Goal: Information Seeking & Learning: Learn about a topic

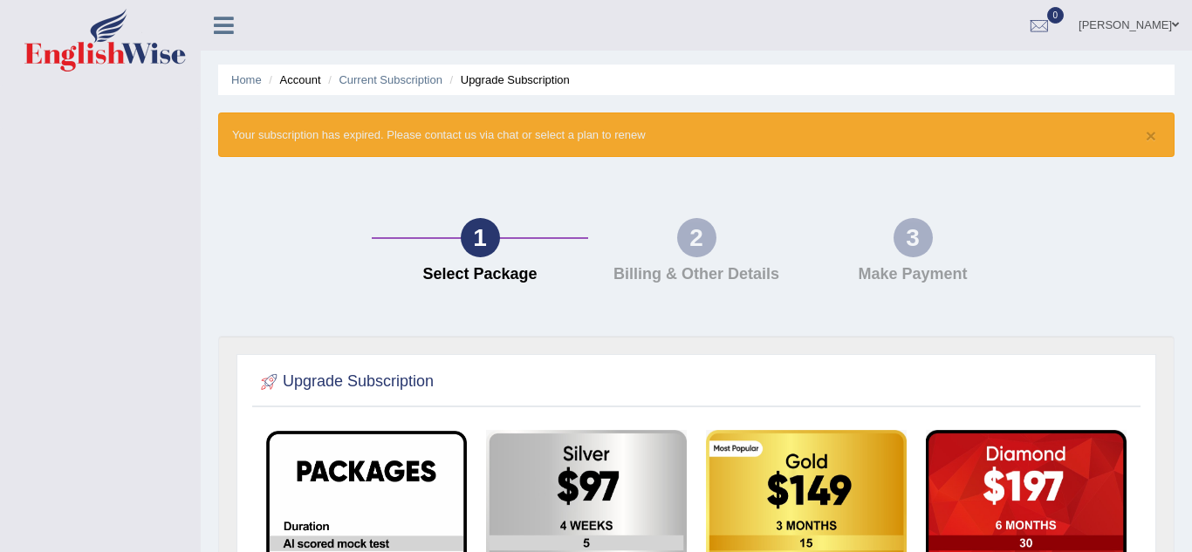
click at [1171, 27] on span at bounding box center [1174, 24] width 7 height 11
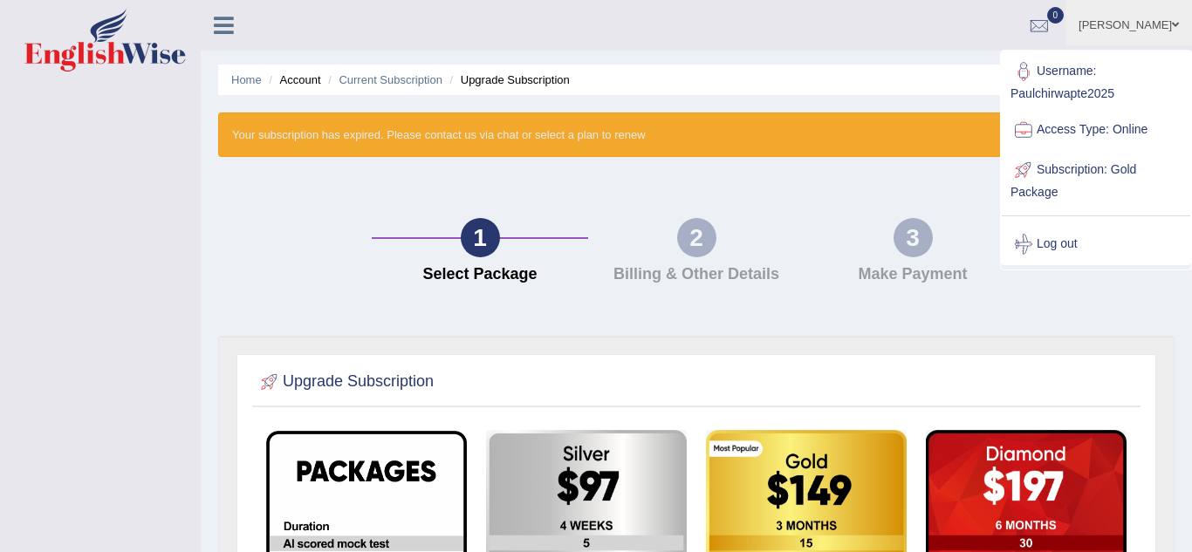
click at [1171, 27] on span at bounding box center [1174, 24] width 7 height 11
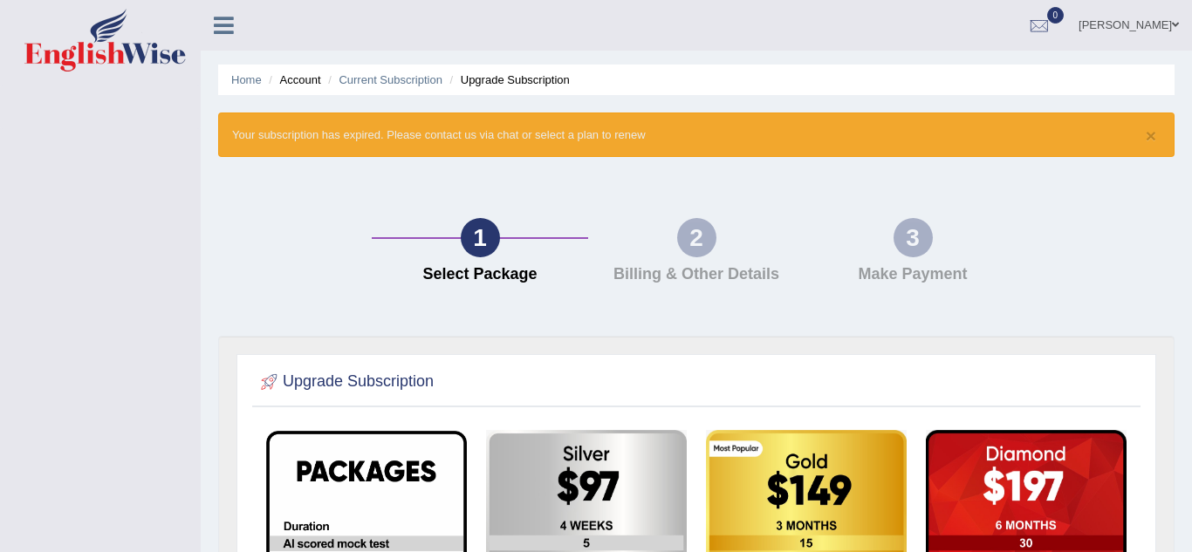
click at [1168, 23] on link "[PERSON_NAME]" at bounding box center [1128, 22] width 126 height 45
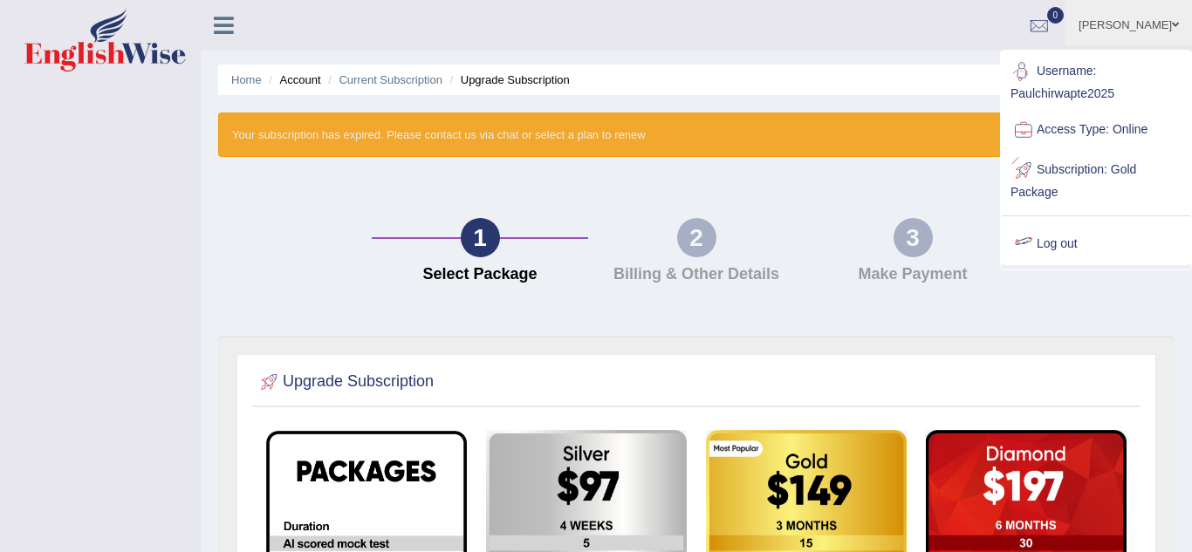
click at [1067, 238] on link "Log out" at bounding box center [1095, 244] width 188 height 40
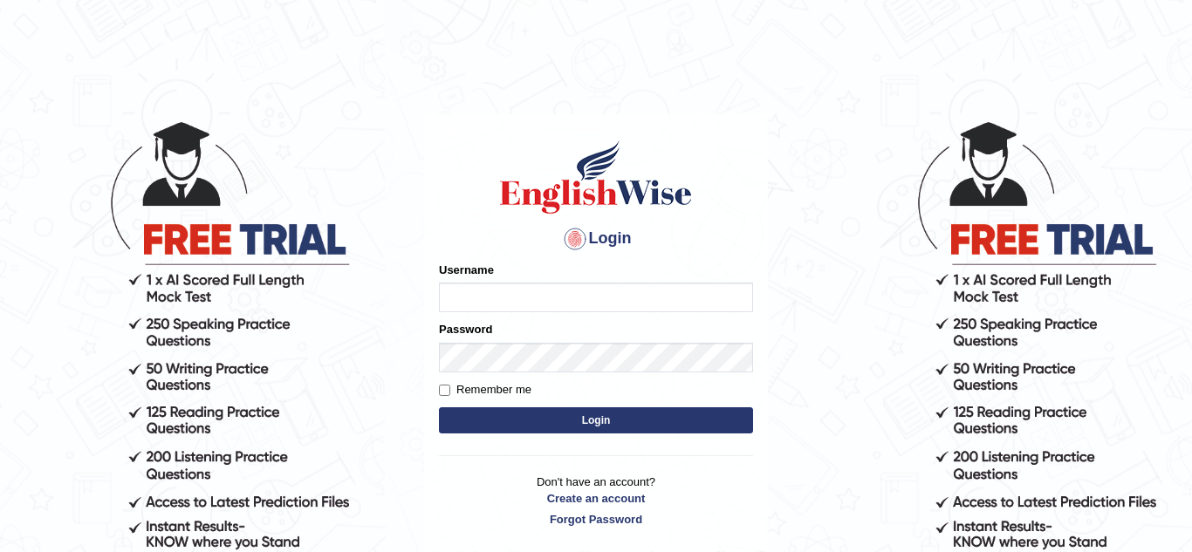
type input "Paulchirwapte2025"
click at [449, 393] on input "Remember me" at bounding box center [444, 390] width 11 height 11
checkbox input "true"
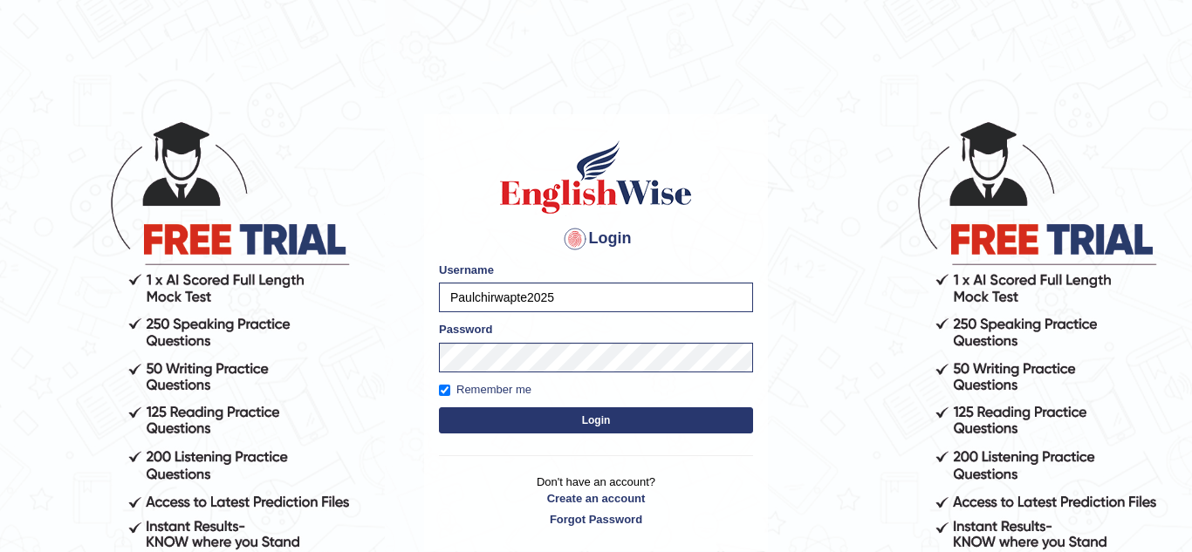
click at [482, 415] on button "Login" at bounding box center [596, 420] width 314 height 26
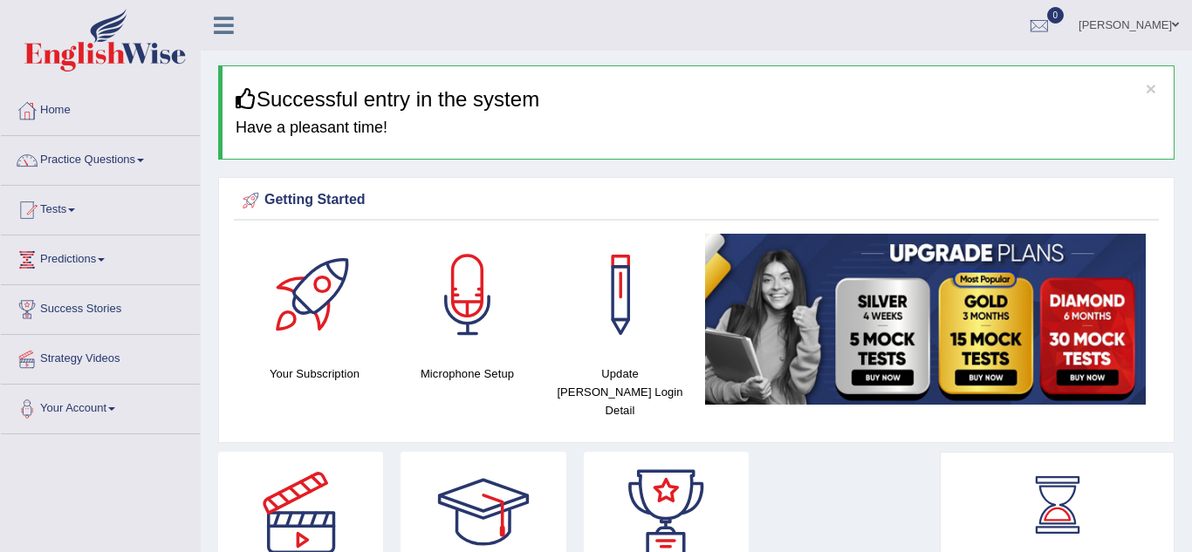
click at [4, 209] on link "Tests" at bounding box center [100, 208] width 199 height 44
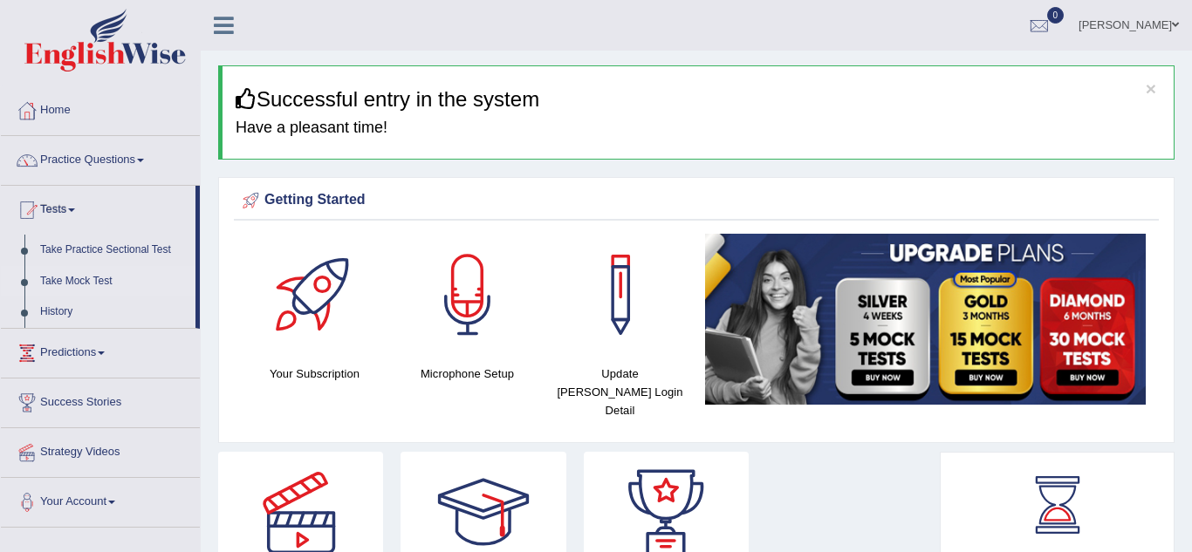
click at [59, 278] on link "Take Mock Test" at bounding box center [113, 281] width 163 height 31
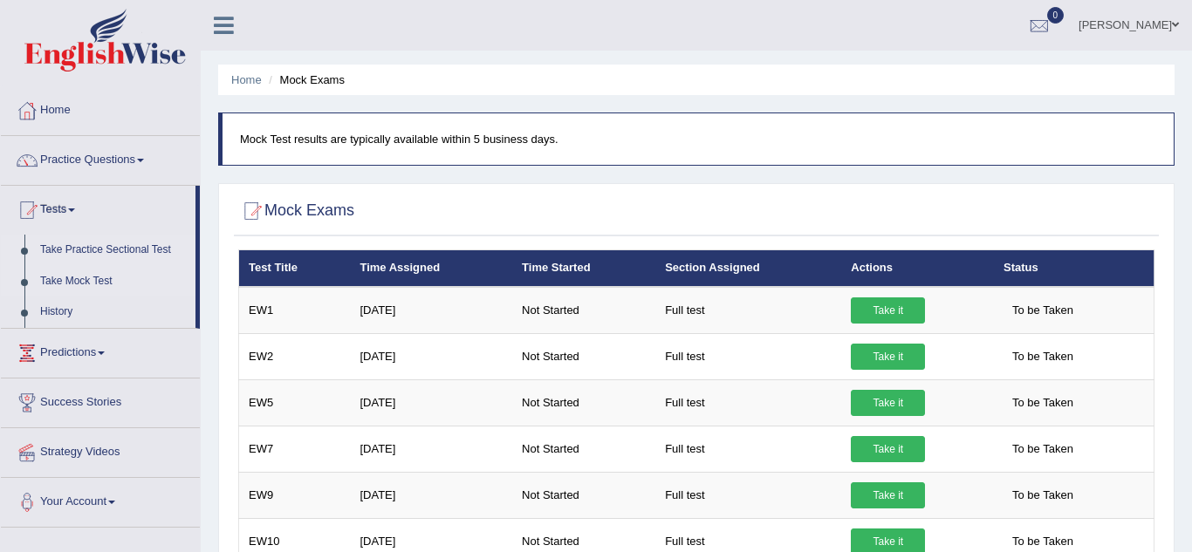
click at [84, 254] on link "Take Practice Sectional Test" at bounding box center [113, 250] width 163 height 31
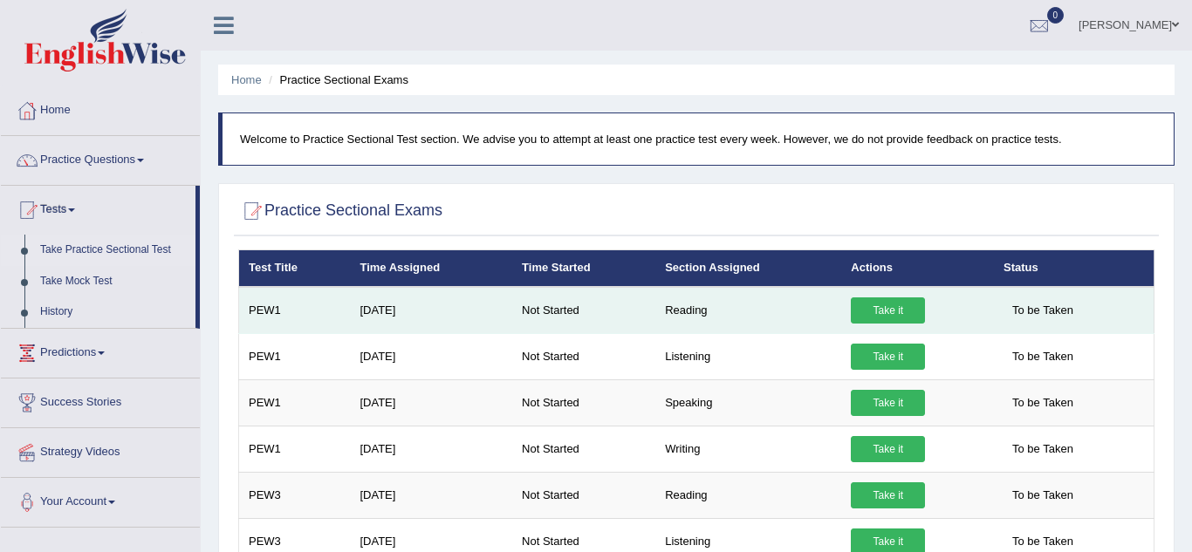
click at [285, 318] on td "PEW1" at bounding box center [295, 310] width 112 height 47
click at [286, 312] on td "PEW1" at bounding box center [295, 310] width 112 height 47
click at [876, 321] on link "Take it" at bounding box center [887, 310] width 74 height 26
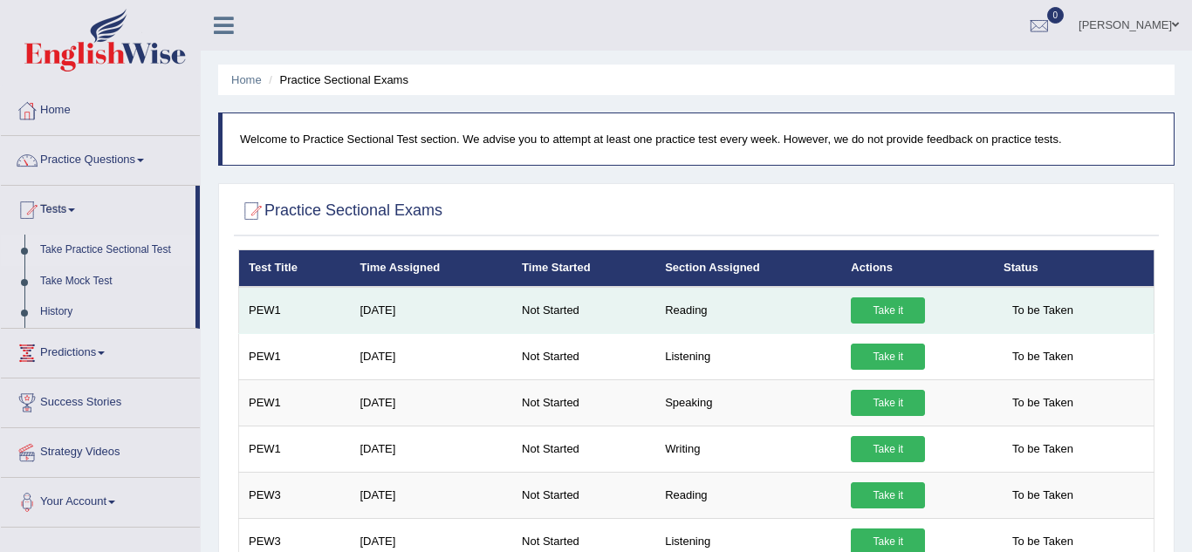
click at [876, 321] on link "Take it" at bounding box center [887, 310] width 74 height 26
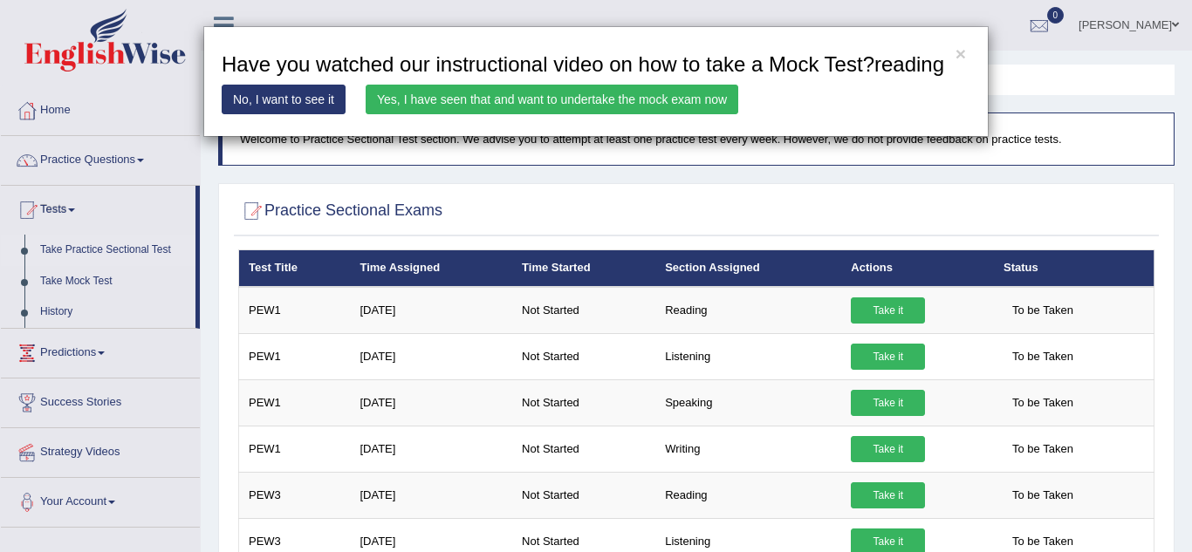
click at [577, 101] on link "Yes, I have seen that and want to undertake the mock exam now" at bounding box center [551, 100] width 372 height 30
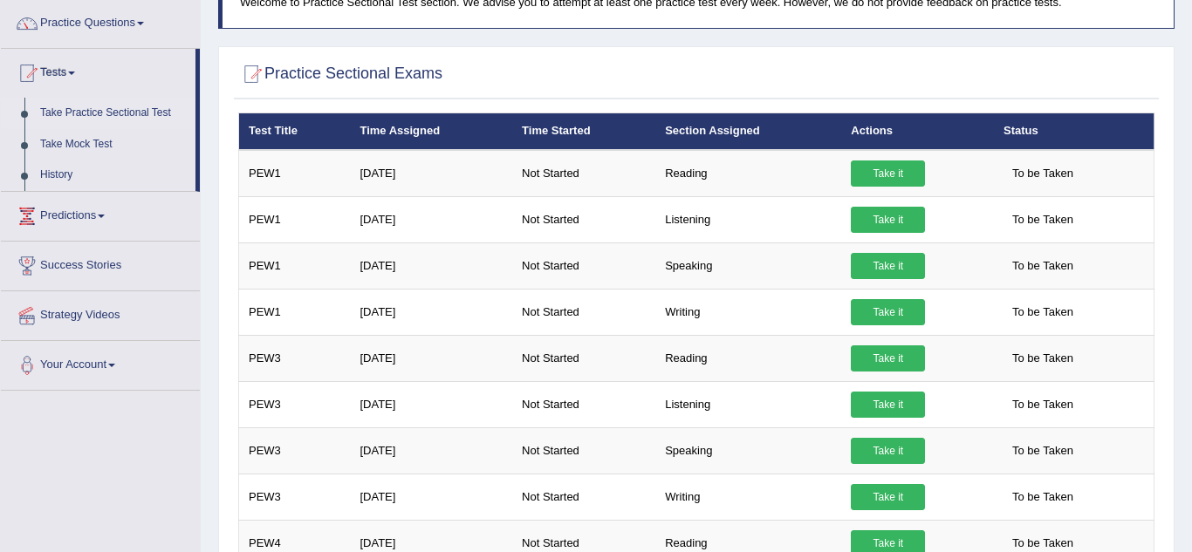
scroll to position [140, 0]
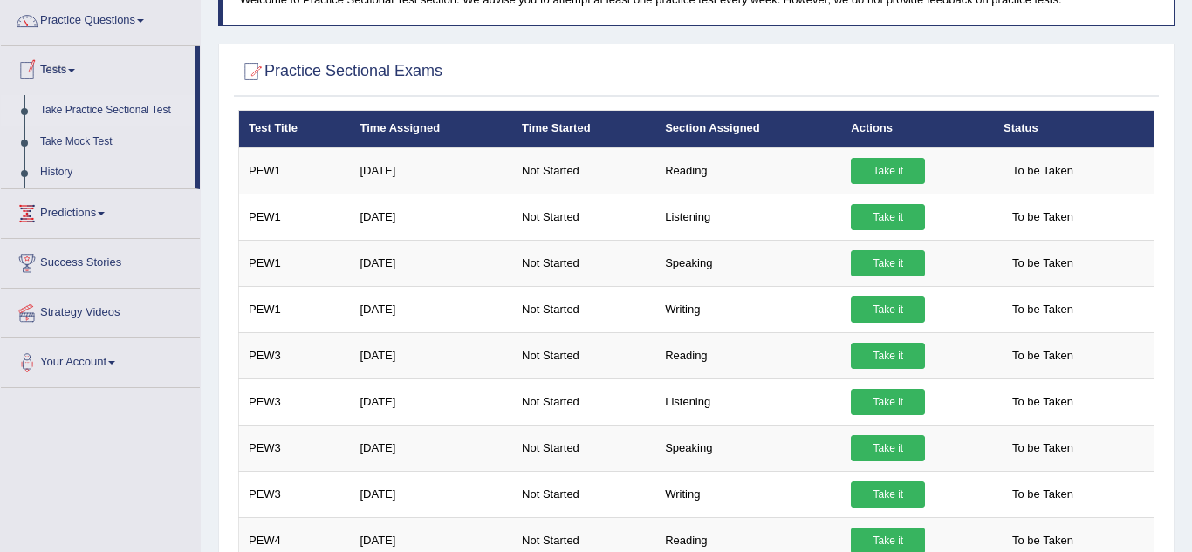
click at [71, 71] on link "Tests" at bounding box center [98, 68] width 195 height 44
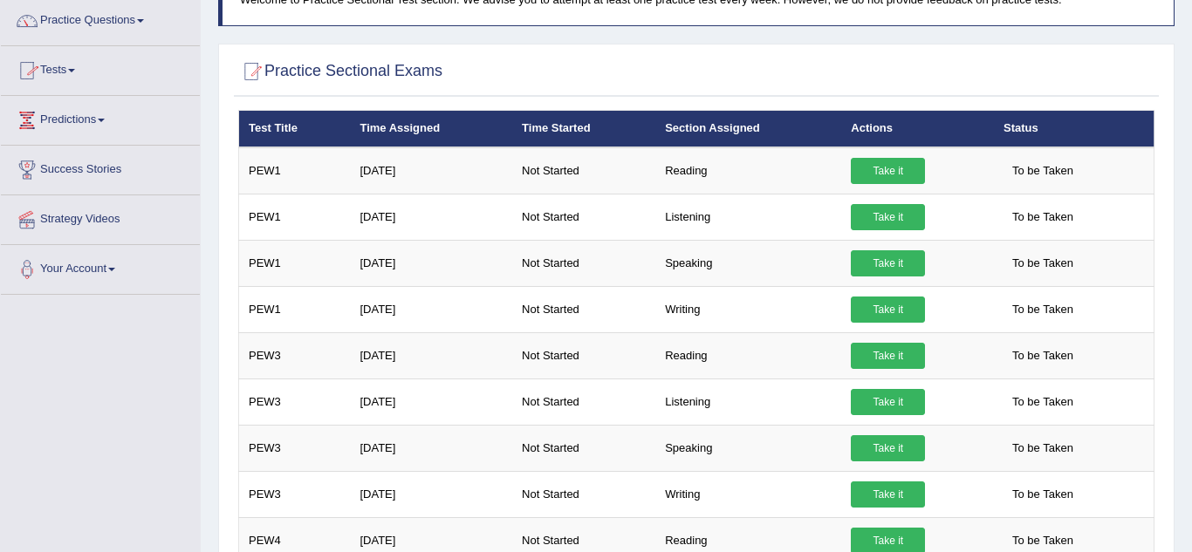
click at [71, 71] on link "Tests" at bounding box center [100, 68] width 199 height 44
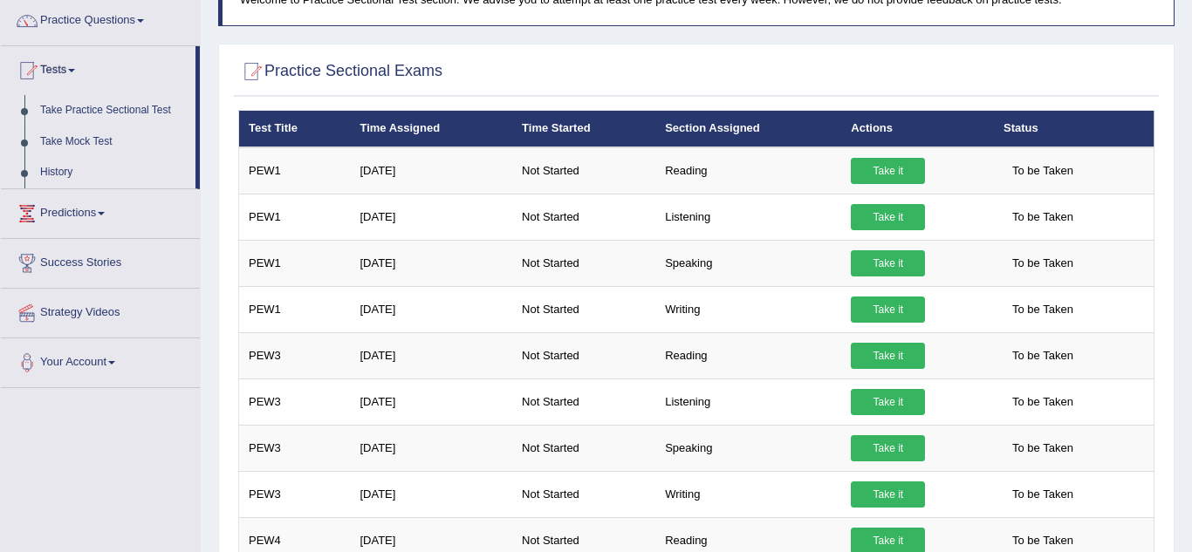
click at [89, 114] on link "Take Practice Sectional Test" at bounding box center [113, 110] width 163 height 31
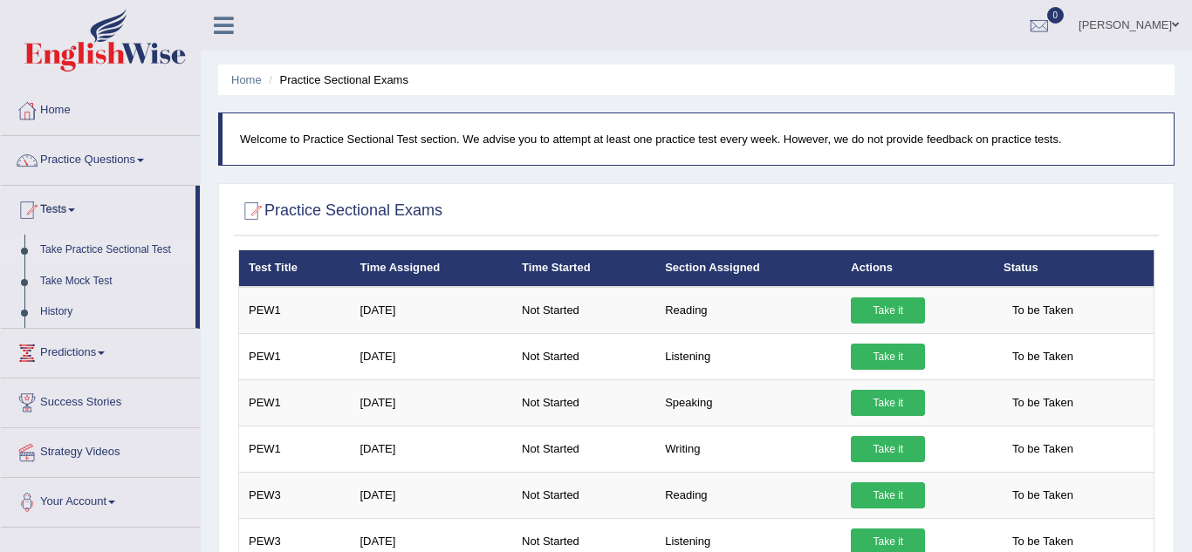
click at [121, 503] on link "Your Account" at bounding box center [100, 500] width 199 height 44
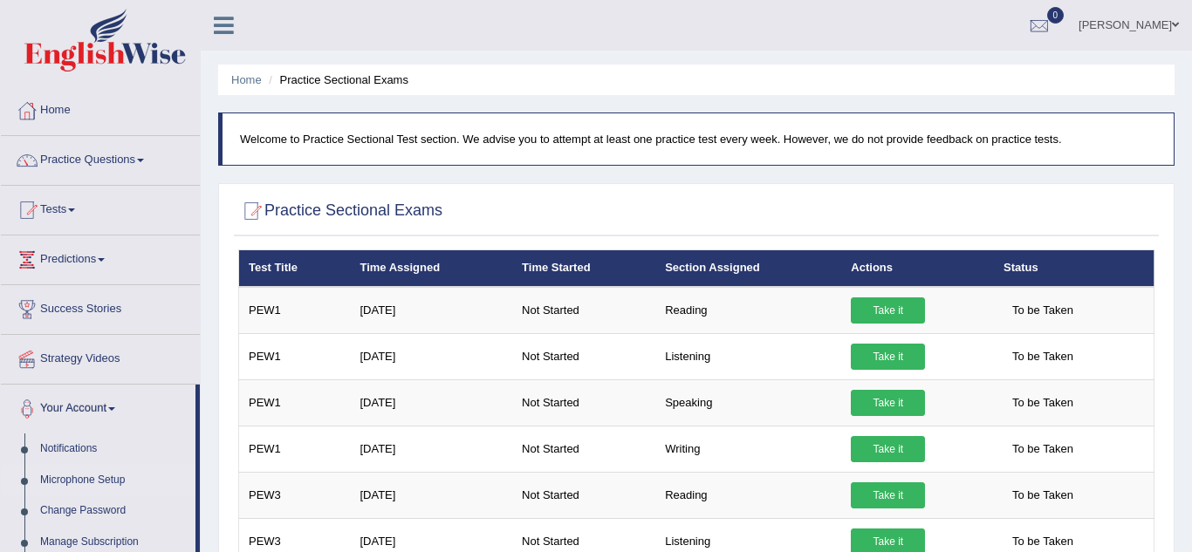
click at [103, 485] on link "Microphone Setup" at bounding box center [113, 480] width 163 height 31
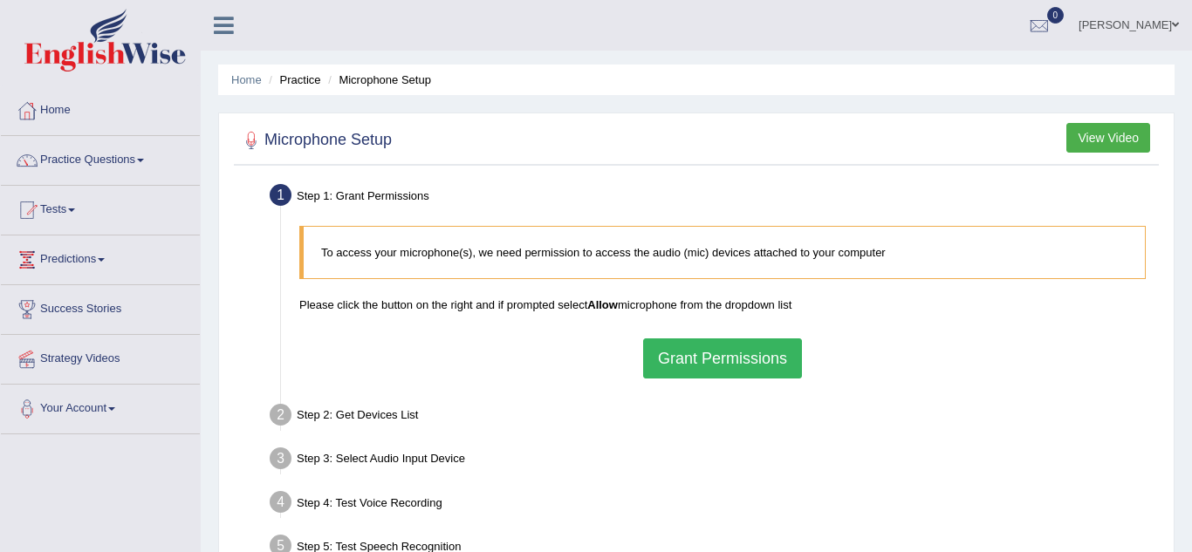
click at [700, 374] on button "Grant Permissions" at bounding box center [722, 358] width 159 height 40
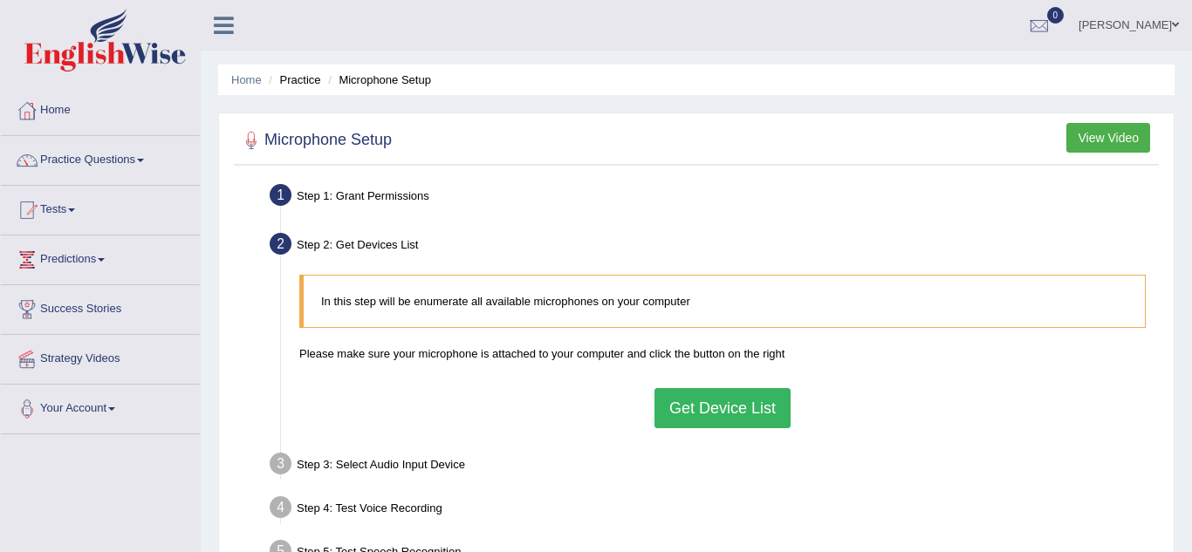
click at [731, 406] on button "Get Device List" at bounding box center [722, 408] width 136 height 40
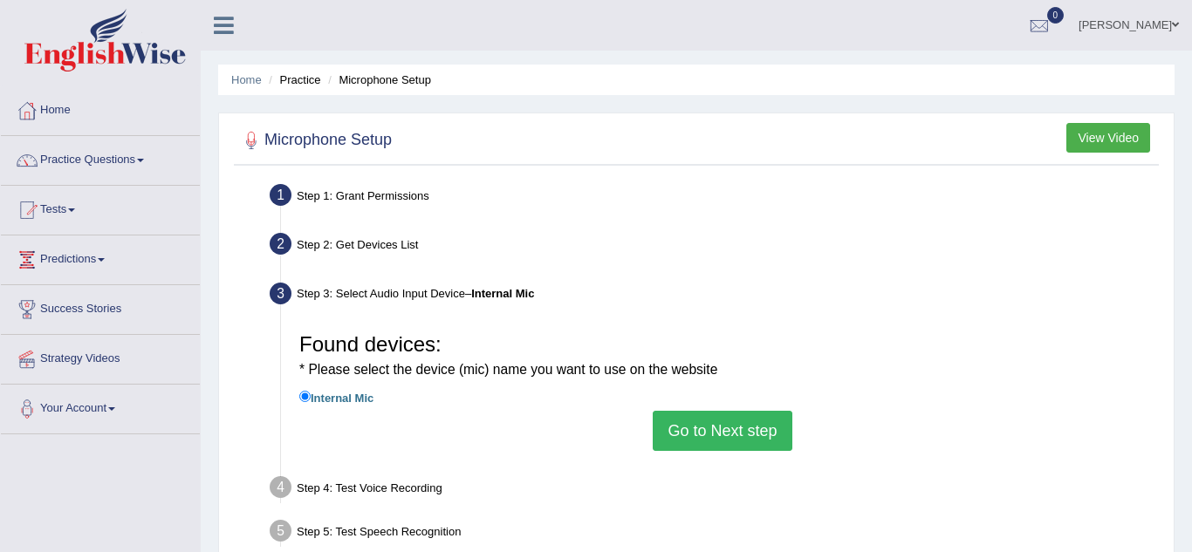
click at [727, 425] on button "Go to Next step" at bounding box center [721, 431] width 139 height 40
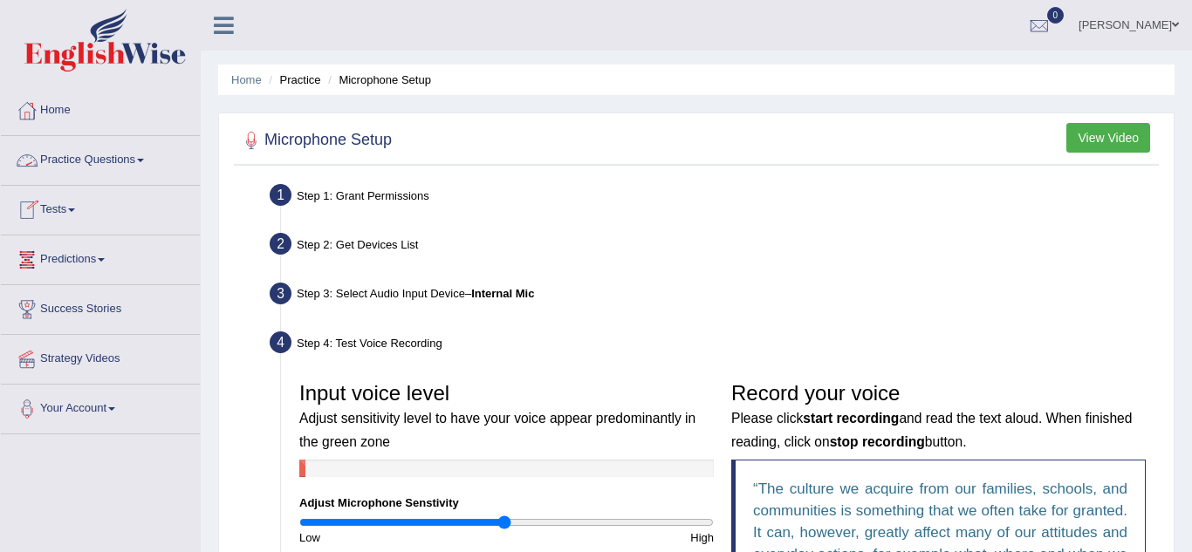
click at [146, 164] on link "Practice Questions" at bounding box center [100, 158] width 199 height 44
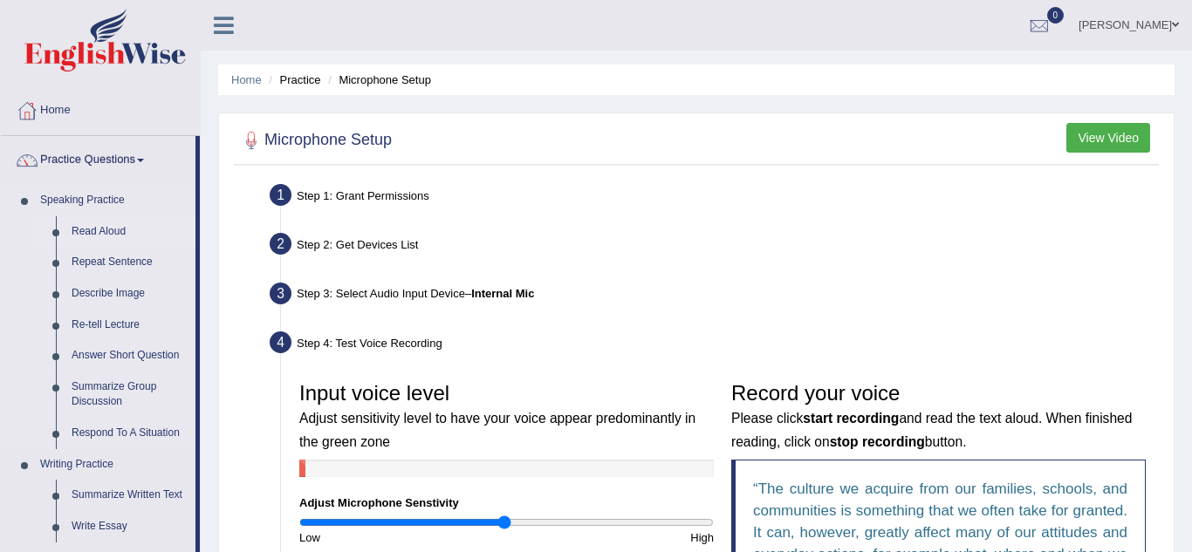
click at [125, 233] on link "Read Aloud" at bounding box center [130, 231] width 132 height 31
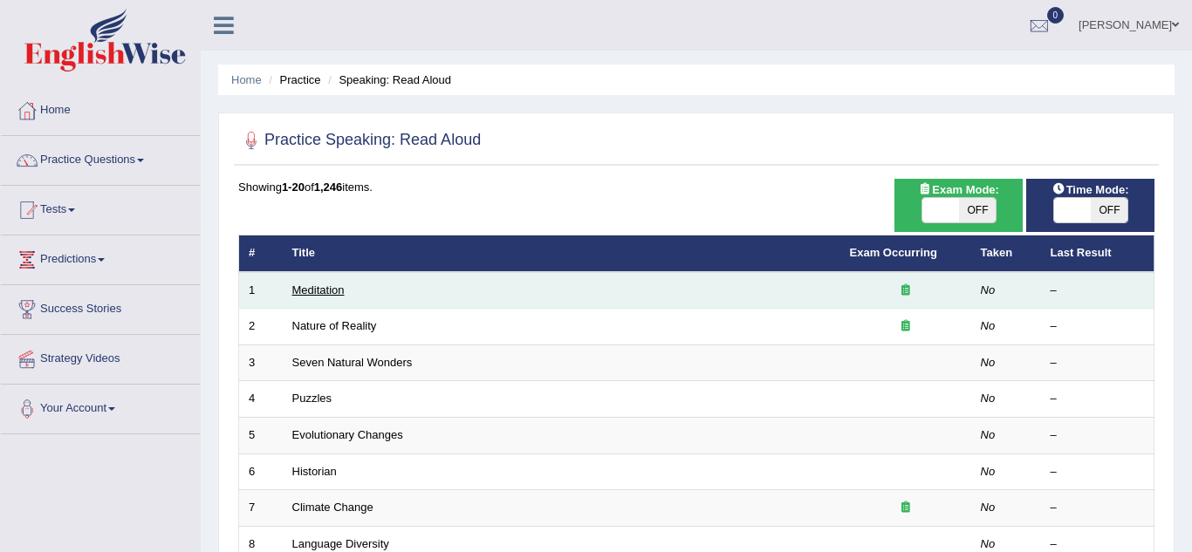
click at [325, 293] on link "Meditation" at bounding box center [318, 289] width 52 height 13
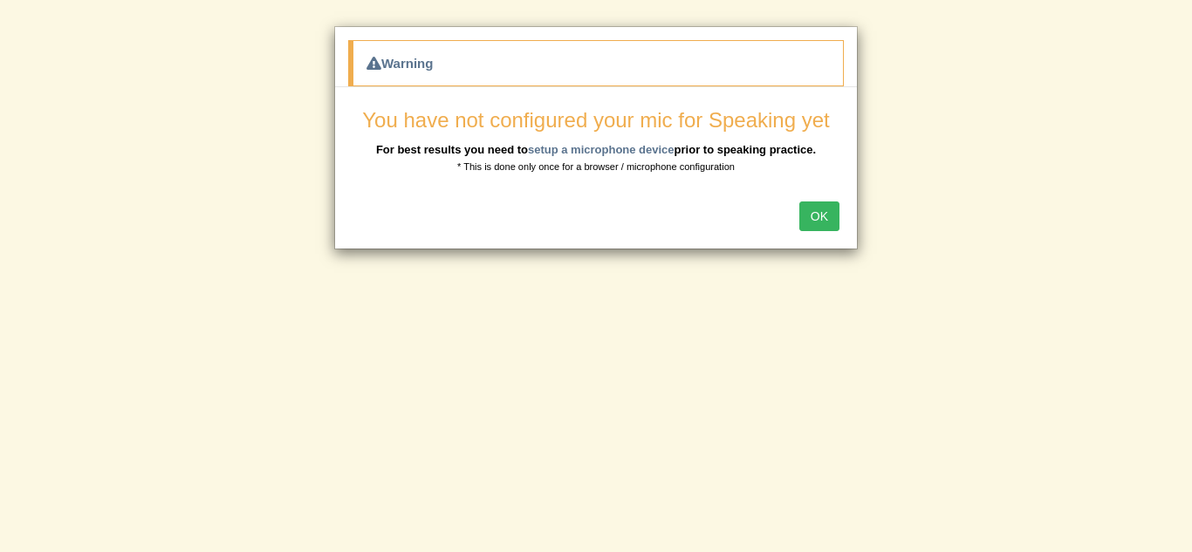
click at [812, 218] on button "OK" at bounding box center [819, 216] width 40 height 30
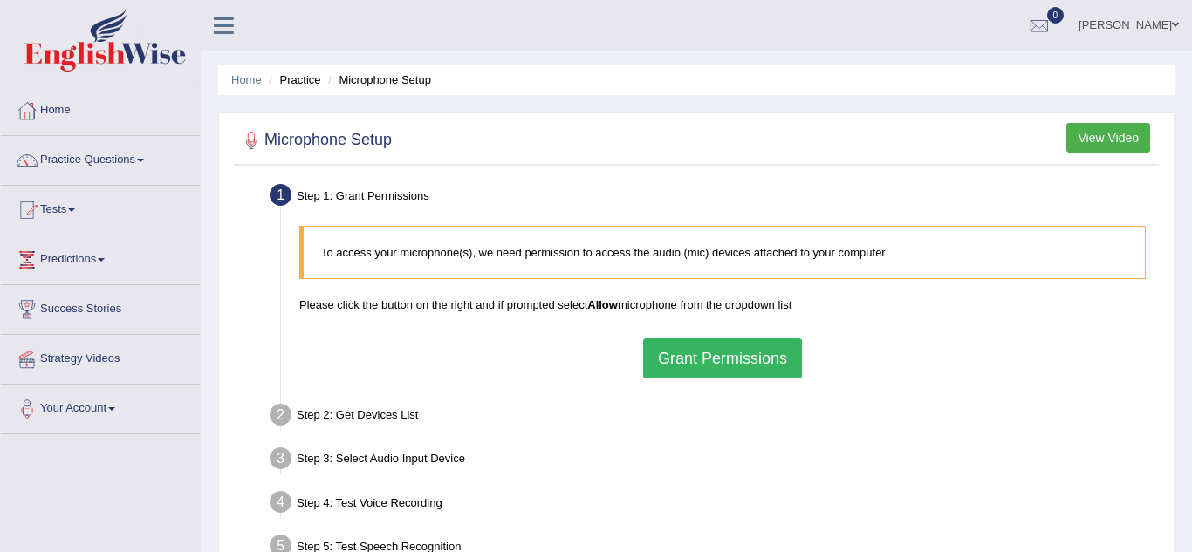
click at [718, 346] on button "Grant Permissions" at bounding box center [722, 358] width 159 height 40
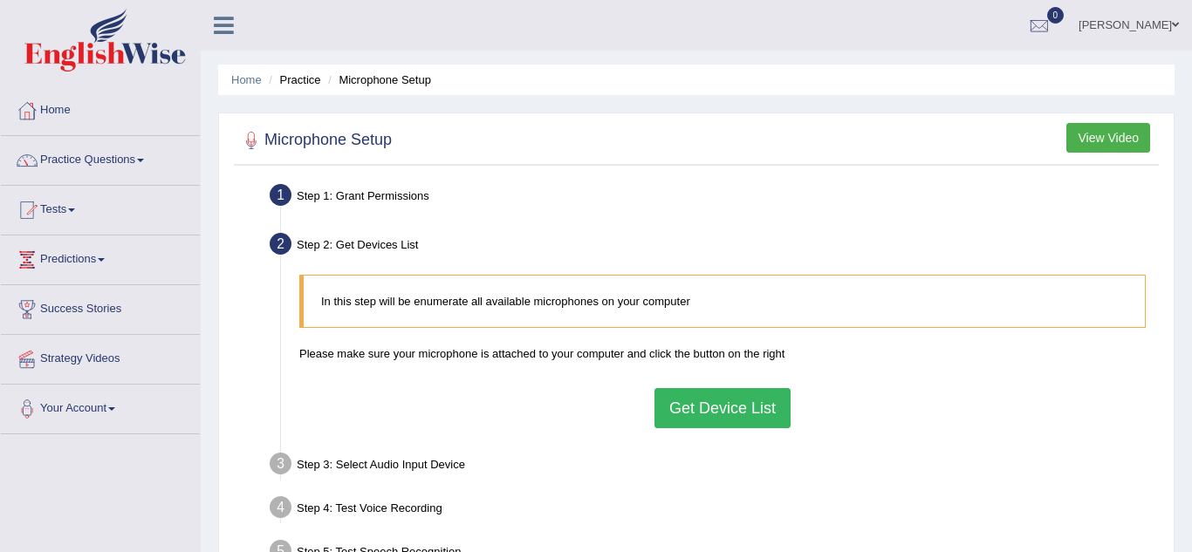
click at [700, 401] on button "Get Device List" at bounding box center [722, 408] width 136 height 40
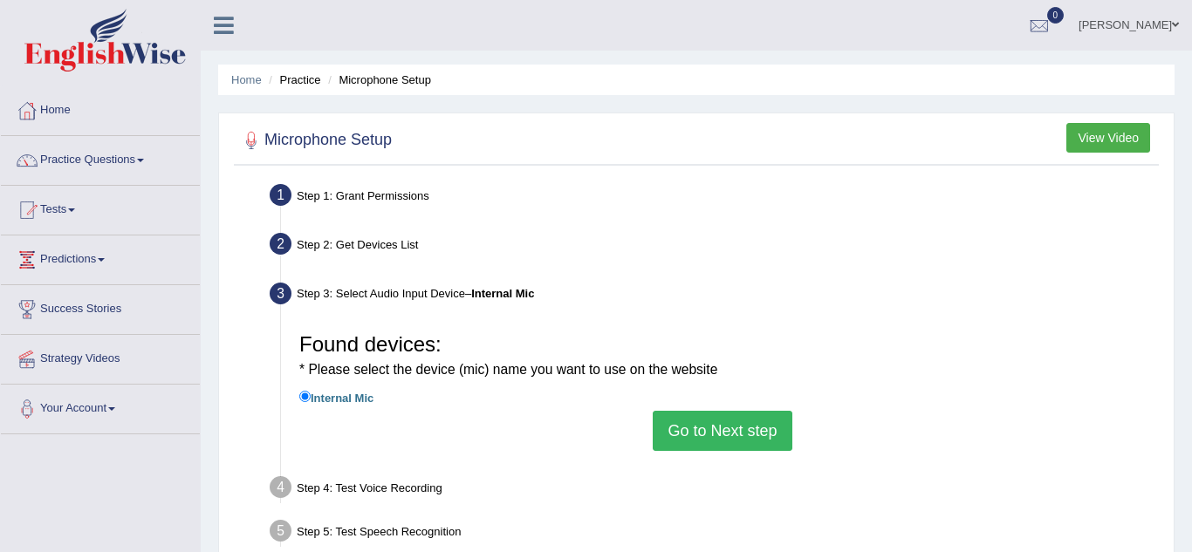
click at [697, 438] on button "Go to Next step" at bounding box center [721, 431] width 139 height 40
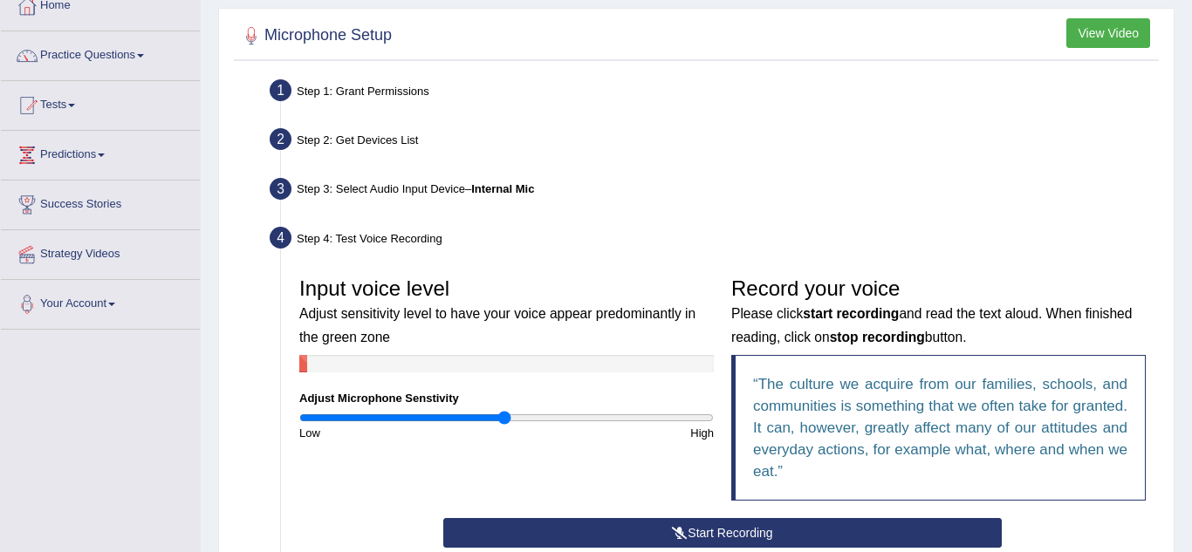
scroll to position [140, 0]
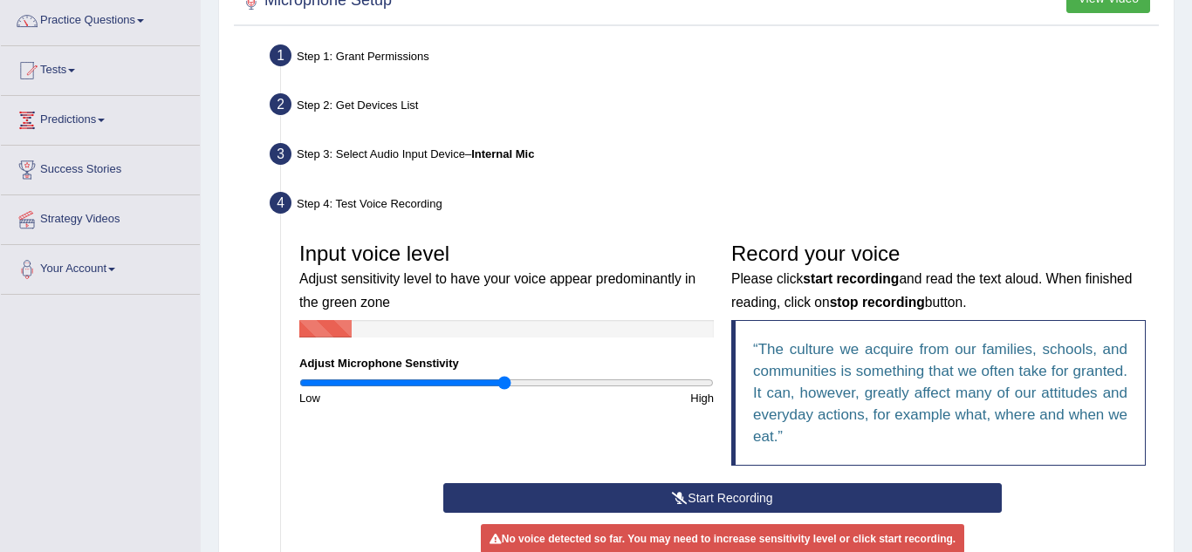
click at [898, 506] on button "Start Recording" at bounding box center [722, 498] width 558 height 30
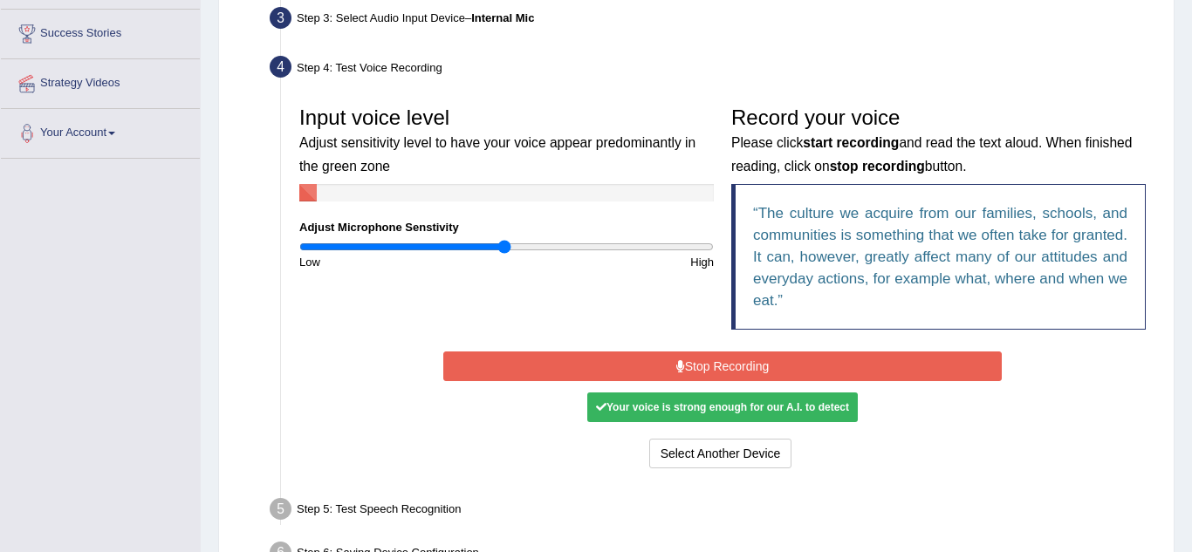
scroll to position [279, 0]
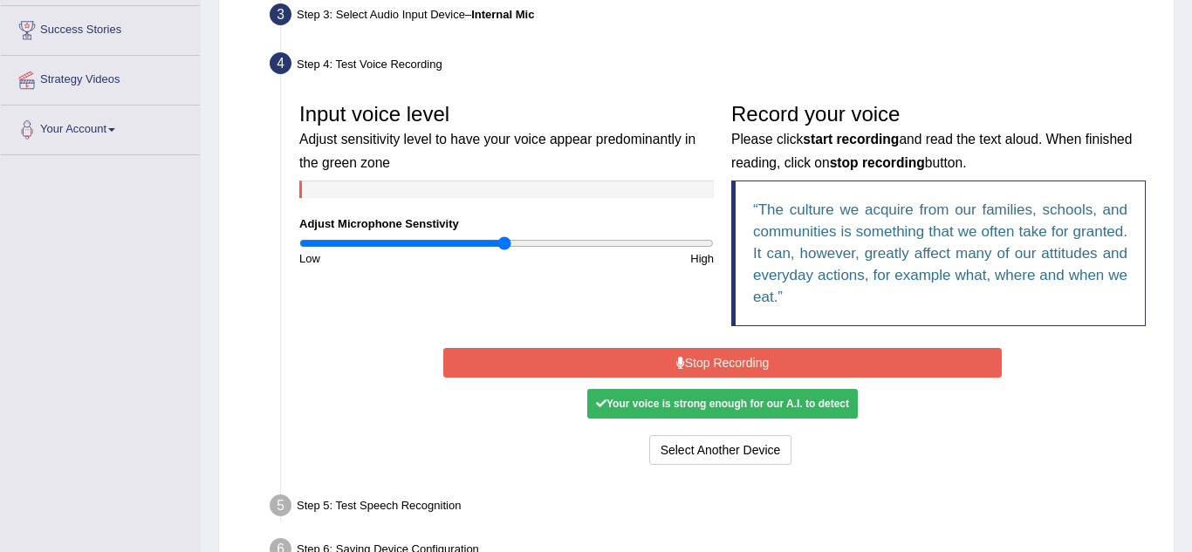
click at [828, 371] on button "Stop Recording" at bounding box center [722, 363] width 558 height 30
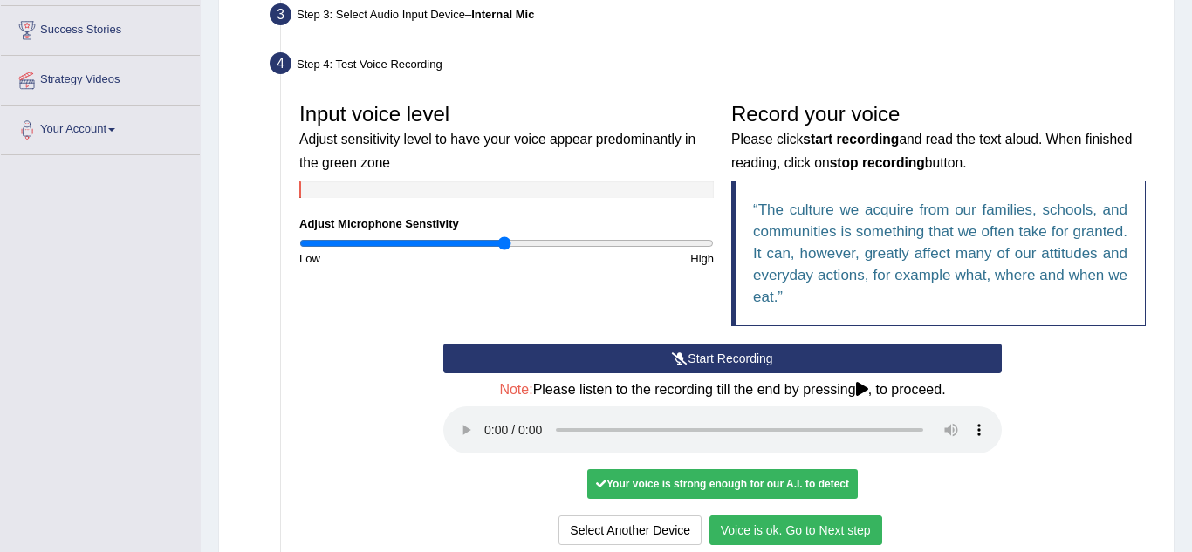
click at [677, 359] on icon at bounding box center [680, 358] width 16 height 12
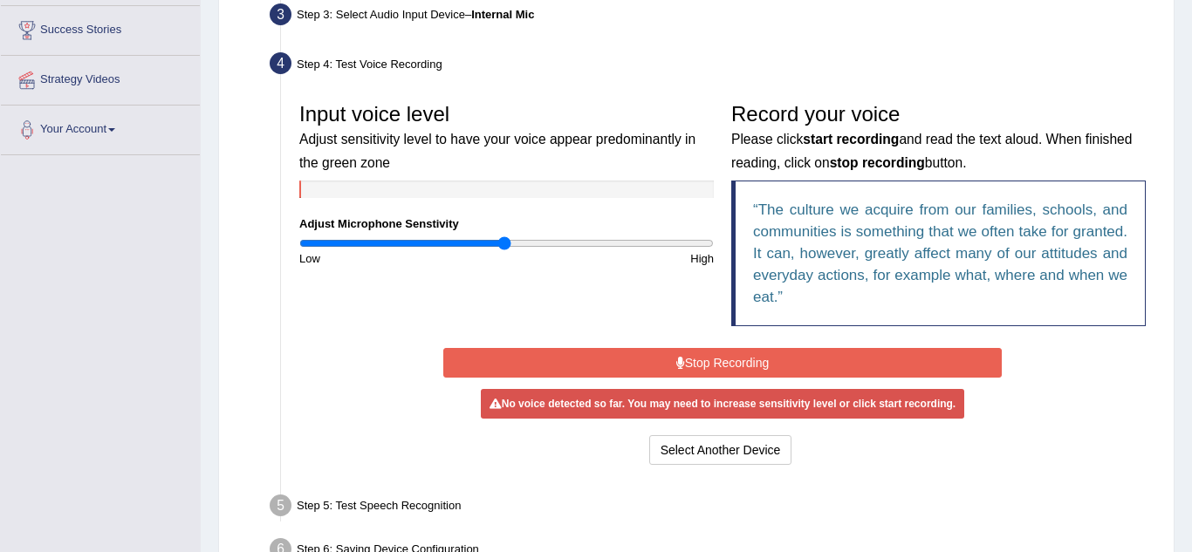
click at [681, 360] on icon at bounding box center [680, 363] width 9 height 12
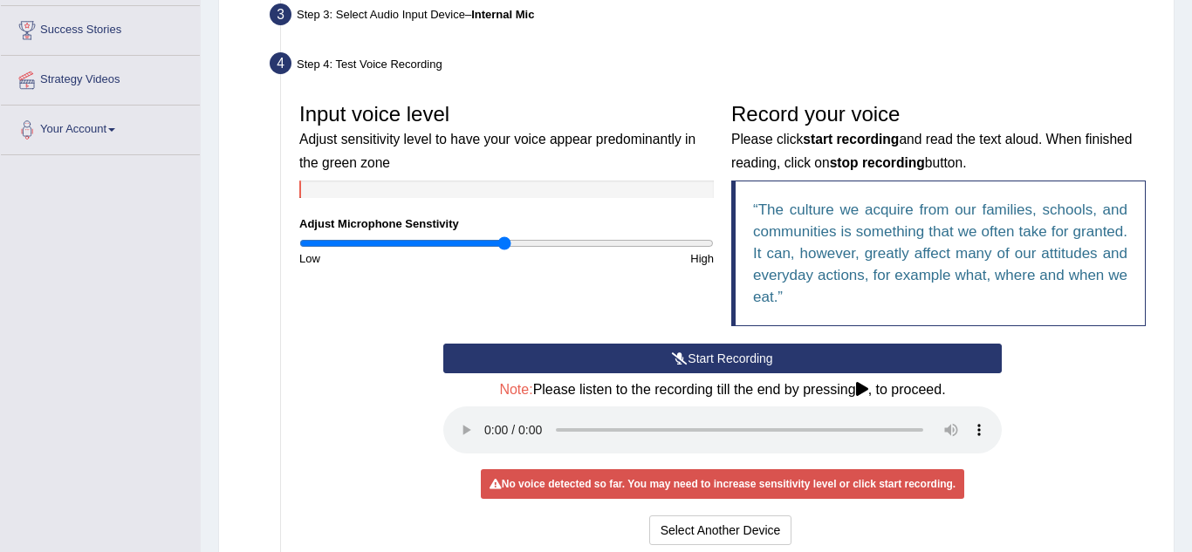
click at [647, 358] on button "Start Recording" at bounding box center [722, 359] width 558 height 30
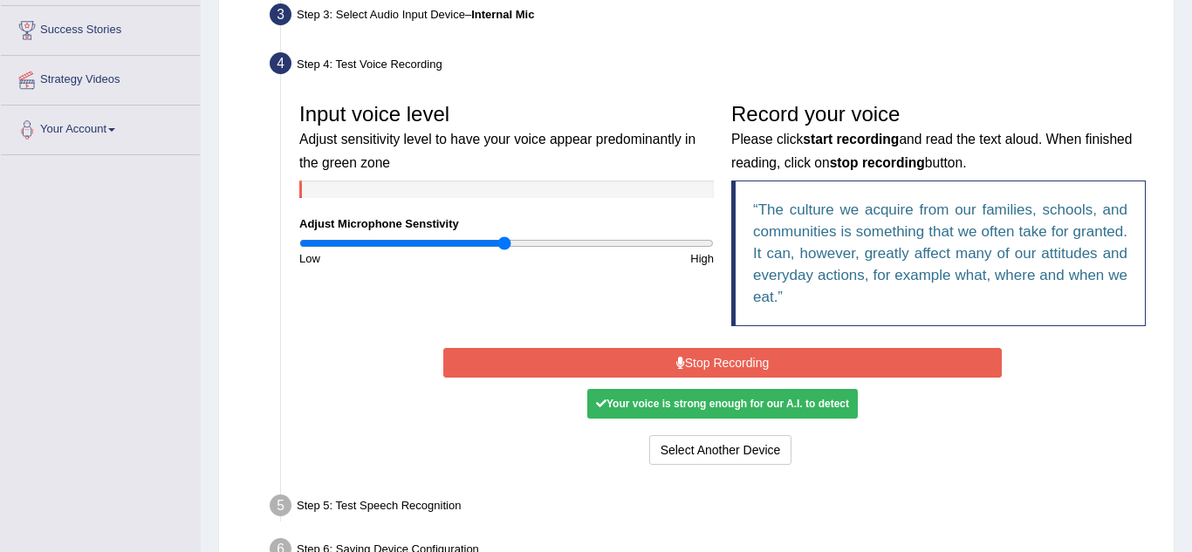
click at [647, 358] on button "Stop Recording" at bounding box center [722, 363] width 558 height 30
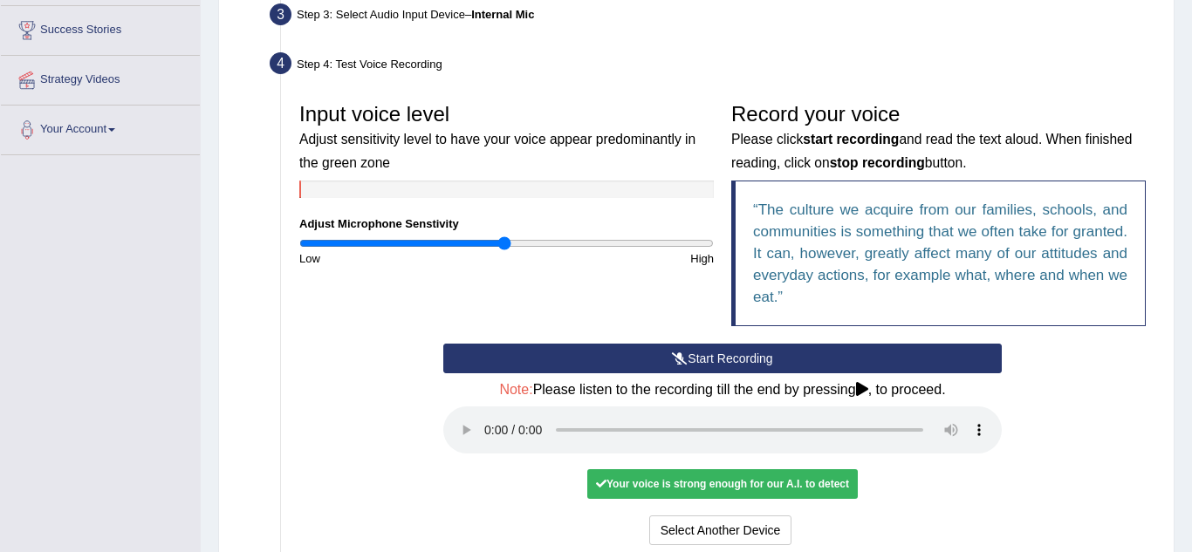
click at [647, 358] on button "Start Recording" at bounding box center [722, 359] width 558 height 30
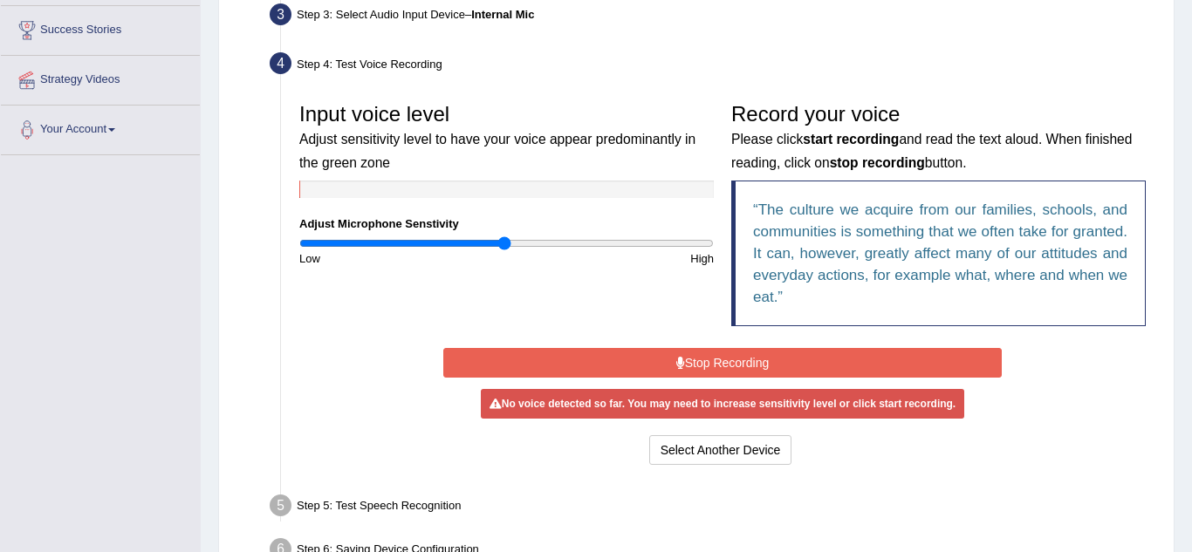
click at [760, 367] on button "Stop Recording" at bounding box center [722, 363] width 558 height 30
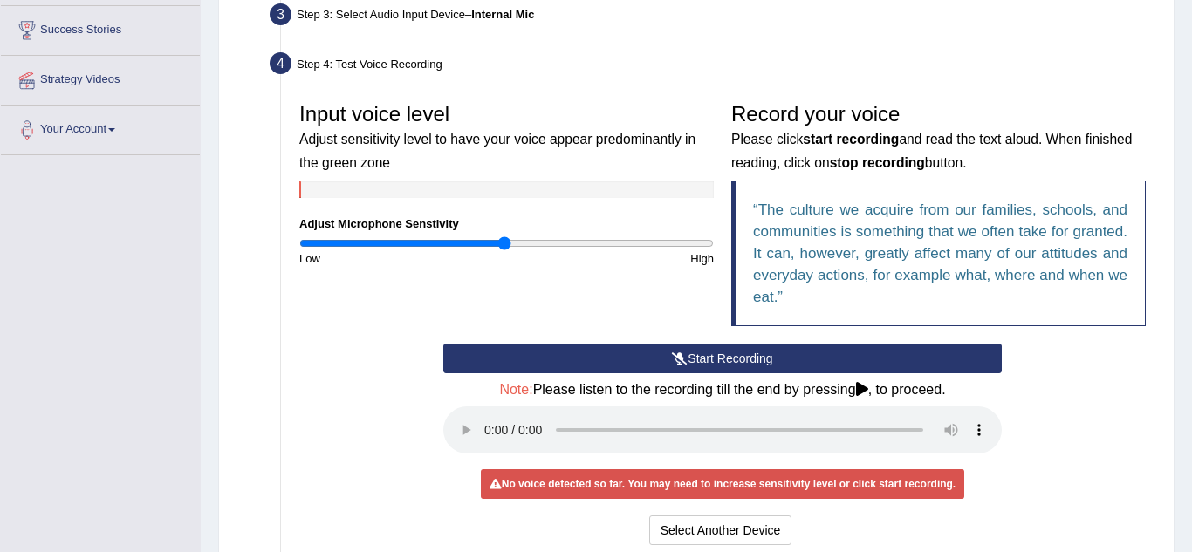
click at [760, 367] on button "Start Recording" at bounding box center [722, 359] width 558 height 30
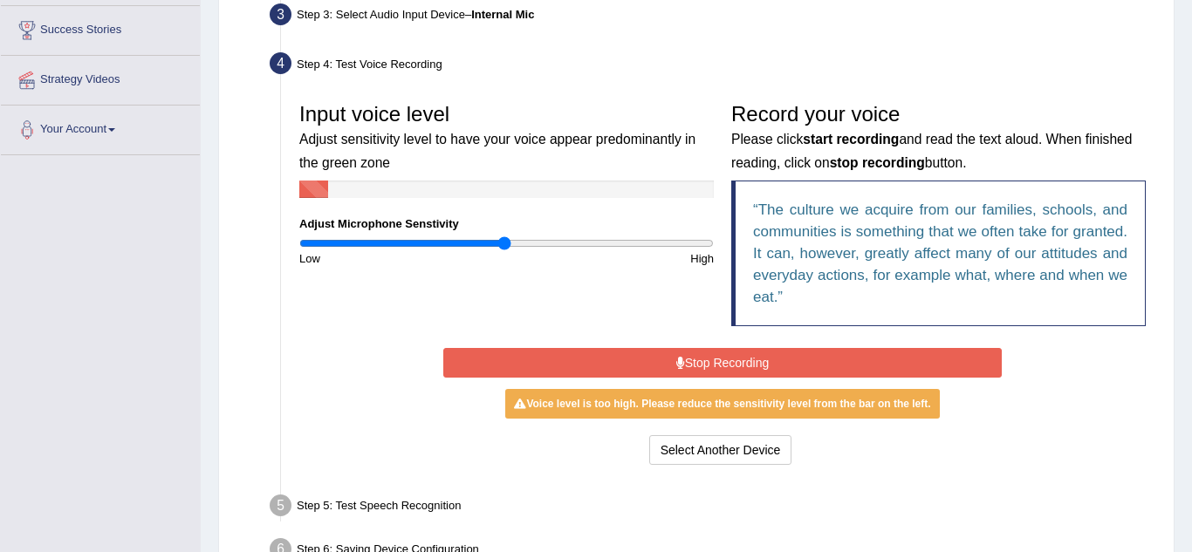
click at [760, 367] on button "Stop Recording" at bounding box center [722, 363] width 558 height 30
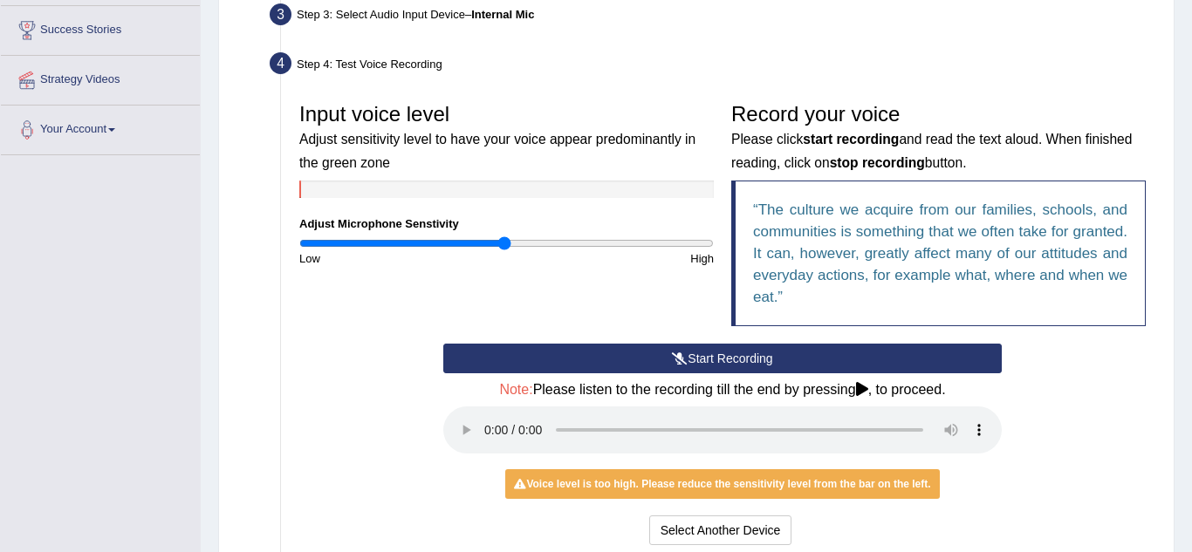
click at [709, 357] on button "Start Recording" at bounding box center [722, 359] width 558 height 30
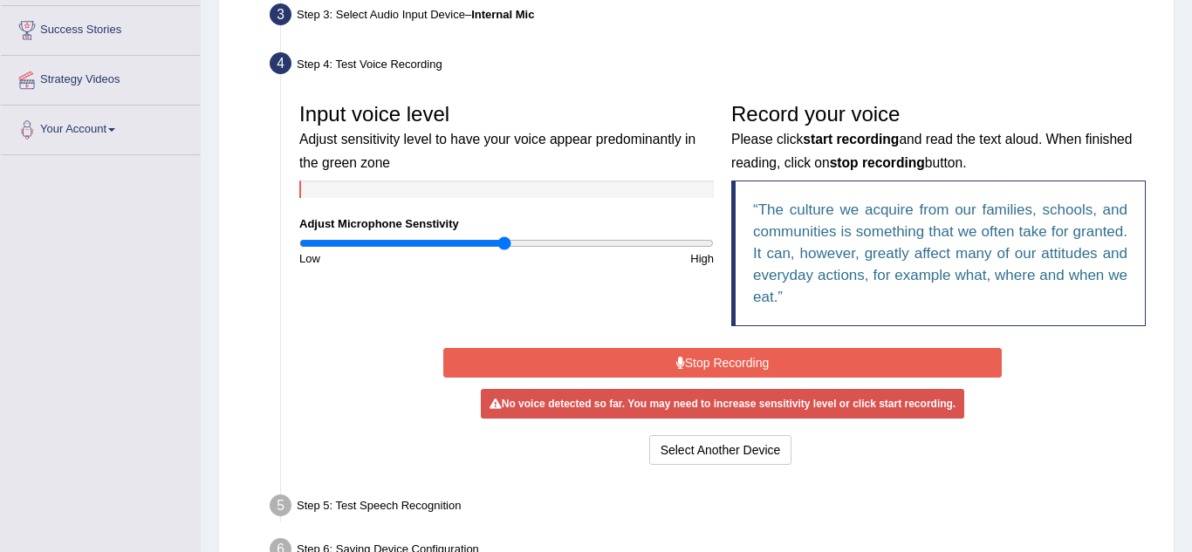
click at [709, 357] on button "Stop Recording" at bounding box center [722, 363] width 558 height 30
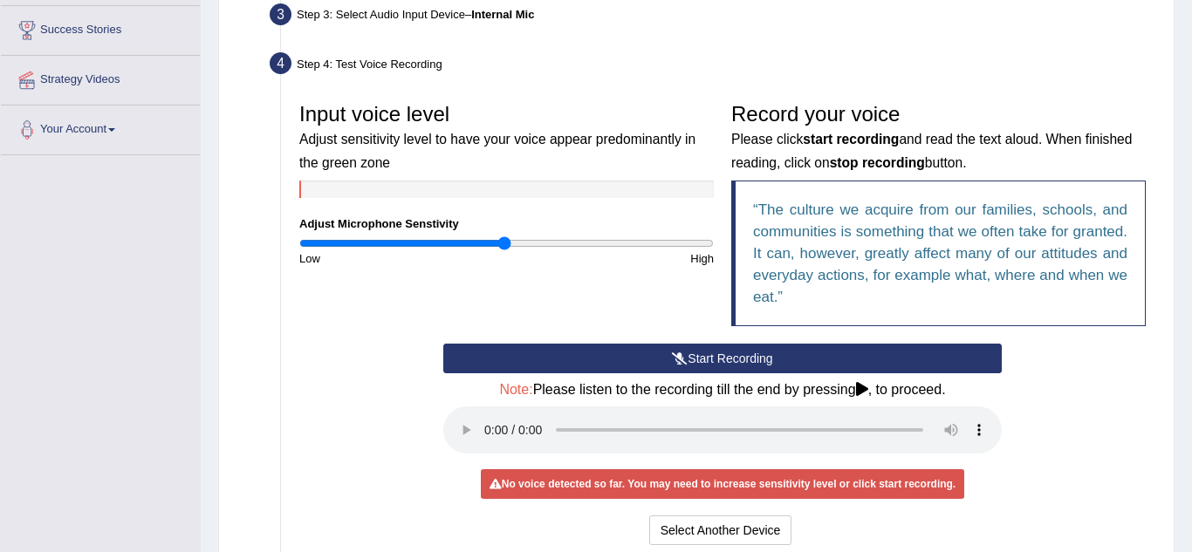
click at [709, 357] on button "Start Recording" at bounding box center [722, 359] width 558 height 30
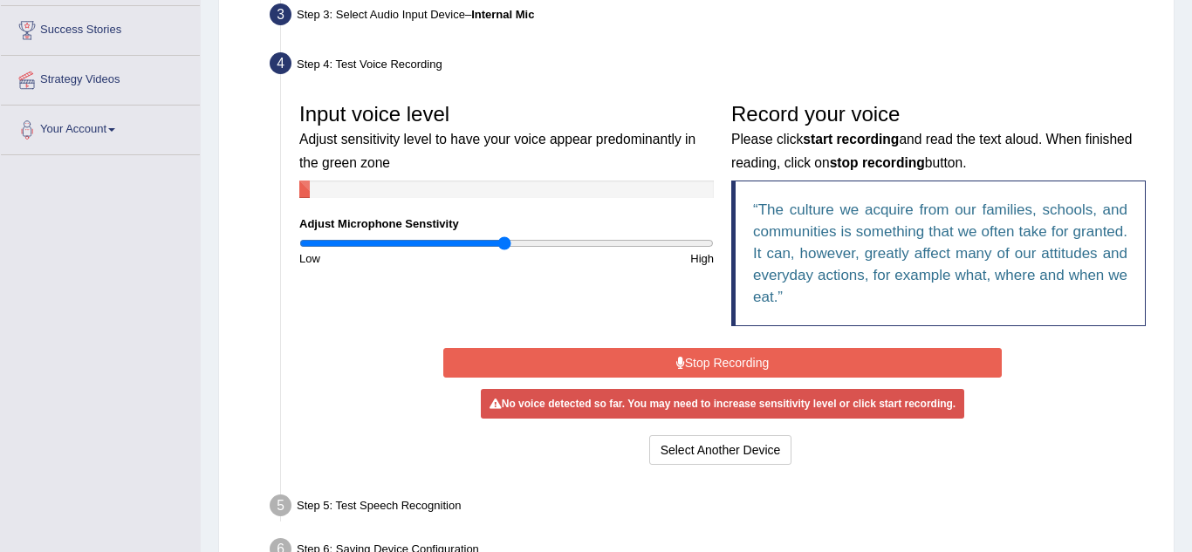
click at [709, 357] on button "Stop Recording" at bounding box center [722, 363] width 558 height 30
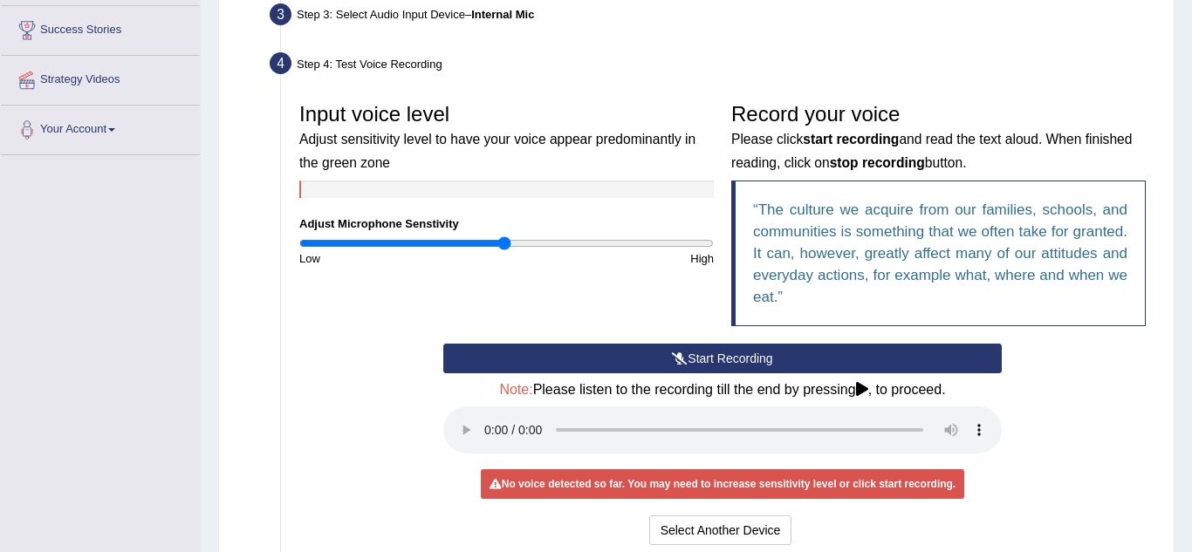
click at [709, 357] on button "Start Recording" at bounding box center [722, 359] width 558 height 30
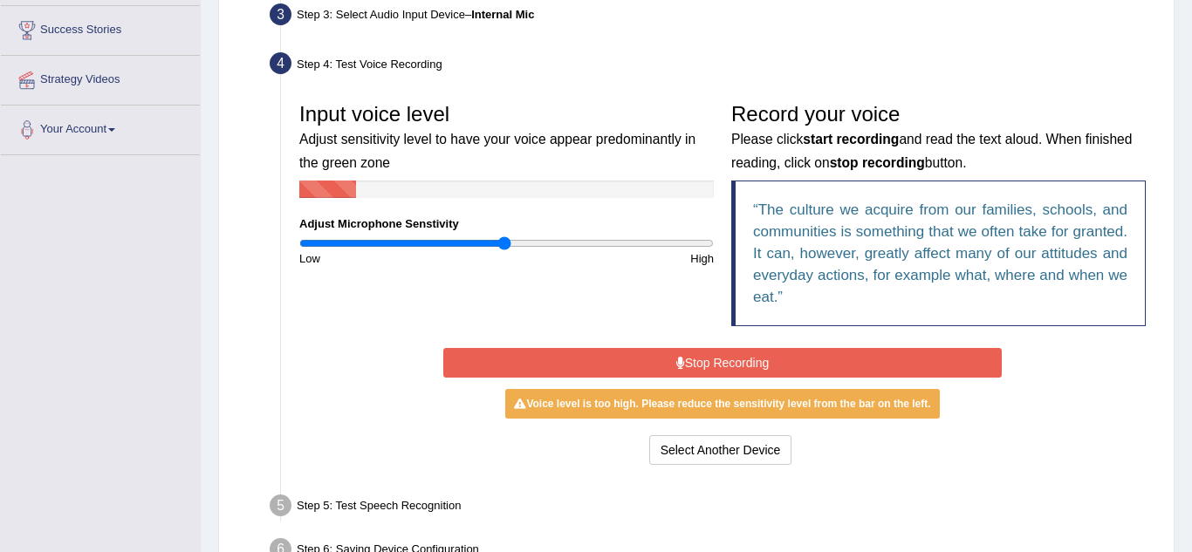
click at [709, 357] on button "Stop Recording" at bounding box center [722, 363] width 558 height 30
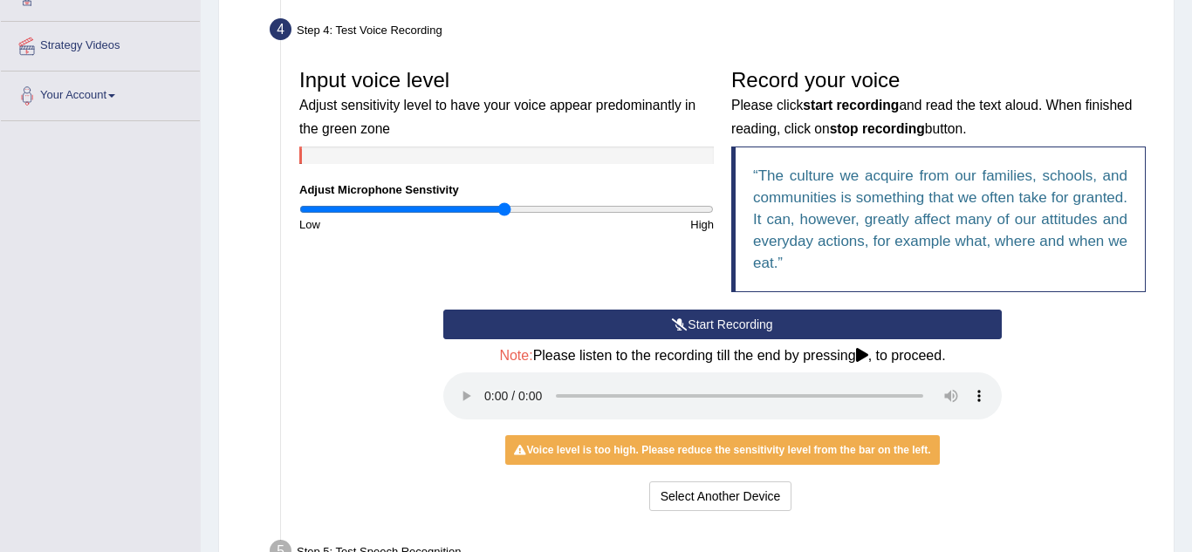
scroll to position [314, 0]
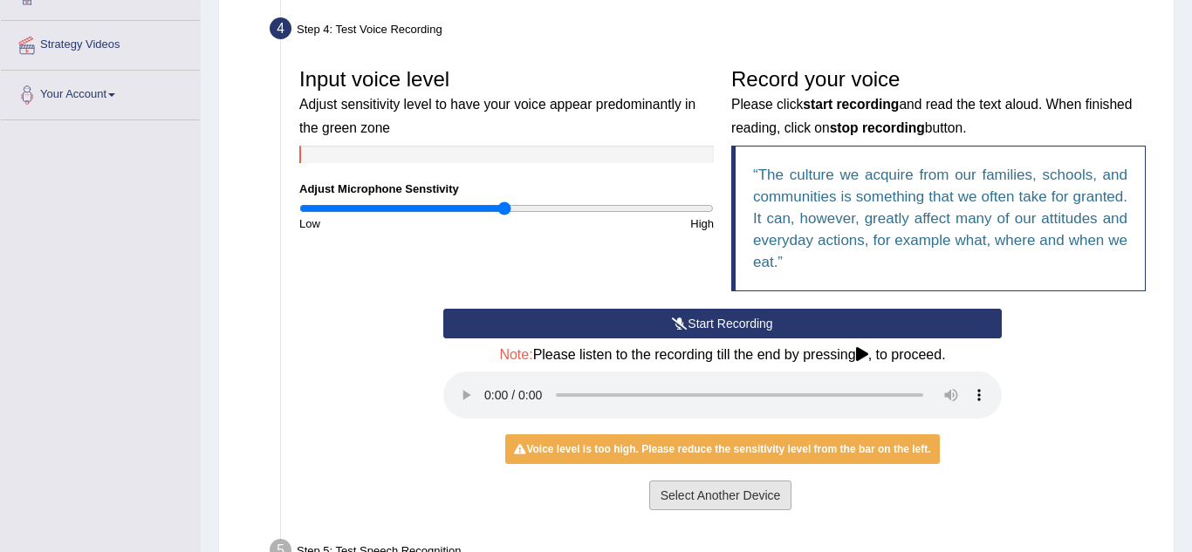
click at [775, 493] on button "Select Another Device" at bounding box center [720, 496] width 143 height 30
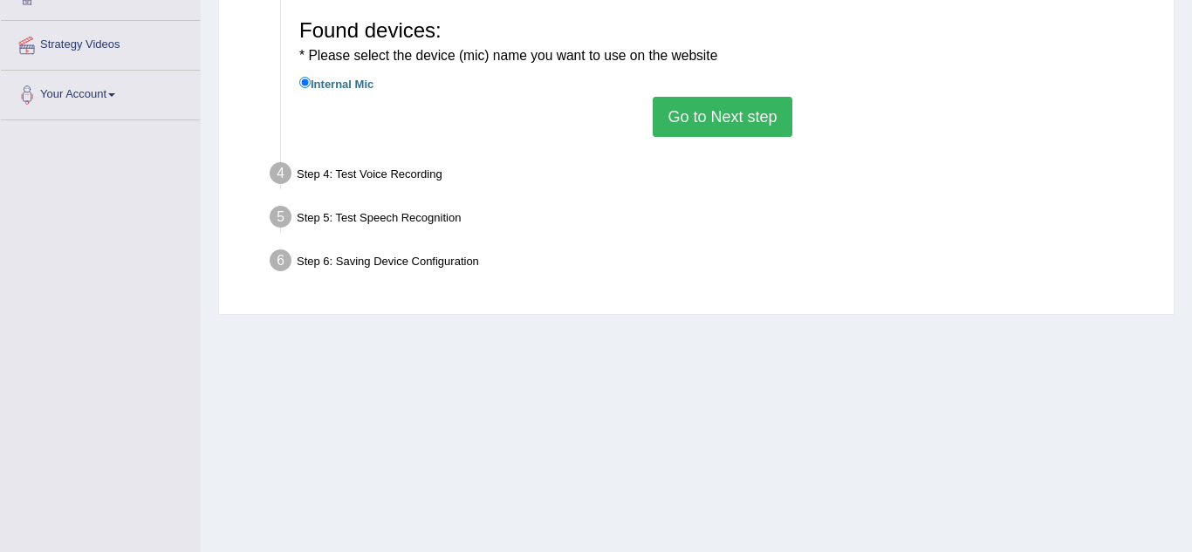
click at [729, 133] on button "Go to Next step" at bounding box center [721, 117] width 139 height 40
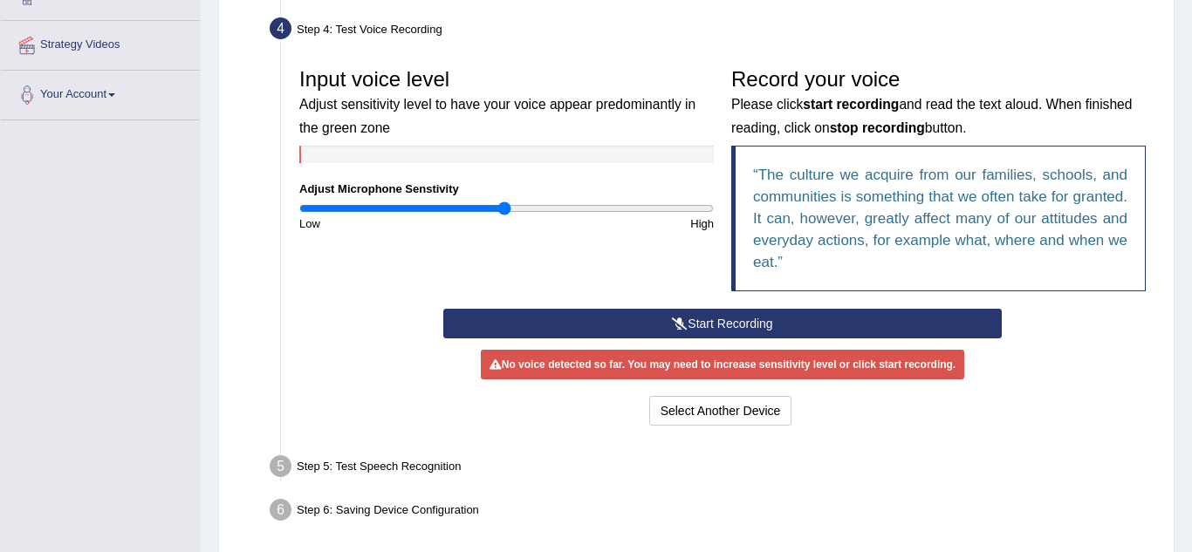
click at [707, 325] on button "Start Recording" at bounding box center [722, 324] width 558 height 30
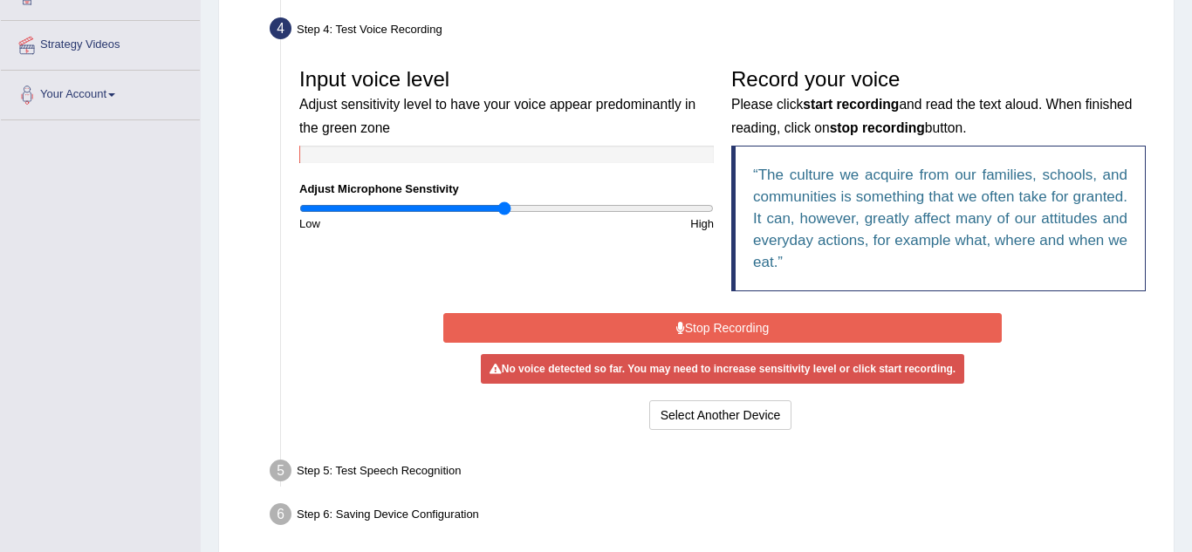
click at [707, 325] on button "Stop Recording" at bounding box center [722, 328] width 558 height 30
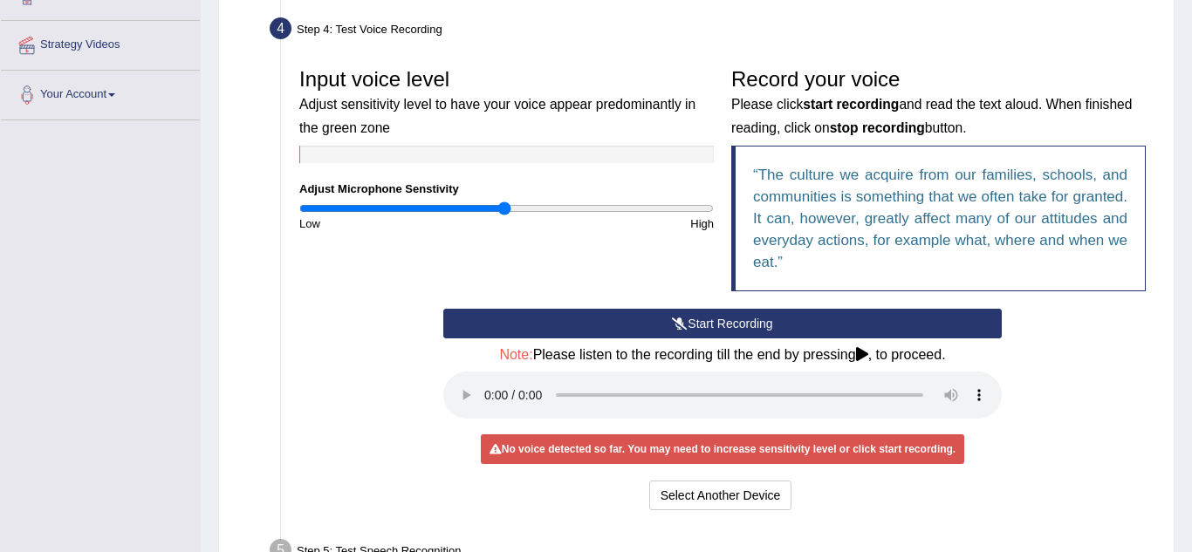
click at [707, 325] on button "Start Recording" at bounding box center [722, 324] width 558 height 30
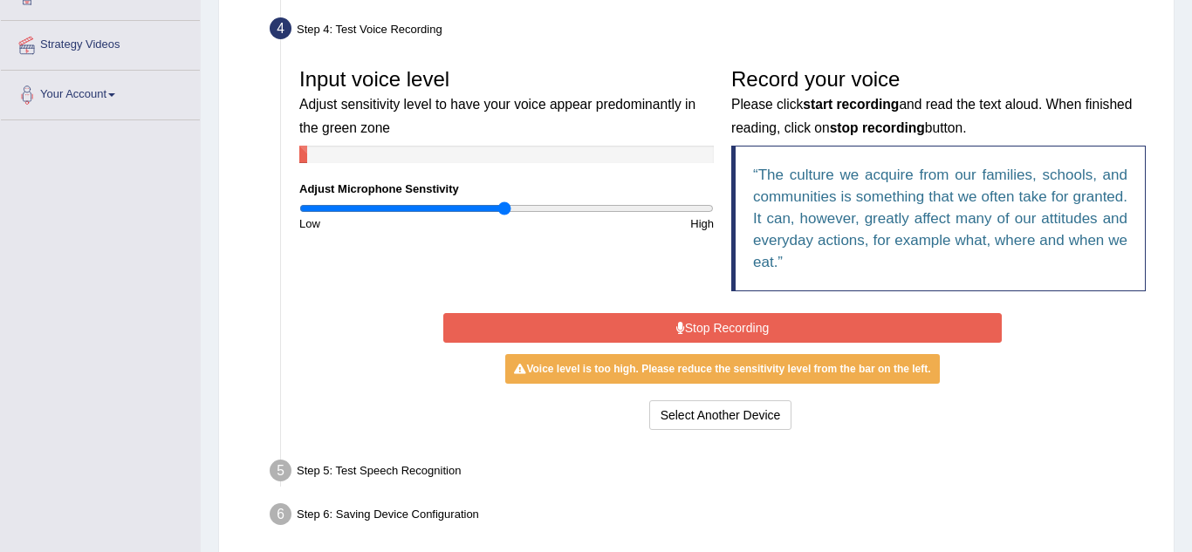
click at [707, 325] on button "Stop Recording" at bounding box center [722, 328] width 558 height 30
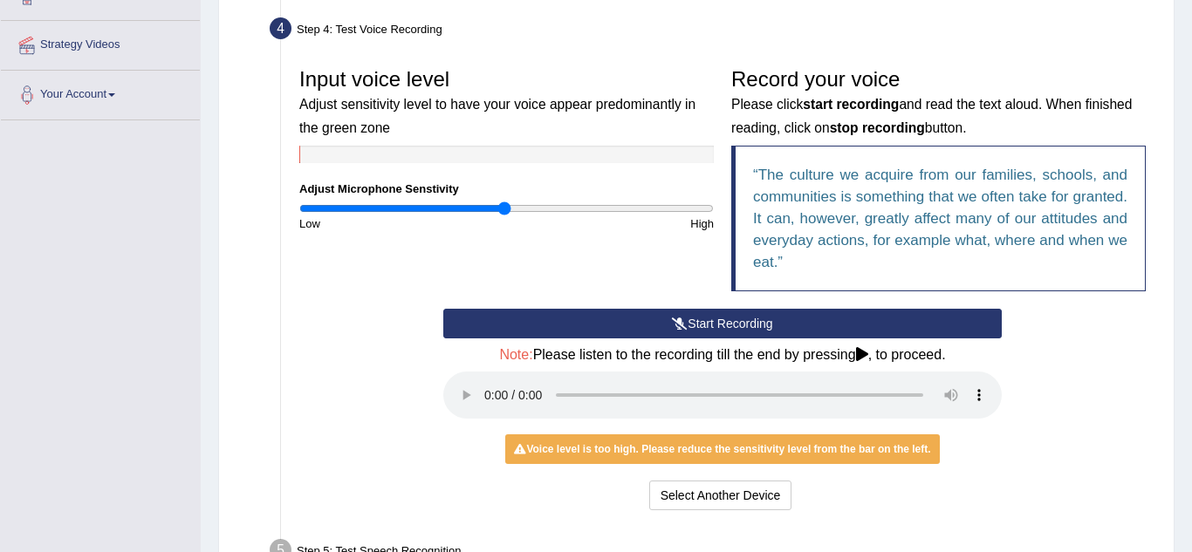
click at [655, 338] on button "Start Recording" at bounding box center [722, 324] width 558 height 30
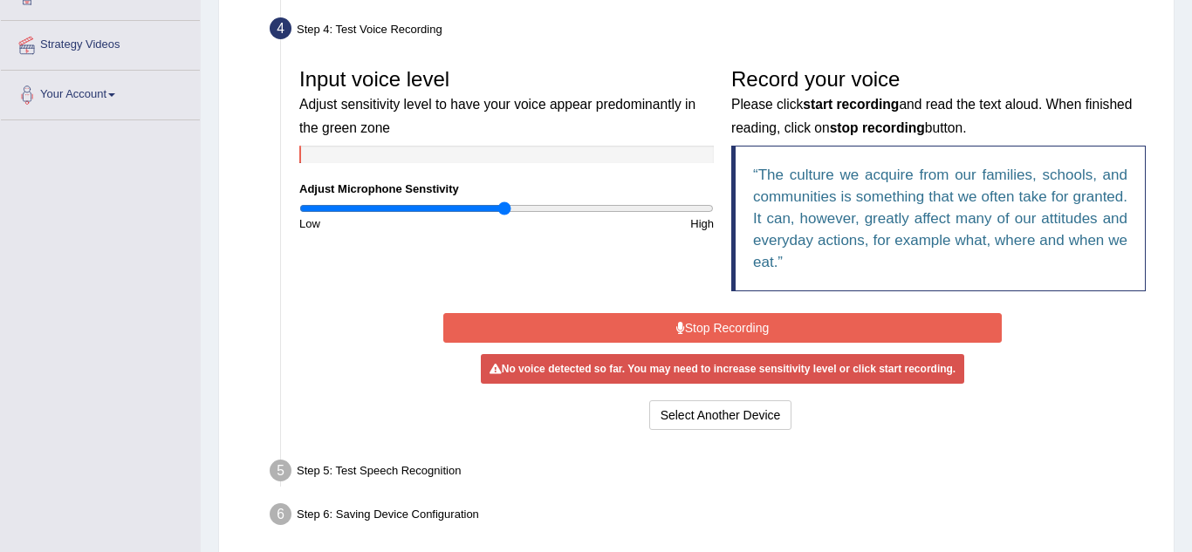
click at [655, 338] on button "Stop Recording" at bounding box center [722, 328] width 558 height 30
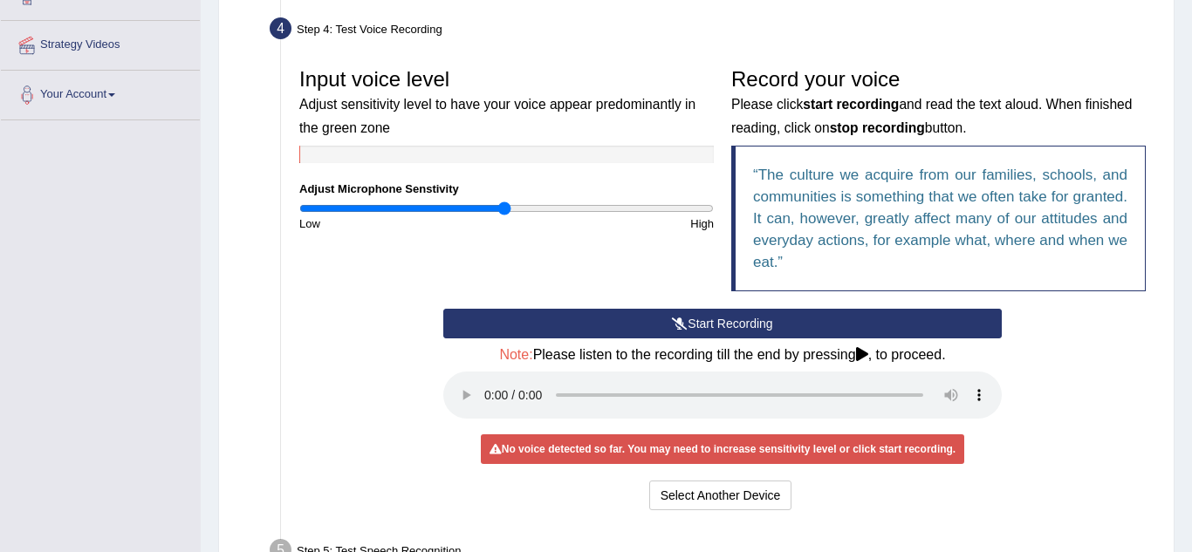
click at [655, 338] on button "Start Recording" at bounding box center [722, 324] width 558 height 30
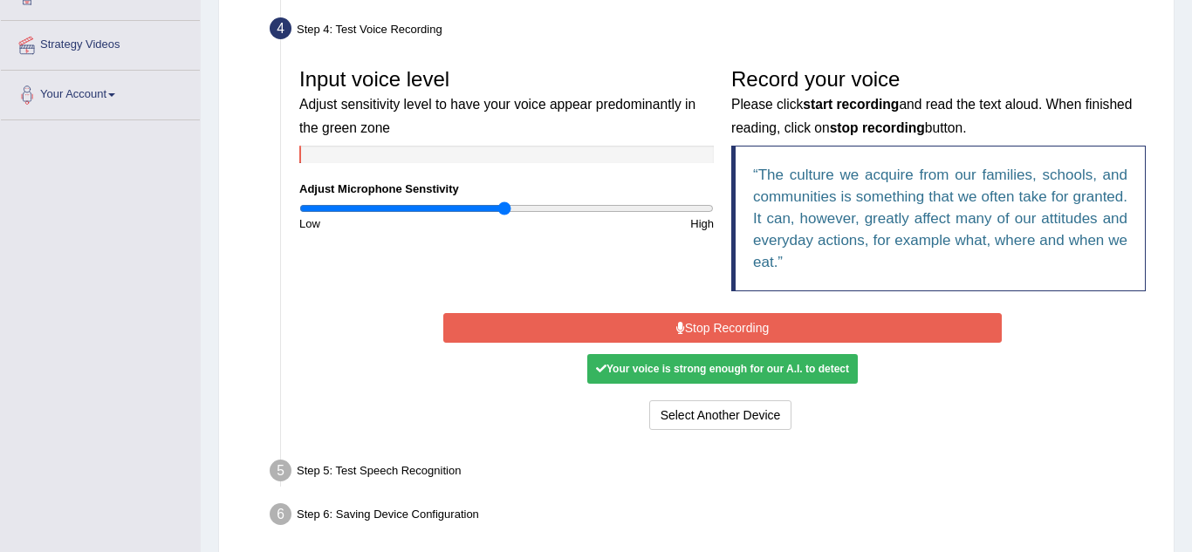
click at [655, 338] on button "Stop Recording" at bounding box center [722, 328] width 558 height 30
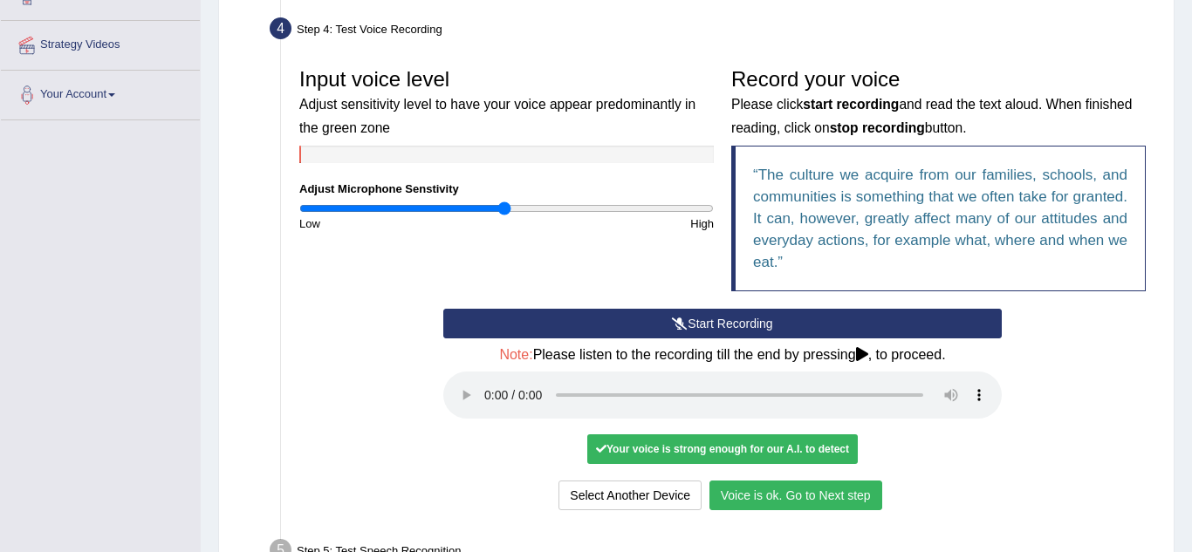
click at [734, 497] on button "Voice is ok. Go to Next step" at bounding box center [795, 496] width 173 height 30
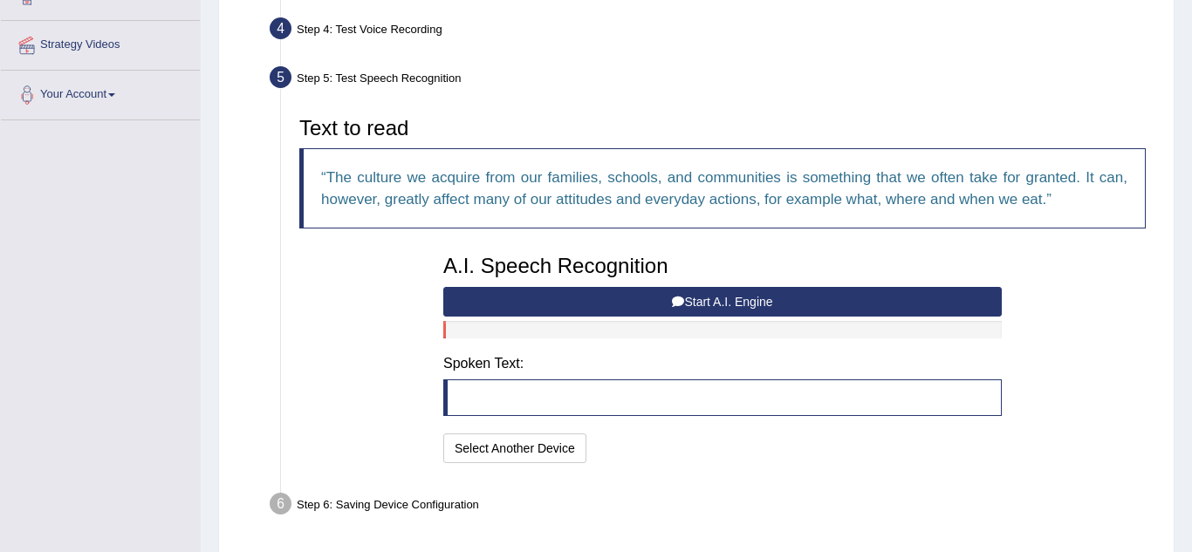
click at [710, 304] on button "Start A.I. Engine" at bounding box center [722, 302] width 558 height 30
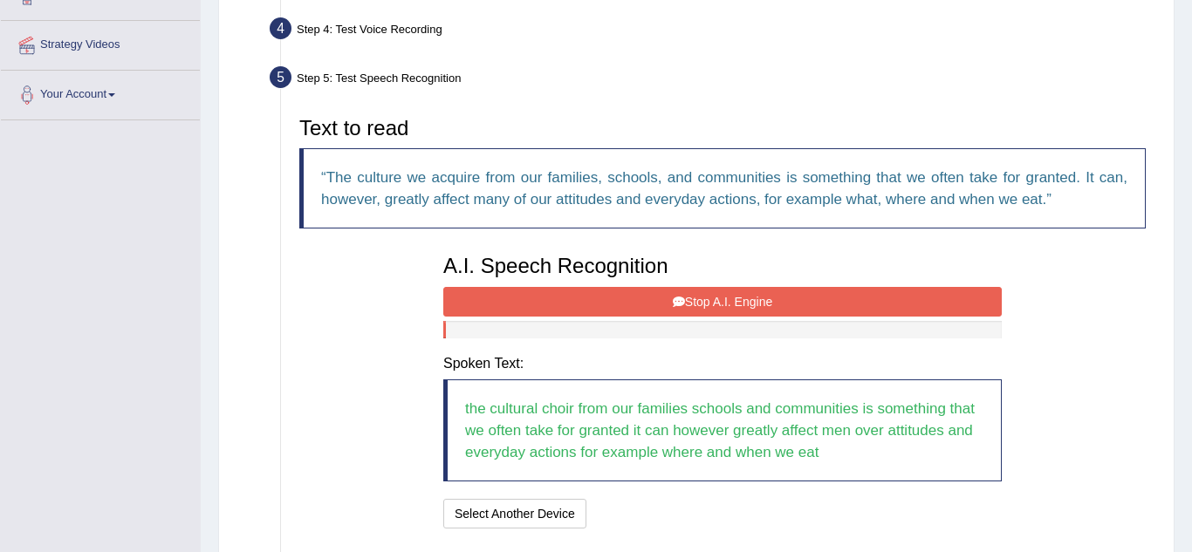
click at [710, 304] on button "Stop A.I. Engine" at bounding box center [722, 302] width 558 height 30
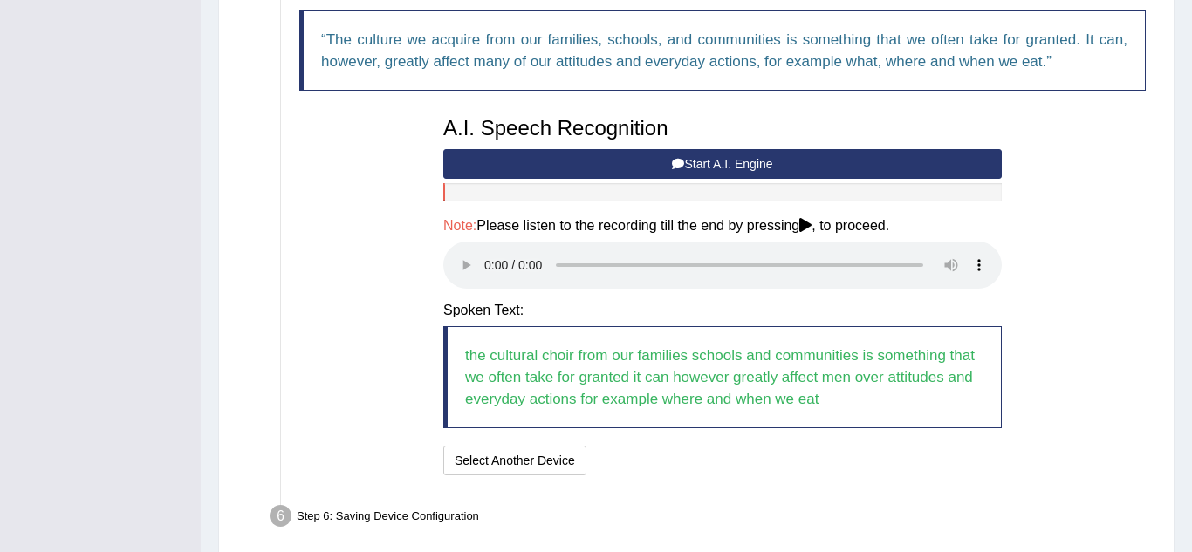
scroll to position [454, 0]
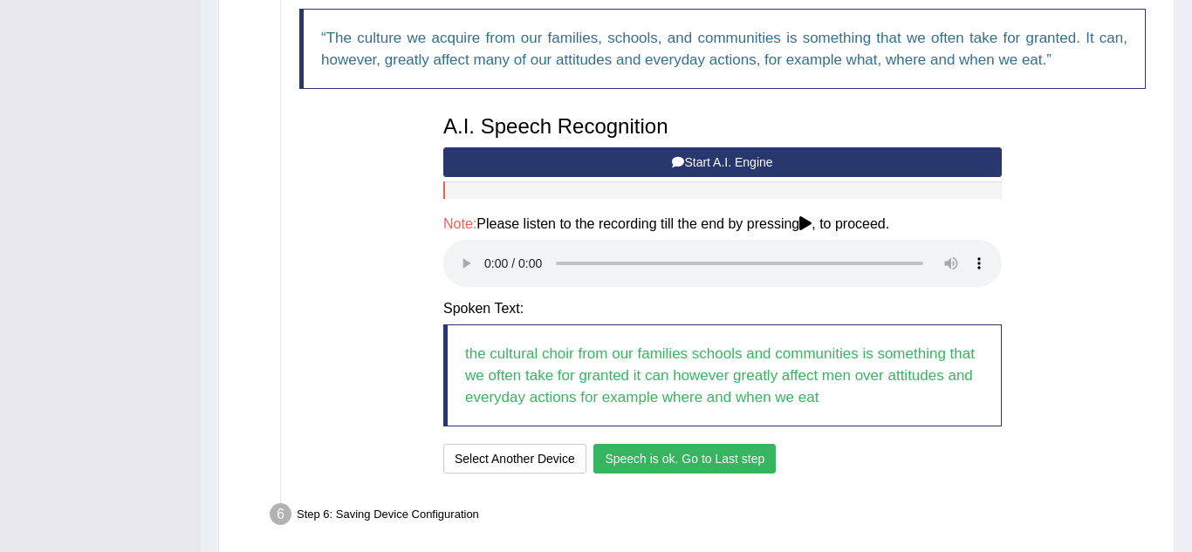
click at [632, 461] on button "Speech is ok. Go to Last step" at bounding box center [684, 459] width 182 height 30
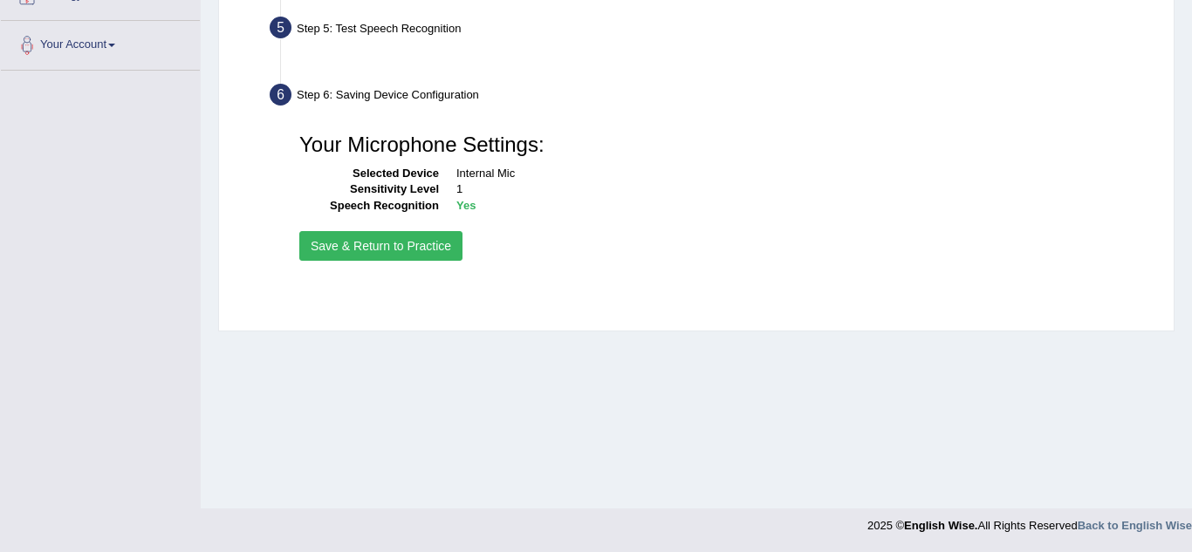
scroll to position [364, 0]
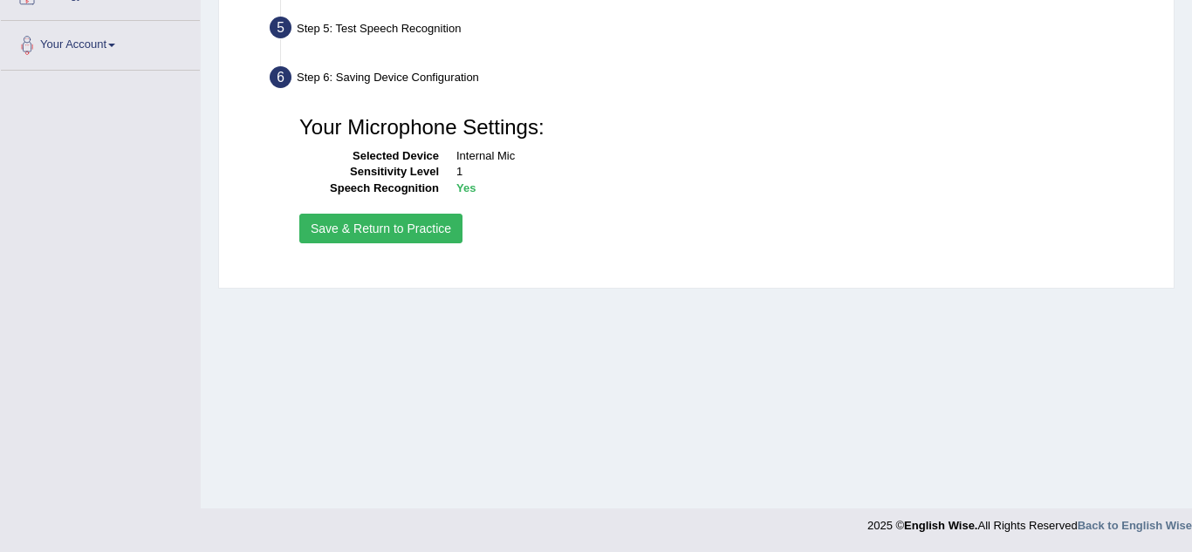
click at [330, 228] on button "Save & Return to Practice" at bounding box center [380, 229] width 163 height 30
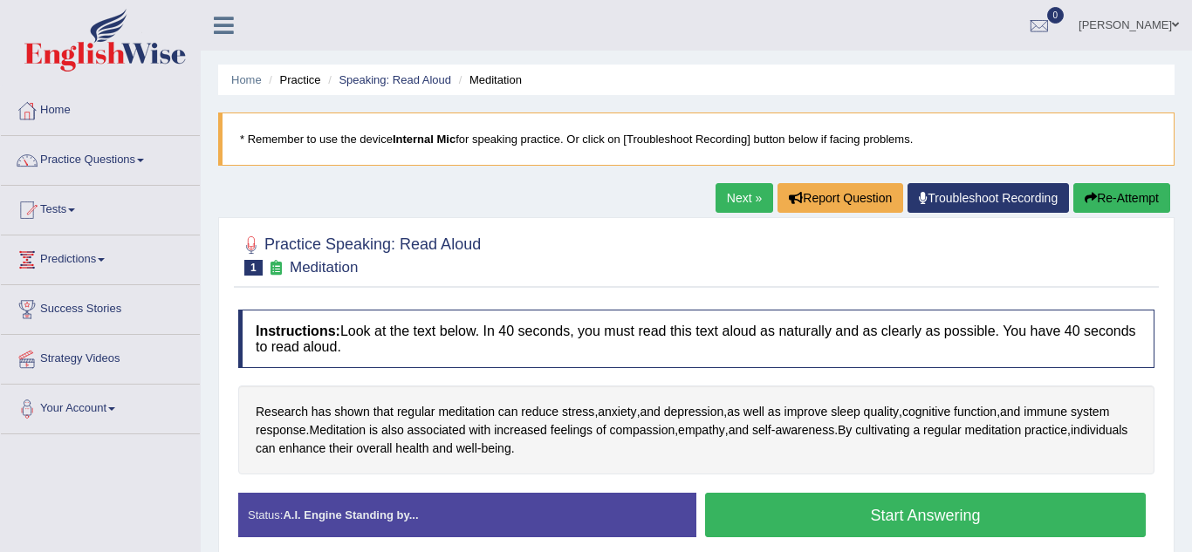
click at [851, 519] on button "Start Answering" at bounding box center [925, 515] width 440 height 44
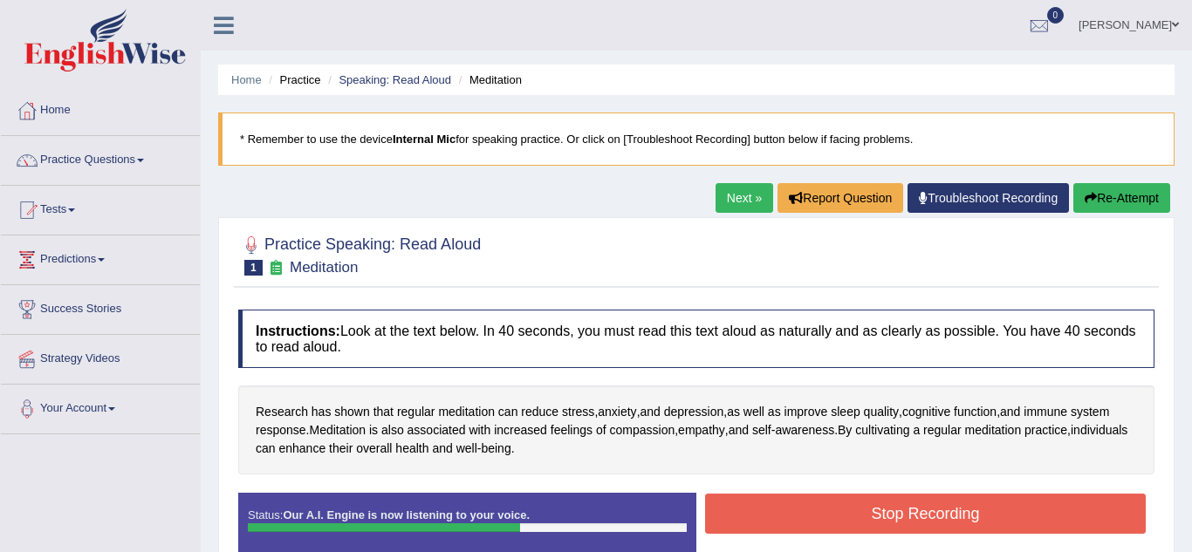
click at [851, 519] on button "Stop Recording" at bounding box center [925, 514] width 440 height 40
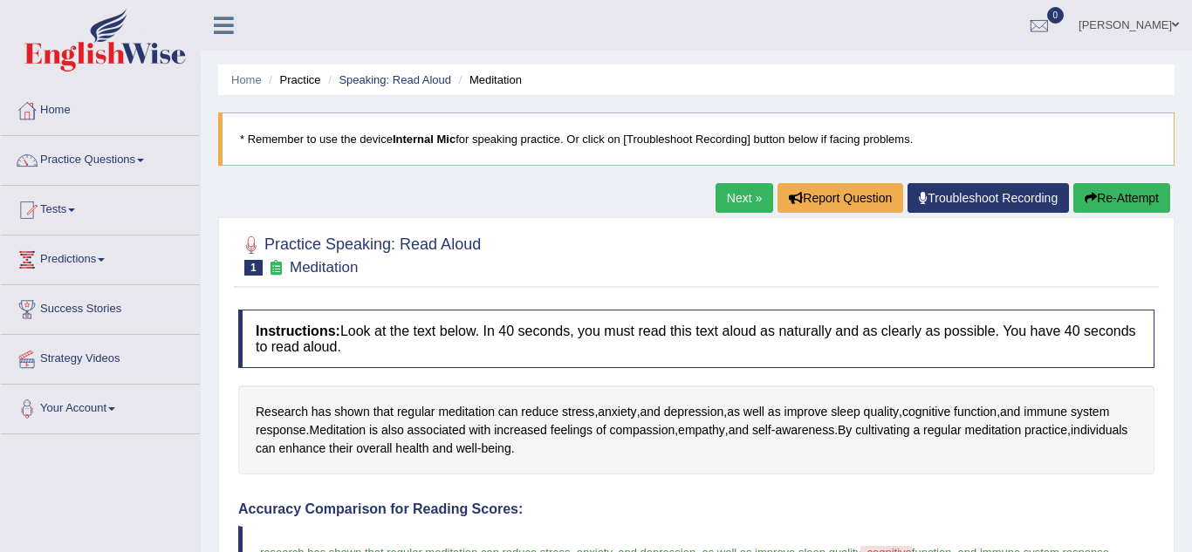
click at [739, 204] on link "Next »" at bounding box center [744, 198] width 58 height 30
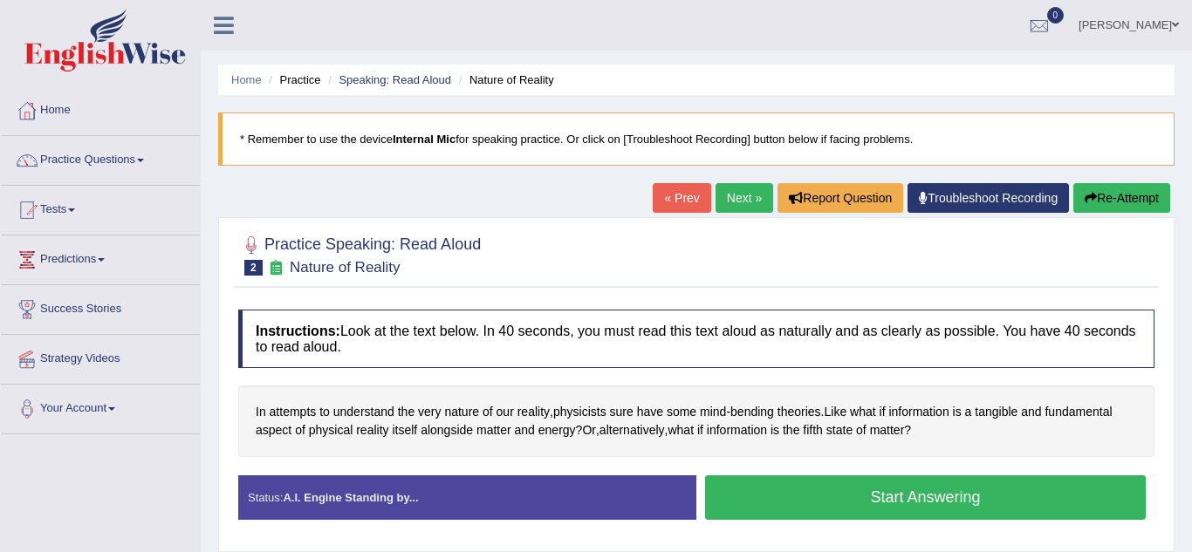
click at [791, 510] on button "Start Answering" at bounding box center [925, 497] width 440 height 44
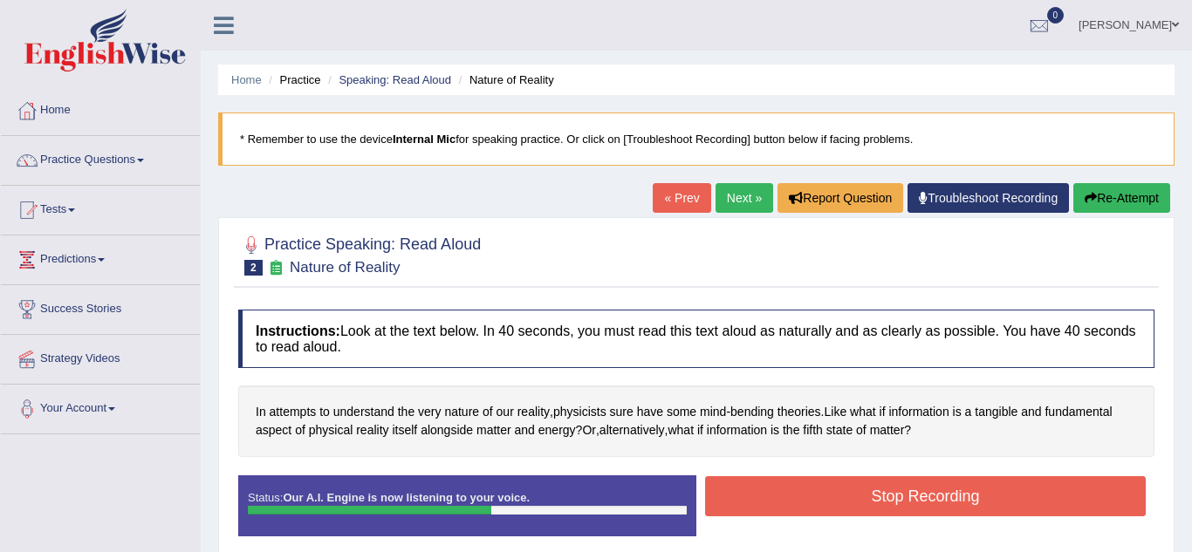
click at [791, 510] on button "Stop Recording" at bounding box center [925, 496] width 440 height 40
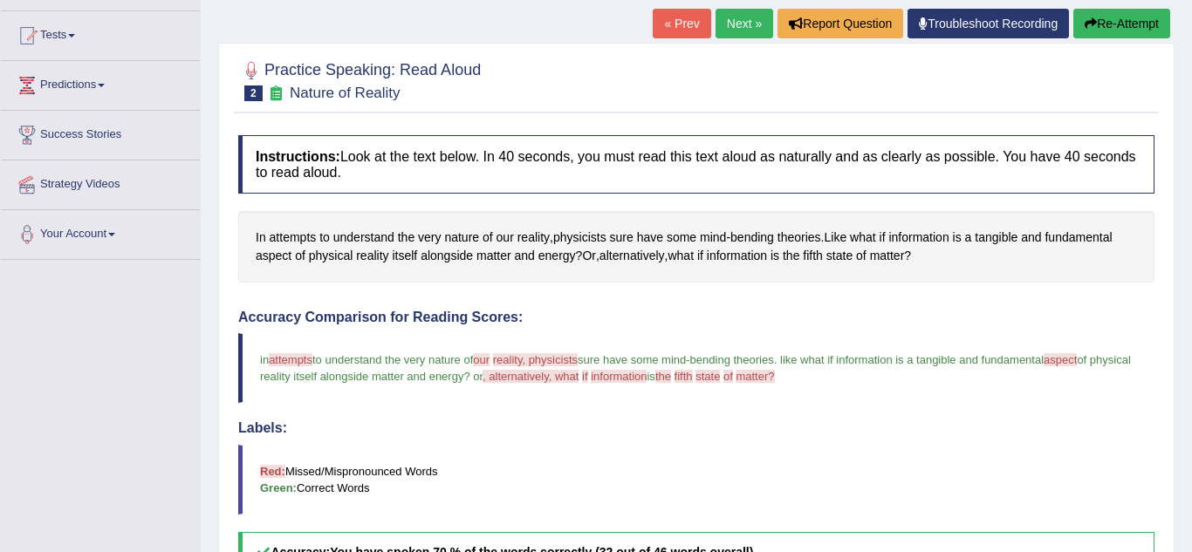
scroll to position [140, 0]
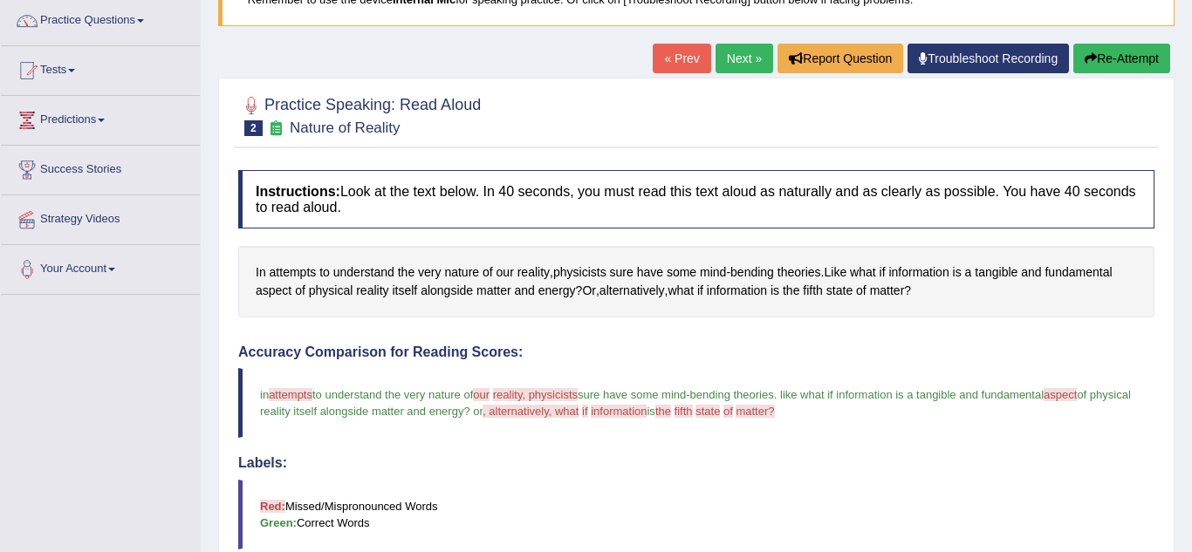
click at [1135, 58] on button "Re-Attempt" at bounding box center [1121, 59] width 97 height 30
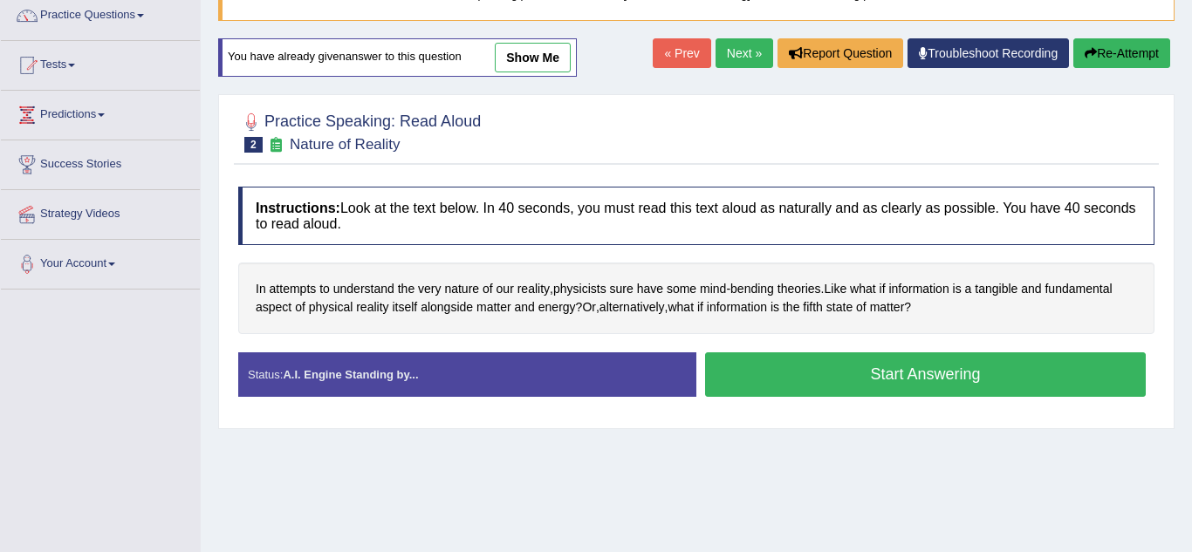
click at [992, 366] on button "Start Answering" at bounding box center [925, 374] width 440 height 44
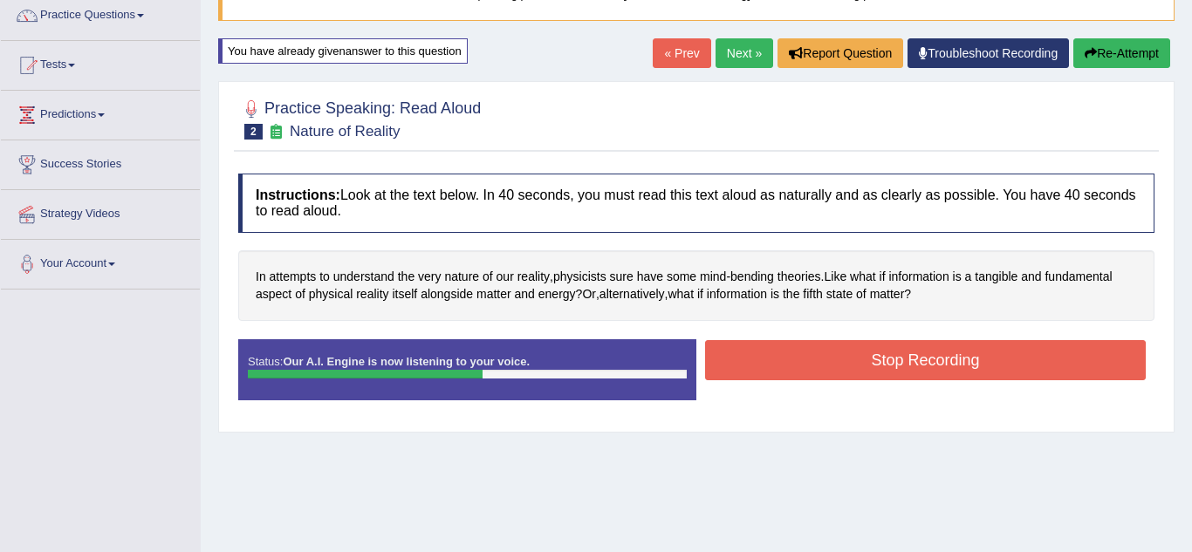
click at [927, 354] on button "Stop Recording" at bounding box center [925, 360] width 440 height 40
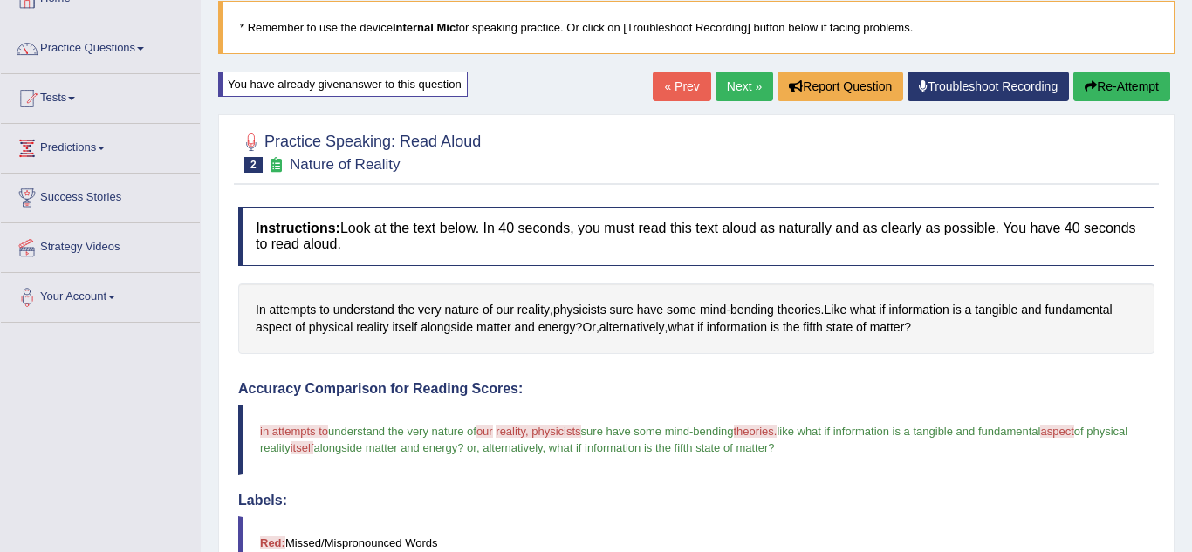
scroll to position [110, 0]
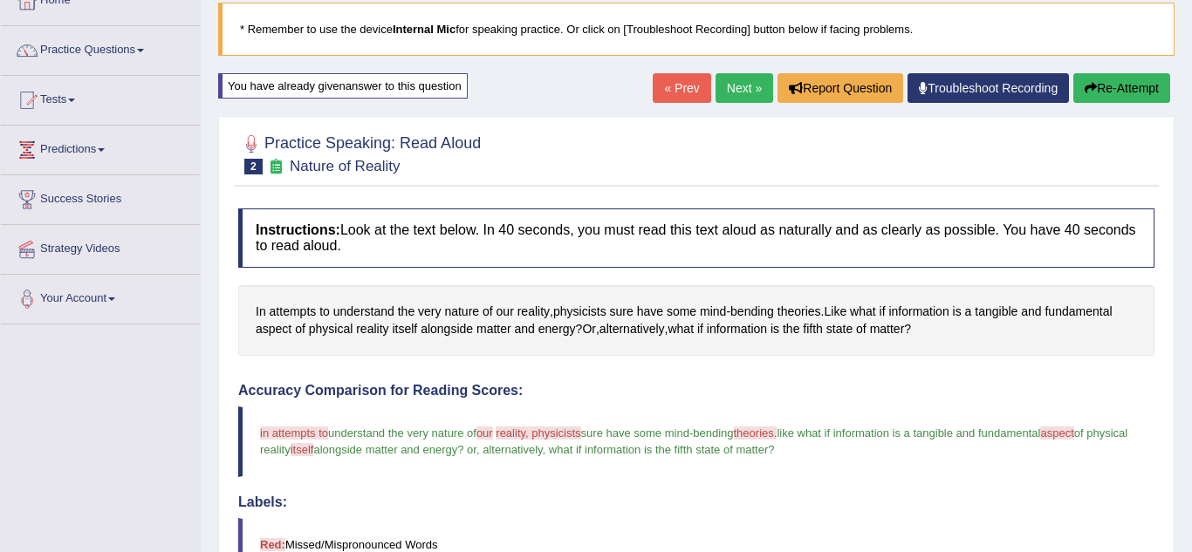
click at [747, 92] on link "Next »" at bounding box center [744, 88] width 58 height 30
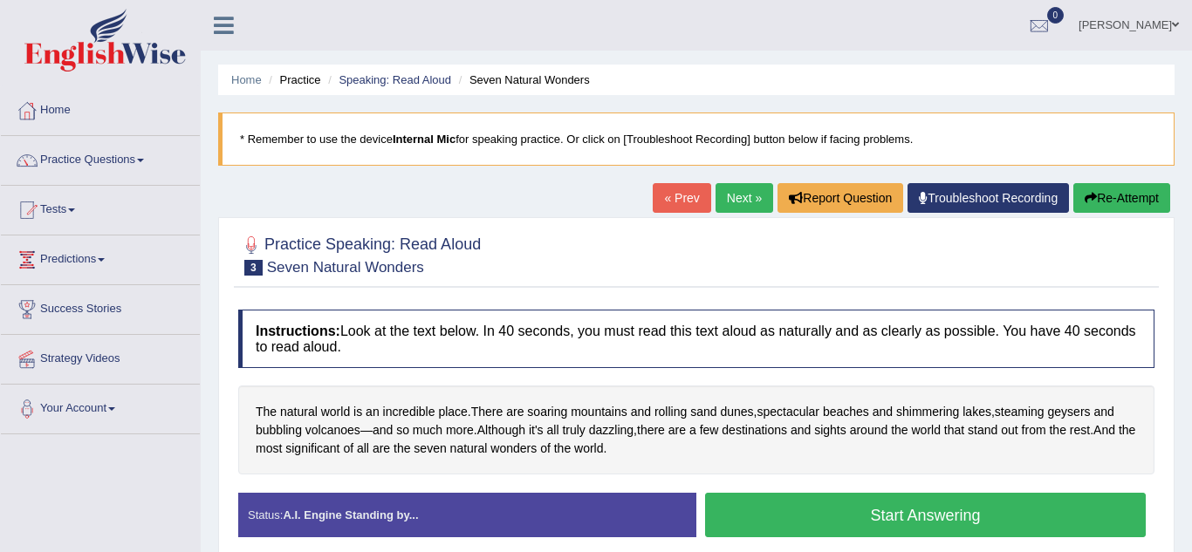
click at [869, 528] on button "Start Answering" at bounding box center [925, 515] width 440 height 44
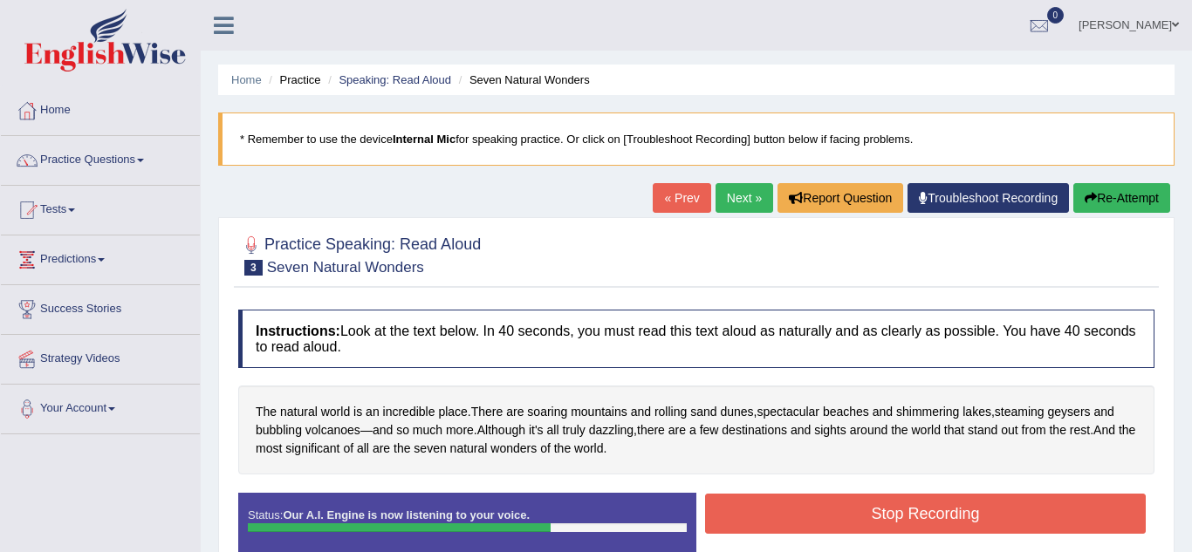
click at [869, 528] on button "Stop Recording" at bounding box center [925, 514] width 440 height 40
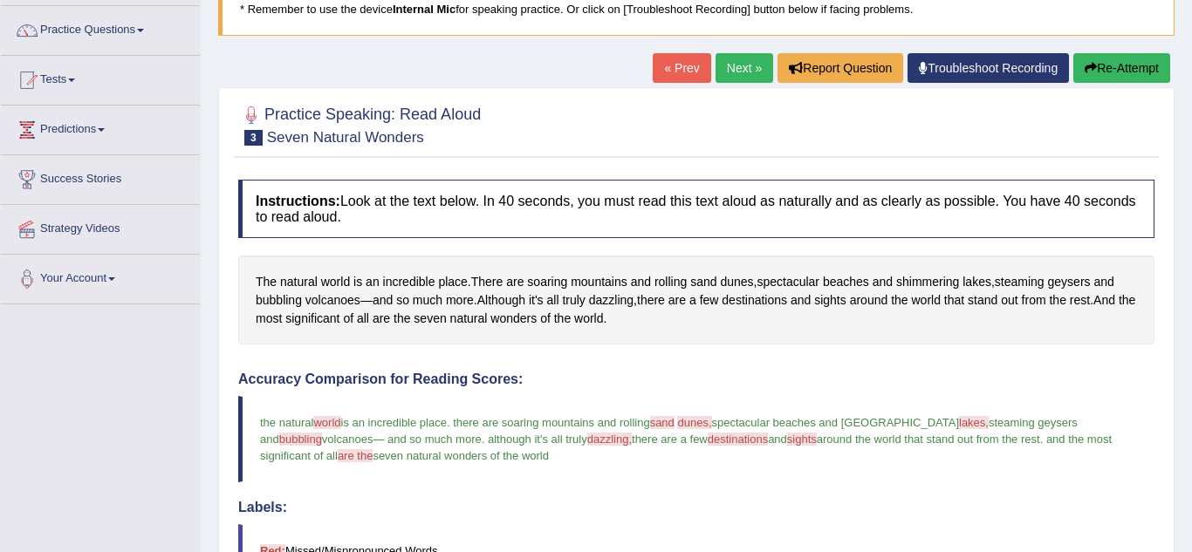
scroll to position [105, 0]
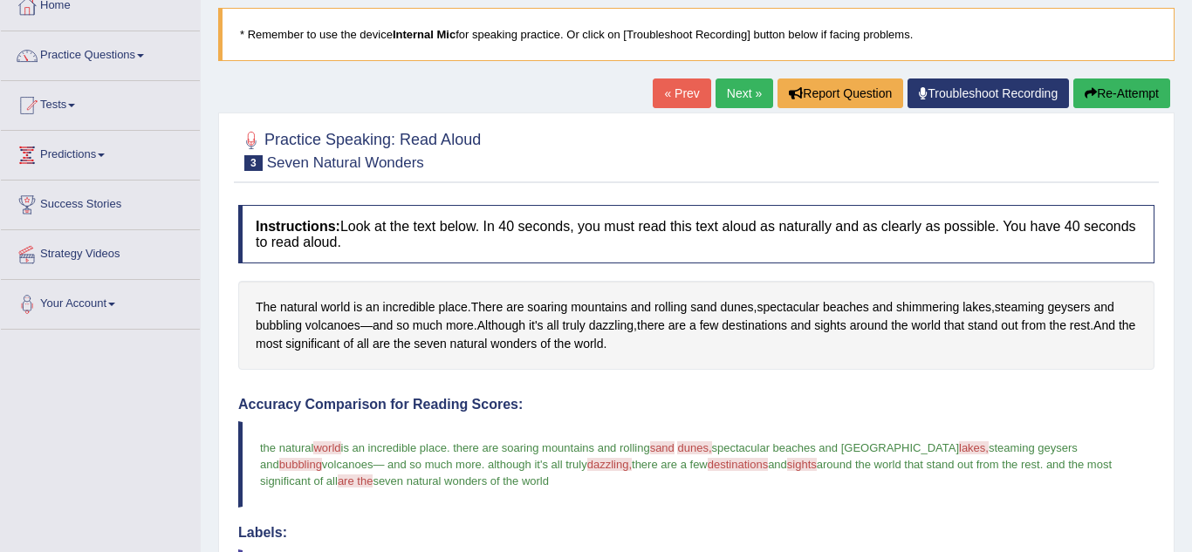
click at [742, 102] on link "Next »" at bounding box center [744, 94] width 58 height 30
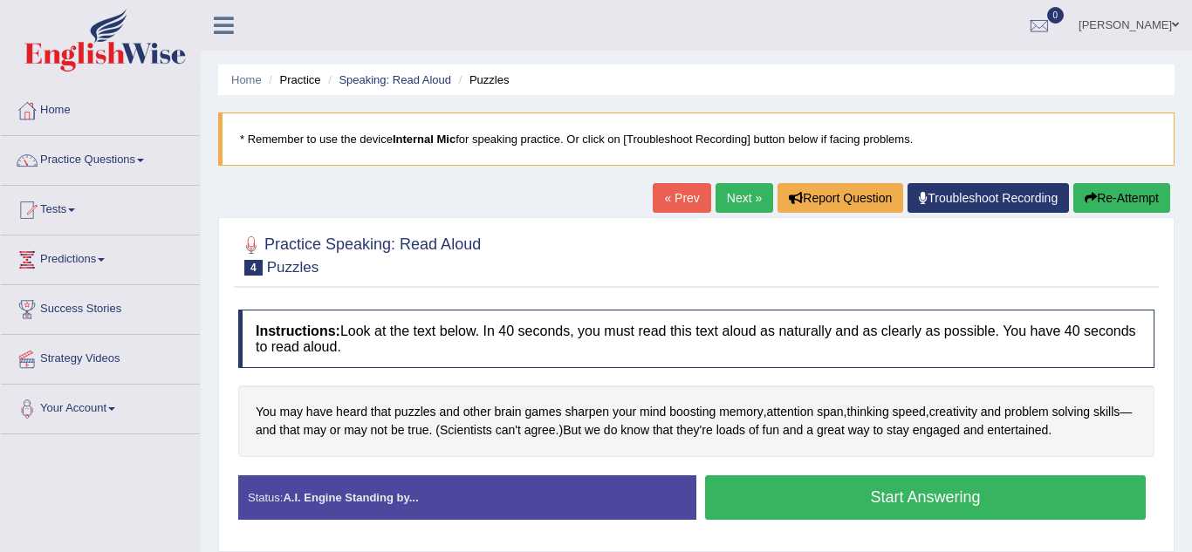
click at [883, 486] on button "Start Answering" at bounding box center [925, 497] width 440 height 44
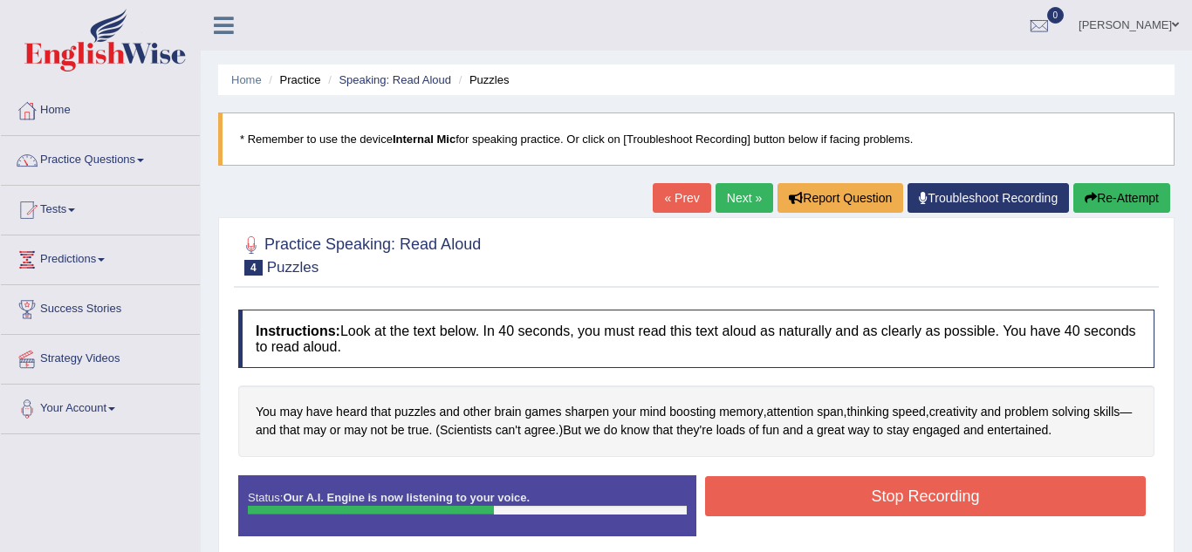
click at [883, 495] on button "Stop Recording" at bounding box center [925, 496] width 440 height 40
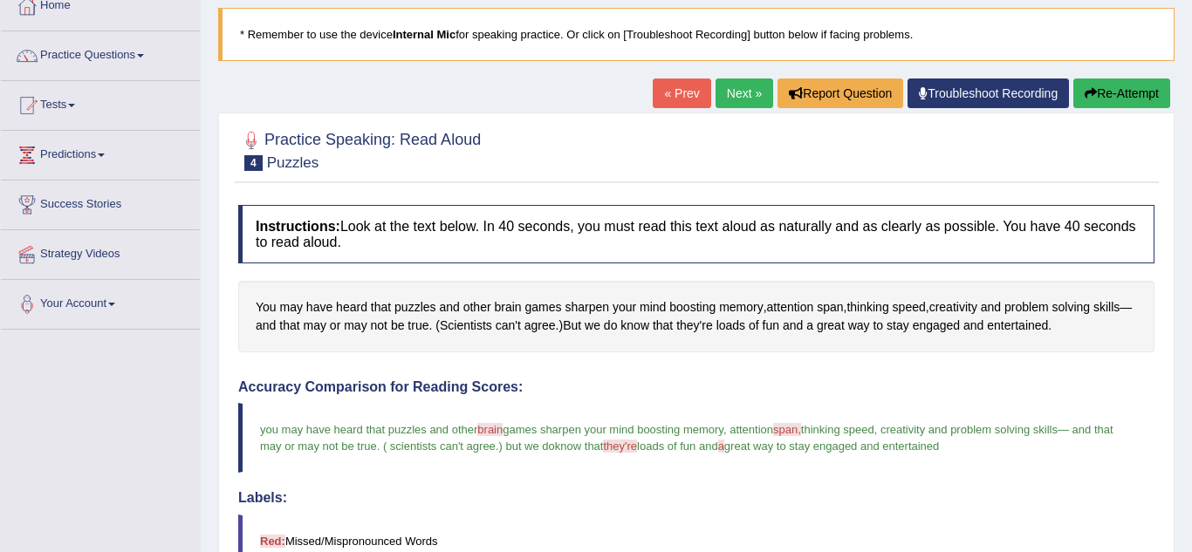
scroll to position [70, 0]
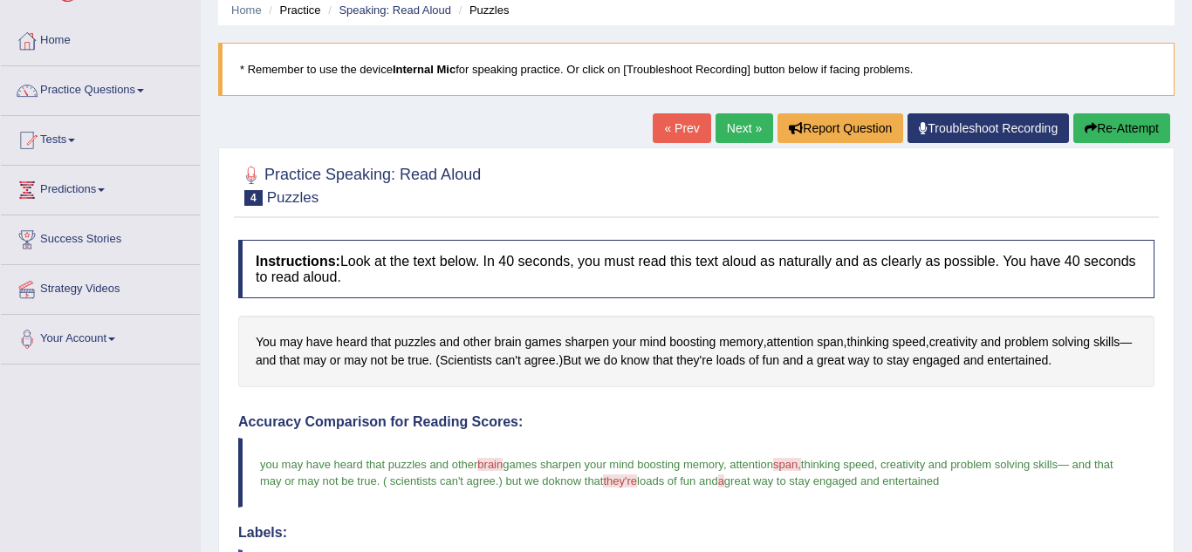
click at [741, 130] on link "Next »" at bounding box center [744, 128] width 58 height 30
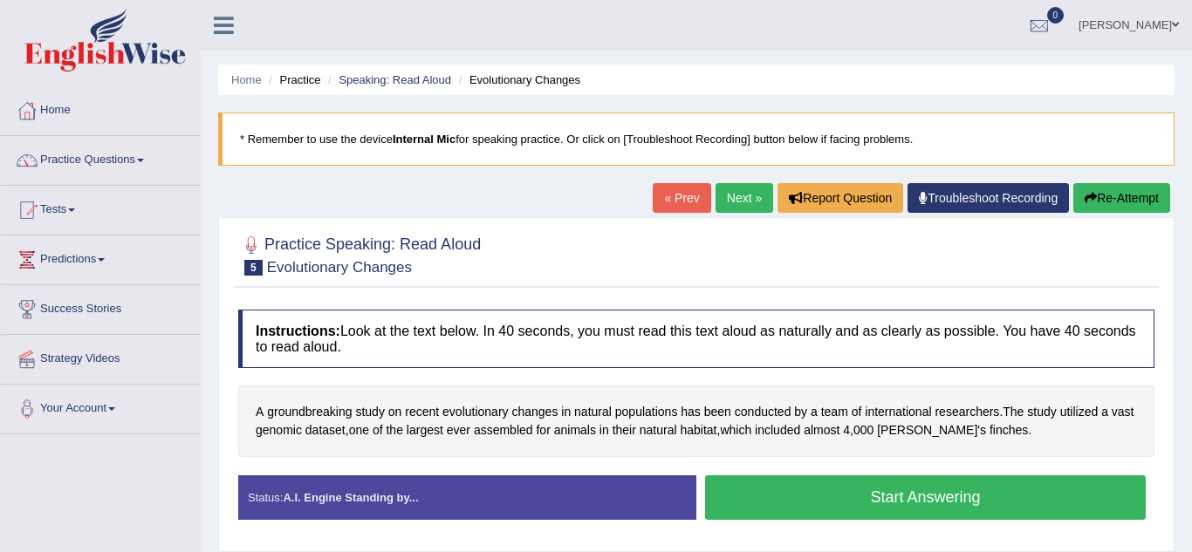
click at [751, 509] on button "Start Answering" at bounding box center [925, 497] width 440 height 44
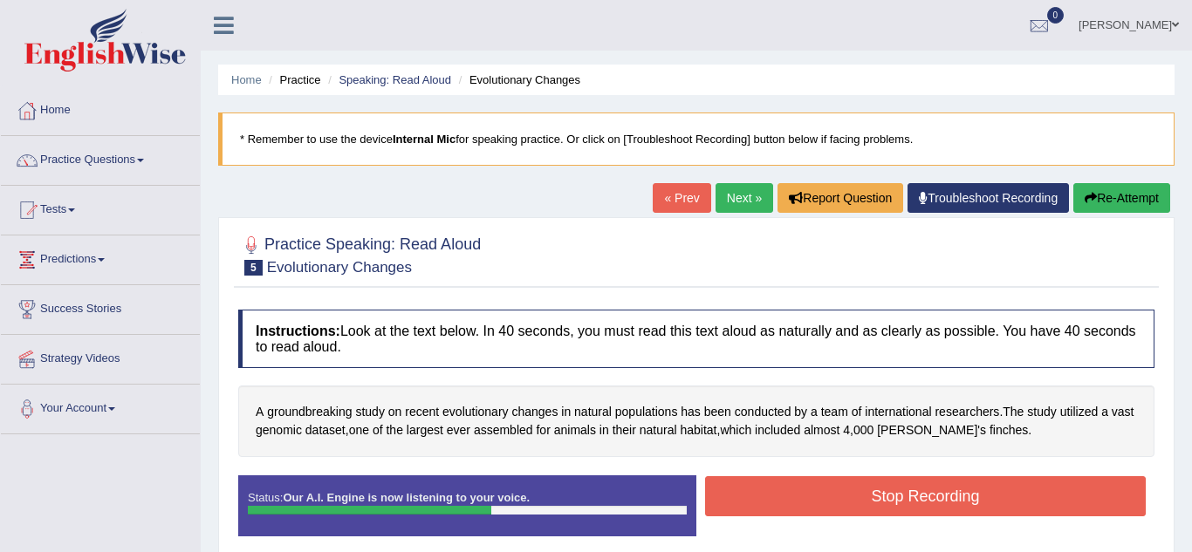
click at [751, 509] on button "Stop Recording" at bounding box center [925, 496] width 440 height 40
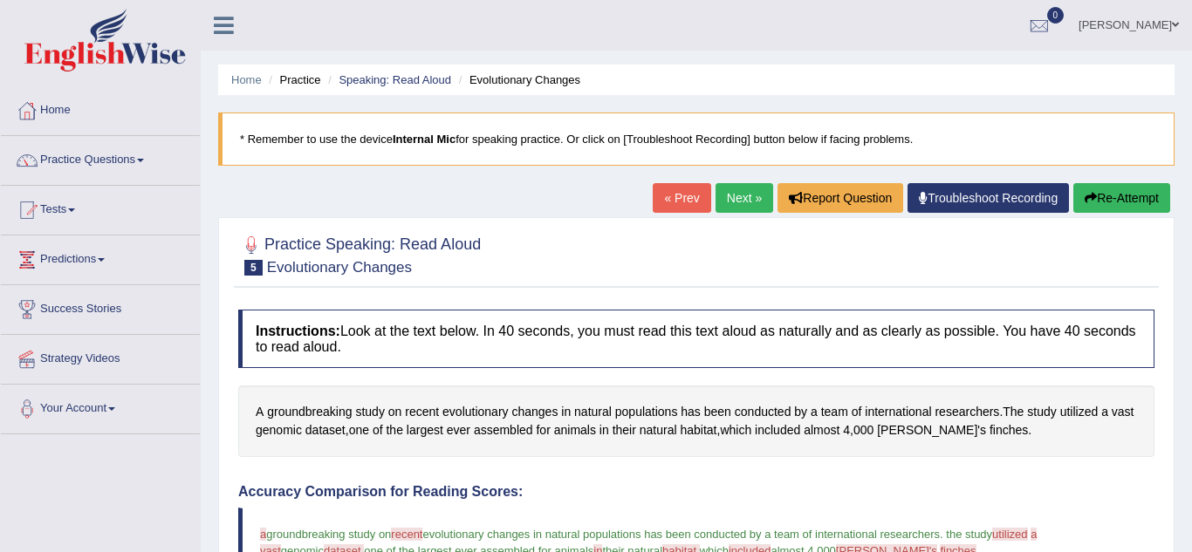
click at [734, 208] on link "Next »" at bounding box center [744, 198] width 58 height 30
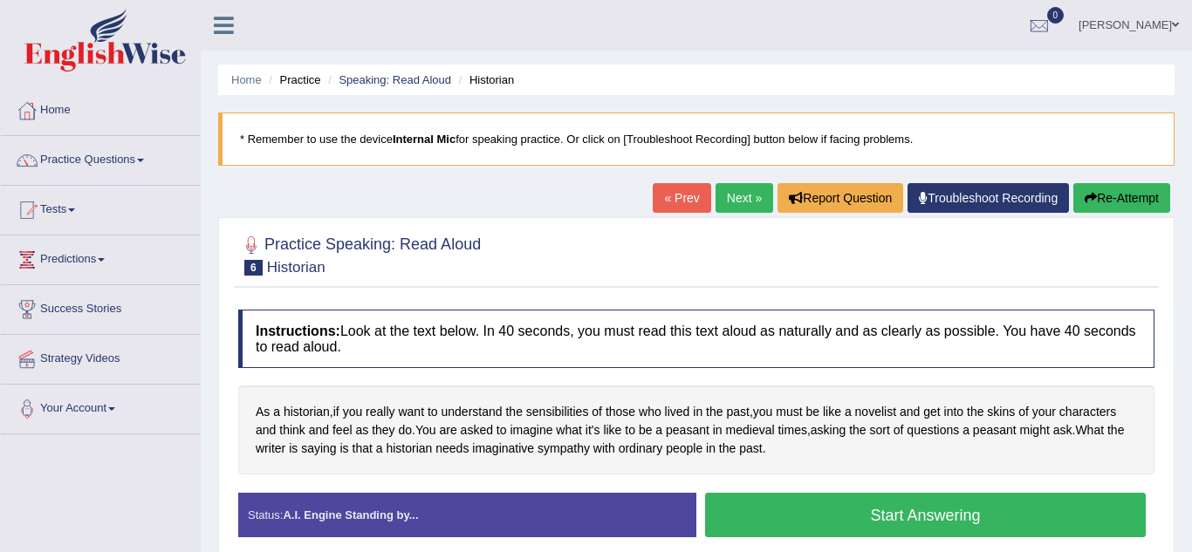
click at [760, 534] on button "Start Answering" at bounding box center [925, 515] width 440 height 44
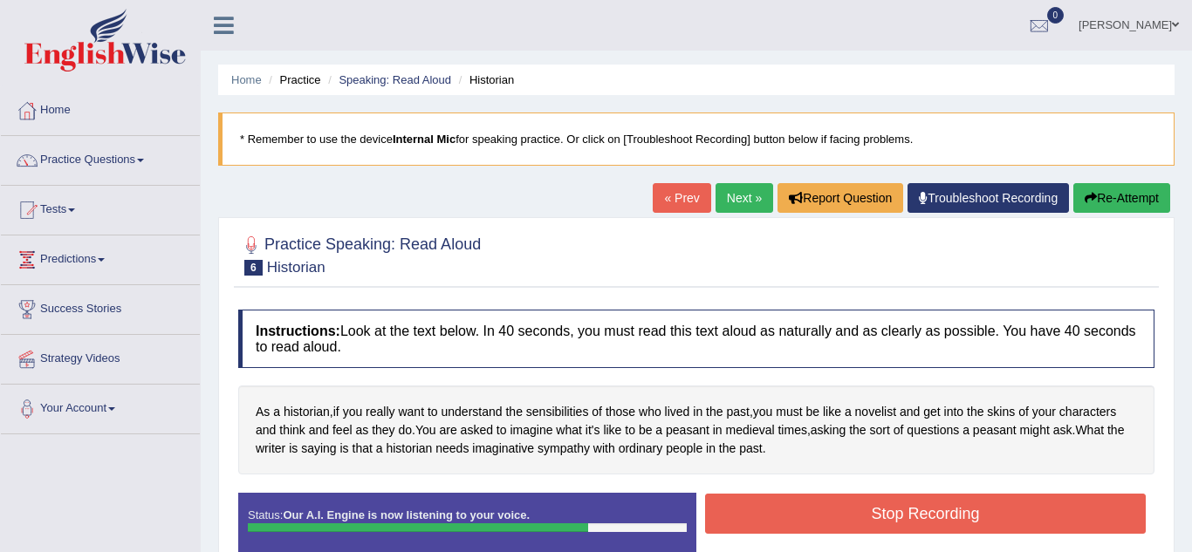
click at [760, 534] on button "Stop Recording" at bounding box center [925, 514] width 440 height 40
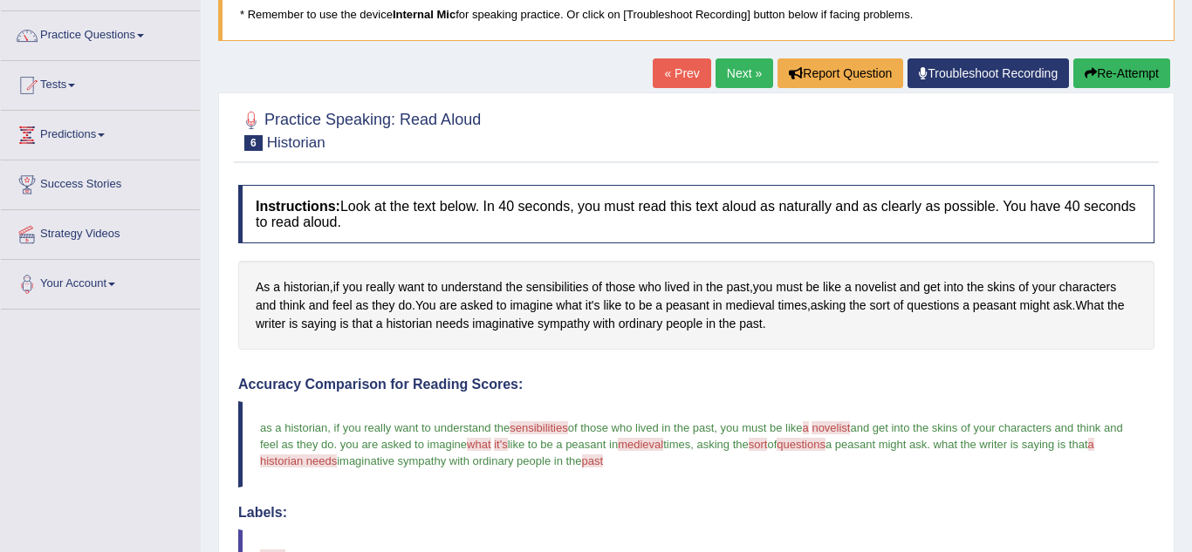
scroll to position [35, 0]
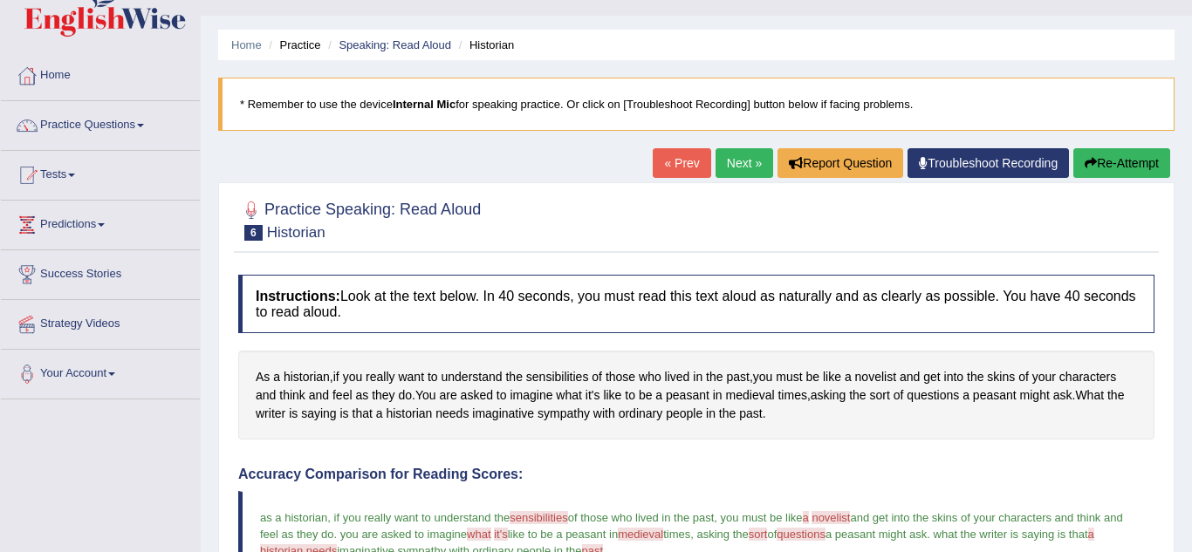
click at [740, 174] on link "Next »" at bounding box center [744, 163] width 58 height 30
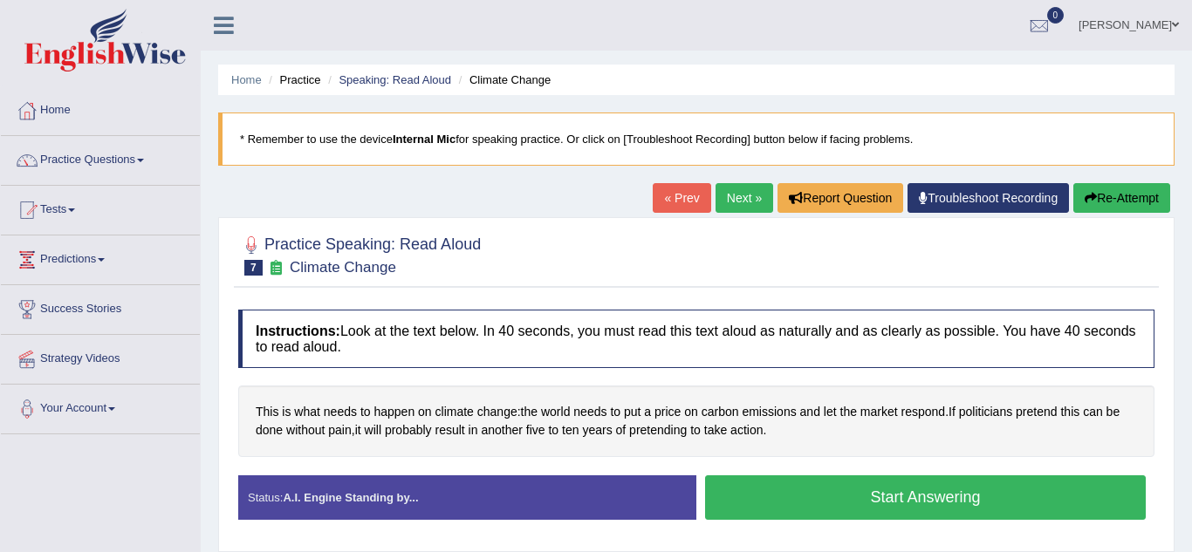
click at [852, 512] on button "Start Answering" at bounding box center [925, 497] width 440 height 44
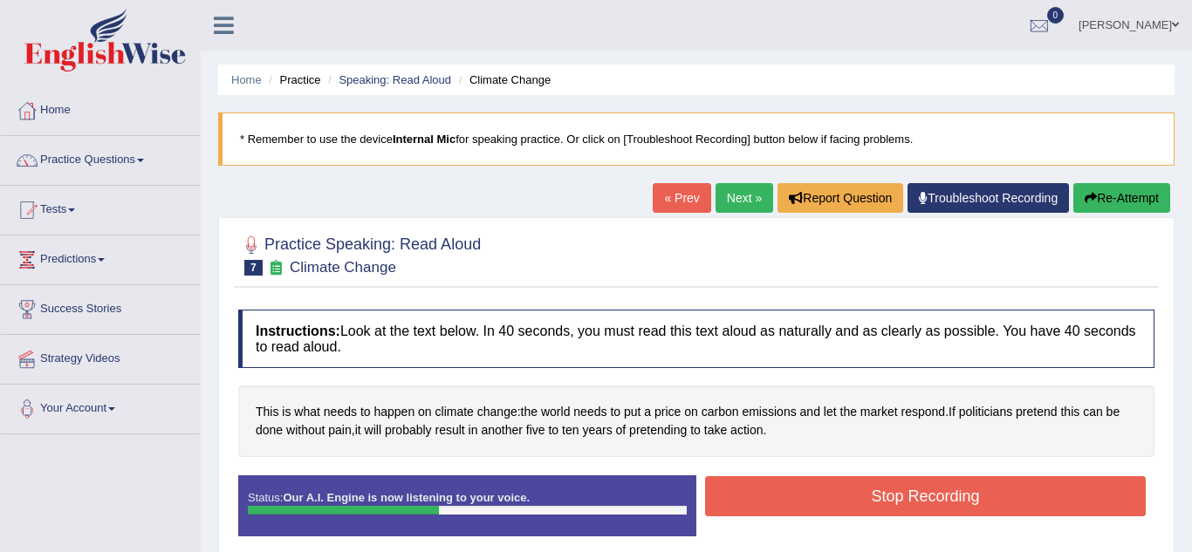
click at [852, 512] on button "Stop Recording" at bounding box center [925, 496] width 440 height 40
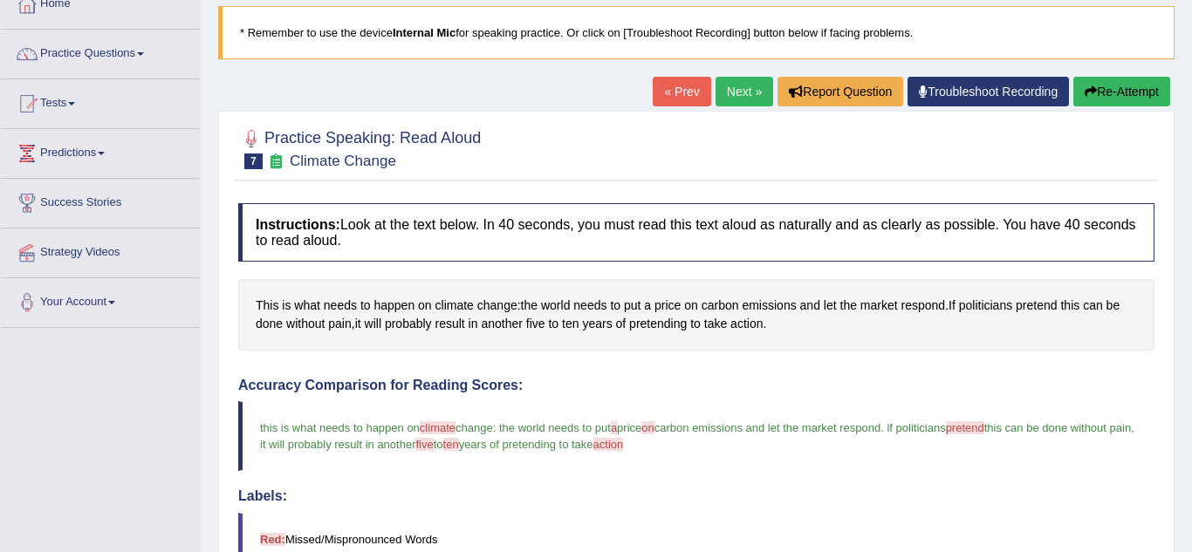
scroll to position [105, 0]
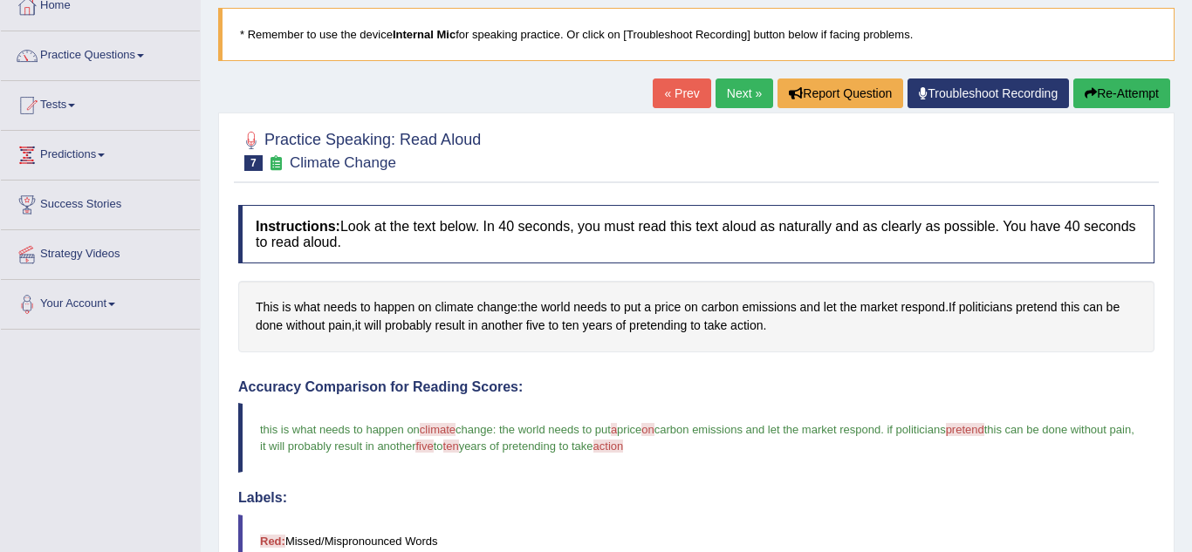
click at [729, 93] on link "Next »" at bounding box center [744, 94] width 58 height 30
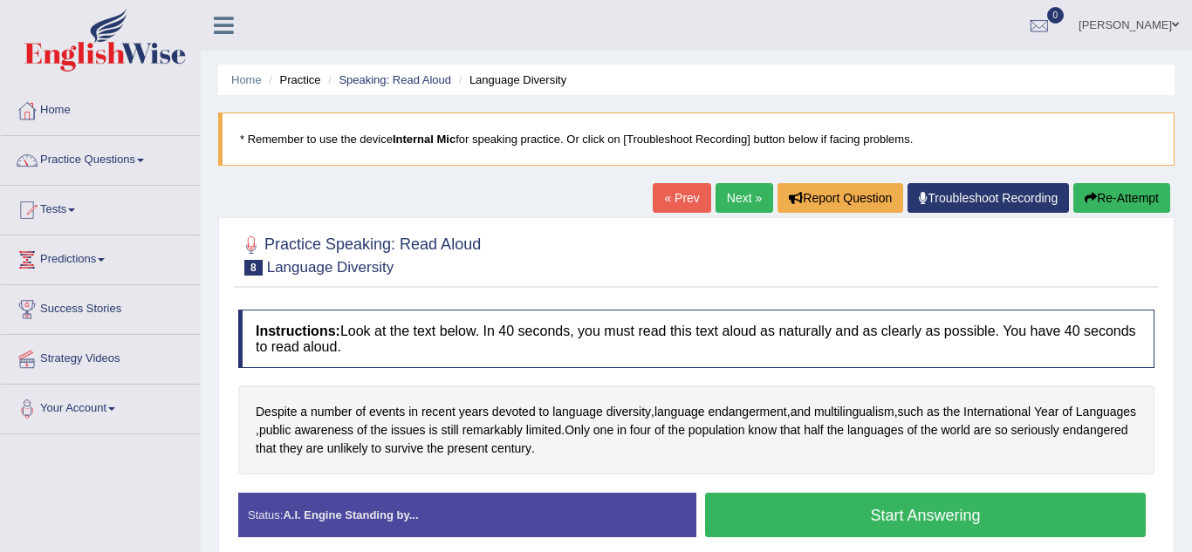
click at [877, 508] on button "Start Answering" at bounding box center [925, 515] width 440 height 44
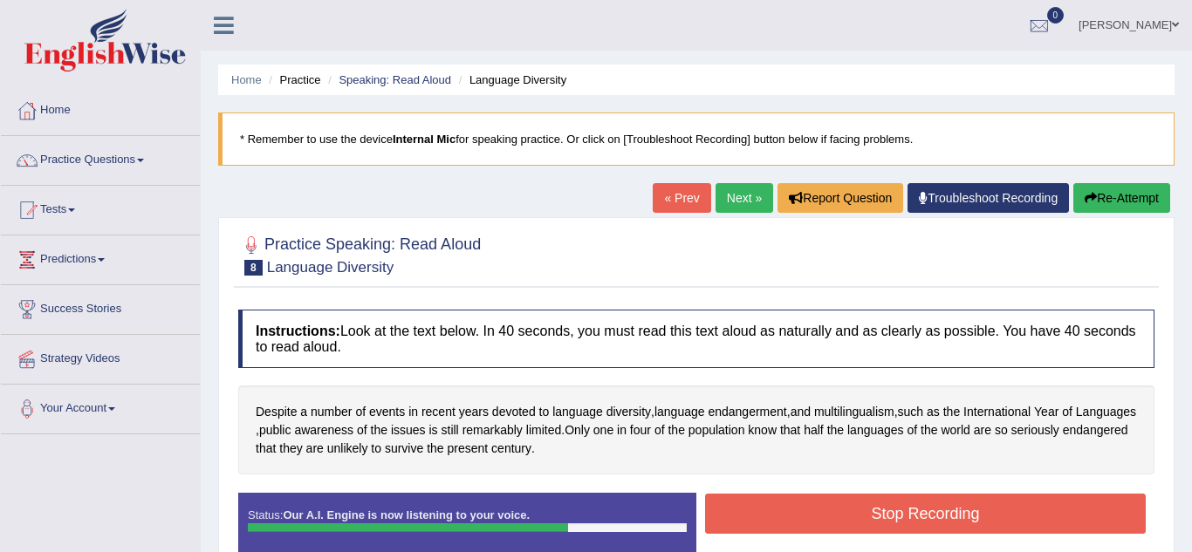
click at [877, 508] on button "Stop Recording" at bounding box center [925, 514] width 440 height 40
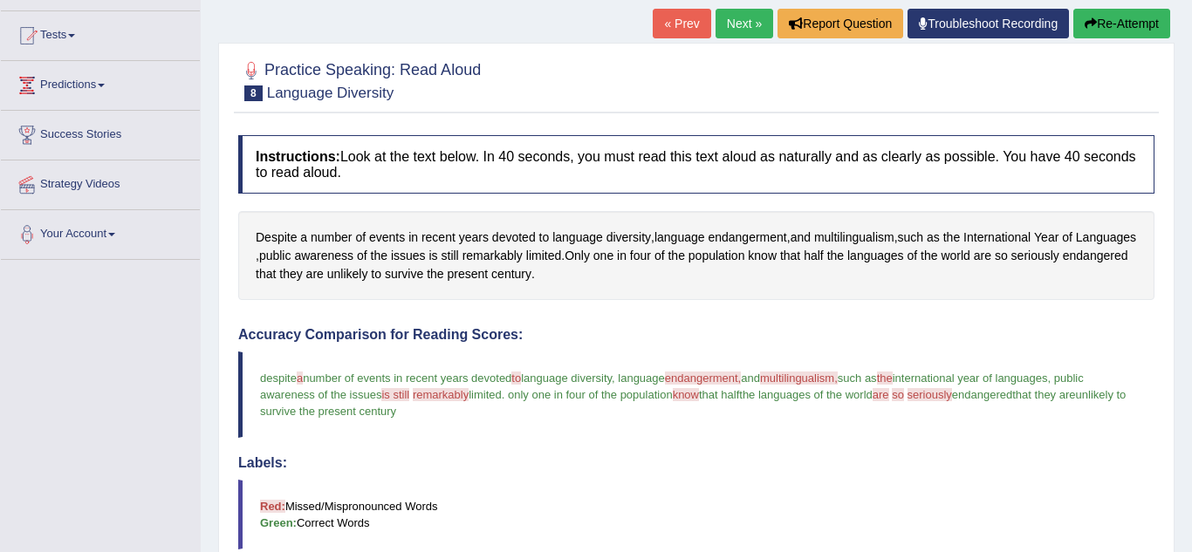
scroll to position [140, 0]
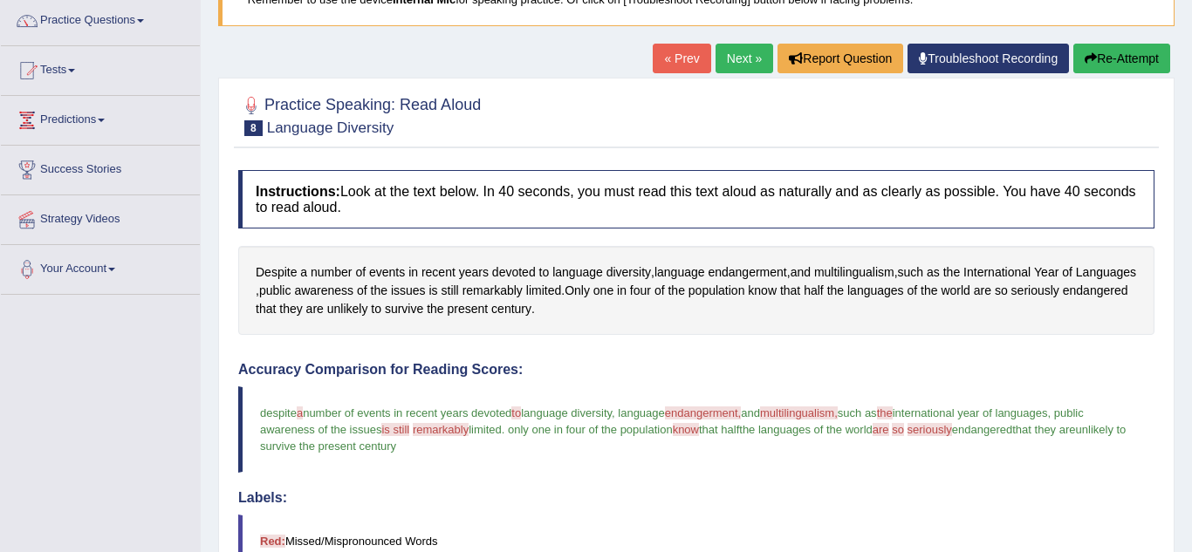
click at [742, 69] on link "Next »" at bounding box center [744, 59] width 58 height 30
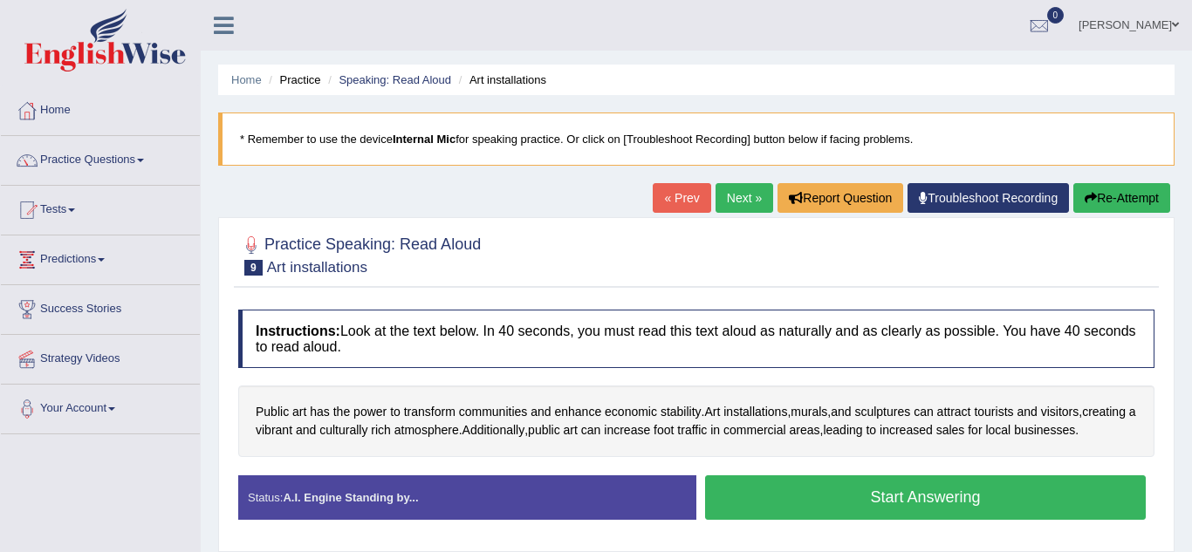
click at [777, 507] on button "Start Answering" at bounding box center [925, 497] width 440 height 44
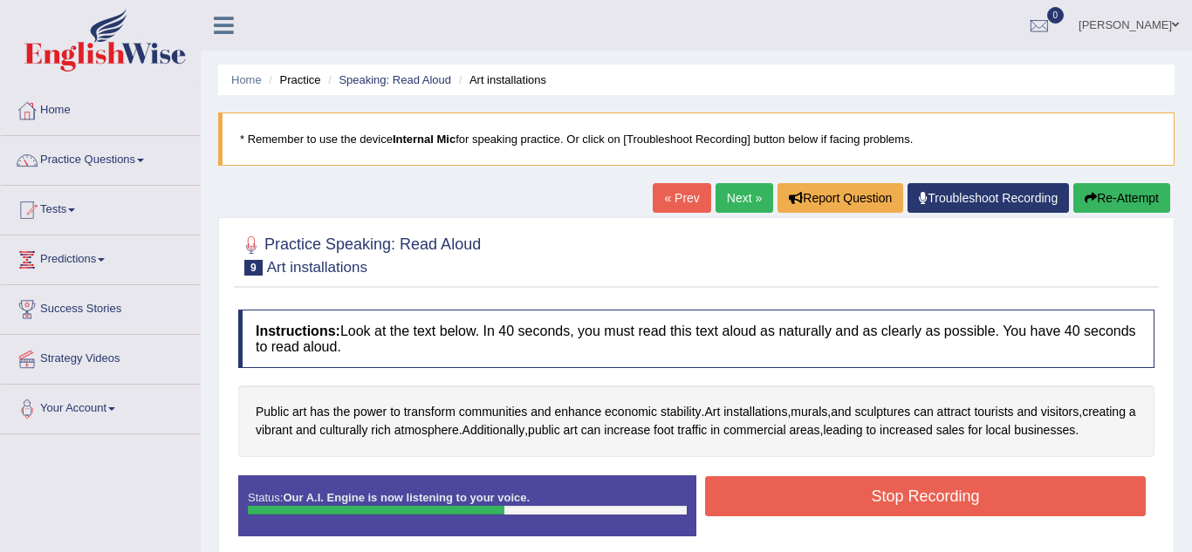
click at [777, 507] on button "Stop Recording" at bounding box center [925, 496] width 440 height 40
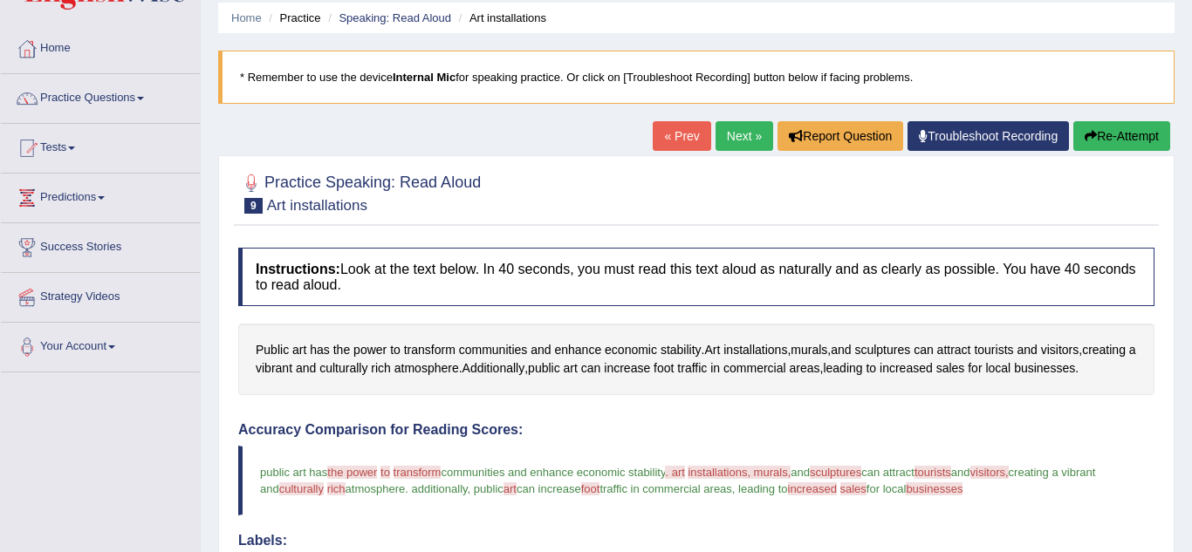
scroll to position [35, 0]
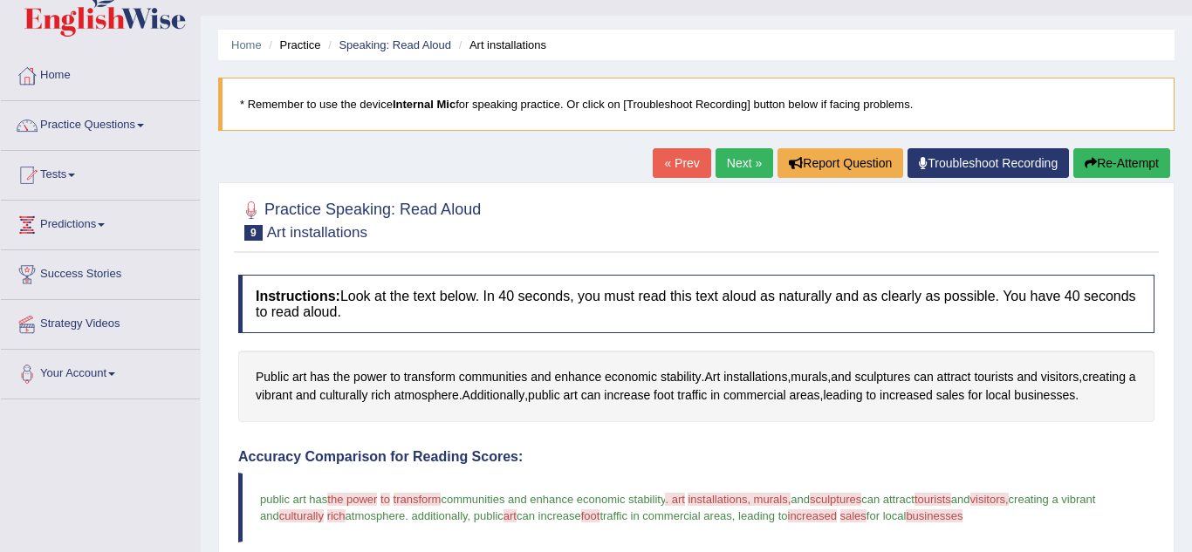
click at [753, 167] on link "Next »" at bounding box center [744, 163] width 58 height 30
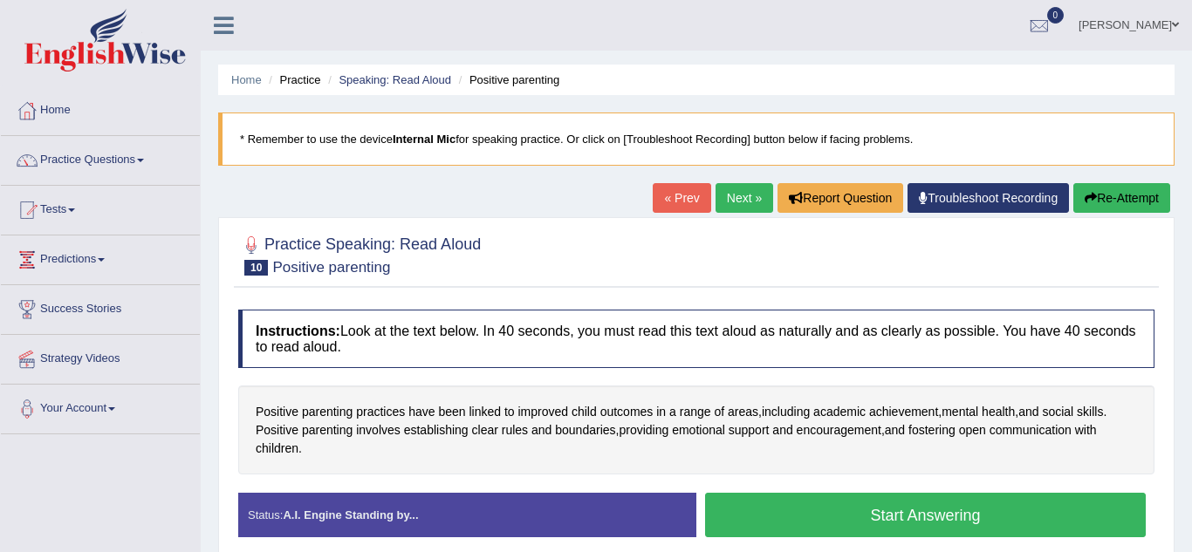
click at [818, 514] on button "Start Answering" at bounding box center [925, 515] width 440 height 44
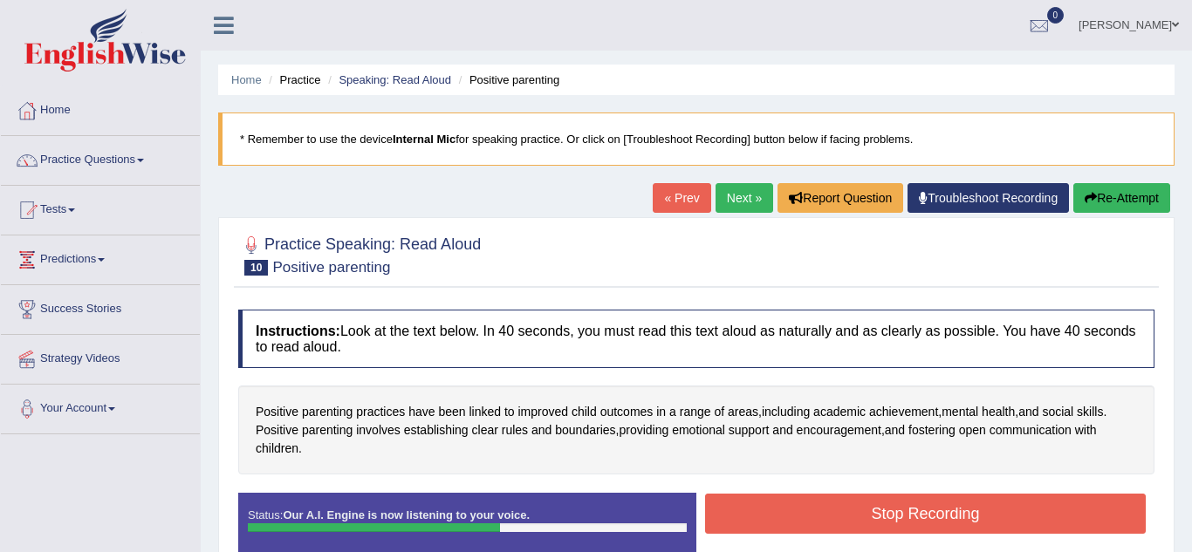
click at [818, 514] on button "Stop Recording" at bounding box center [925, 514] width 440 height 40
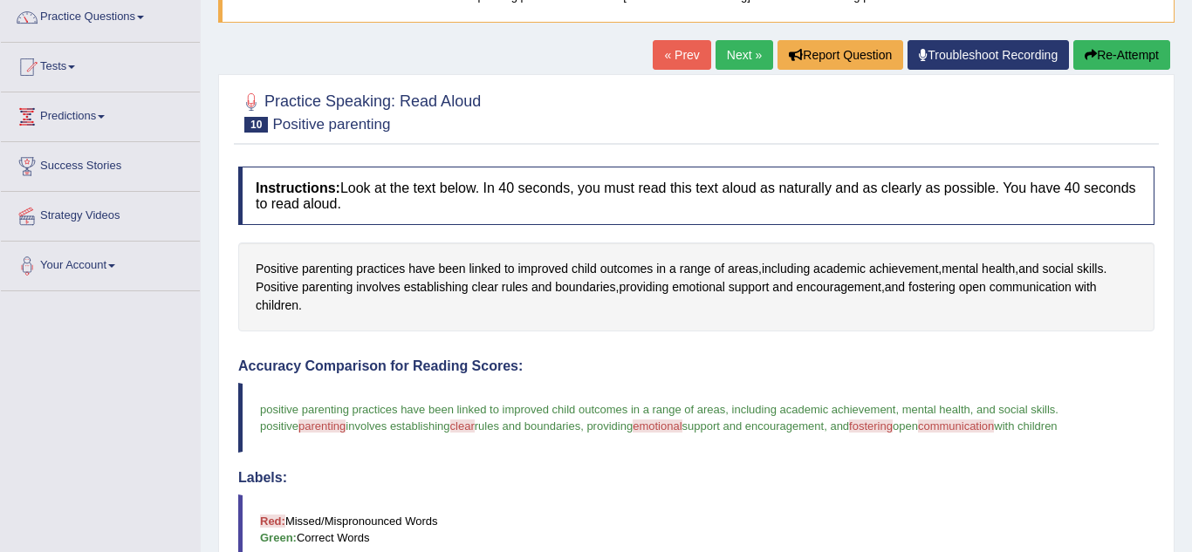
scroll to position [140, 0]
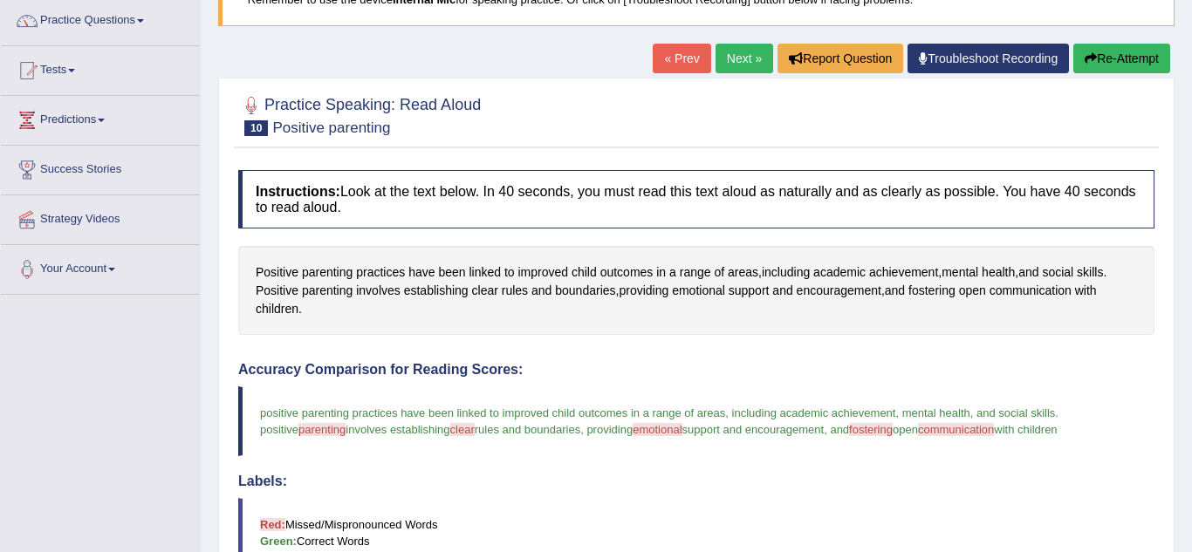
click at [735, 61] on link "Next »" at bounding box center [744, 59] width 58 height 30
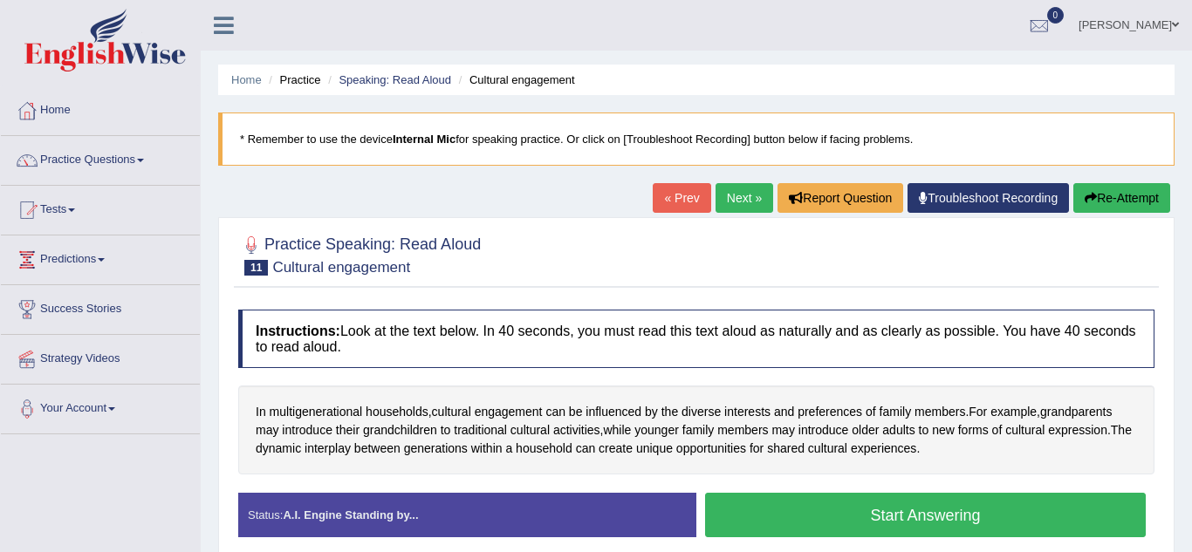
click at [854, 509] on button "Start Answering" at bounding box center [925, 515] width 440 height 44
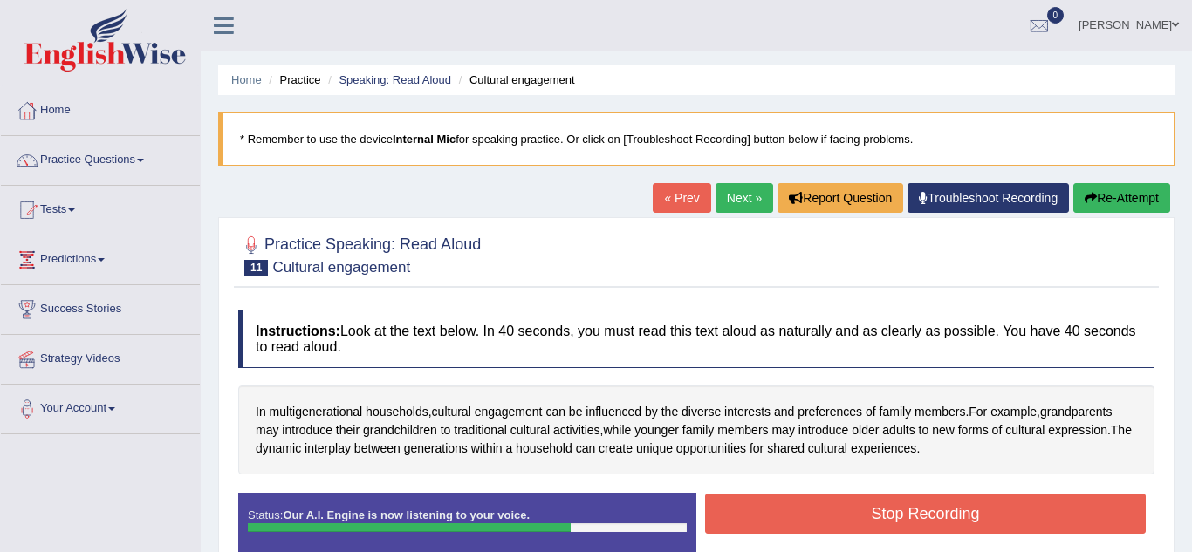
click at [854, 509] on button "Stop Recording" at bounding box center [925, 514] width 440 height 40
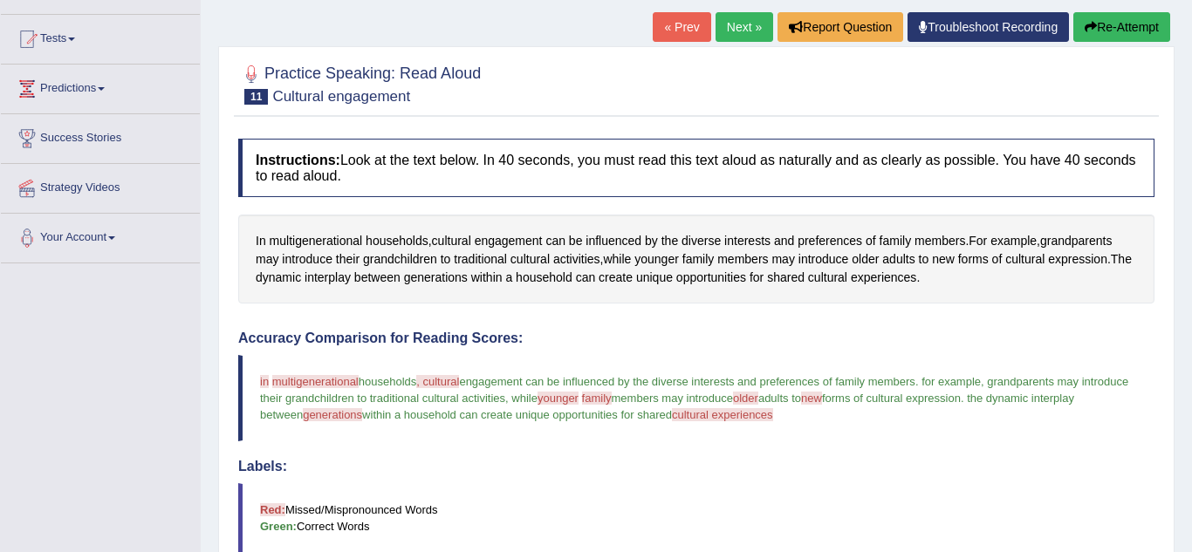
scroll to position [140, 0]
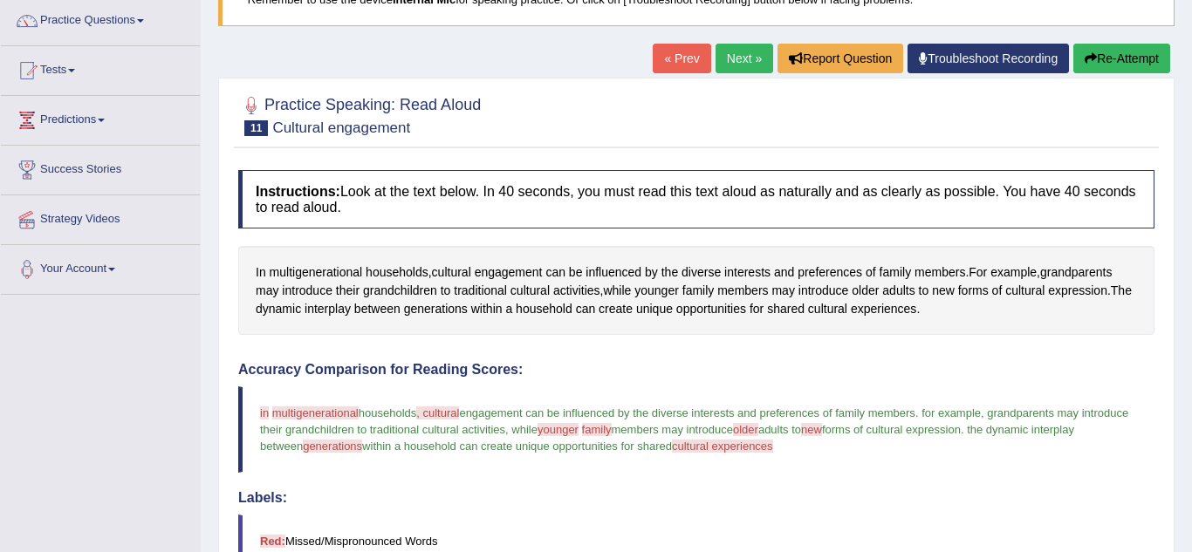
click at [727, 59] on link "Next »" at bounding box center [744, 59] width 58 height 30
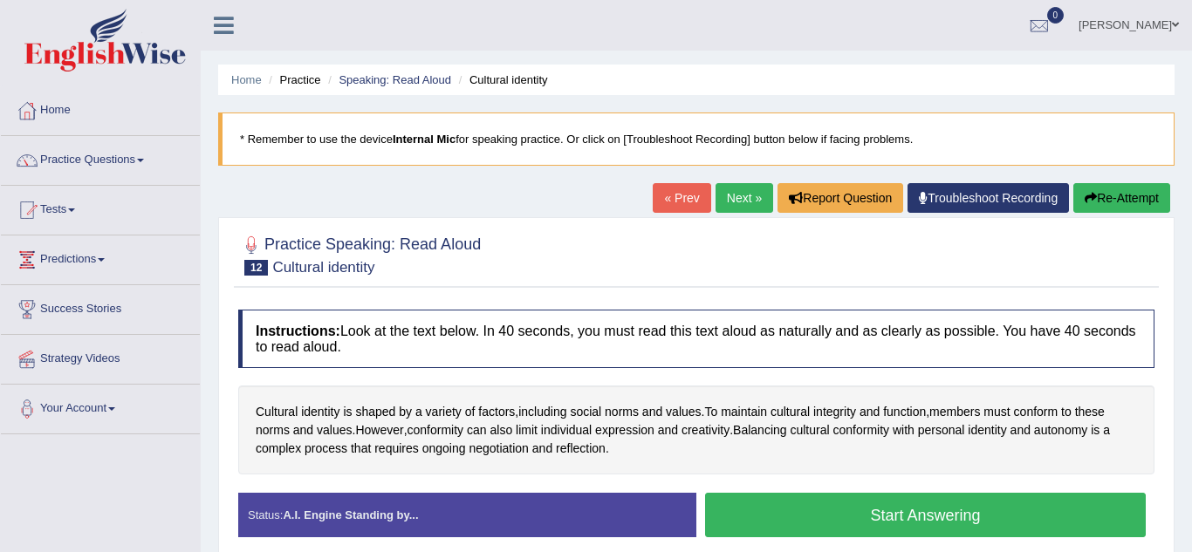
click at [771, 506] on button "Start Answering" at bounding box center [925, 515] width 440 height 44
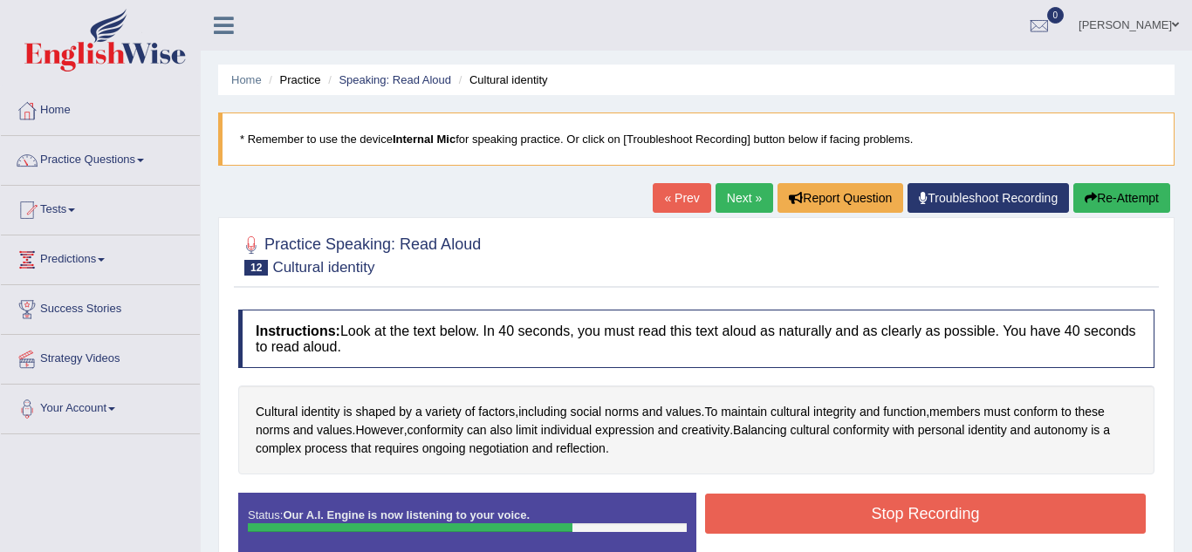
click at [771, 506] on button "Stop Recording" at bounding box center [925, 514] width 440 height 40
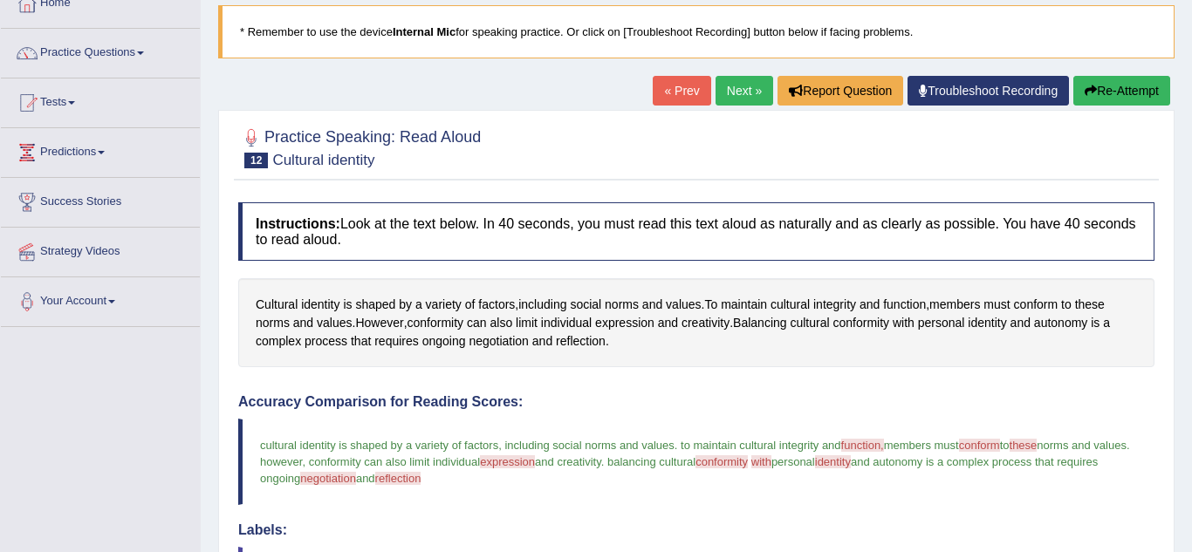
scroll to position [105, 0]
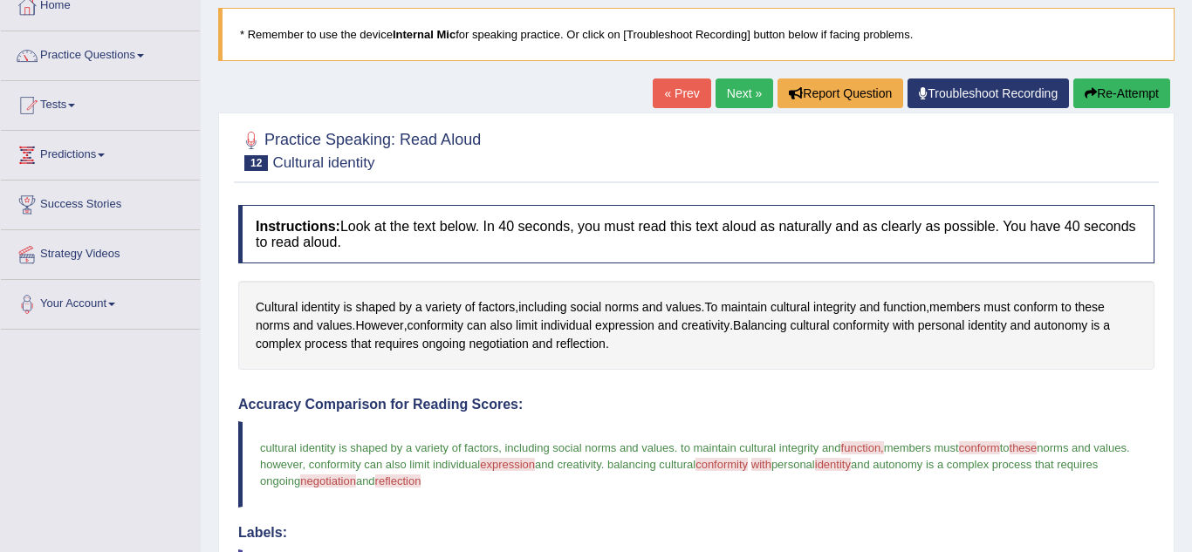
click at [723, 103] on link "Next »" at bounding box center [744, 94] width 58 height 30
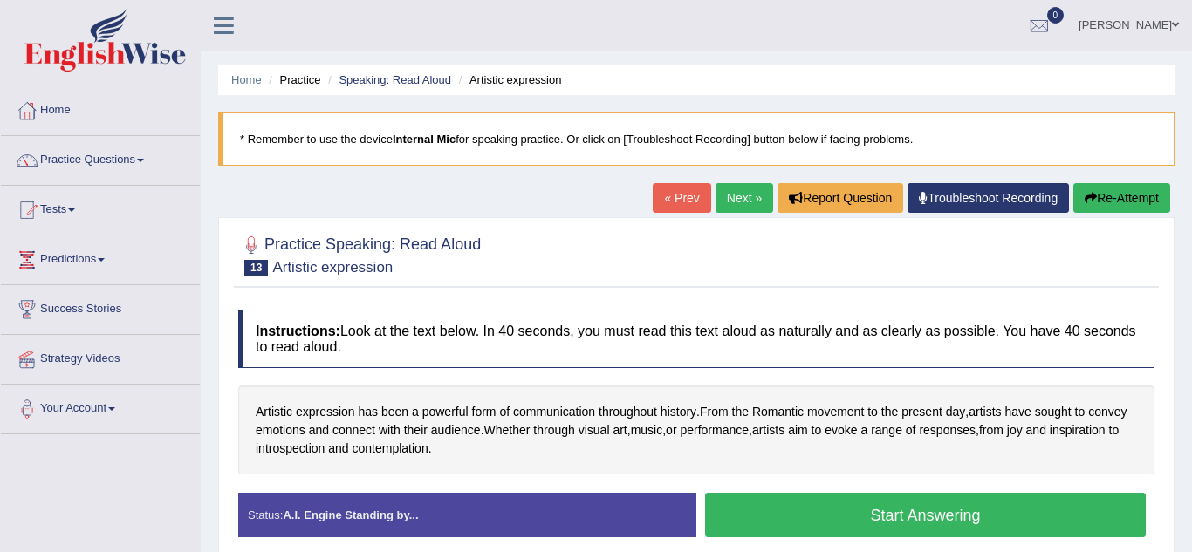
click at [843, 516] on button "Start Answering" at bounding box center [925, 515] width 440 height 44
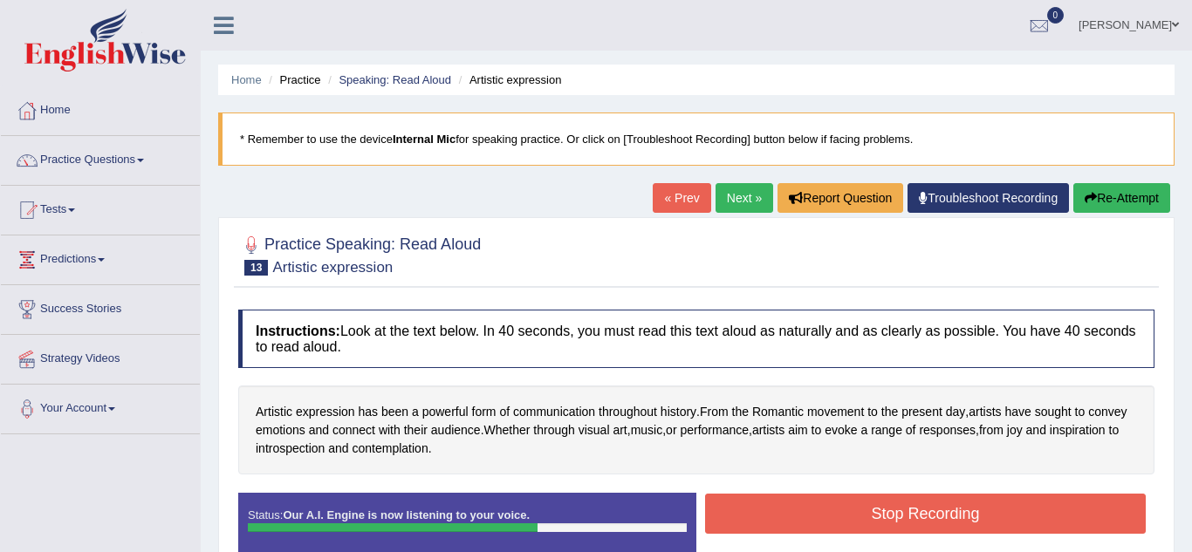
click at [843, 516] on button "Stop Recording" at bounding box center [925, 514] width 440 height 40
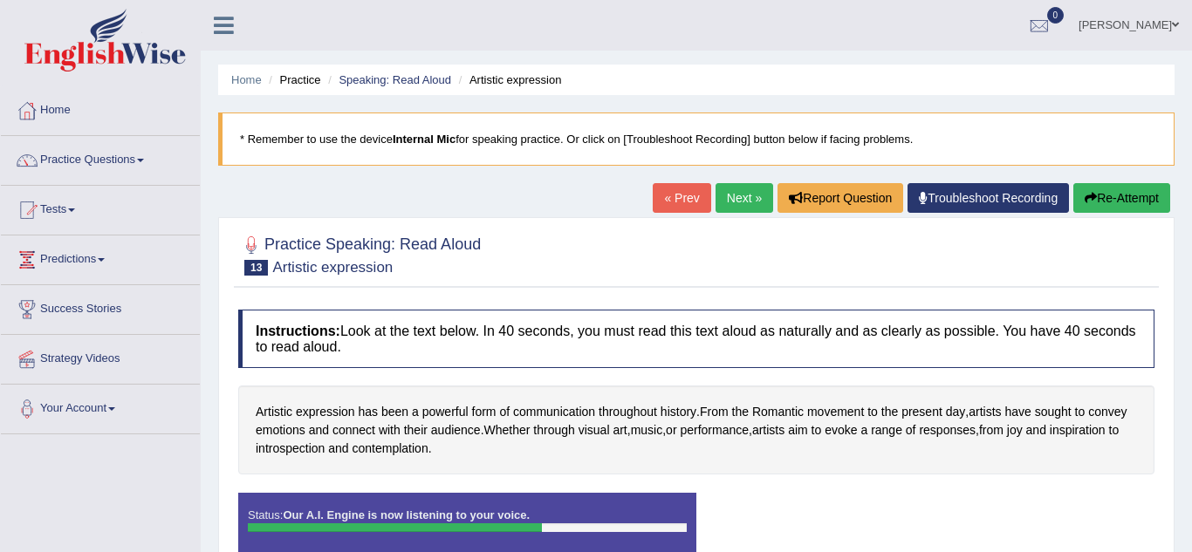
click at [843, 516] on div "Status: Our A.I. Engine is now listening to your voice. Start Answering Stop Re…" at bounding box center [696, 532] width 916 height 79
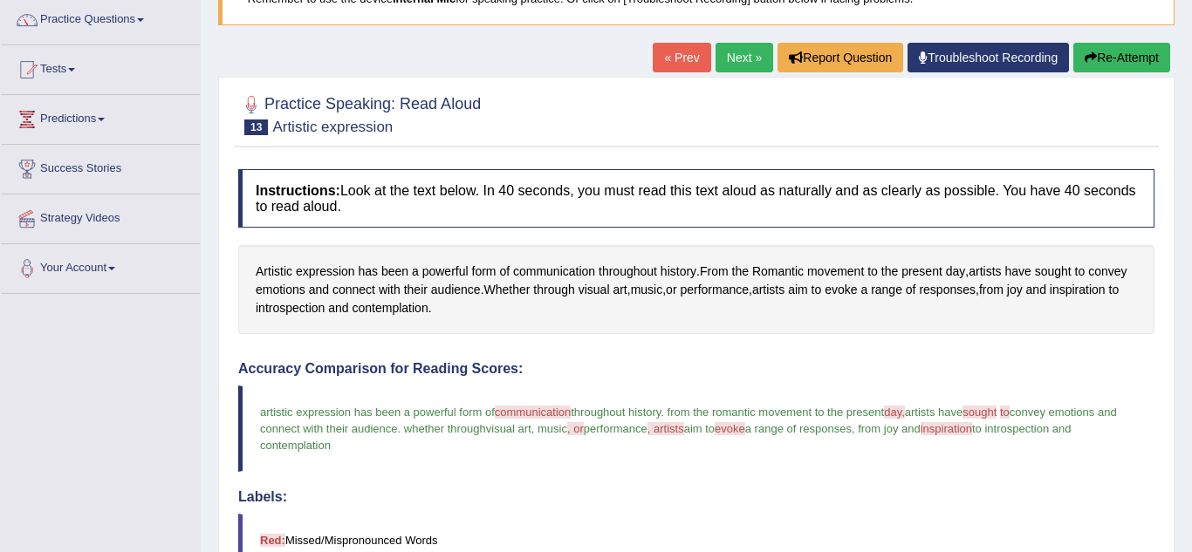
scroll to position [140, 0]
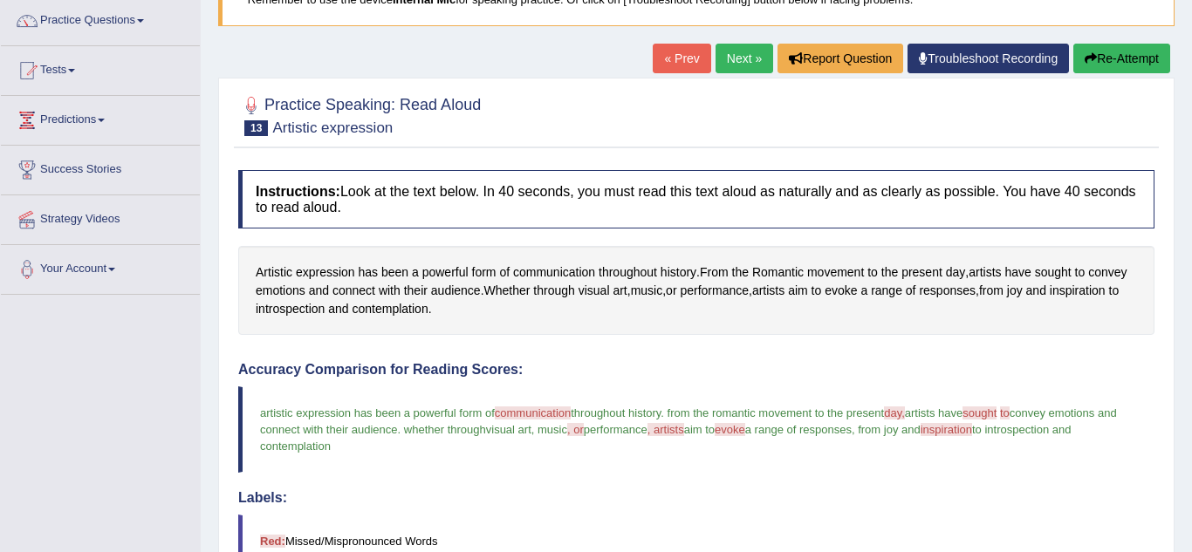
click at [741, 62] on link "Next »" at bounding box center [744, 59] width 58 height 30
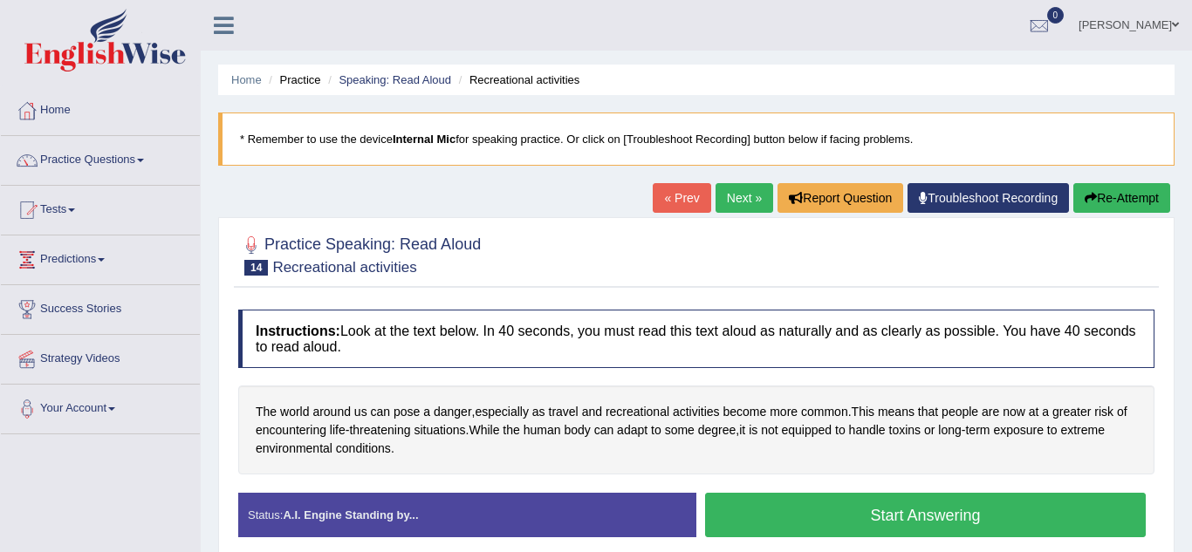
click at [746, 509] on button "Start Answering" at bounding box center [925, 515] width 440 height 44
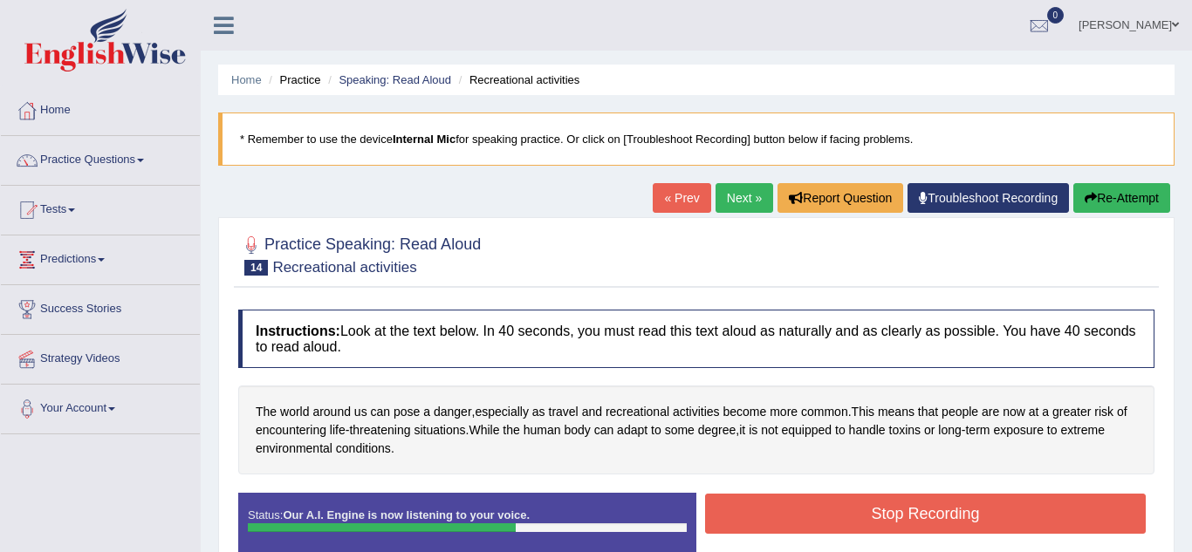
click at [746, 509] on button "Stop Recording" at bounding box center [925, 514] width 440 height 40
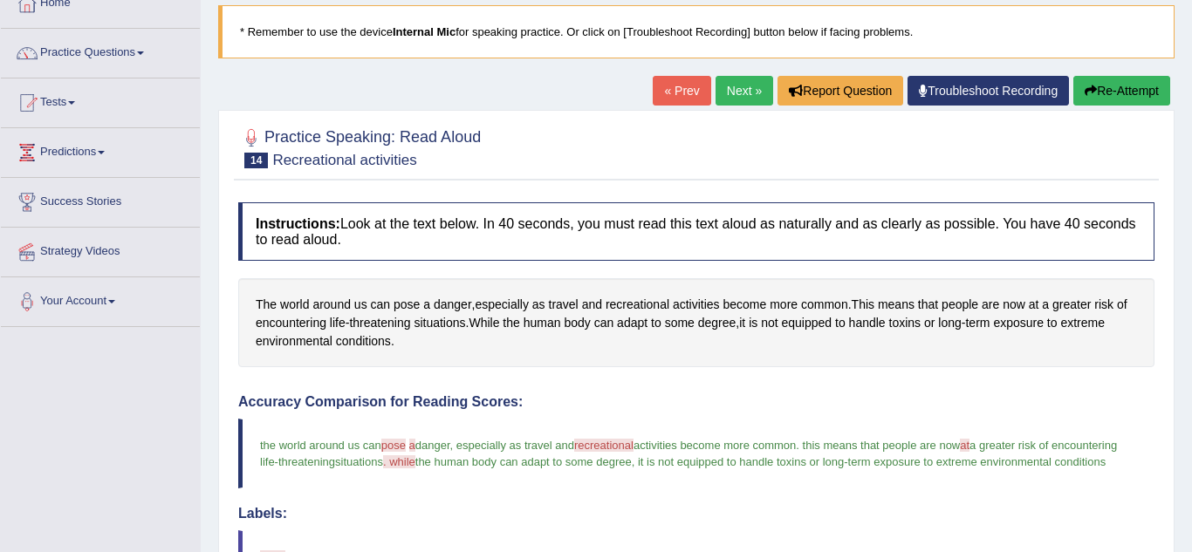
scroll to position [105, 0]
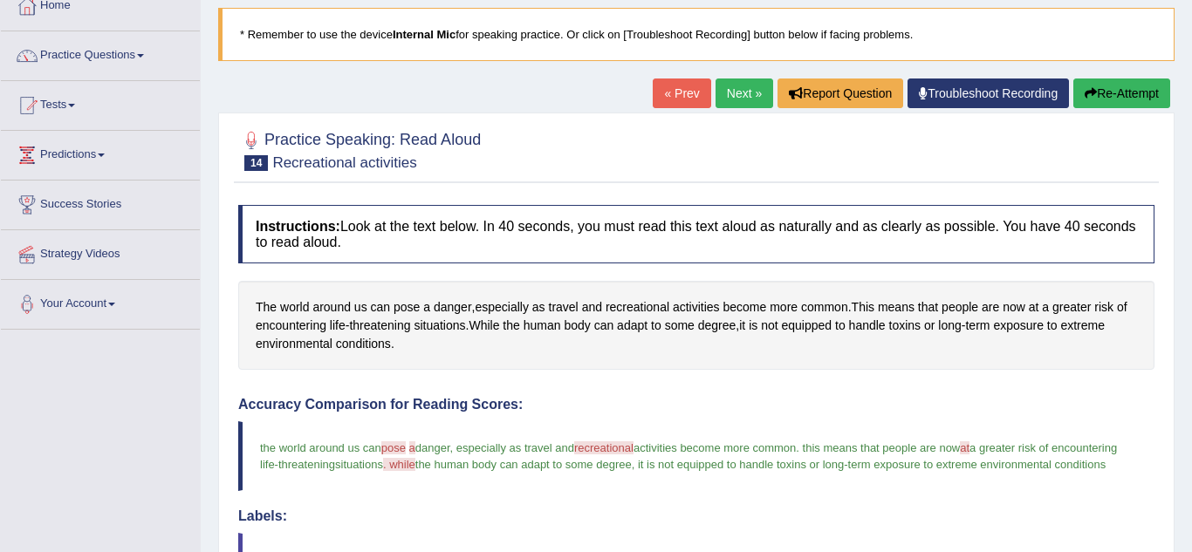
click at [738, 93] on link "Next »" at bounding box center [744, 94] width 58 height 30
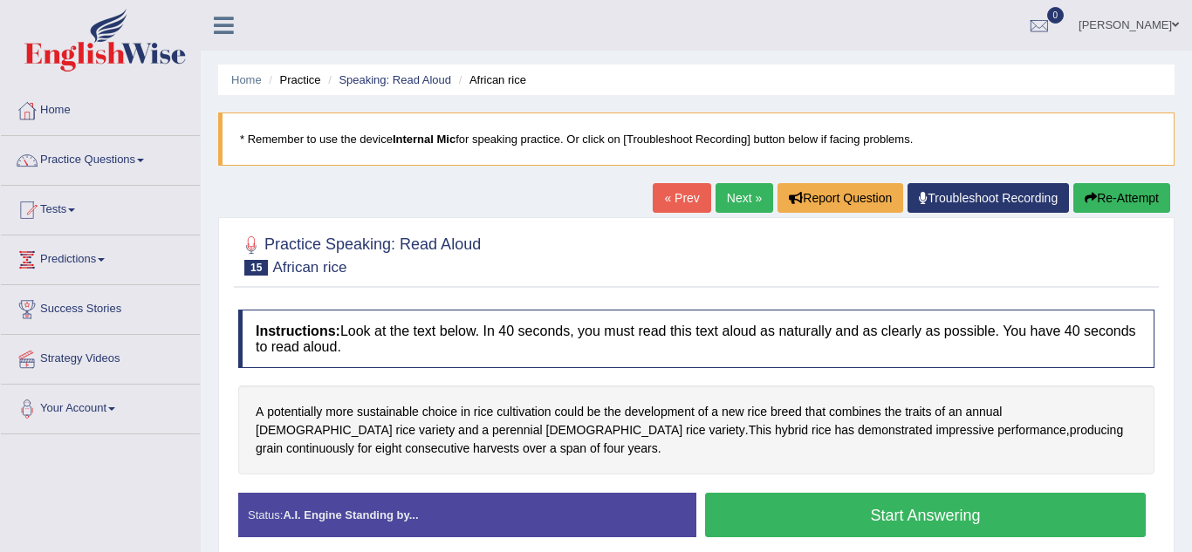
click at [800, 509] on button "Start Answering" at bounding box center [925, 515] width 440 height 44
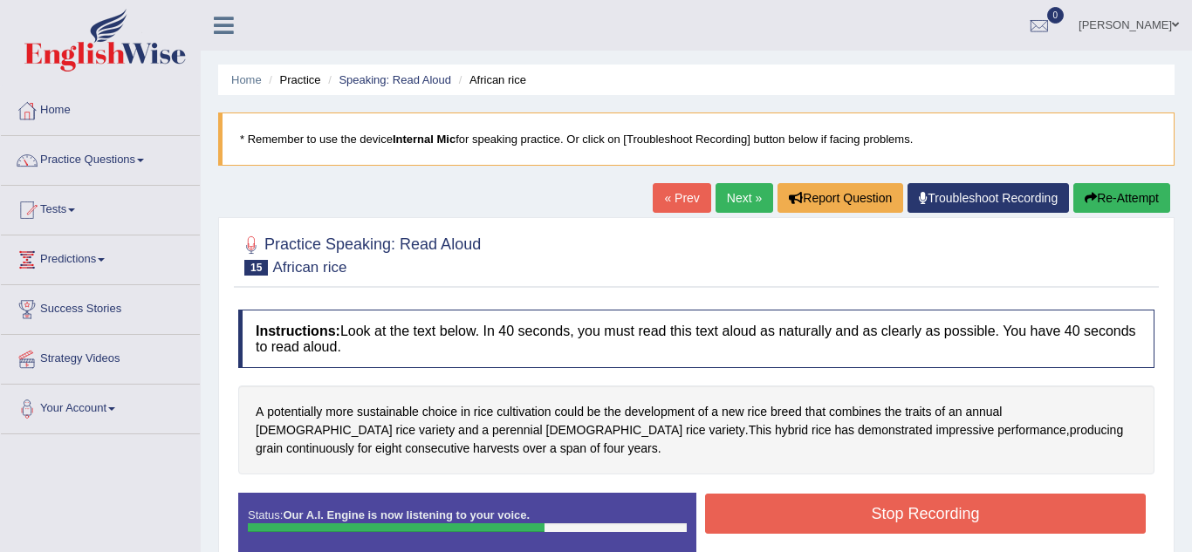
click at [800, 509] on button "Stop Recording" at bounding box center [925, 514] width 440 height 40
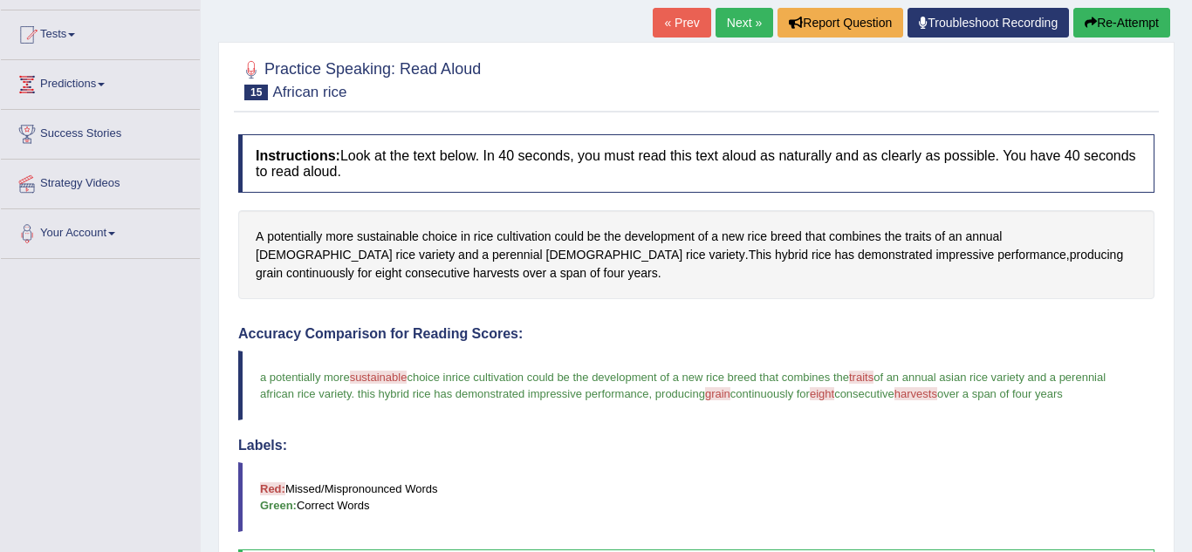
scroll to position [140, 0]
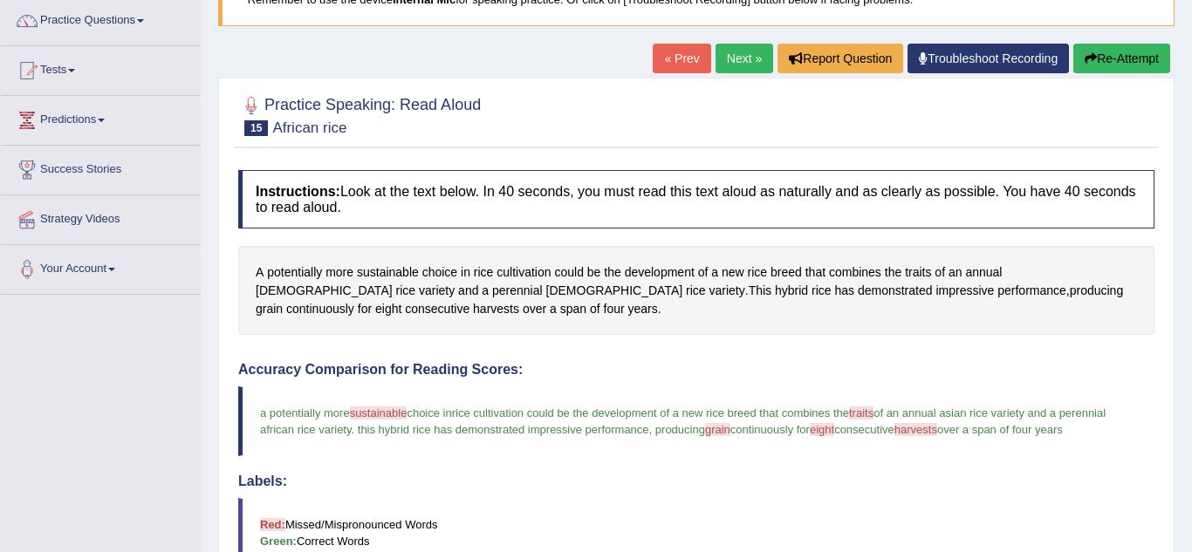
click at [741, 64] on link "Next »" at bounding box center [744, 59] width 58 height 30
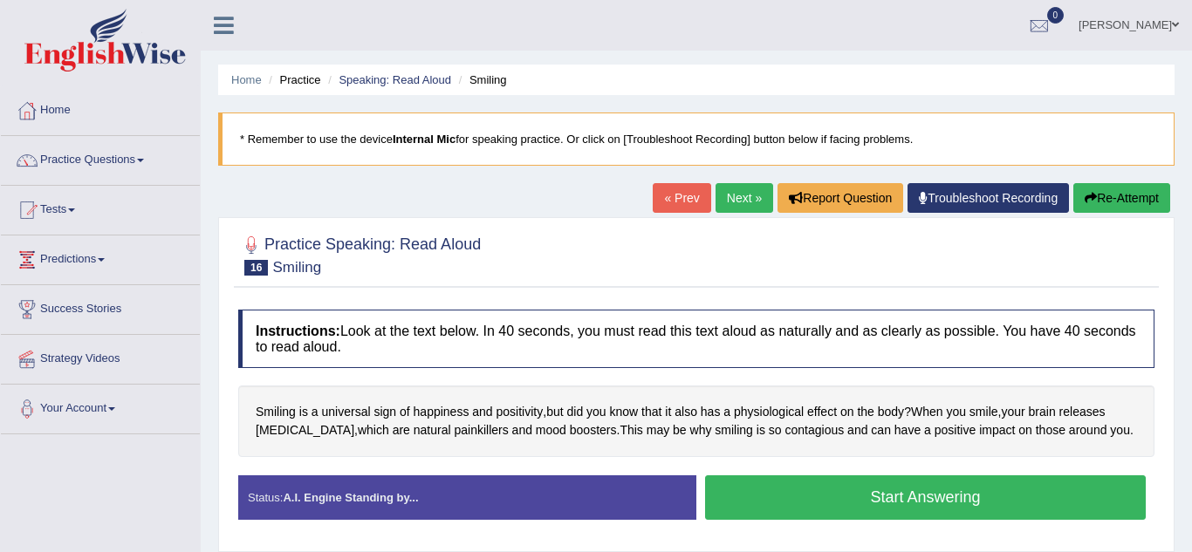
click at [787, 491] on button "Start Answering" at bounding box center [925, 497] width 440 height 44
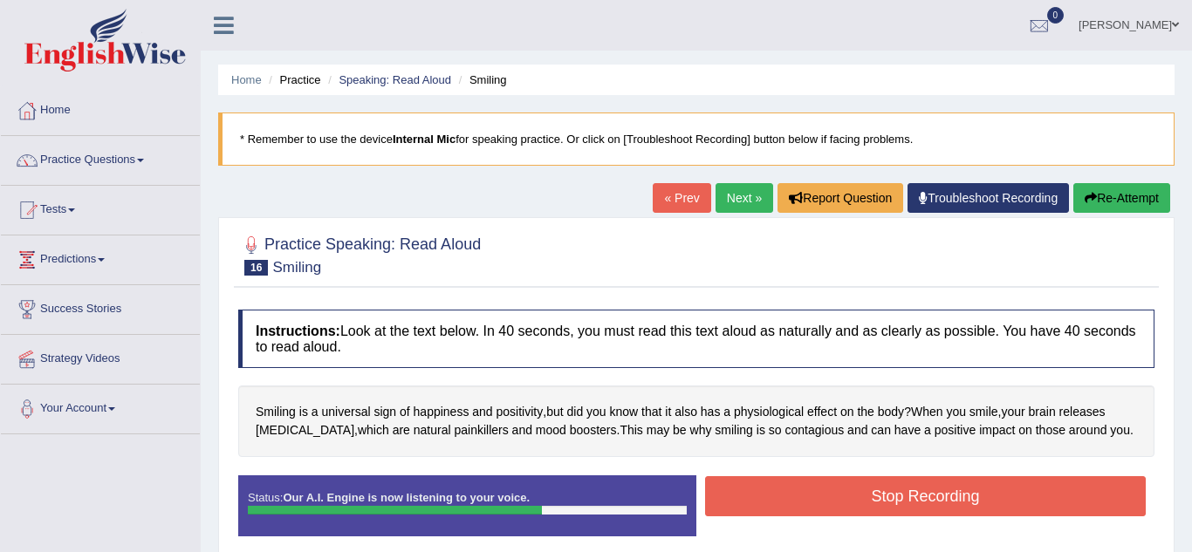
click at [787, 491] on button "Stop Recording" at bounding box center [925, 496] width 440 height 40
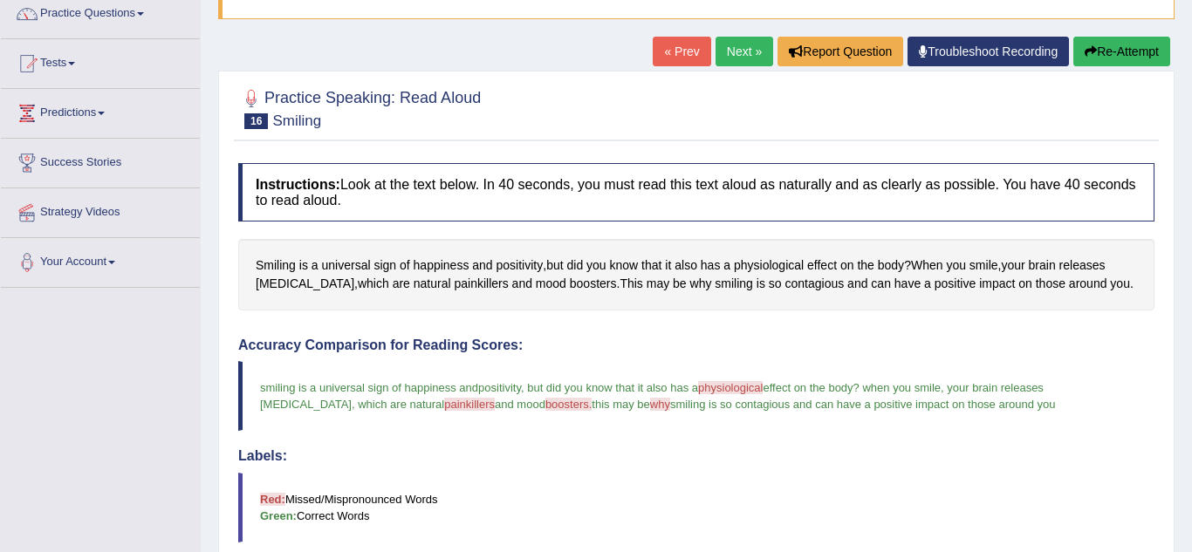
scroll to position [117, 0]
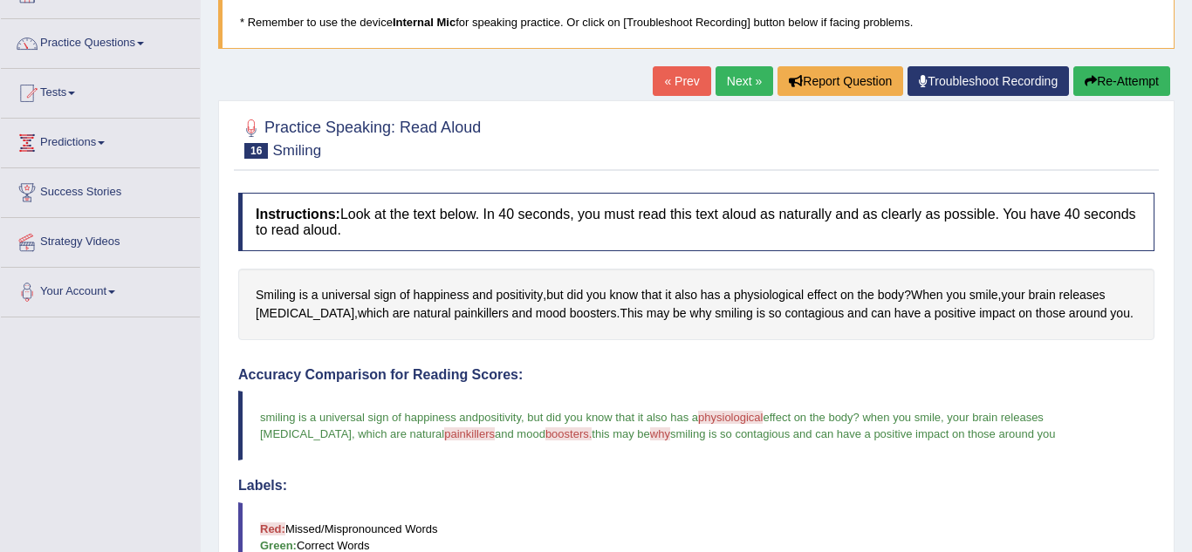
click at [739, 85] on link "Next »" at bounding box center [744, 81] width 58 height 30
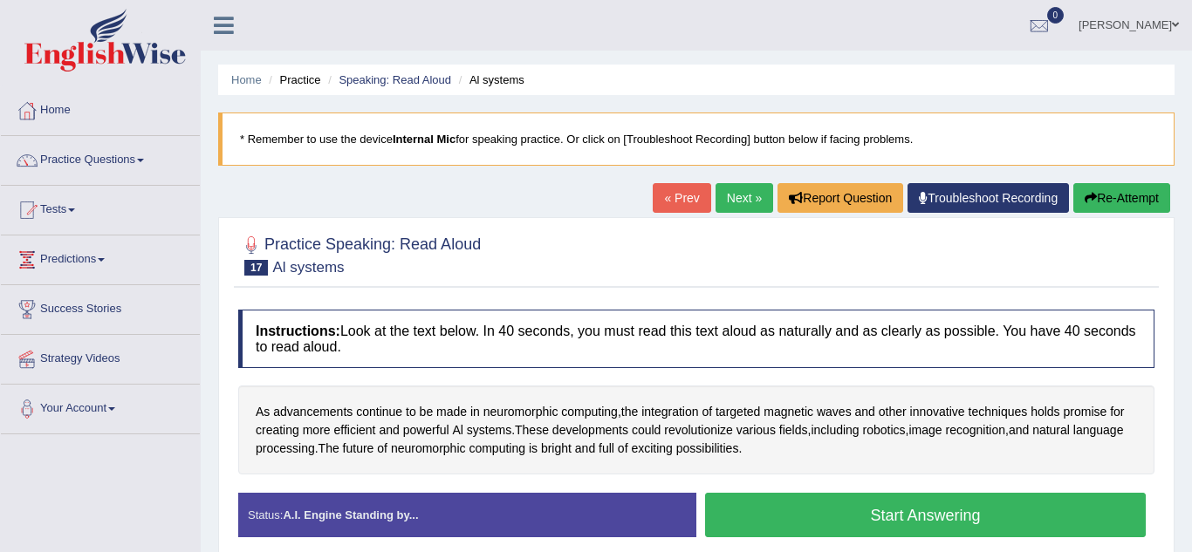
click at [782, 525] on button "Start Answering" at bounding box center [925, 515] width 440 height 44
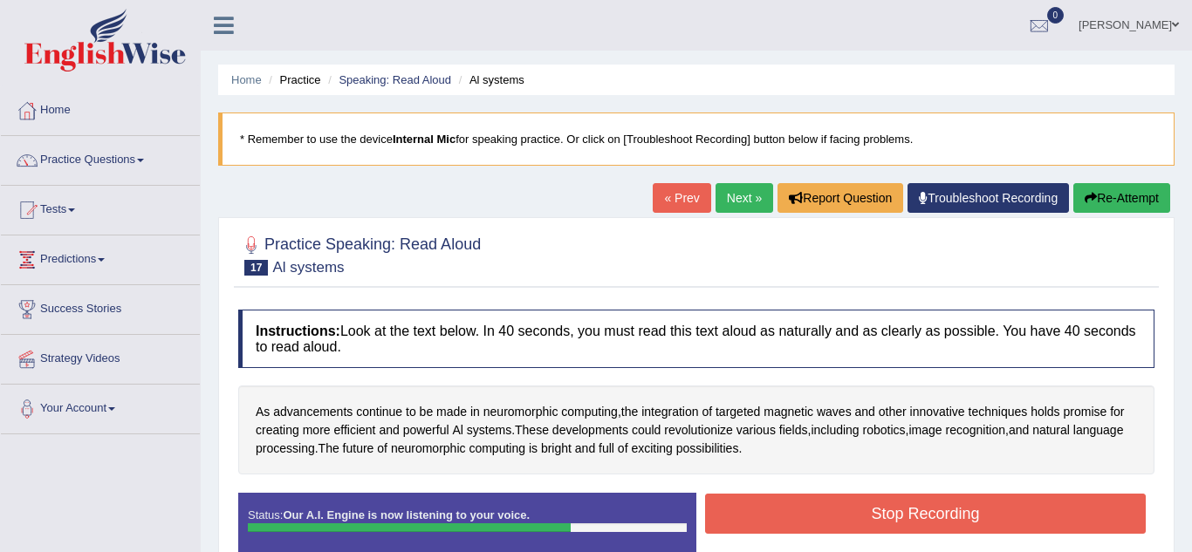
click at [782, 525] on button "Stop Recording" at bounding box center [925, 514] width 440 height 40
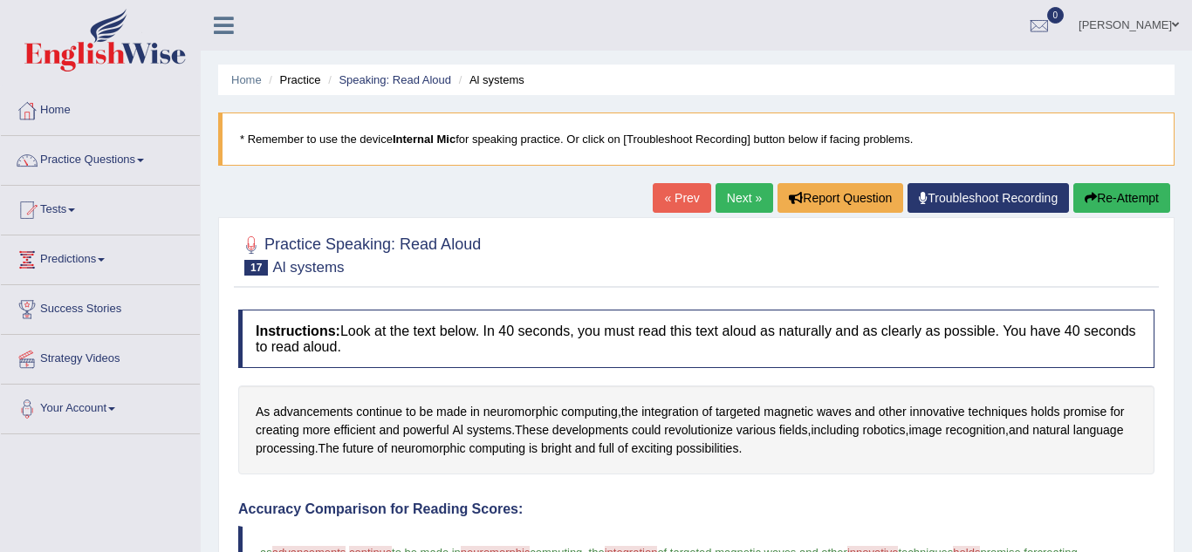
click at [740, 202] on link "Next »" at bounding box center [744, 198] width 58 height 30
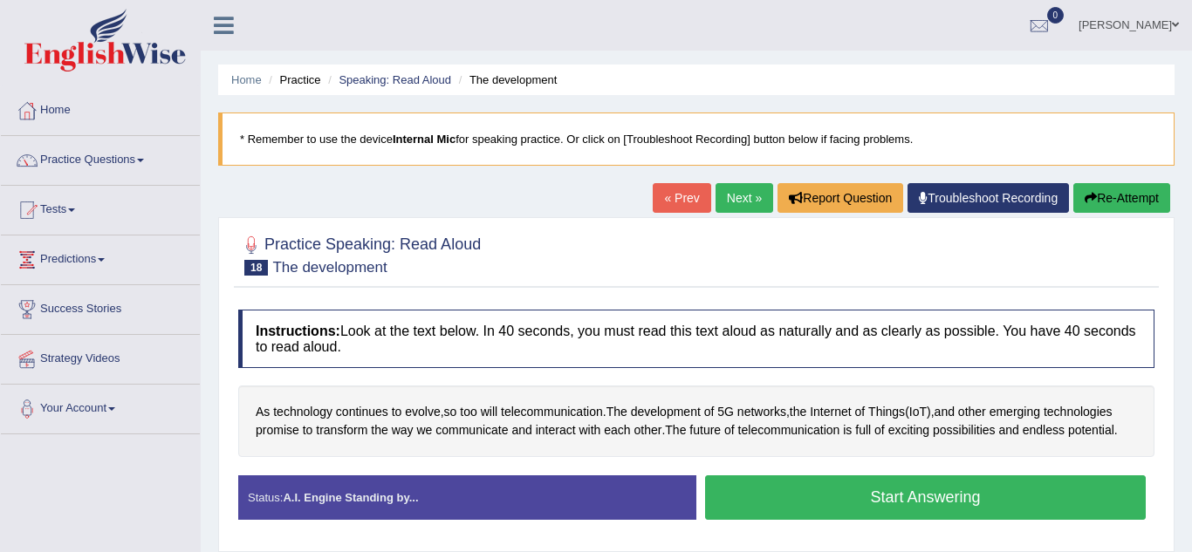
click at [863, 501] on button "Start Answering" at bounding box center [925, 497] width 440 height 44
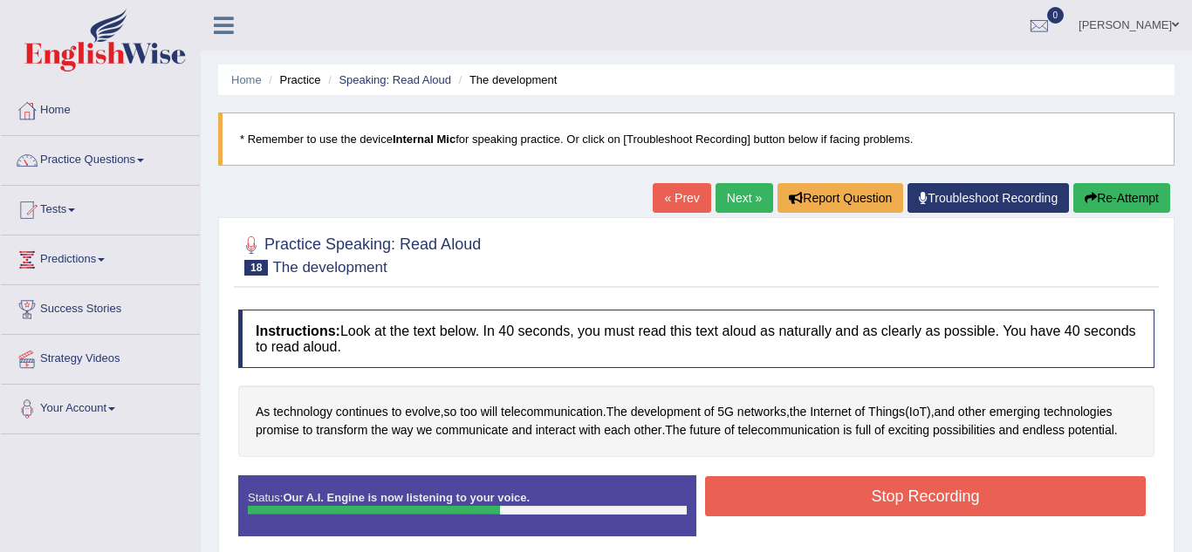
click at [863, 501] on button "Stop Recording" at bounding box center [925, 496] width 440 height 40
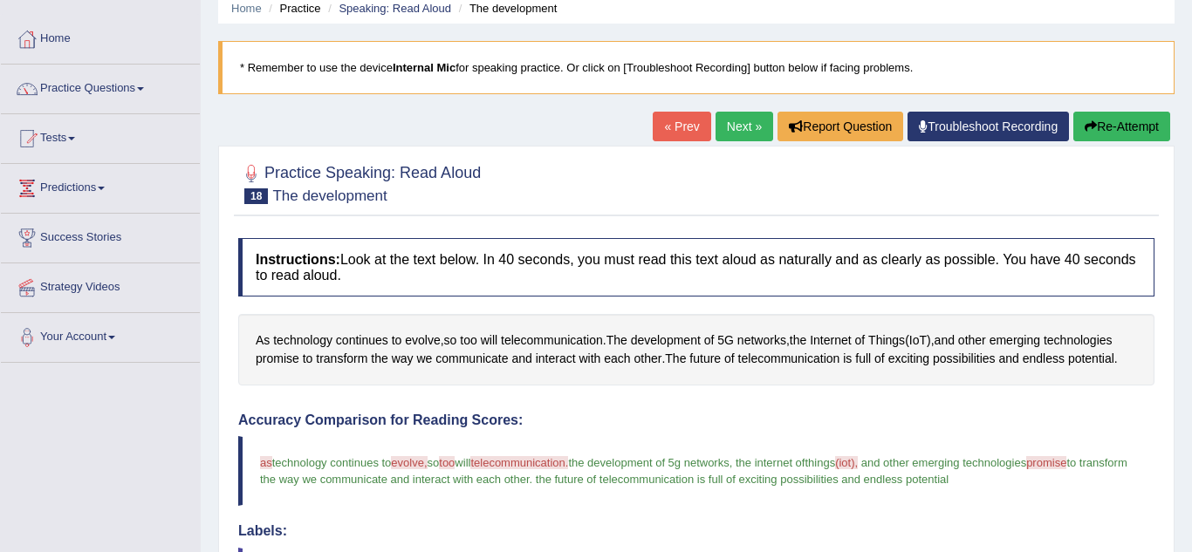
scroll to position [70, 0]
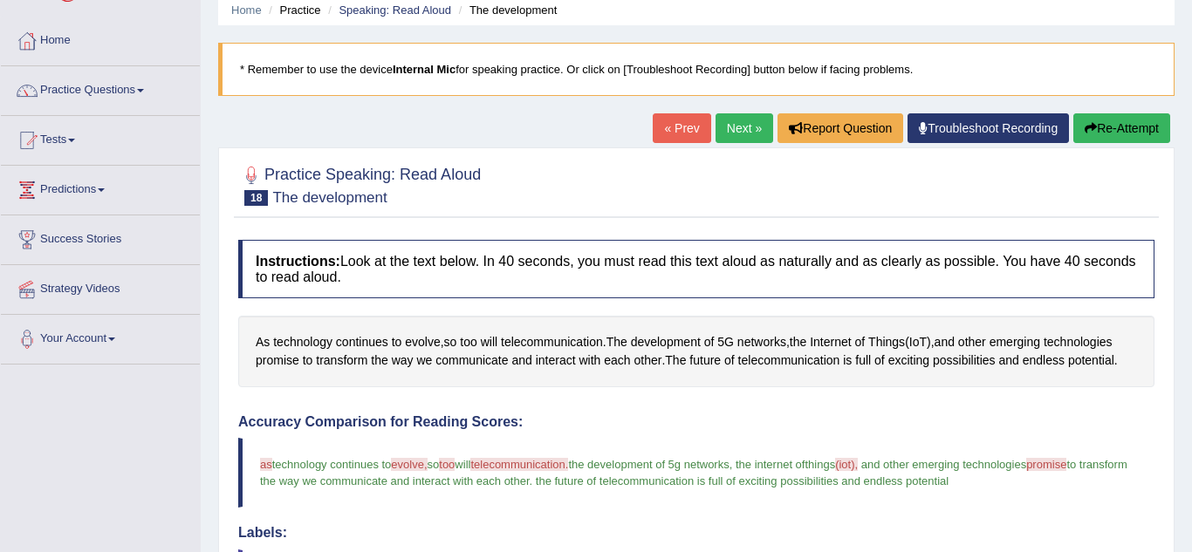
click at [739, 133] on link "Next »" at bounding box center [744, 128] width 58 height 30
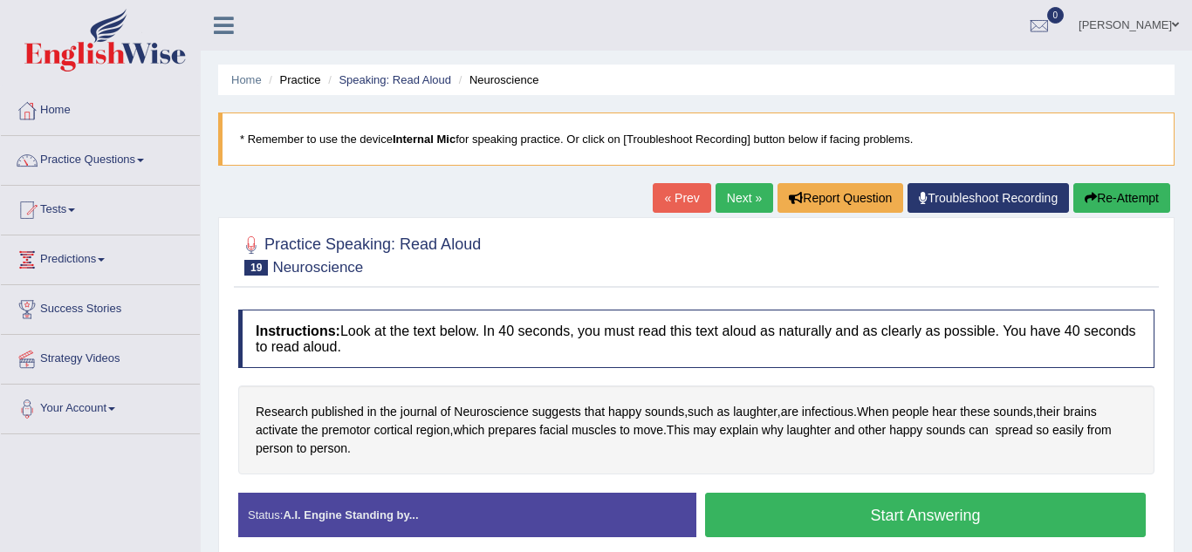
click at [815, 515] on button "Start Answering" at bounding box center [925, 515] width 440 height 44
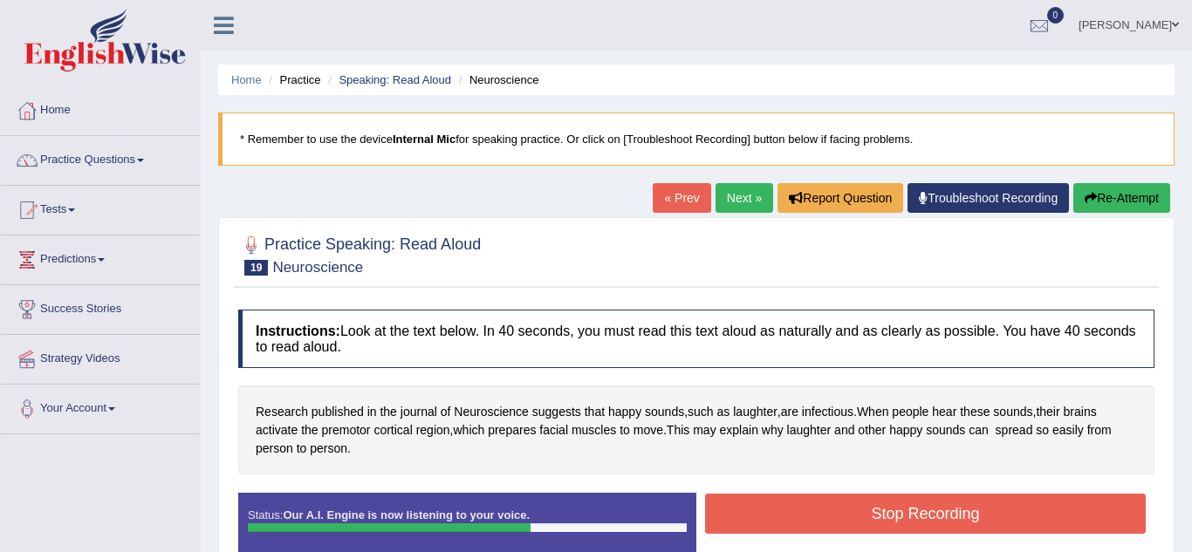
click at [815, 515] on button "Stop Recording" at bounding box center [925, 514] width 440 height 40
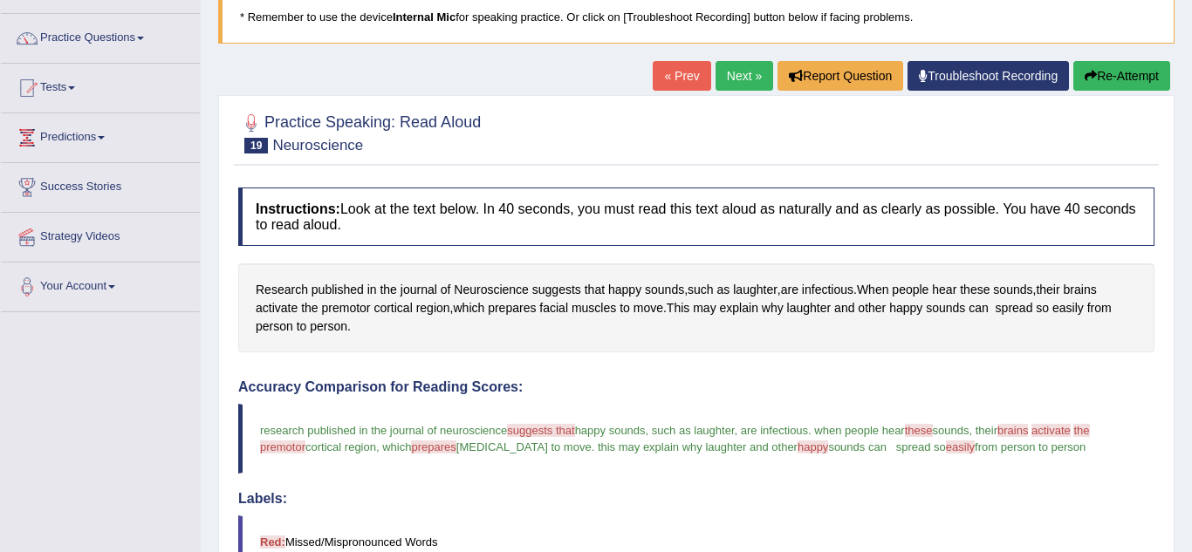
scroll to position [105, 0]
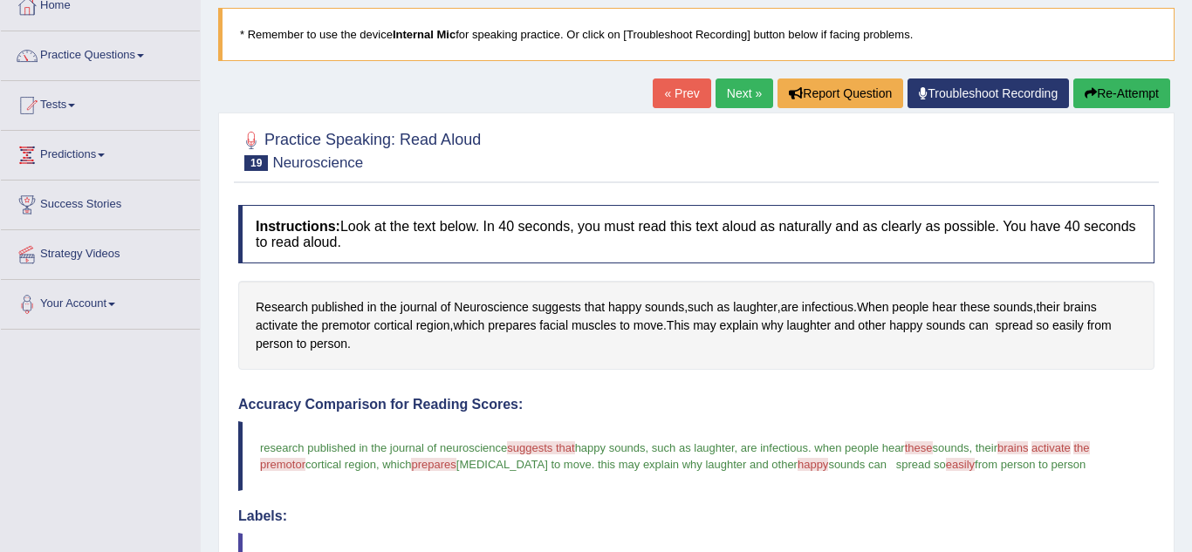
click at [752, 92] on link "Next »" at bounding box center [744, 94] width 58 height 30
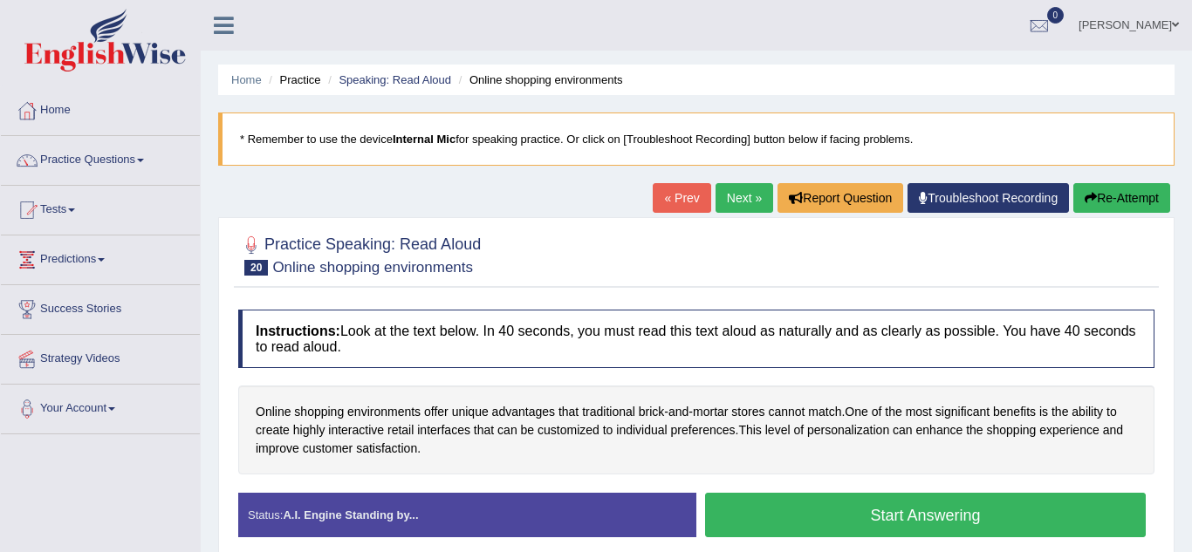
click at [806, 517] on button "Start Answering" at bounding box center [925, 515] width 440 height 44
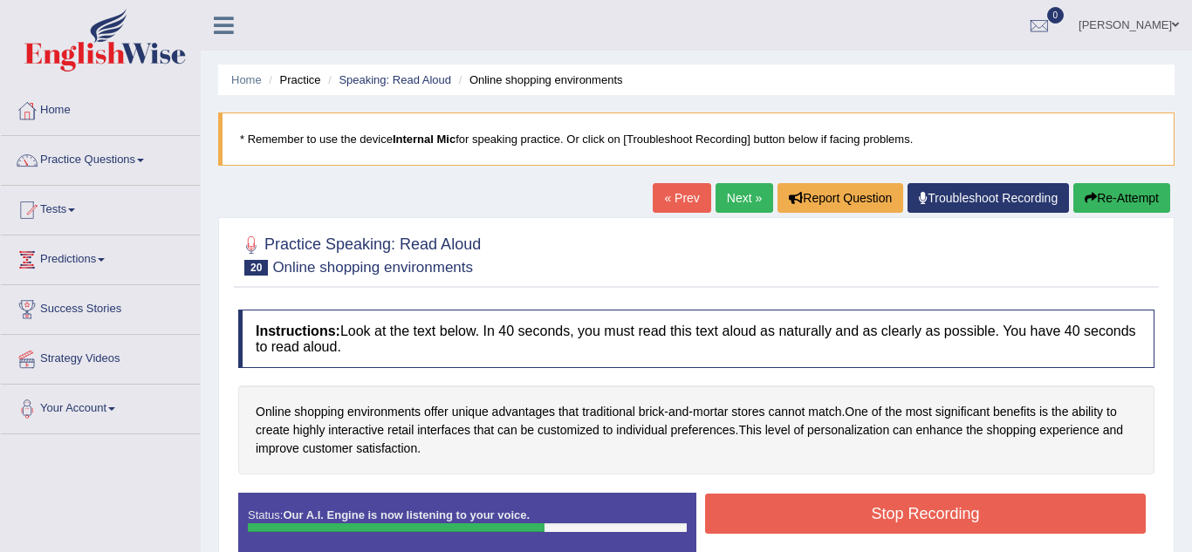
click at [806, 517] on button "Stop Recording" at bounding box center [925, 514] width 440 height 40
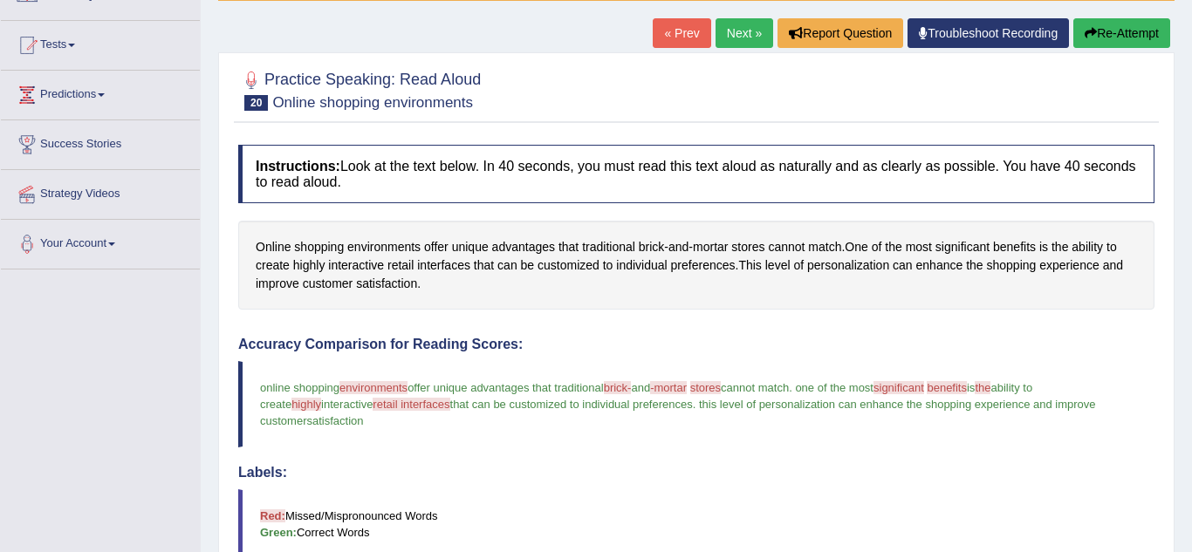
scroll to position [70, 0]
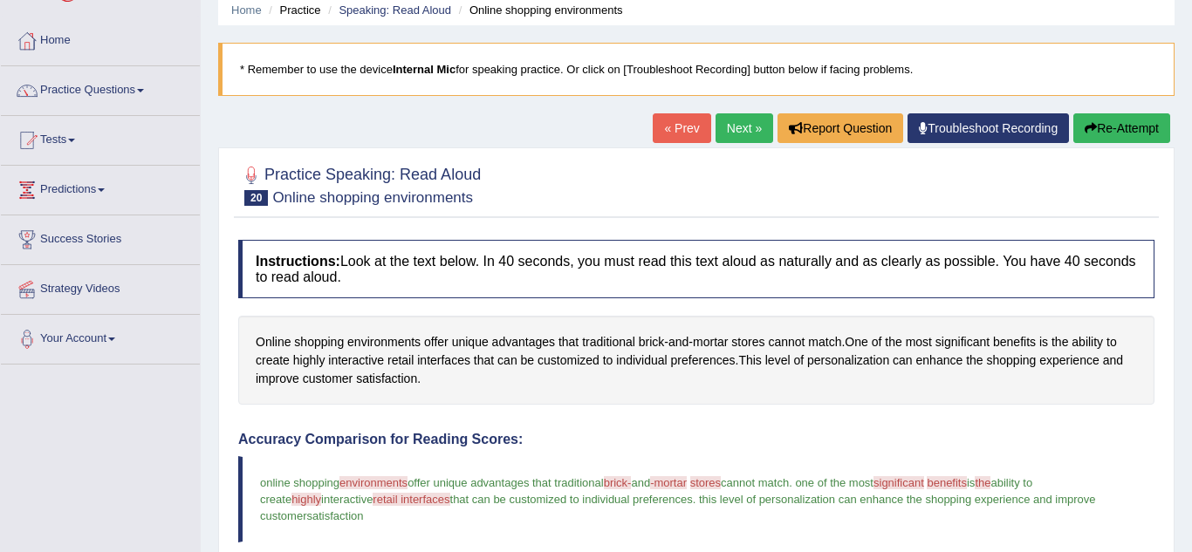
click at [748, 132] on link "Next »" at bounding box center [744, 128] width 58 height 30
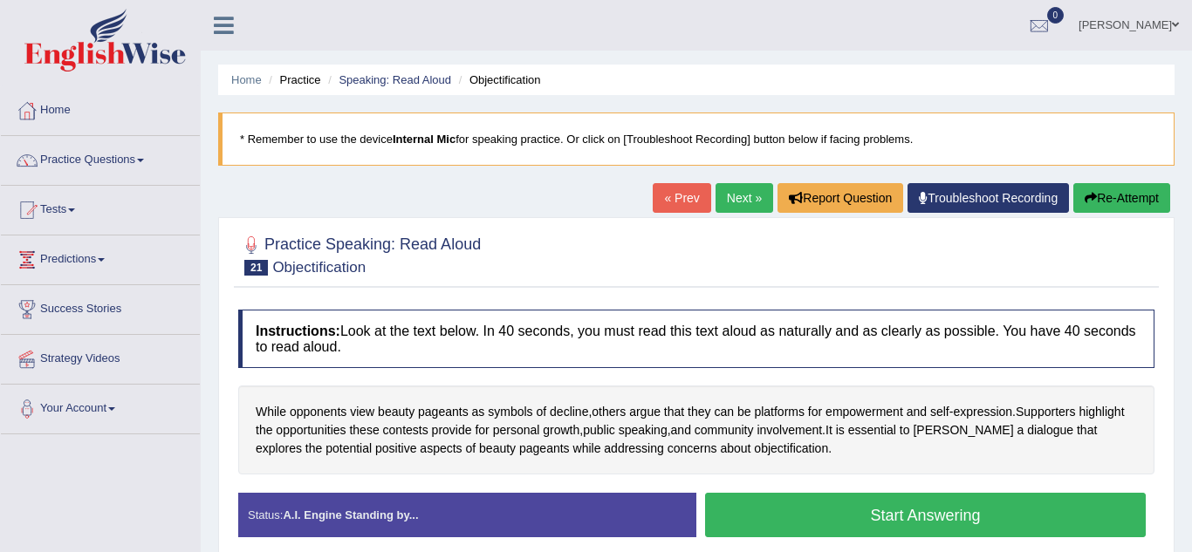
click at [786, 512] on button "Start Answering" at bounding box center [925, 515] width 440 height 44
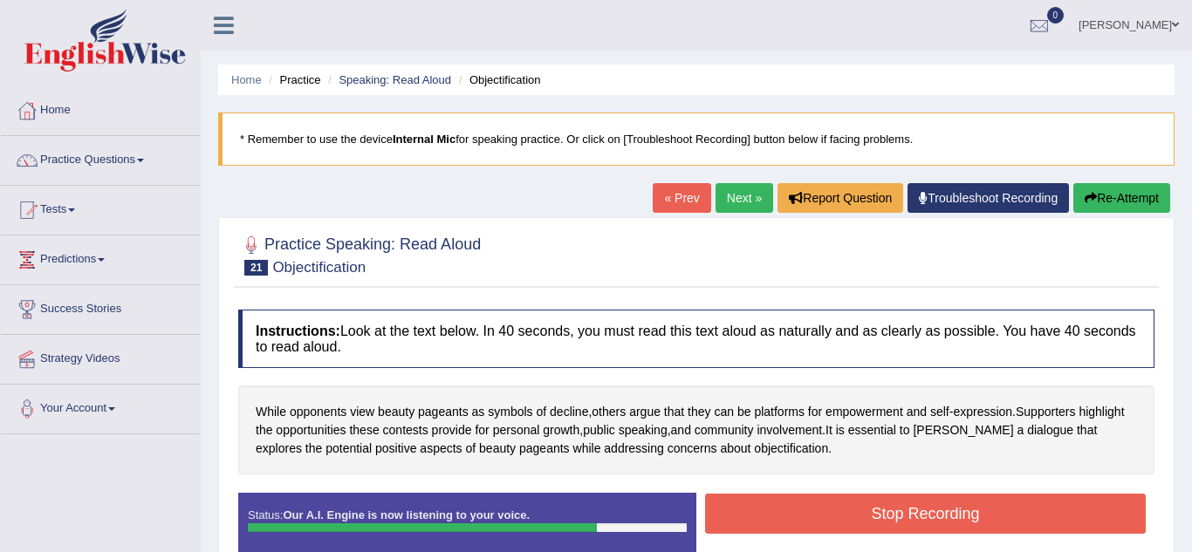
click at [786, 512] on button "Stop Recording" at bounding box center [925, 514] width 440 height 40
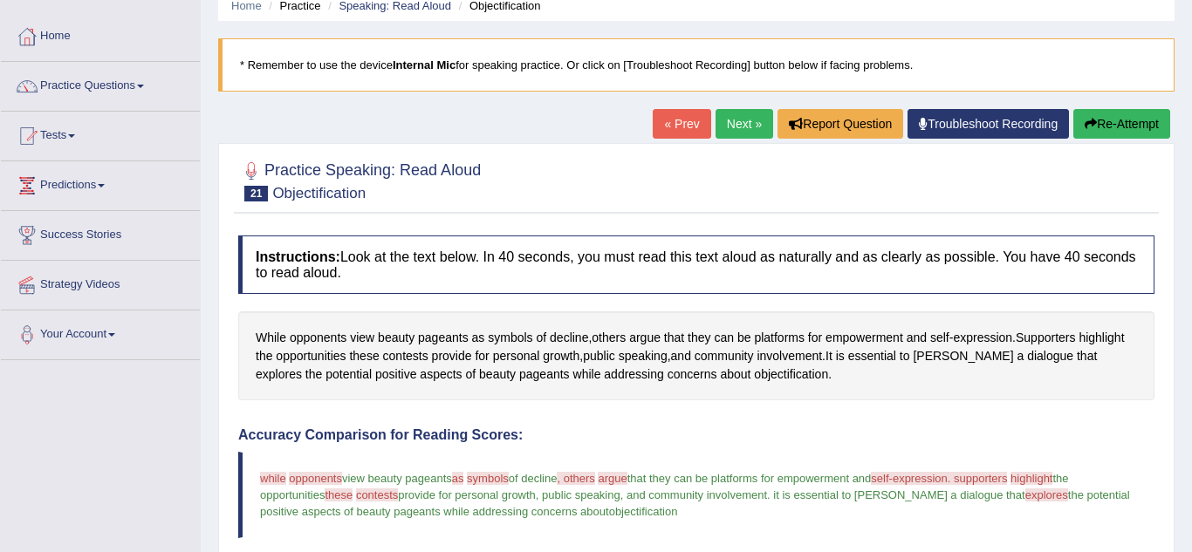
scroll to position [70, 0]
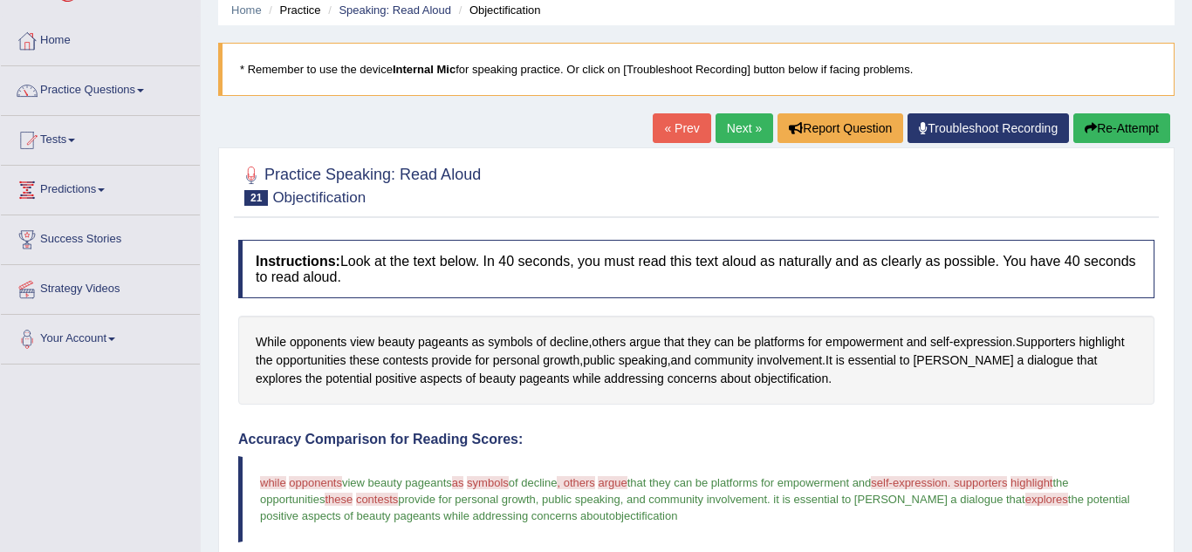
click at [734, 135] on link "Next »" at bounding box center [744, 128] width 58 height 30
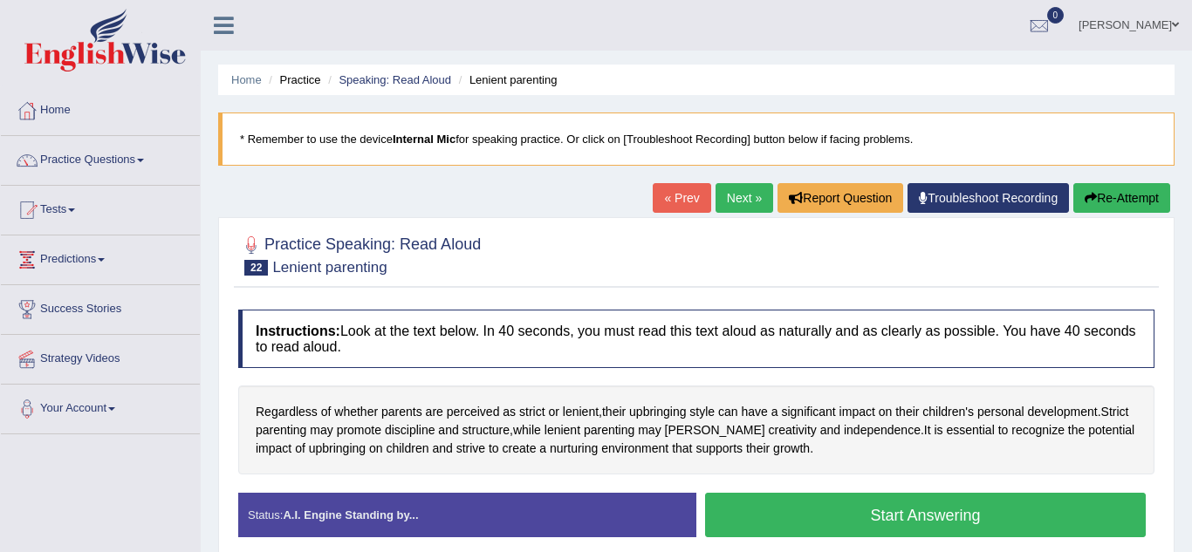
click at [788, 514] on button "Start Answering" at bounding box center [925, 515] width 440 height 44
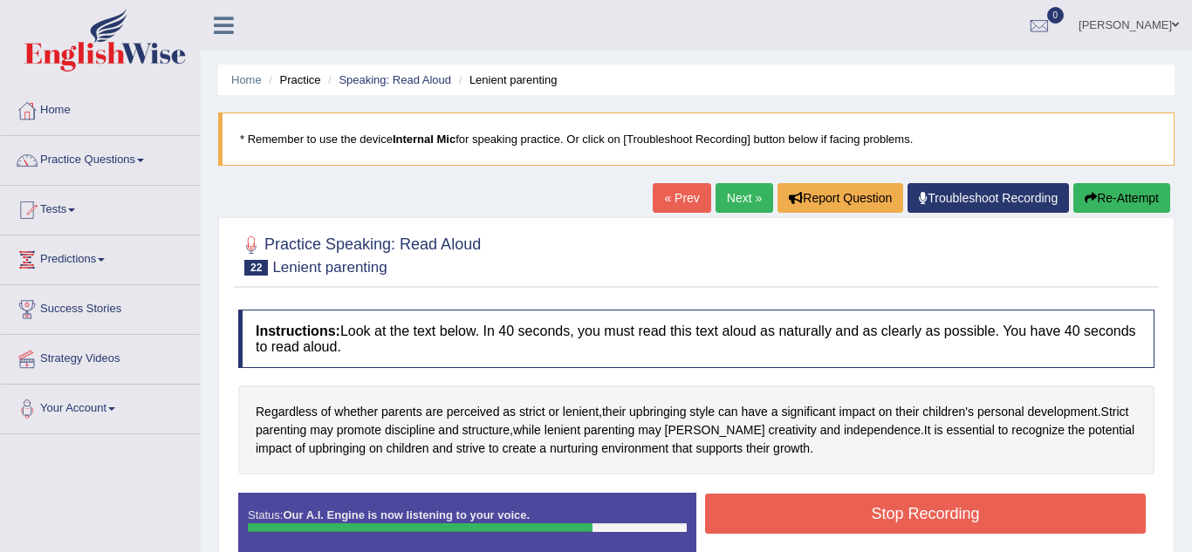
click at [788, 514] on button "Stop Recording" at bounding box center [925, 514] width 440 height 40
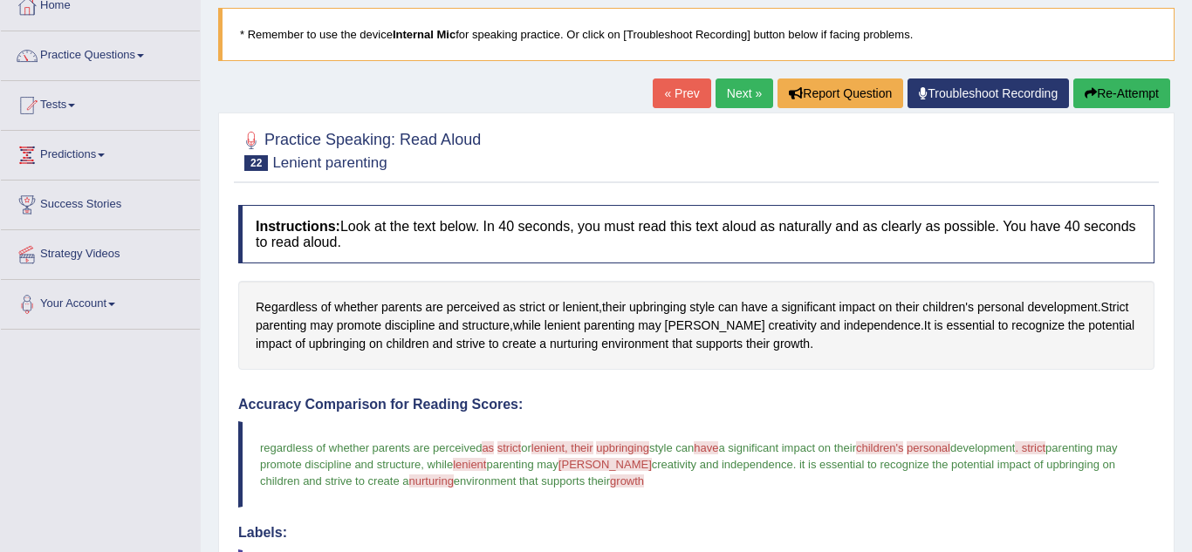
scroll to position [70, 0]
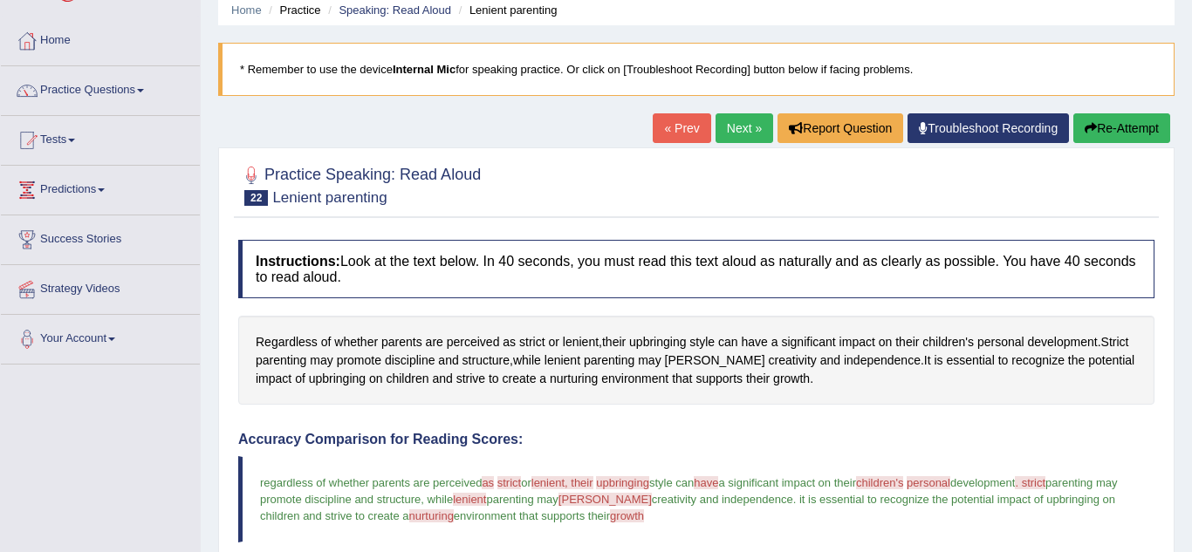
click at [738, 128] on link "Next »" at bounding box center [744, 128] width 58 height 30
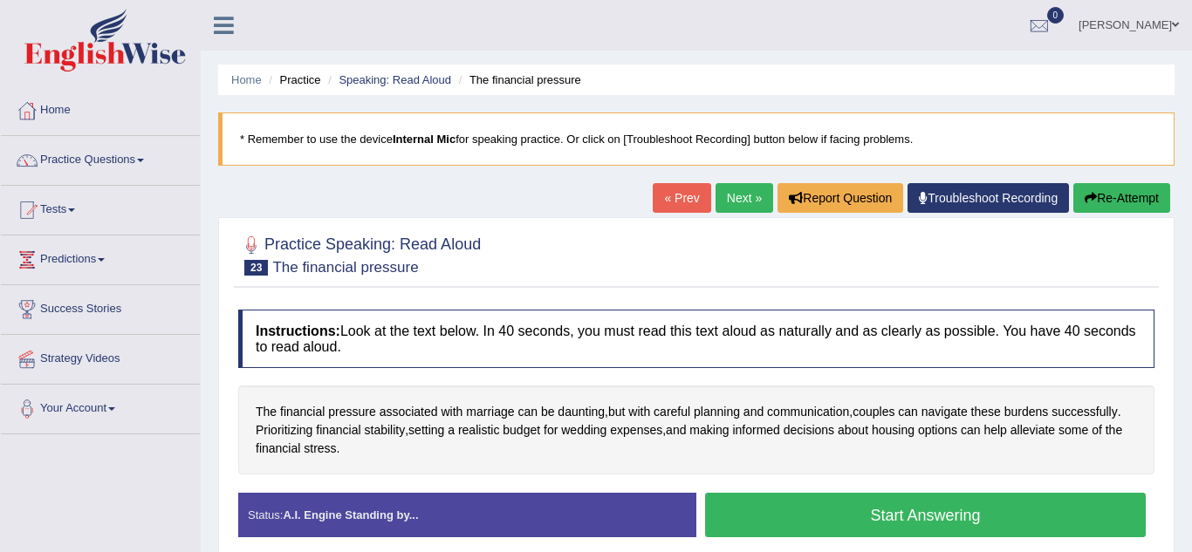
click at [842, 519] on button "Start Answering" at bounding box center [925, 515] width 440 height 44
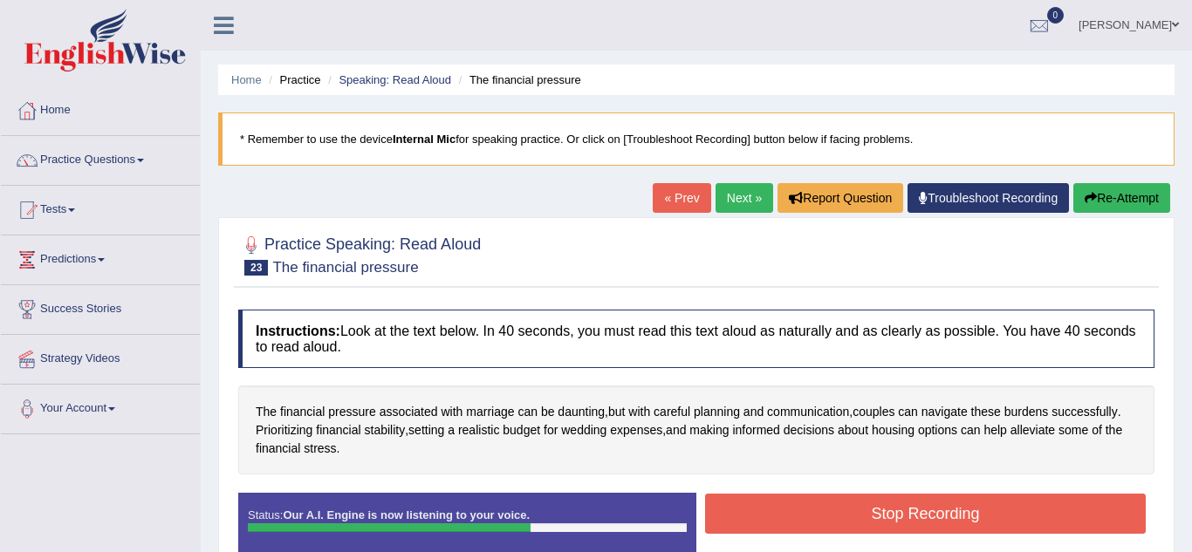
click at [842, 519] on button "Stop Recording" at bounding box center [925, 514] width 440 height 40
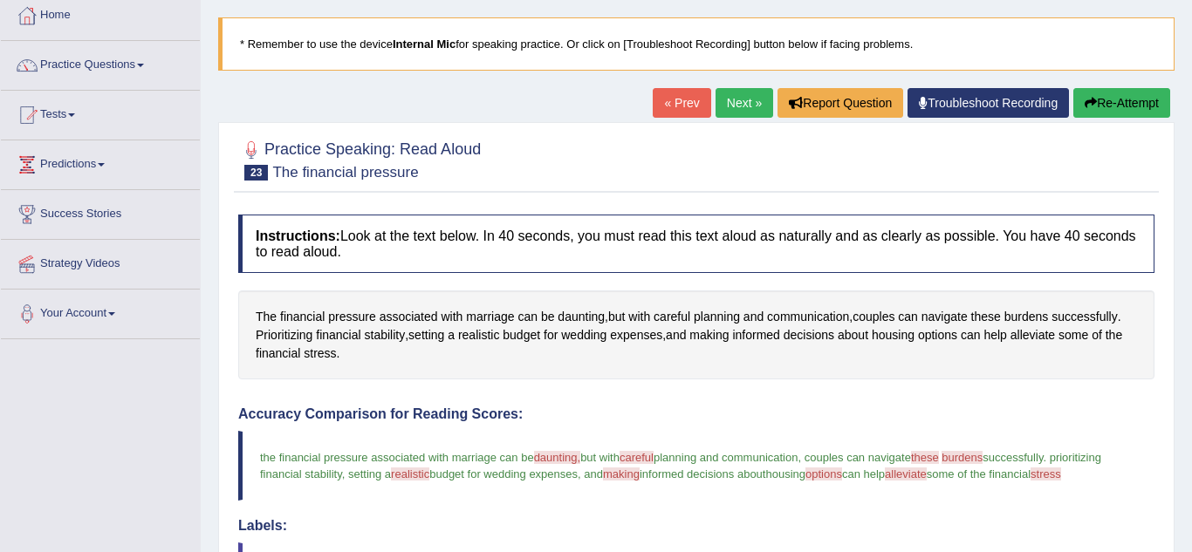
scroll to position [35, 0]
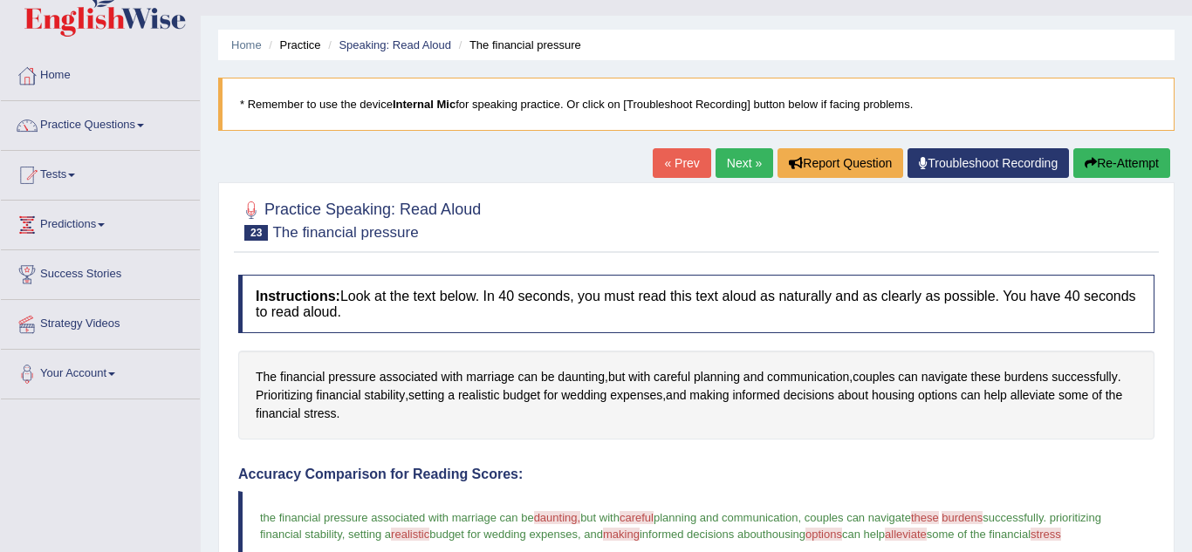
click at [744, 165] on link "Next »" at bounding box center [744, 163] width 58 height 30
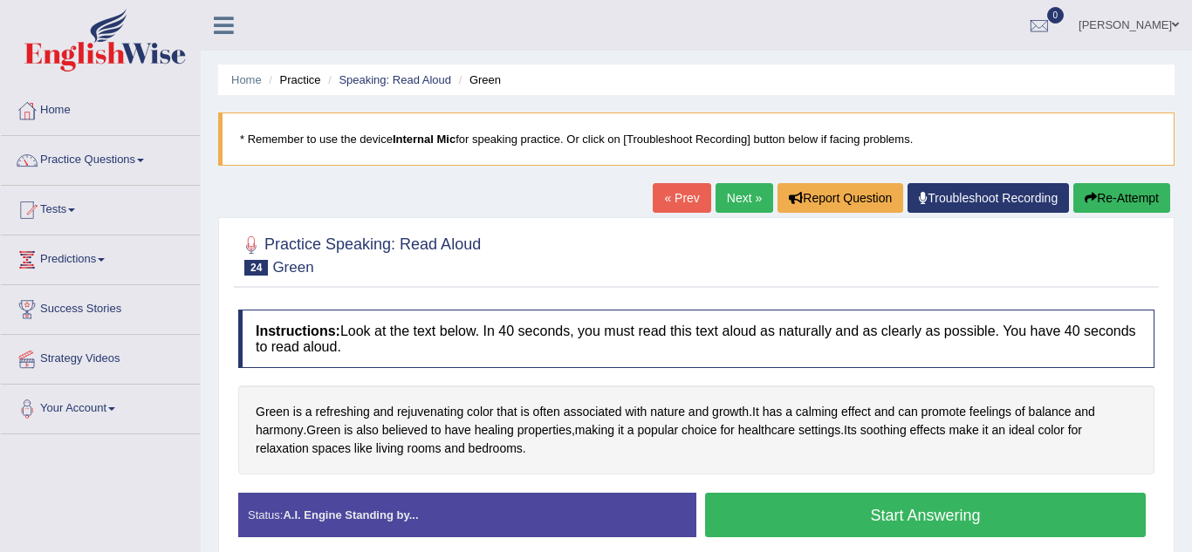
click at [767, 512] on button "Start Answering" at bounding box center [925, 515] width 440 height 44
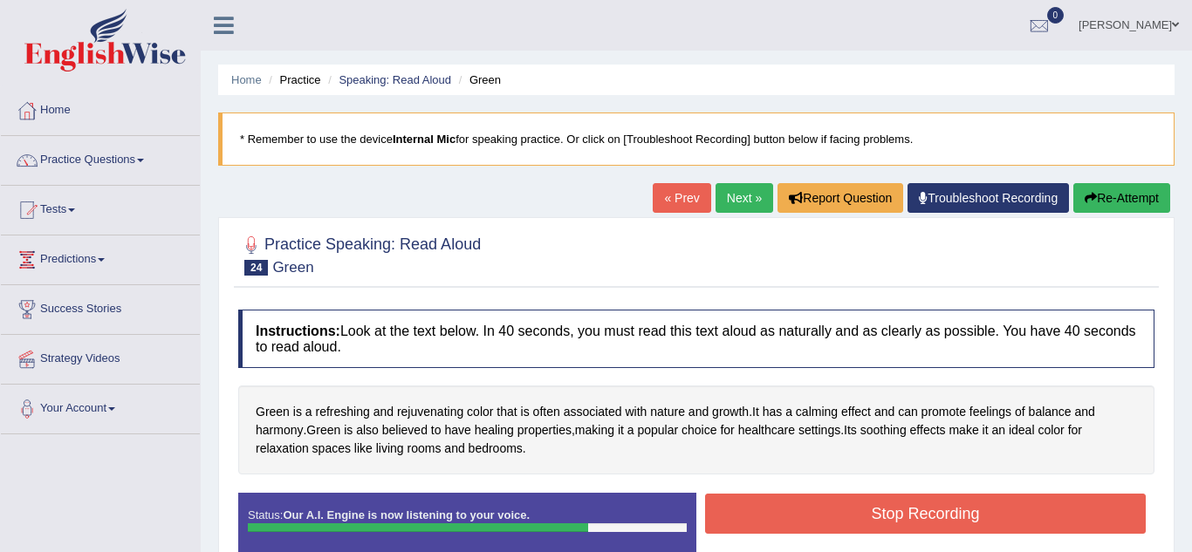
click at [767, 512] on button "Stop Recording" at bounding box center [925, 514] width 440 height 40
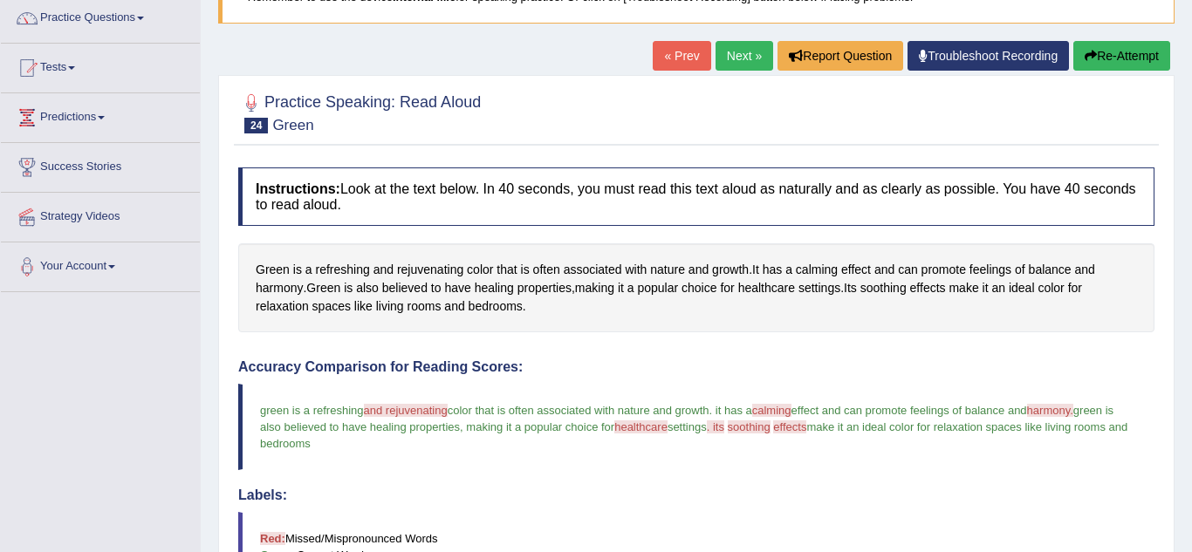
scroll to position [140, 0]
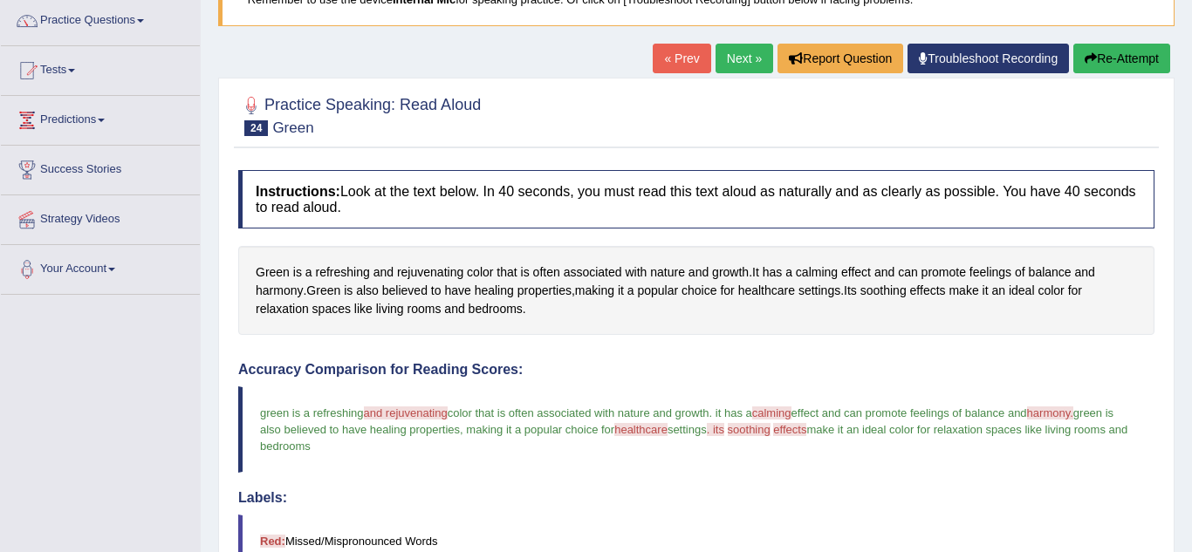
click at [732, 60] on link "Next »" at bounding box center [744, 59] width 58 height 30
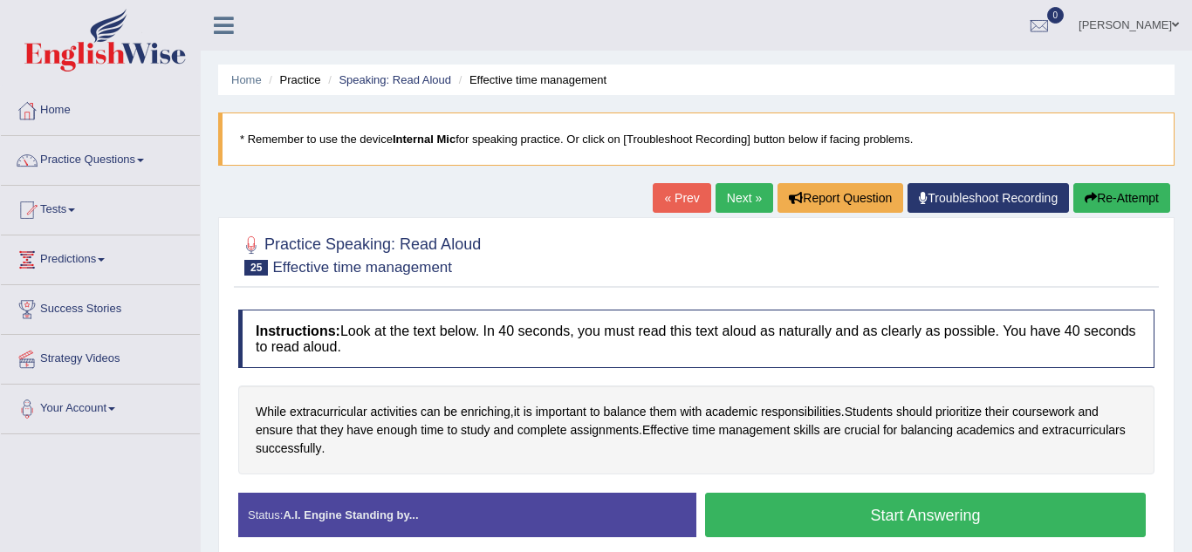
click at [790, 520] on button "Start Answering" at bounding box center [925, 515] width 440 height 44
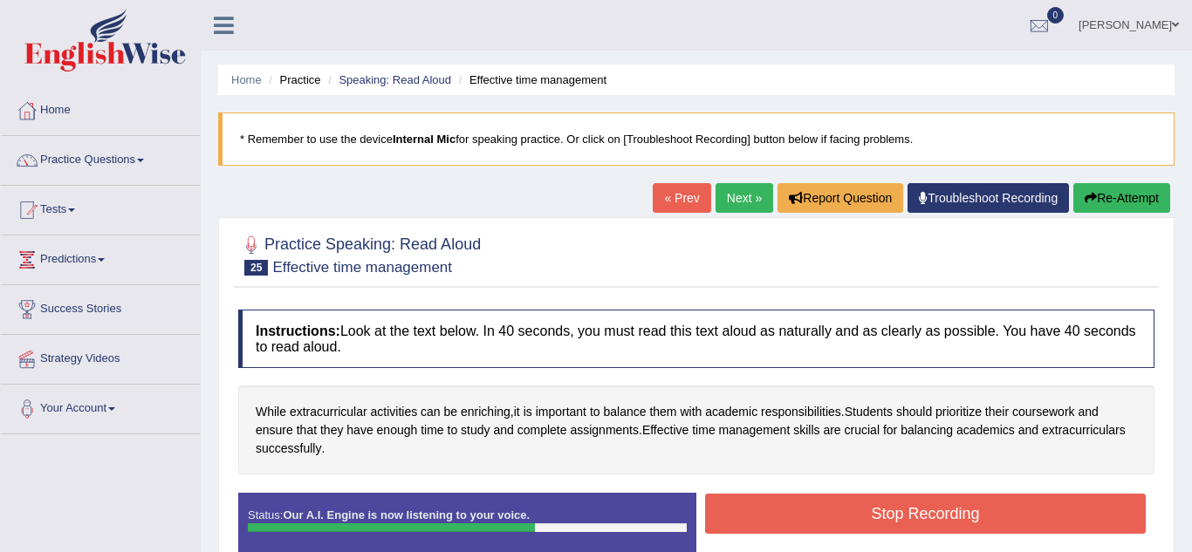
click at [790, 520] on button "Stop Recording" at bounding box center [925, 514] width 440 height 40
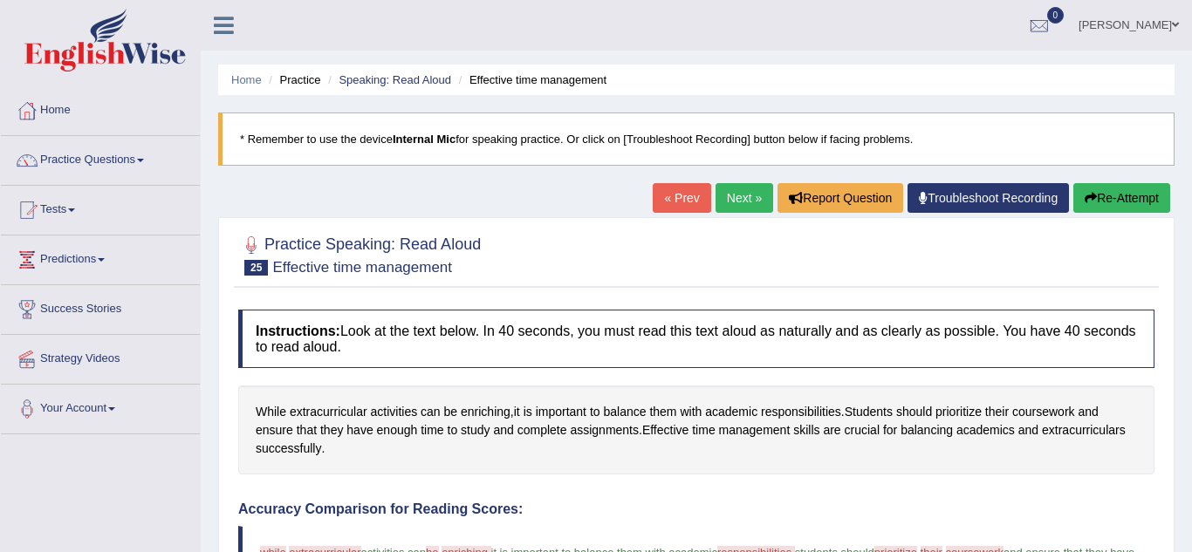
click at [728, 200] on link "Next »" at bounding box center [744, 198] width 58 height 30
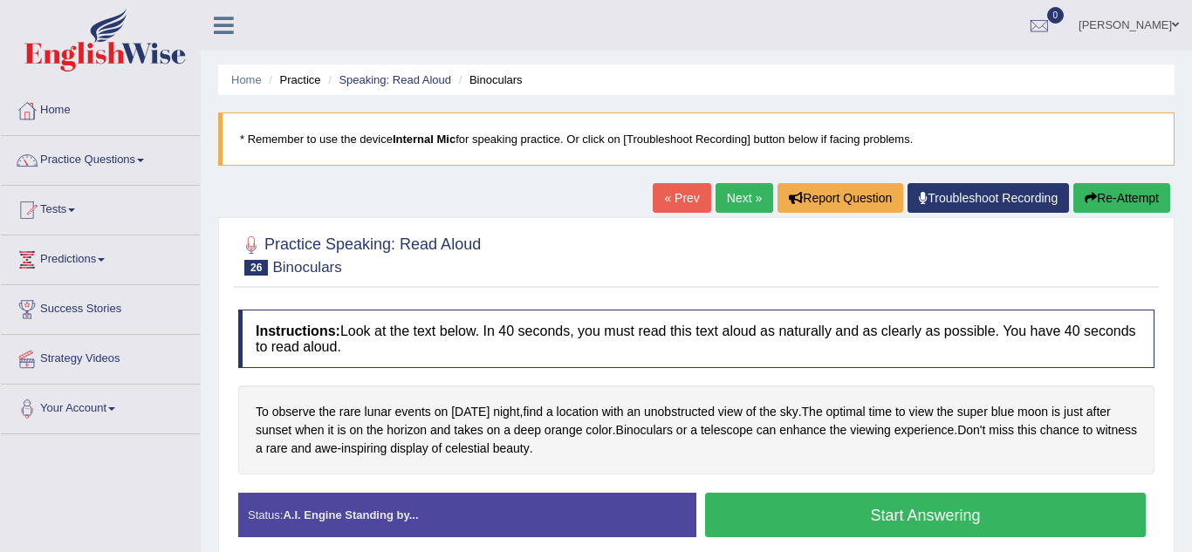
click at [796, 508] on button "Start Answering" at bounding box center [925, 515] width 440 height 44
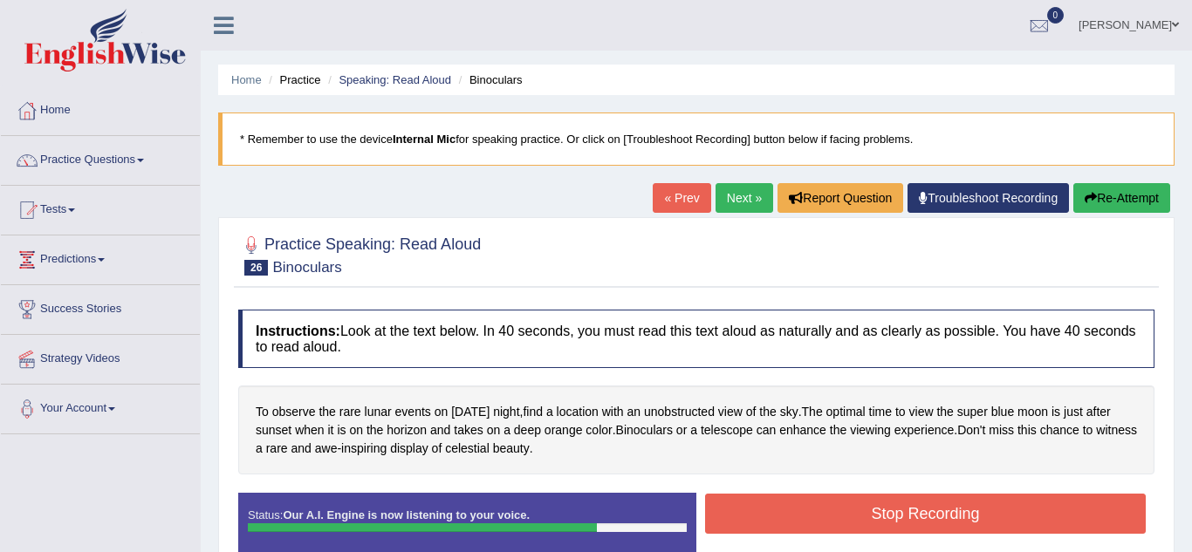
click at [796, 508] on button "Stop Recording" at bounding box center [925, 514] width 440 height 40
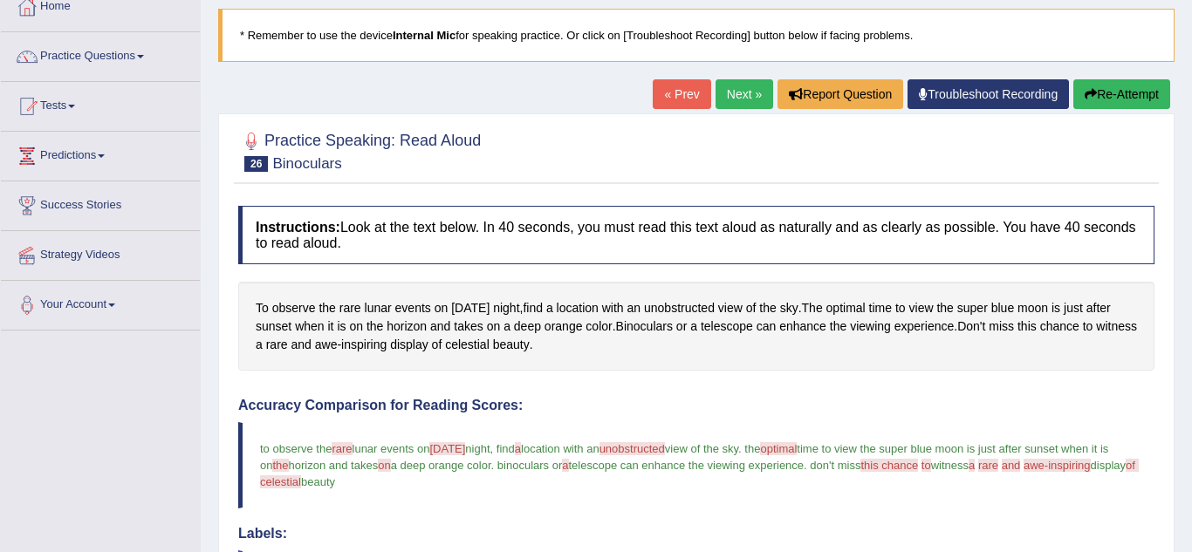
scroll to position [70, 0]
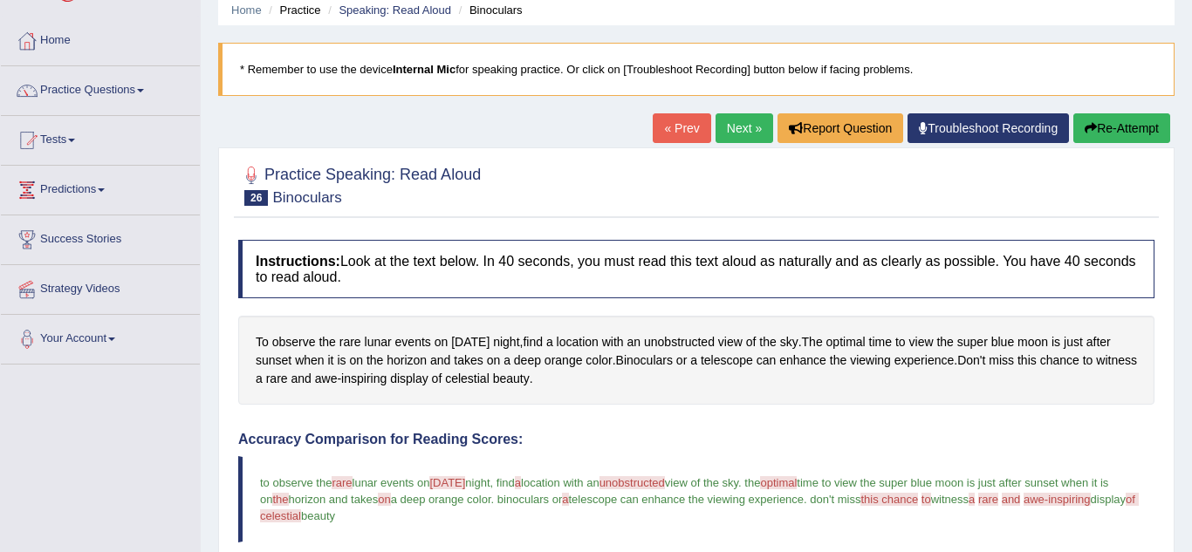
click at [729, 134] on link "Next »" at bounding box center [744, 128] width 58 height 30
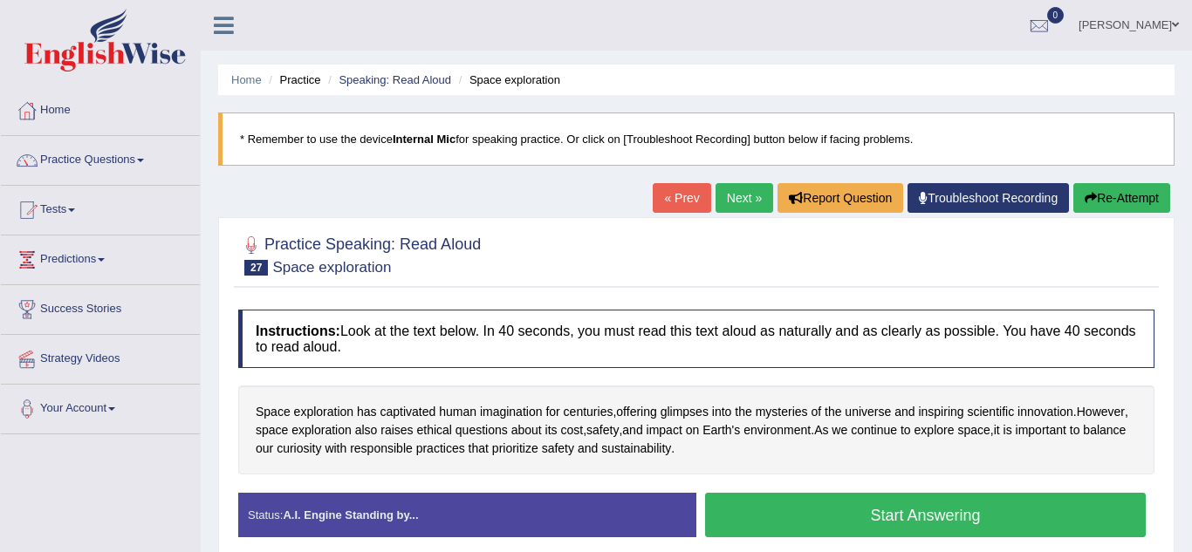
click at [828, 537] on button "Start Answering" at bounding box center [925, 515] width 440 height 44
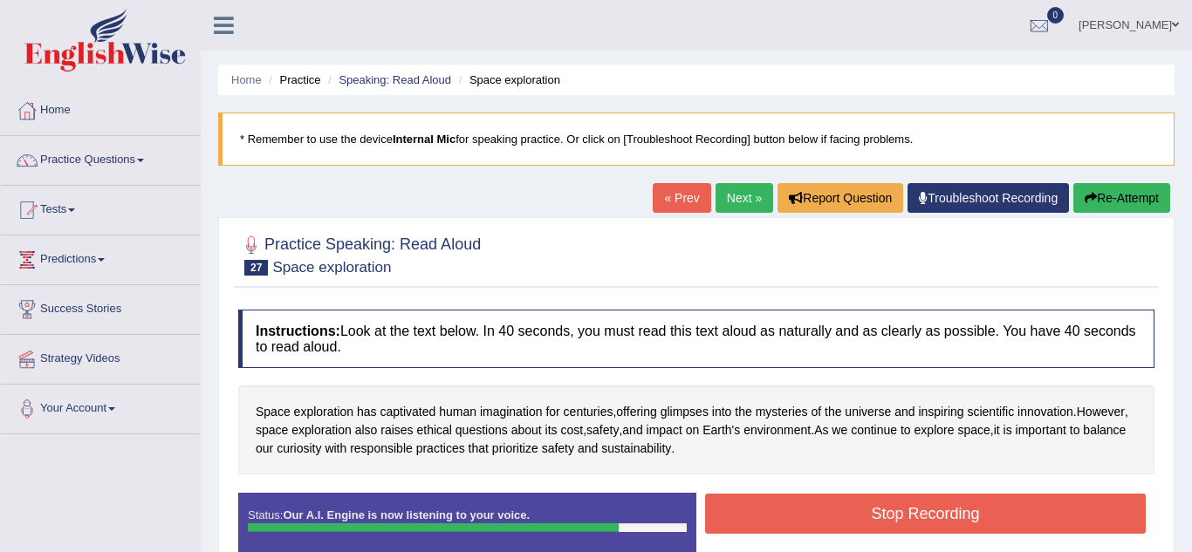
click at [832, 519] on button "Stop Recording" at bounding box center [925, 514] width 440 height 40
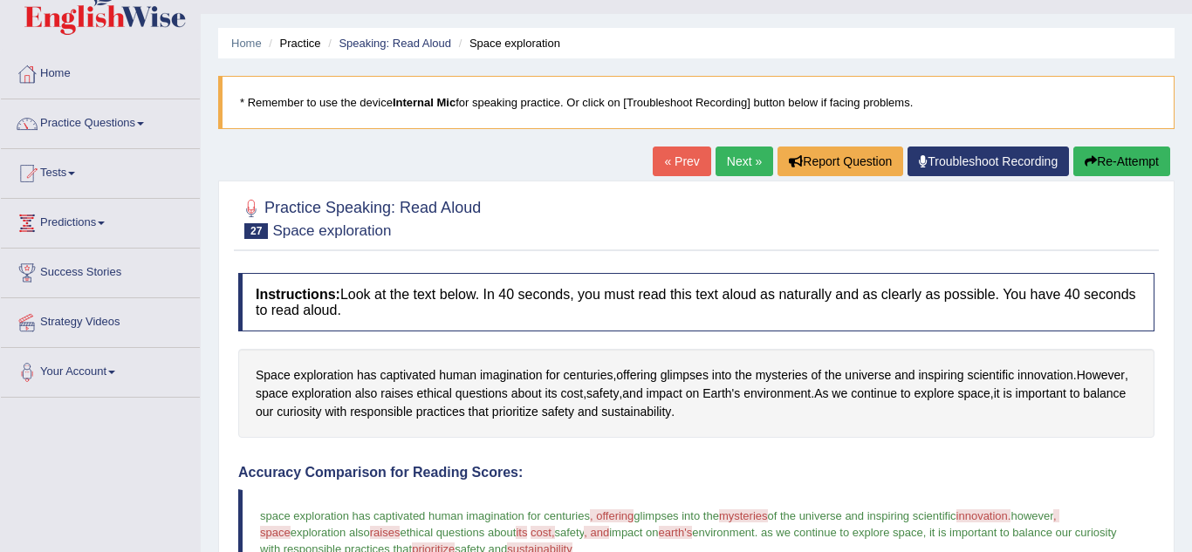
scroll to position [35, 0]
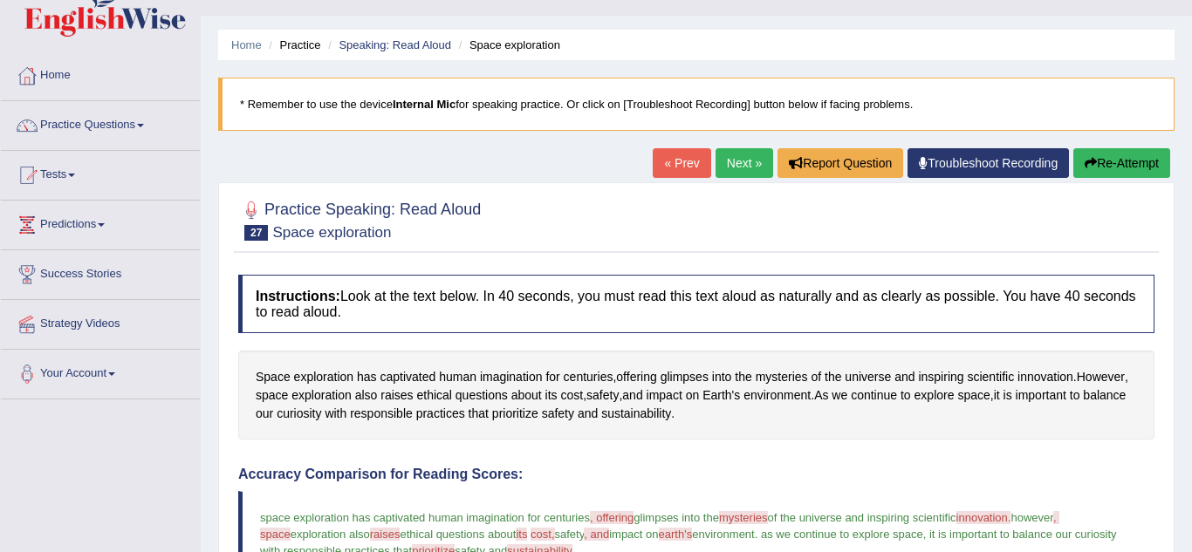
click at [746, 160] on link "Next »" at bounding box center [744, 163] width 58 height 30
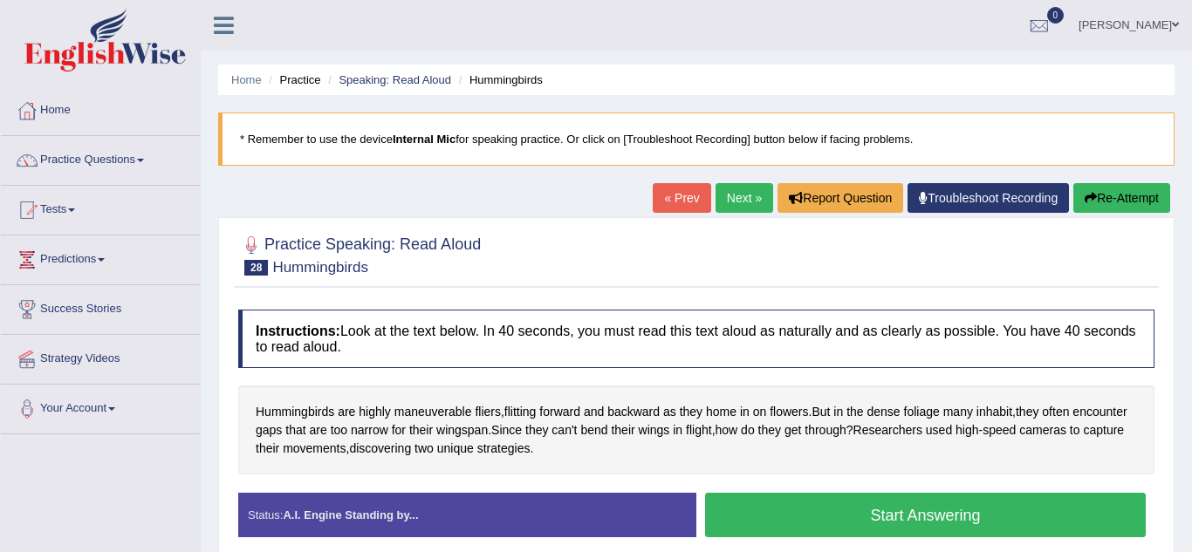
click at [841, 519] on button "Start Answering" at bounding box center [925, 515] width 440 height 44
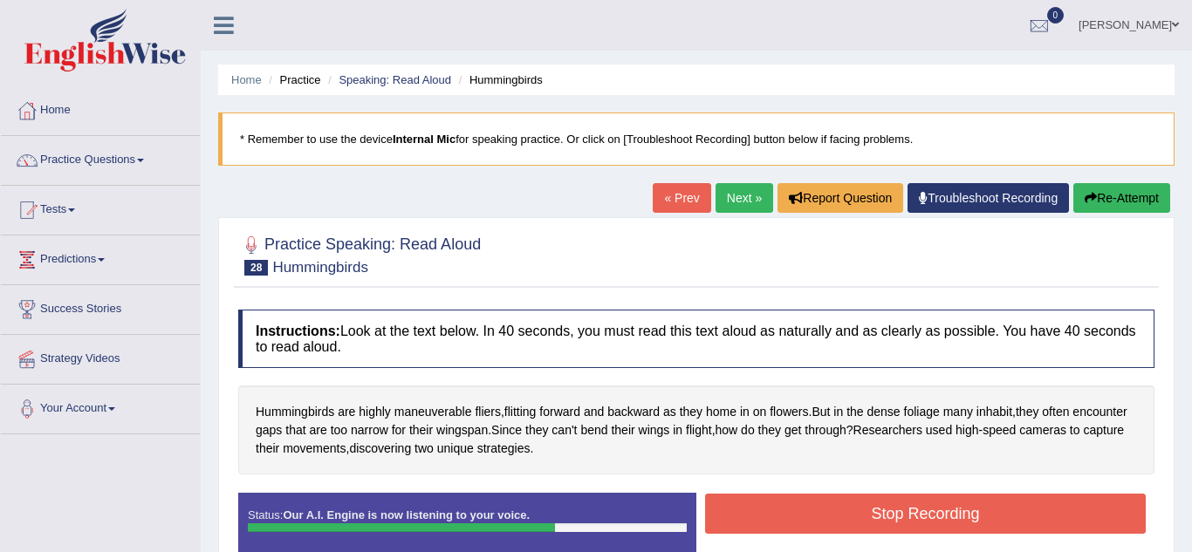
click at [841, 519] on button "Stop Recording" at bounding box center [925, 514] width 440 height 40
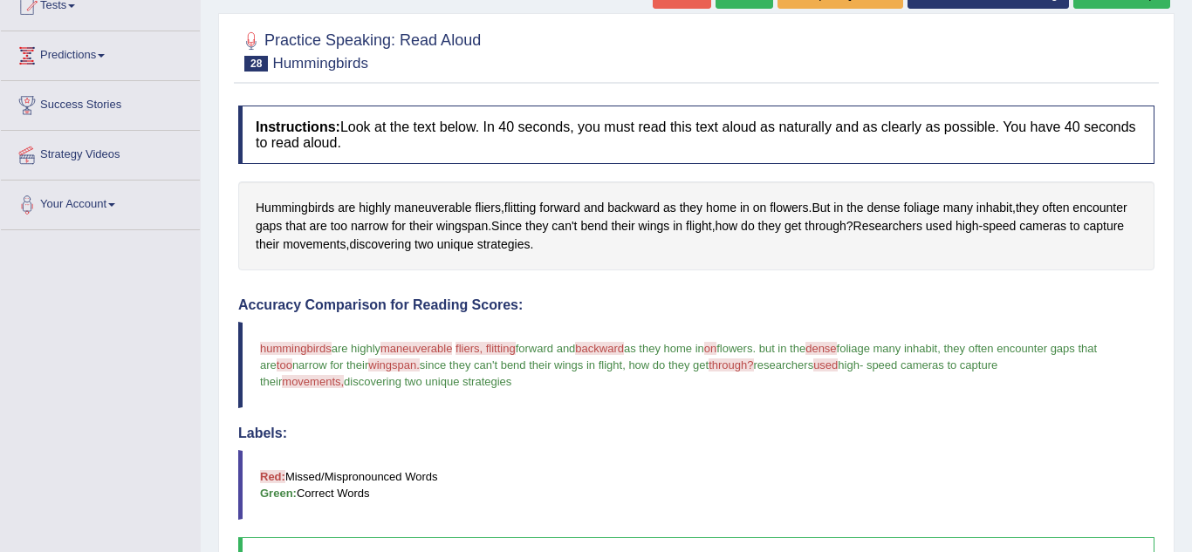
scroll to position [174, 0]
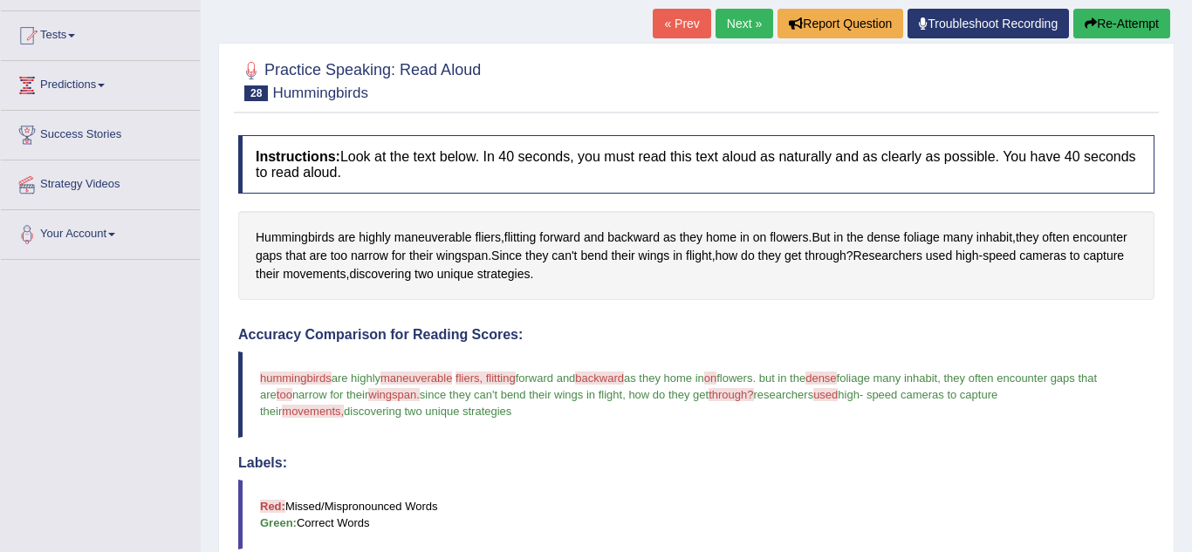
click at [730, 21] on link "Next »" at bounding box center [744, 24] width 58 height 30
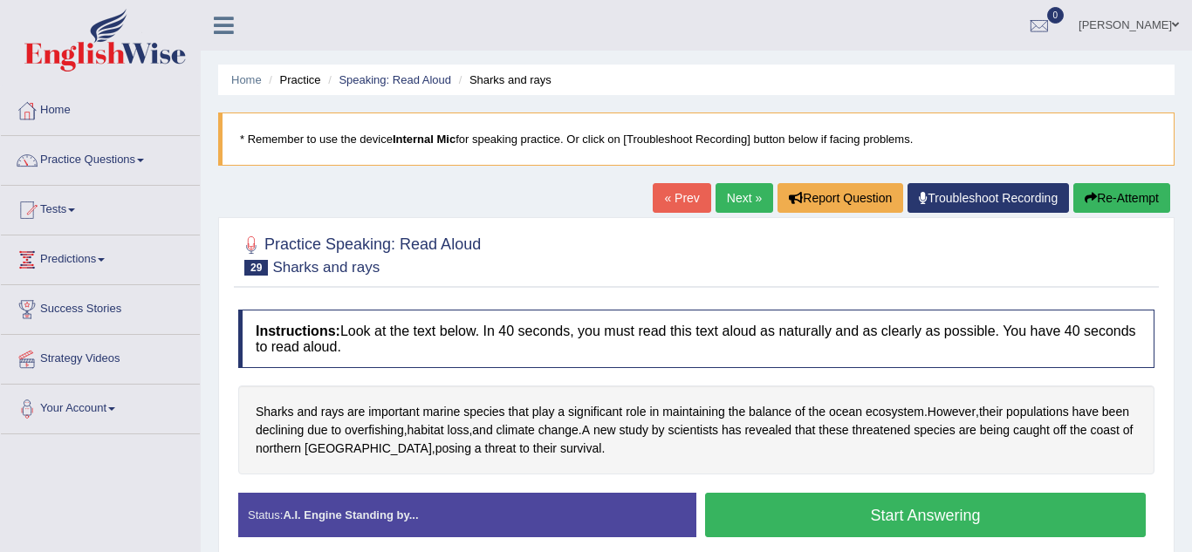
click at [911, 528] on button "Start Answering" at bounding box center [925, 515] width 440 height 44
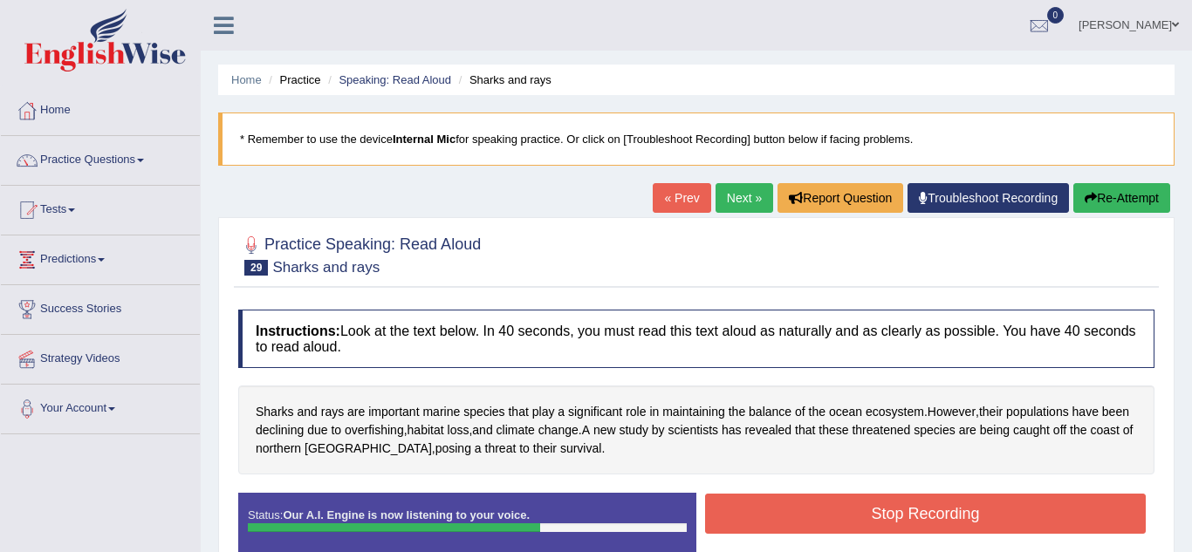
click at [911, 528] on button "Stop Recording" at bounding box center [925, 514] width 440 height 40
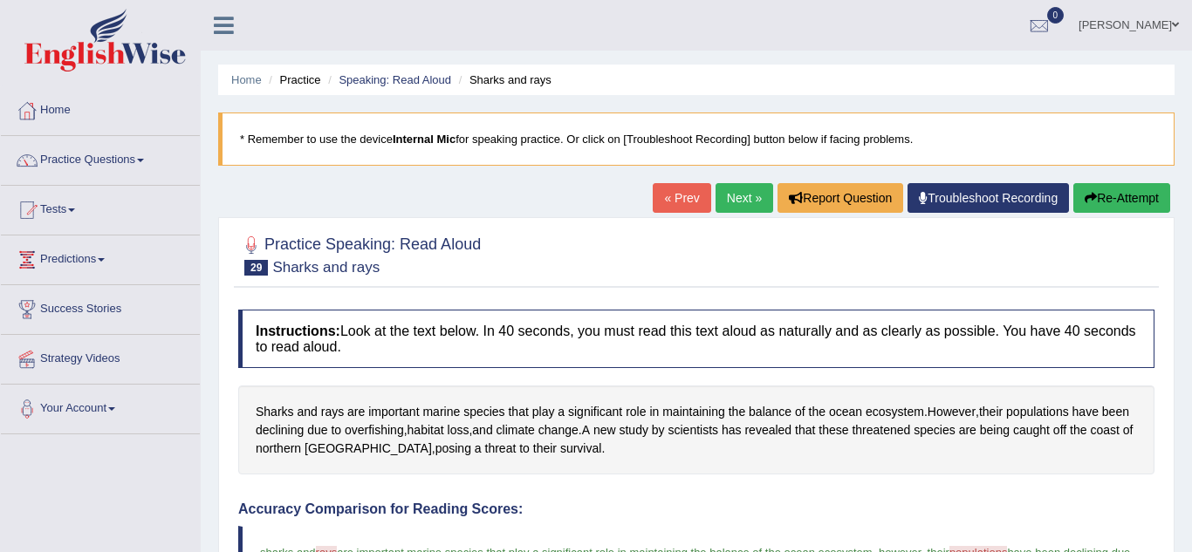
click at [734, 198] on link "Next »" at bounding box center [744, 198] width 58 height 30
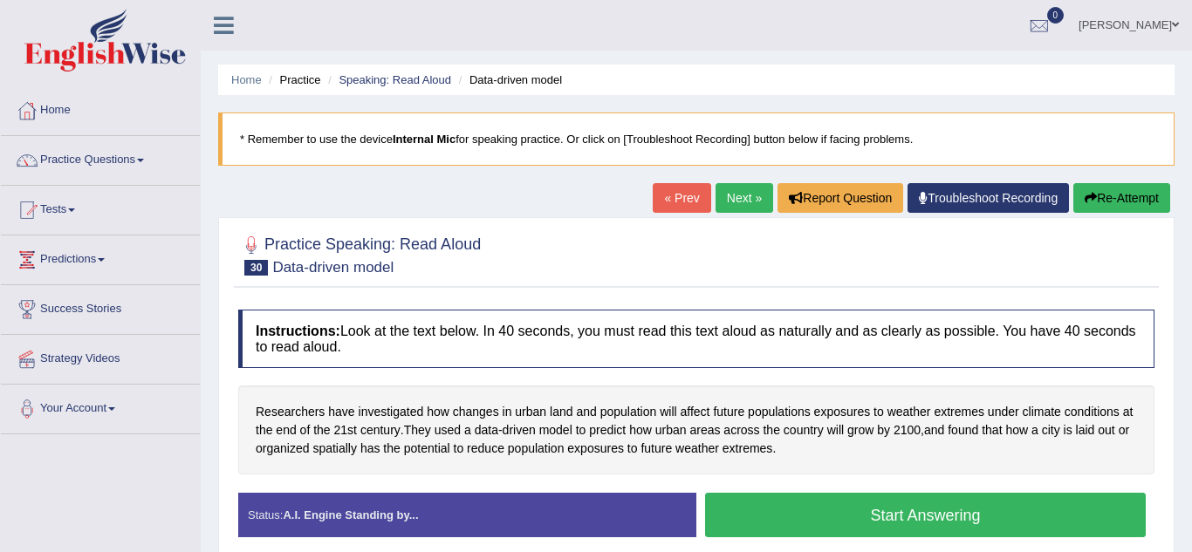
click at [797, 504] on button "Start Answering" at bounding box center [925, 515] width 440 height 44
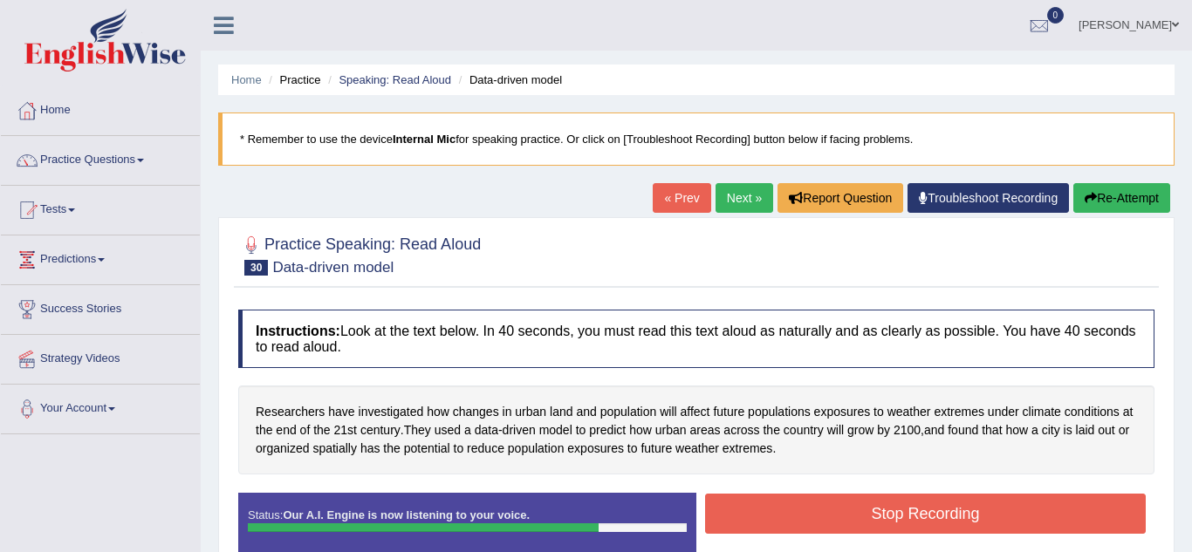
click at [797, 504] on button "Stop Recording" at bounding box center [925, 514] width 440 height 40
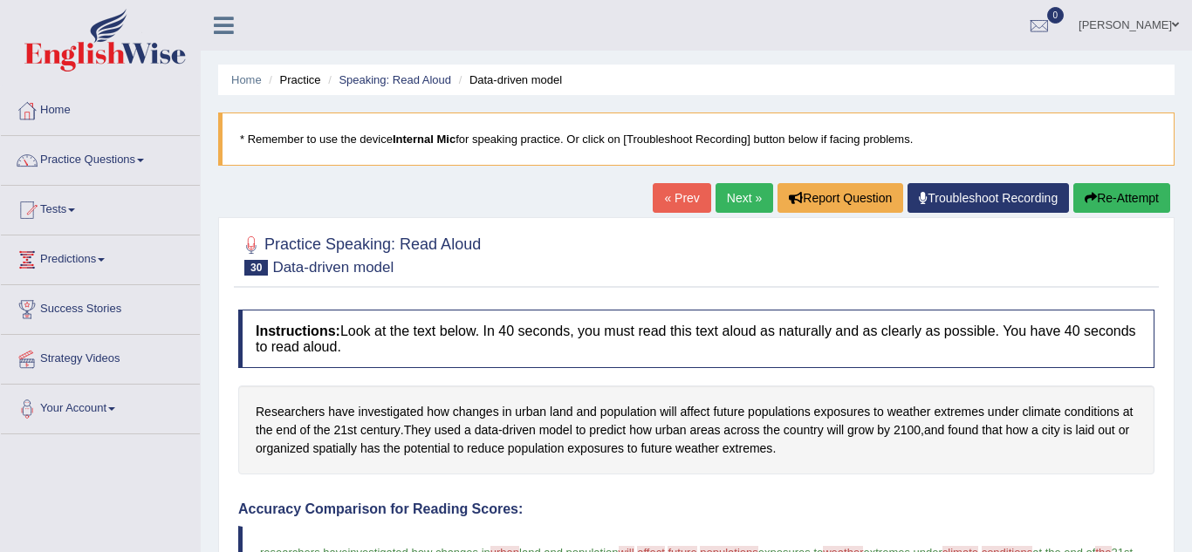
click at [750, 192] on link "Next »" at bounding box center [744, 198] width 58 height 30
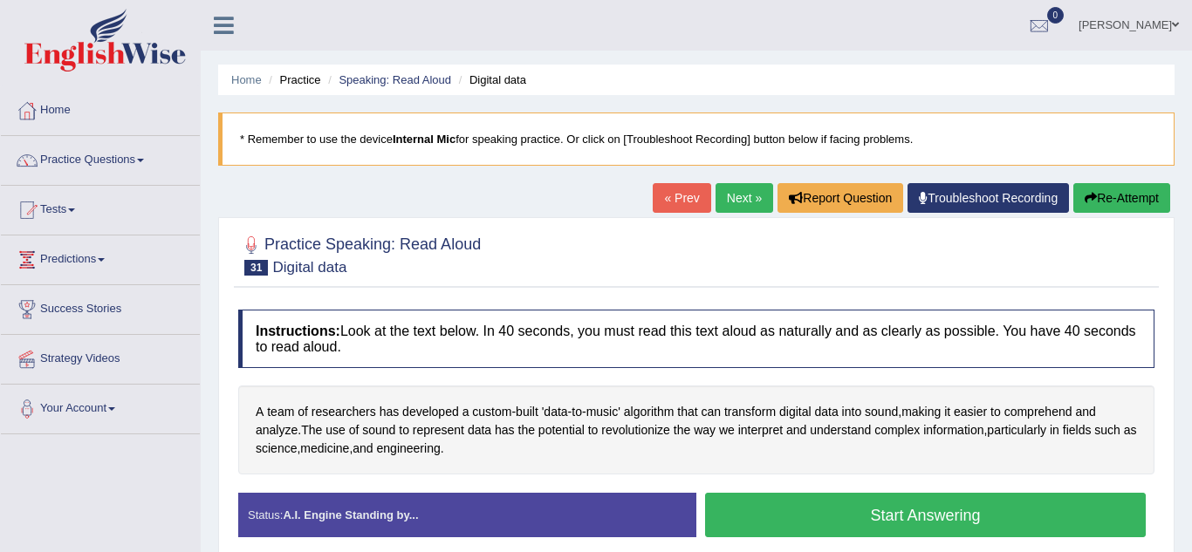
click at [834, 519] on button "Start Answering" at bounding box center [925, 515] width 440 height 44
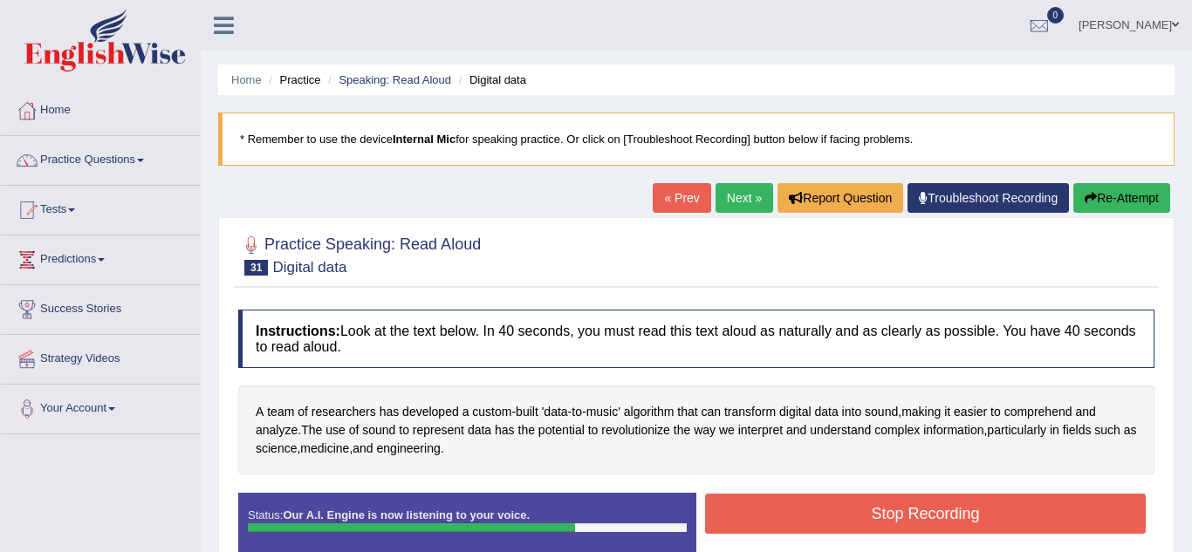
click at [834, 519] on button "Stop Recording" at bounding box center [925, 514] width 440 height 40
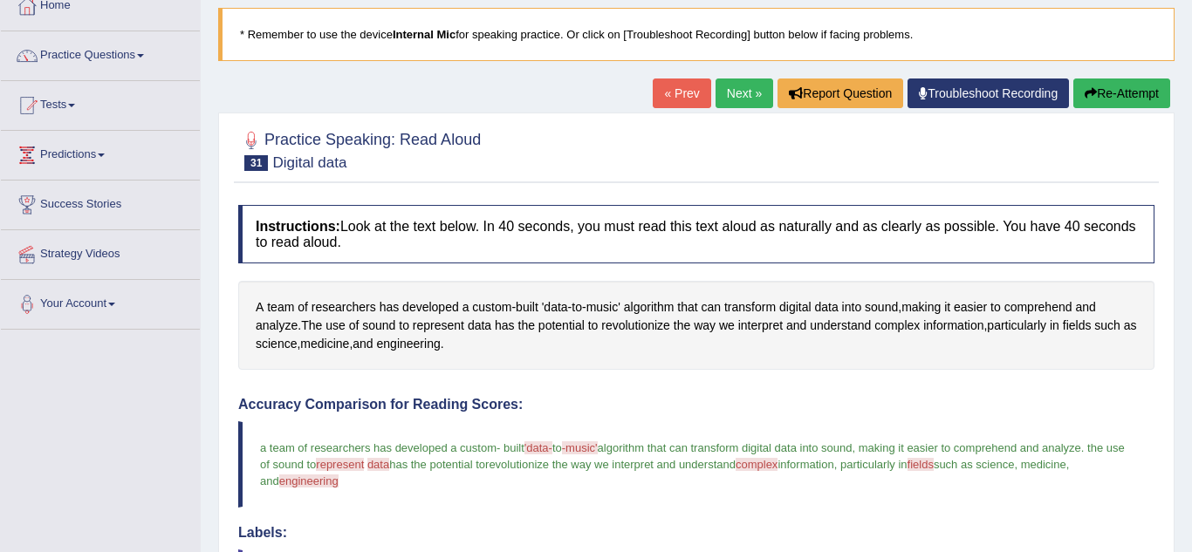
scroll to position [70, 0]
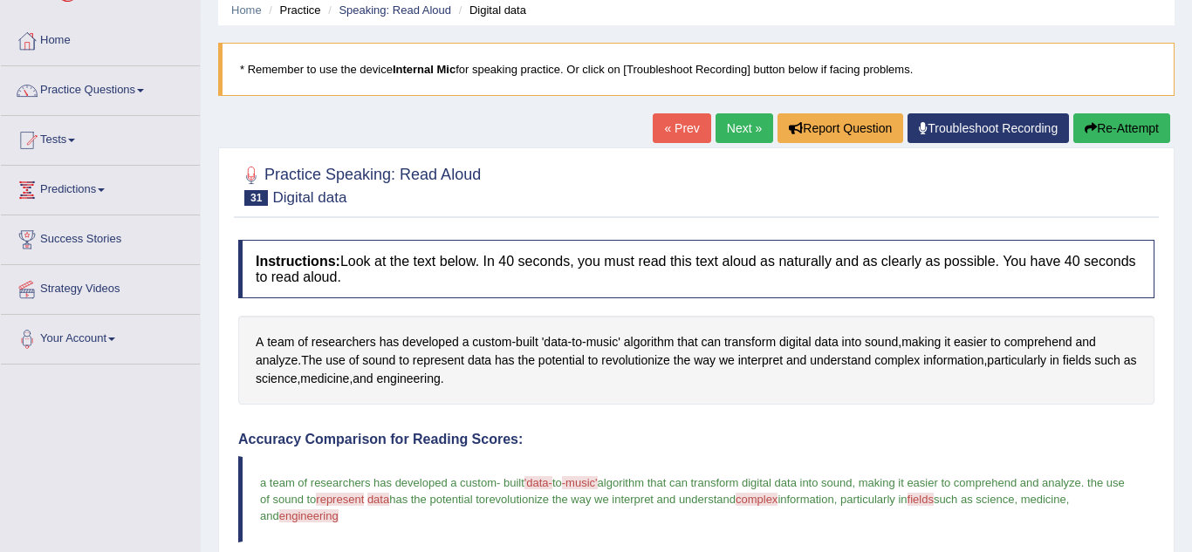
click at [734, 126] on link "Next »" at bounding box center [744, 128] width 58 height 30
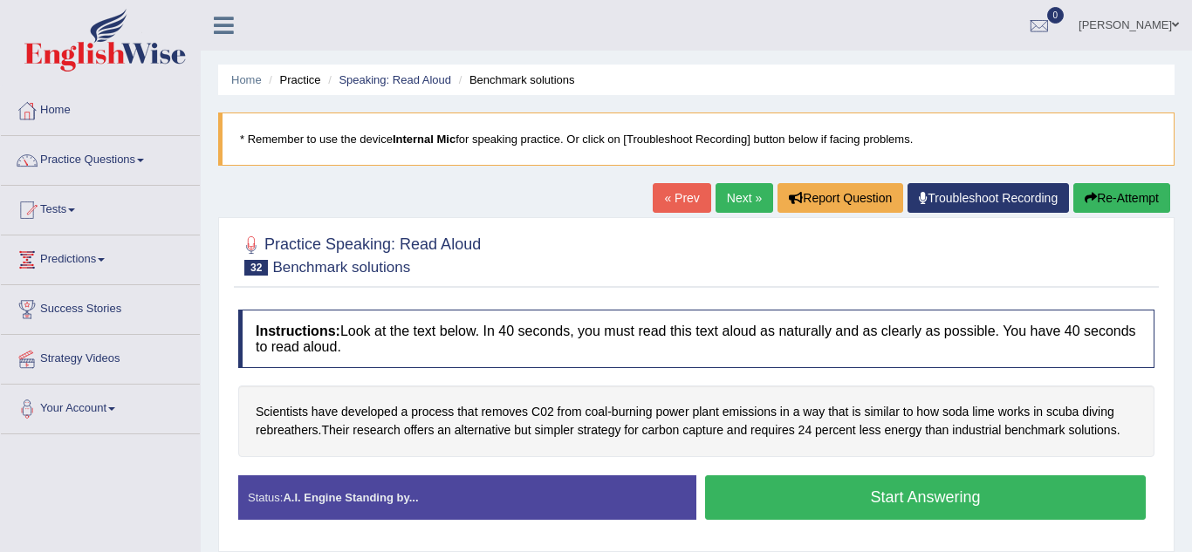
click at [752, 490] on button "Start Answering" at bounding box center [925, 497] width 440 height 44
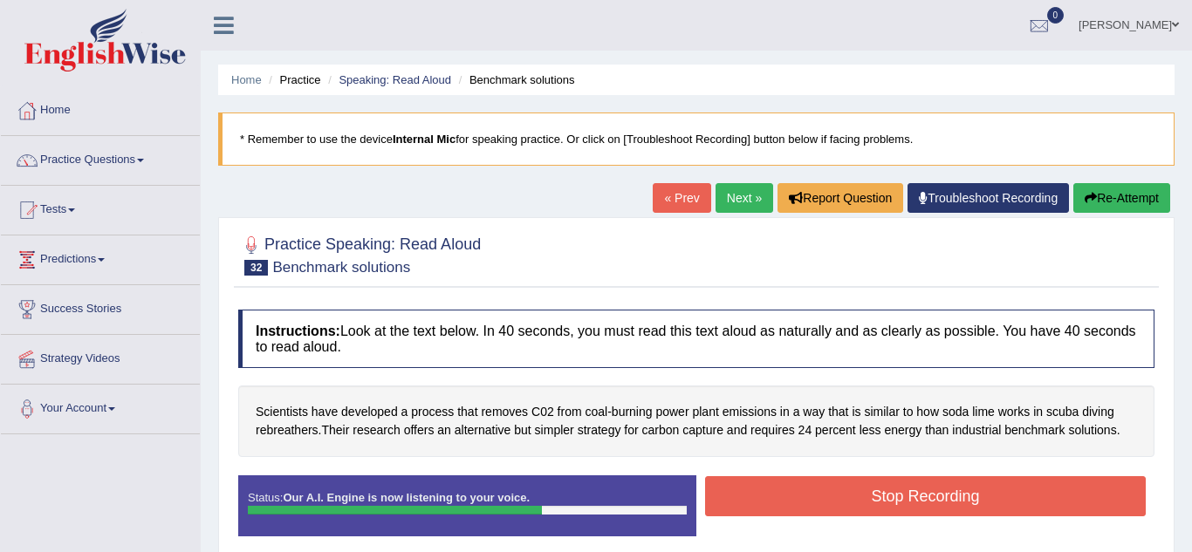
click at [752, 490] on button "Stop Recording" at bounding box center [925, 496] width 440 height 40
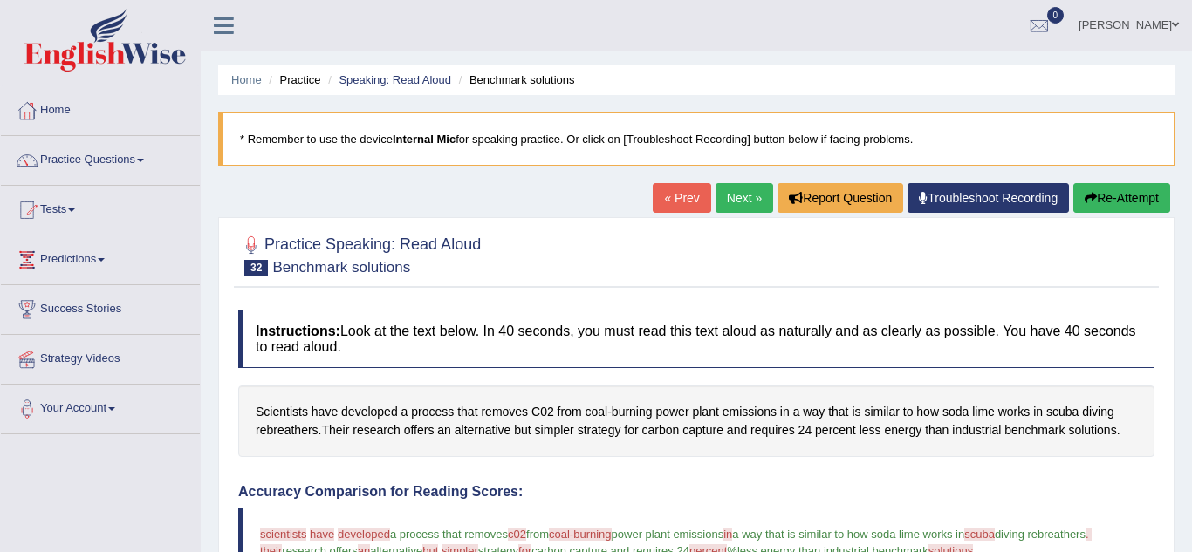
click at [726, 205] on link "Next »" at bounding box center [744, 198] width 58 height 30
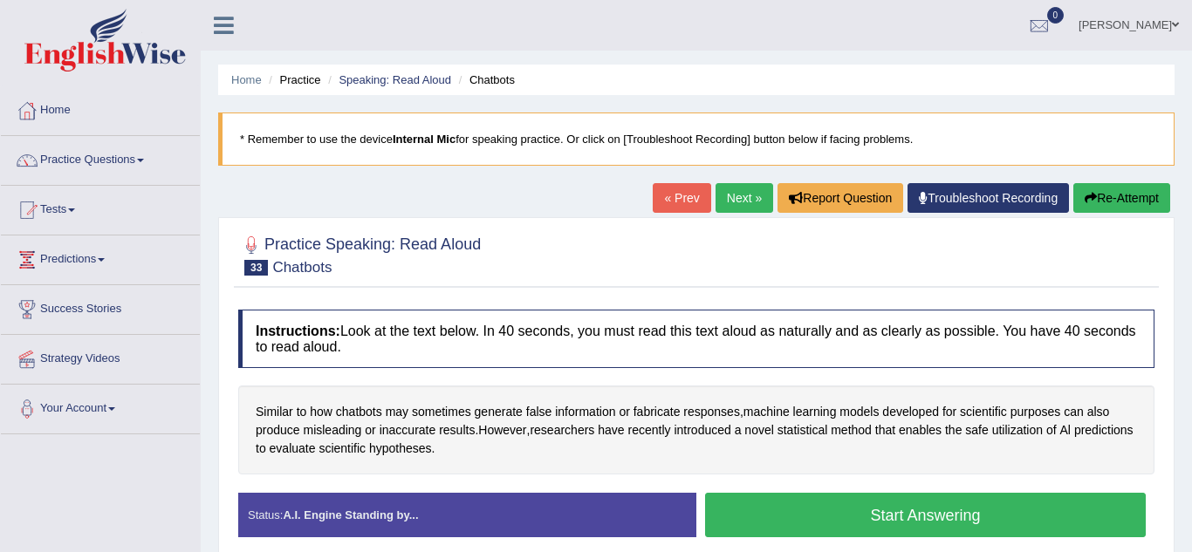
click at [766, 509] on button "Start Answering" at bounding box center [925, 515] width 440 height 44
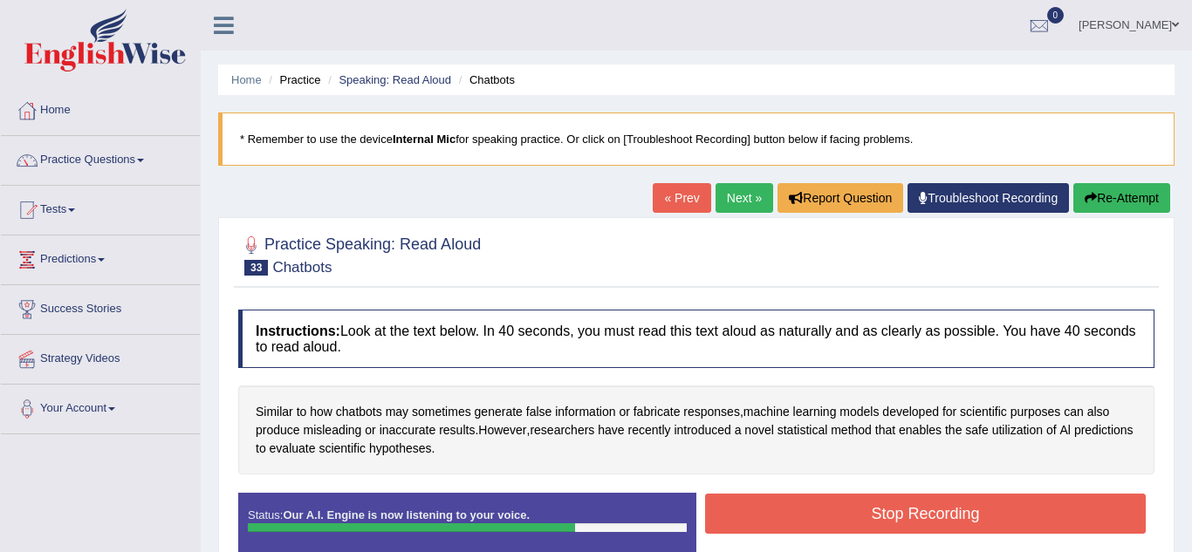
click at [766, 509] on button "Stop Recording" at bounding box center [925, 514] width 440 height 40
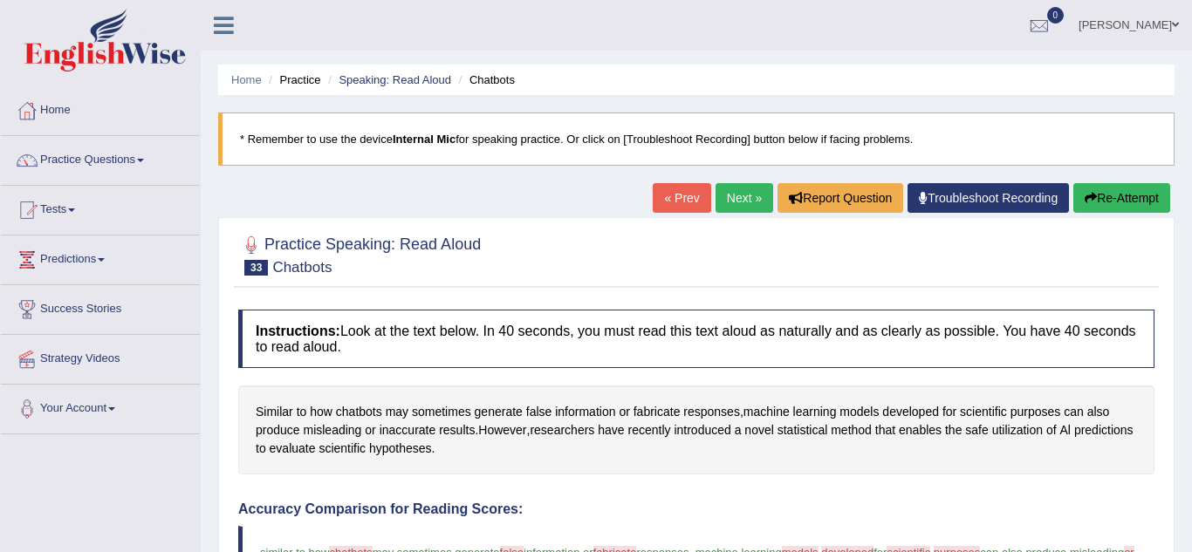
click at [735, 196] on link "Next »" at bounding box center [744, 198] width 58 height 30
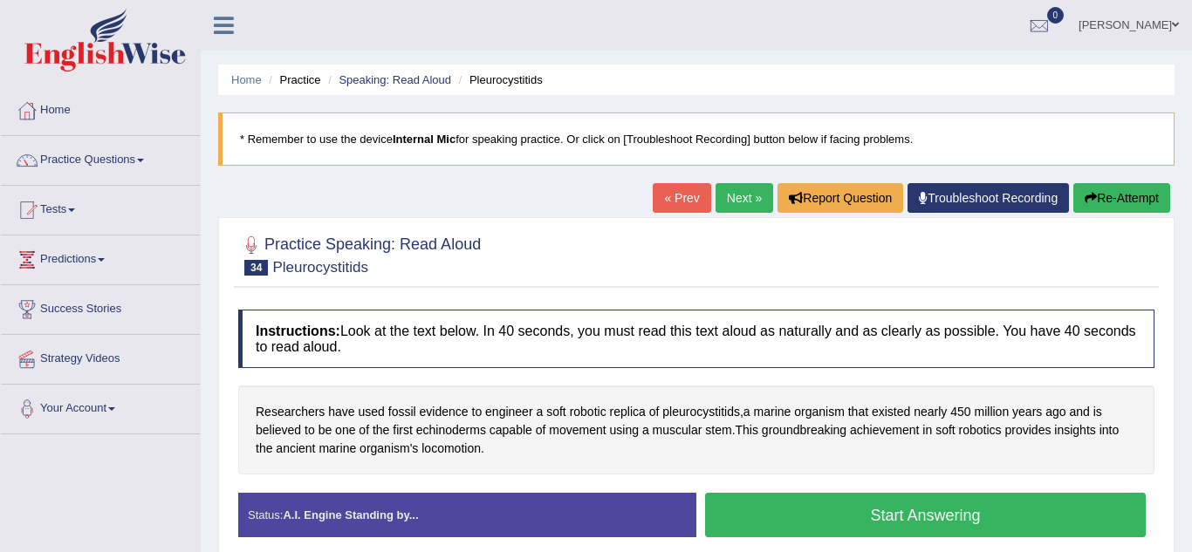
click at [824, 521] on button "Start Answering" at bounding box center [925, 515] width 440 height 44
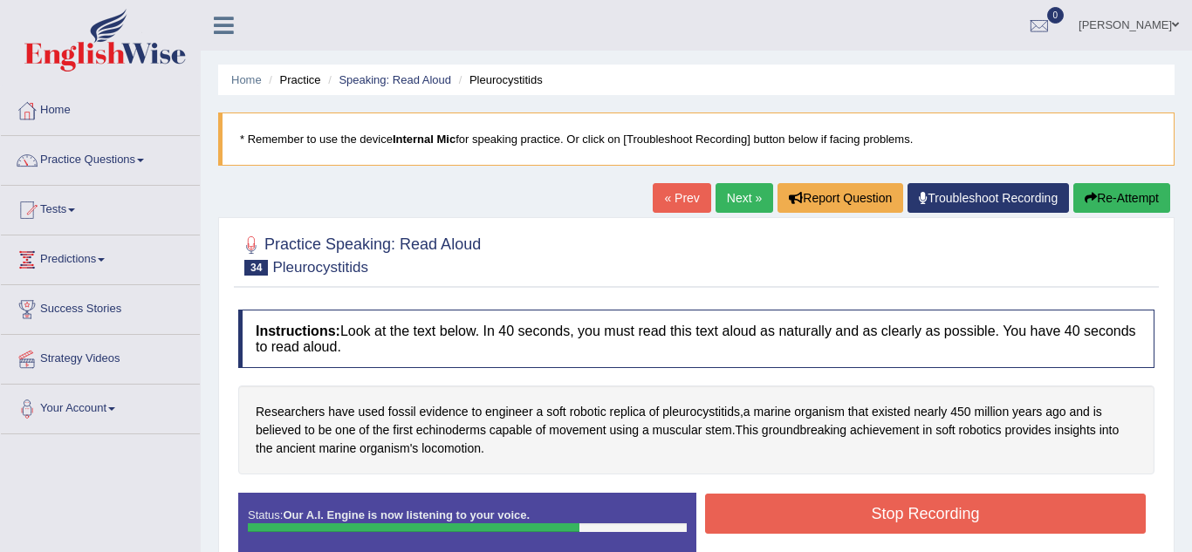
click at [824, 521] on button "Stop Recording" at bounding box center [925, 514] width 440 height 40
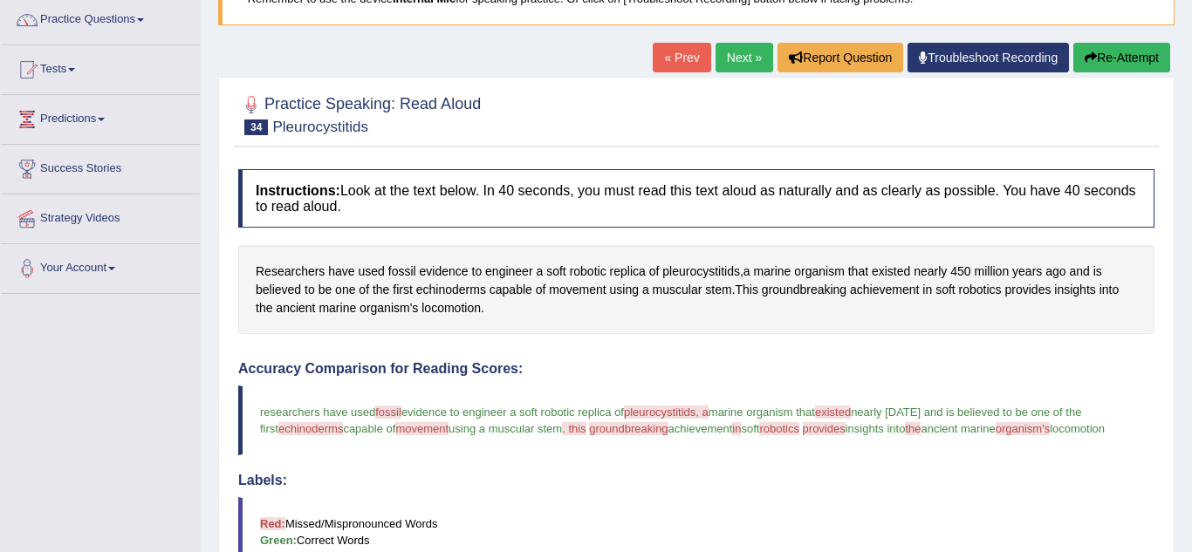
scroll to position [140, 0]
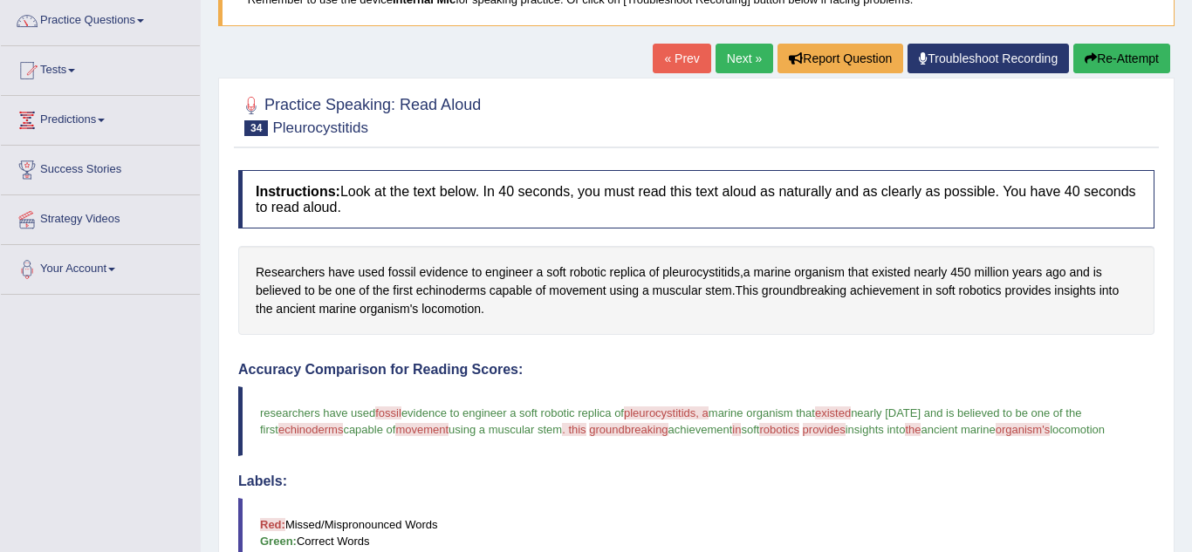
click at [733, 64] on link "Next »" at bounding box center [744, 59] width 58 height 30
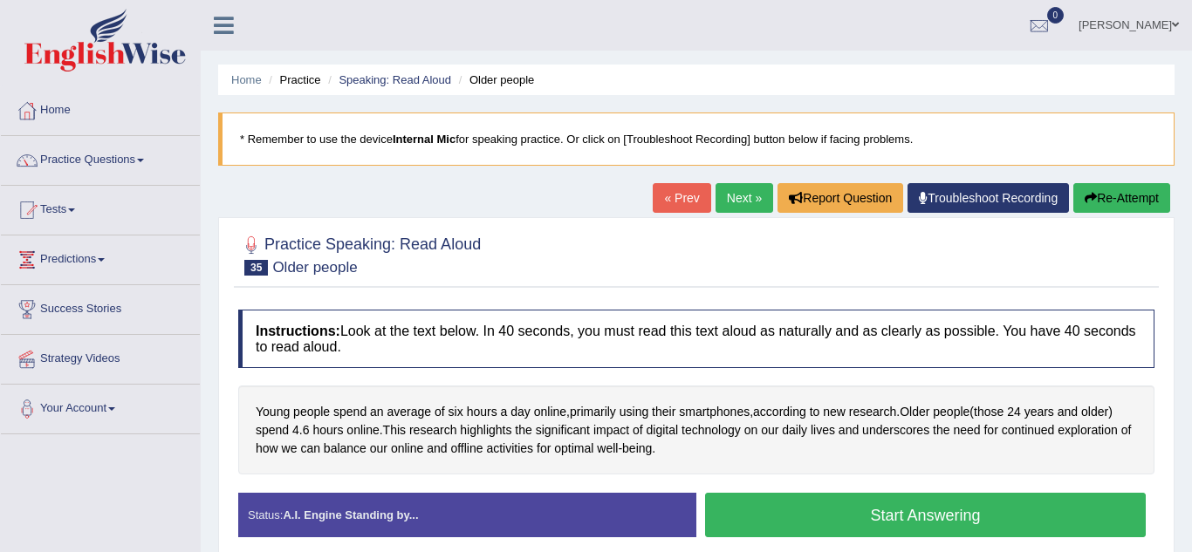
click at [759, 514] on button "Start Answering" at bounding box center [925, 515] width 440 height 44
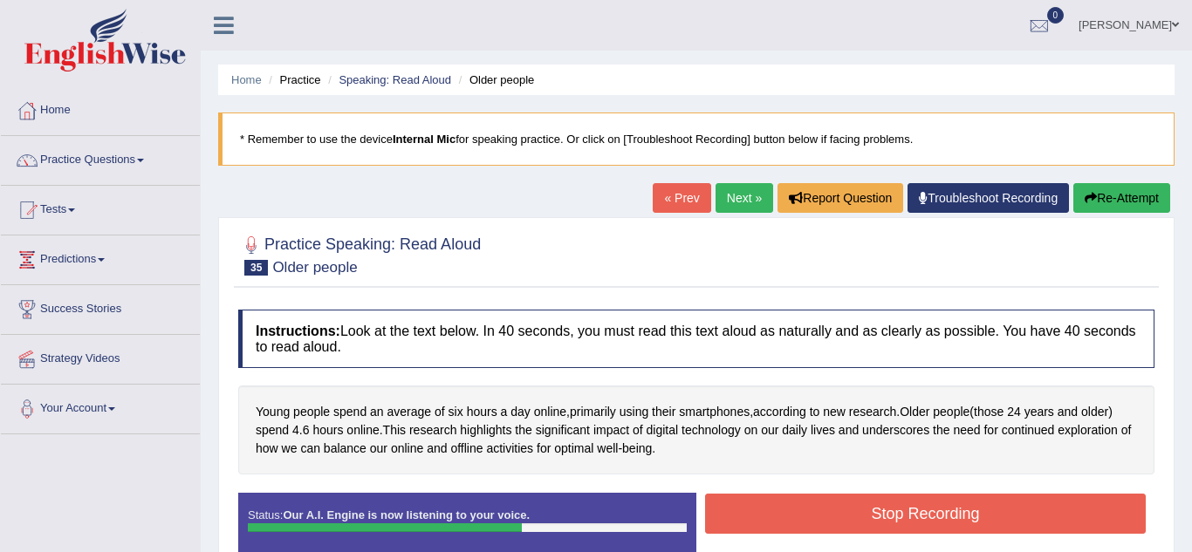
click at [759, 514] on button "Stop Recording" at bounding box center [925, 514] width 440 height 40
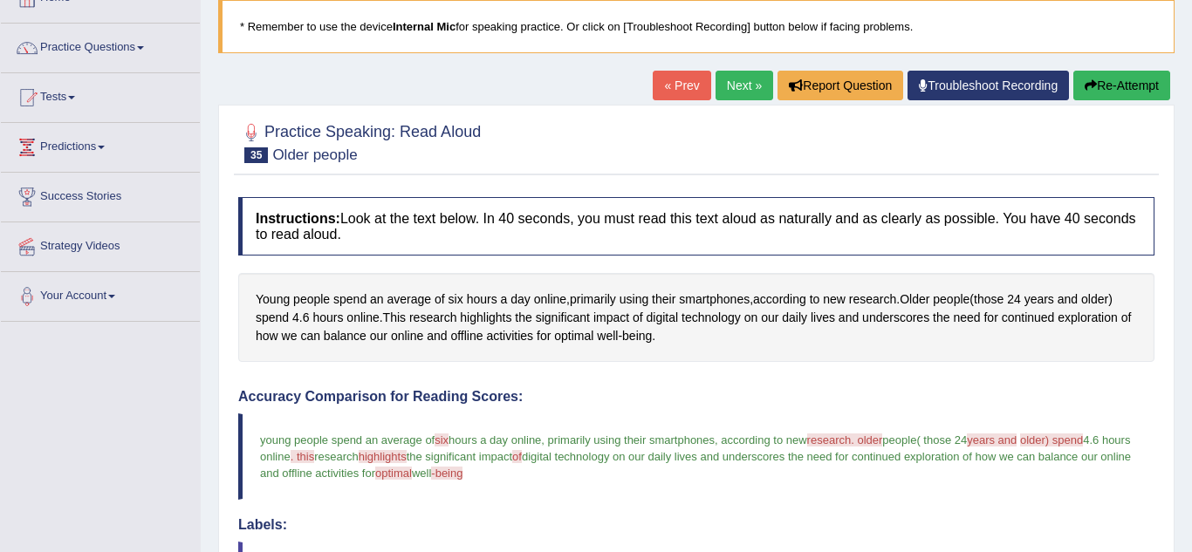
scroll to position [105, 0]
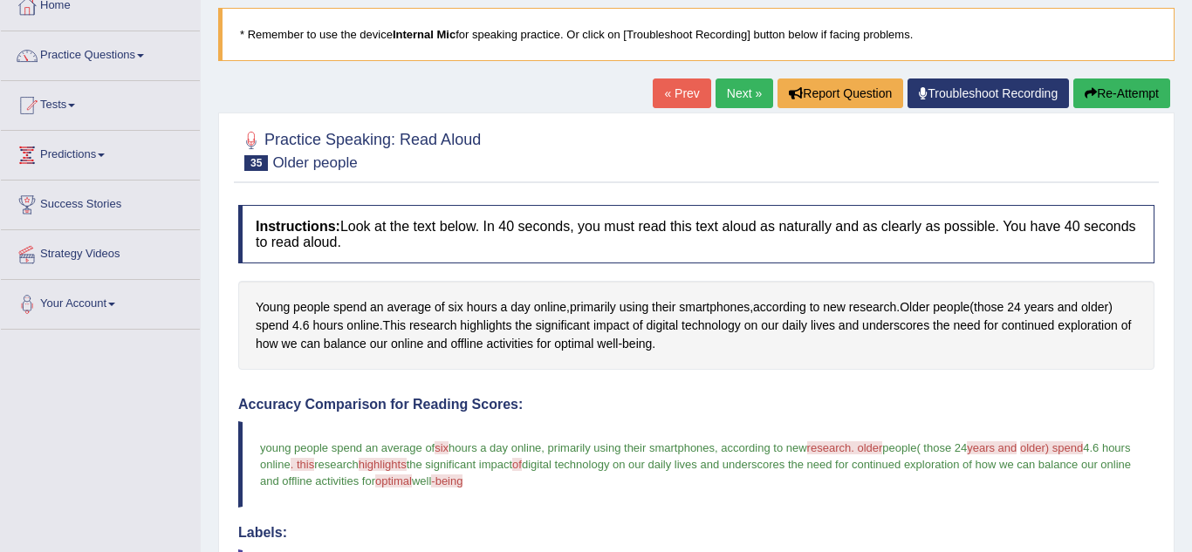
click at [730, 99] on link "Next »" at bounding box center [744, 94] width 58 height 30
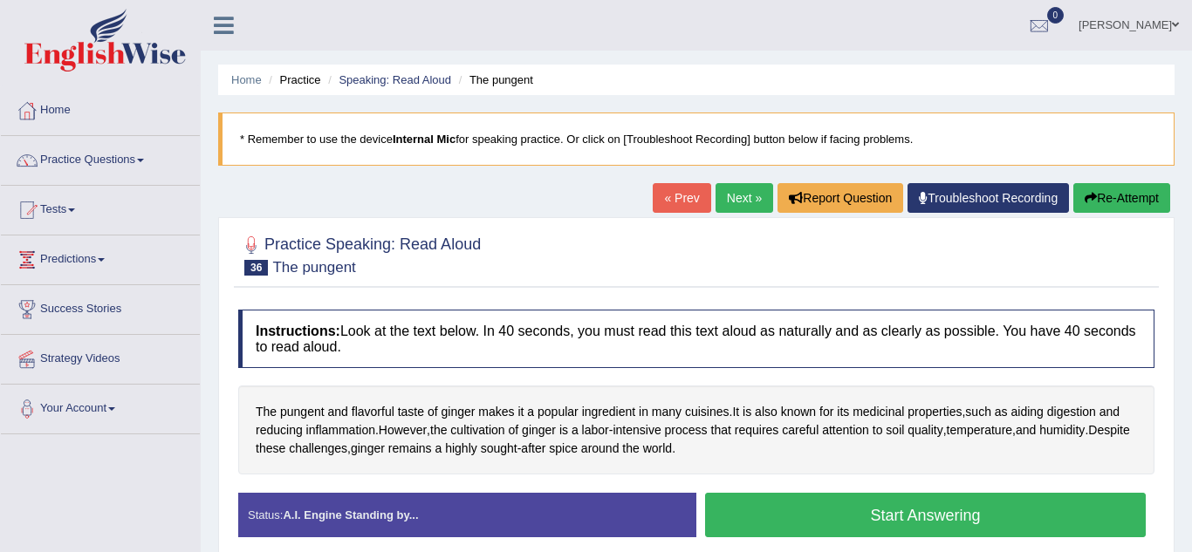
click at [828, 521] on button "Start Answering" at bounding box center [925, 515] width 440 height 44
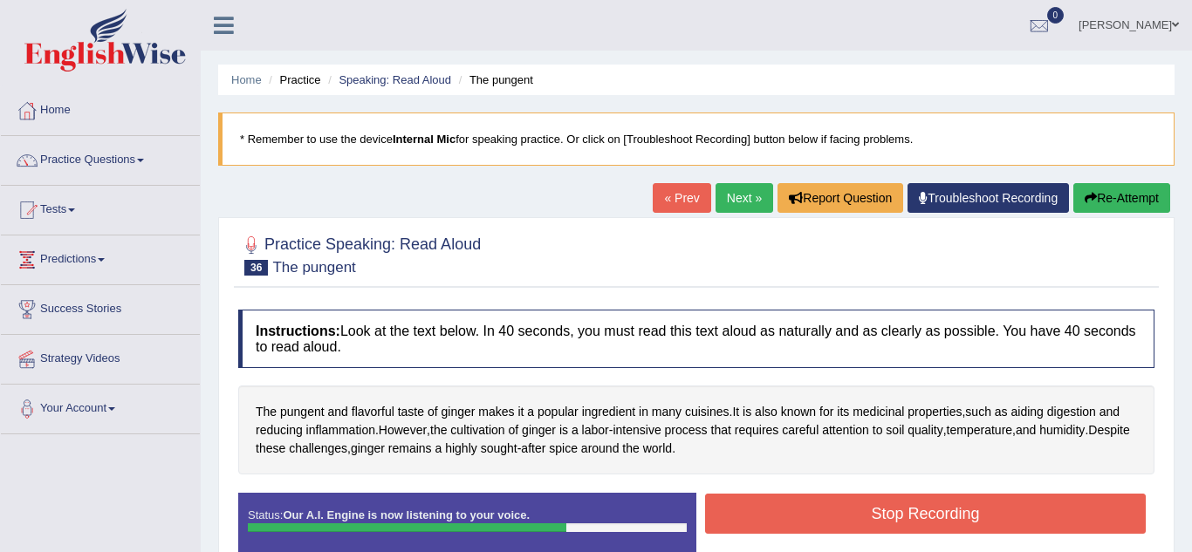
click at [828, 521] on button "Stop Recording" at bounding box center [925, 514] width 440 height 40
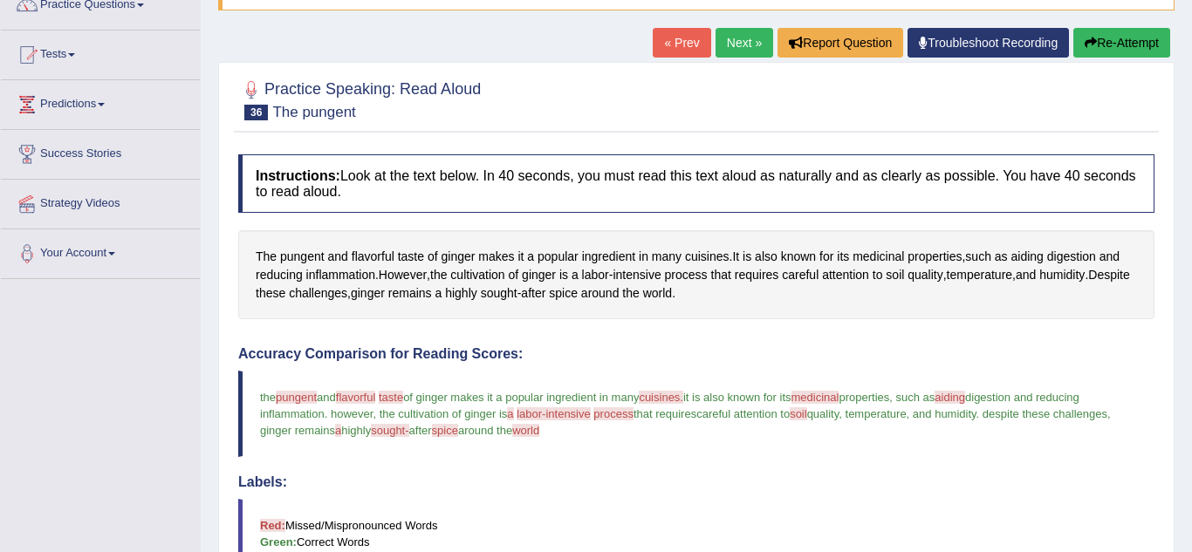
scroll to position [140, 0]
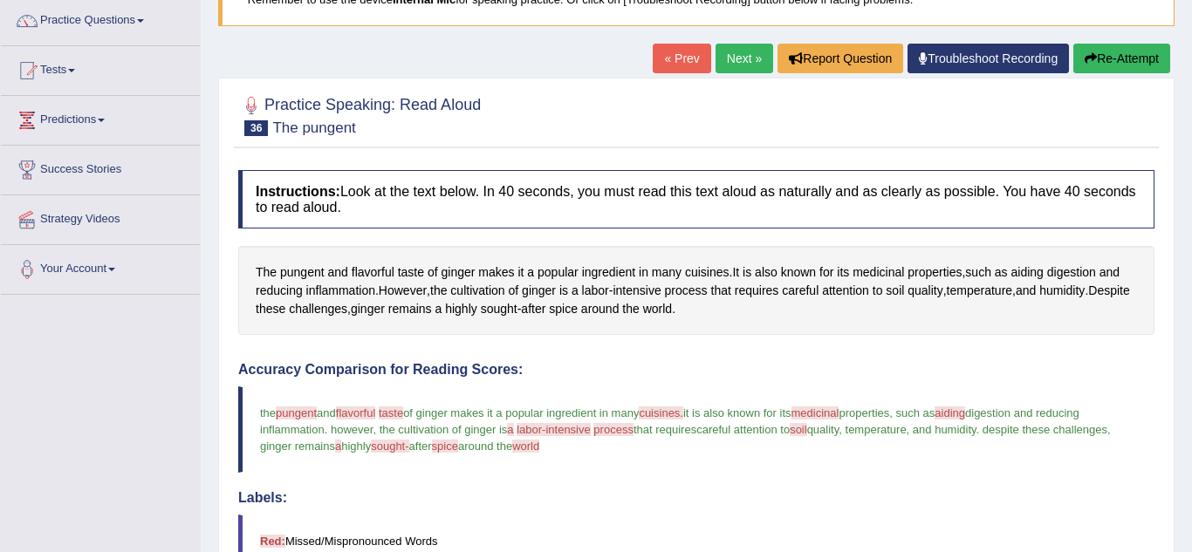
click at [737, 66] on link "Next »" at bounding box center [744, 59] width 58 height 30
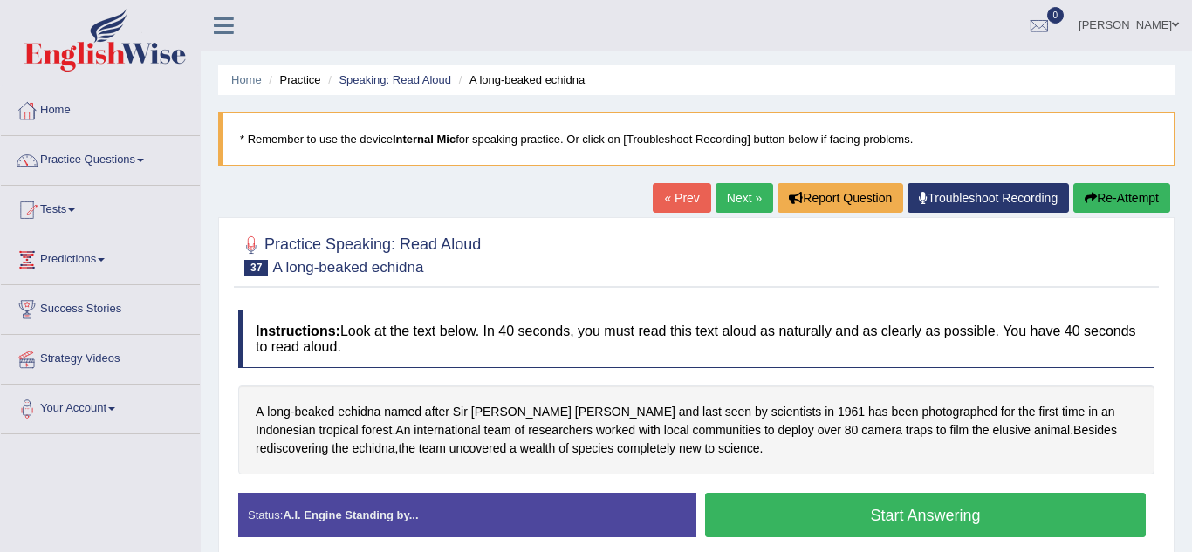
click at [785, 525] on button "Start Answering" at bounding box center [925, 515] width 440 height 44
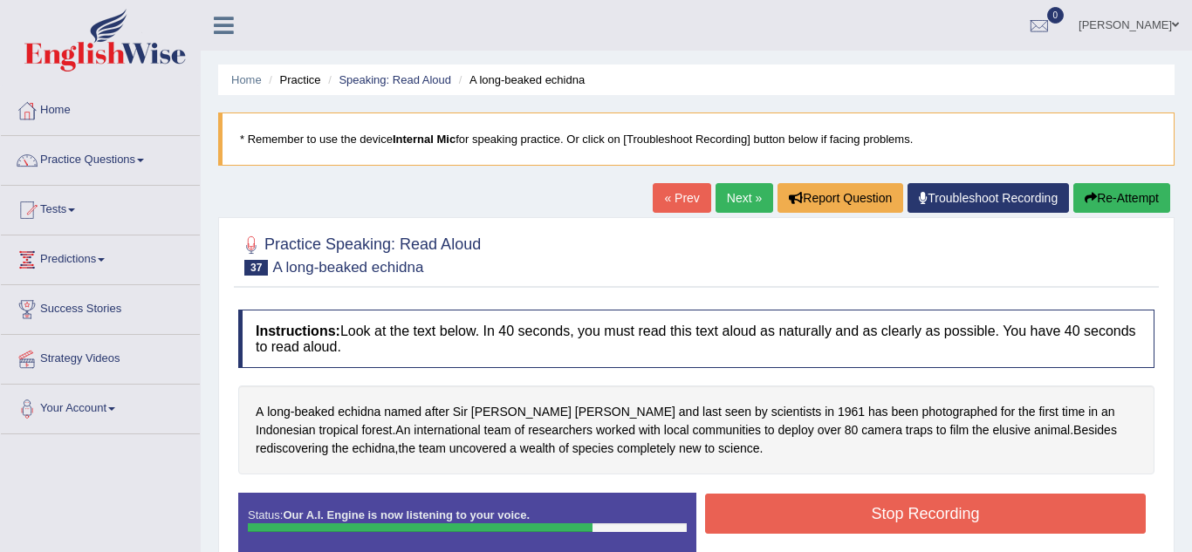
click at [785, 525] on button "Stop Recording" at bounding box center [925, 514] width 440 height 40
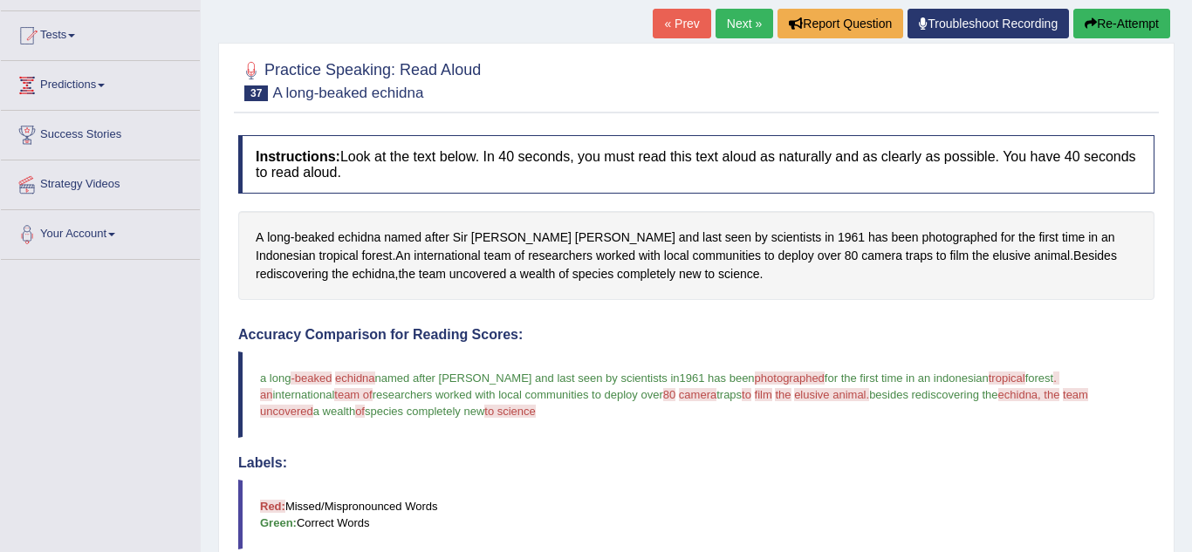
scroll to position [140, 0]
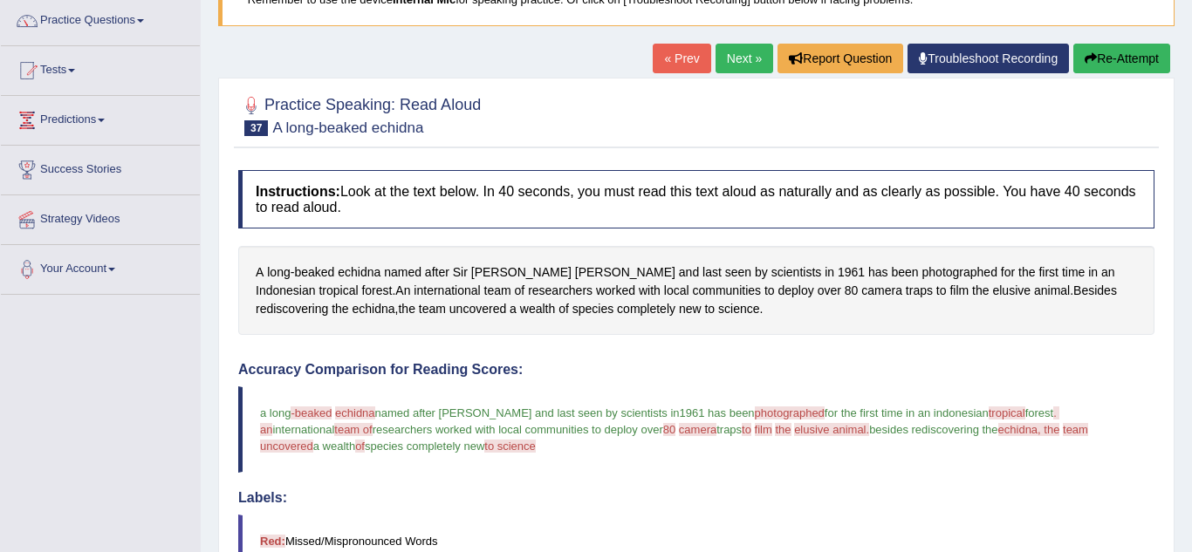
click at [751, 57] on link "Next »" at bounding box center [744, 59] width 58 height 30
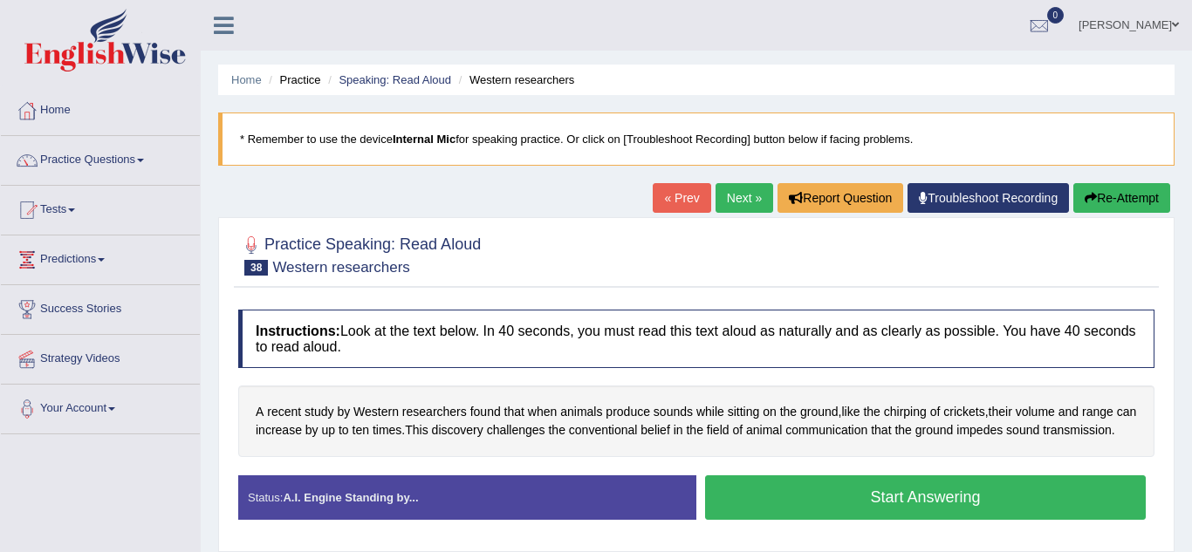
click at [888, 504] on button "Start Answering" at bounding box center [925, 497] width 440 height 44
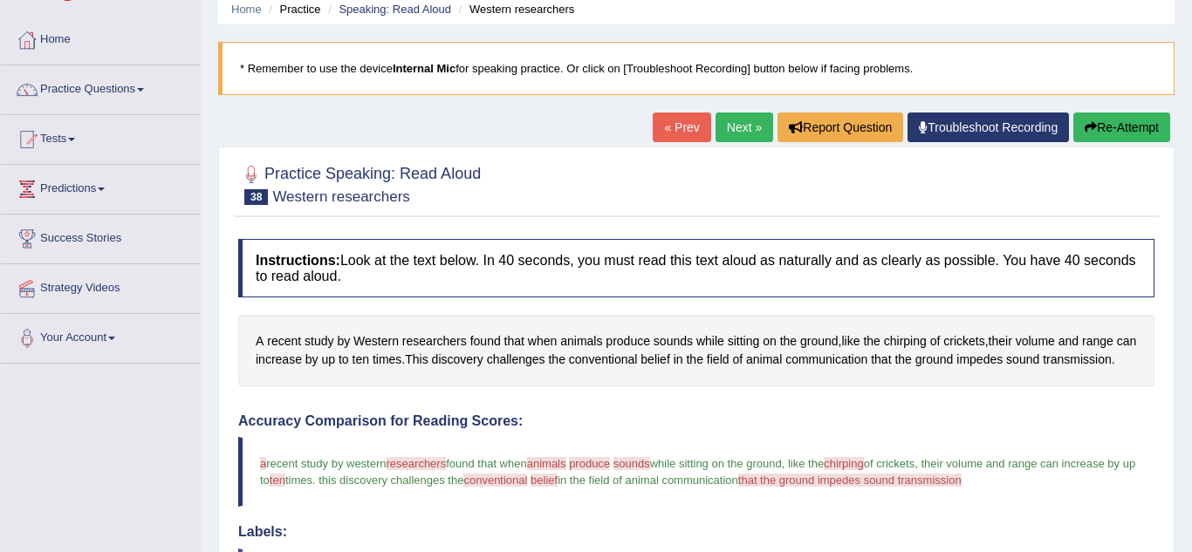
scroll to position [70, 0]
click at [732, 142] on link "Next »" at bounding box center [744, 128] width 58 height 30
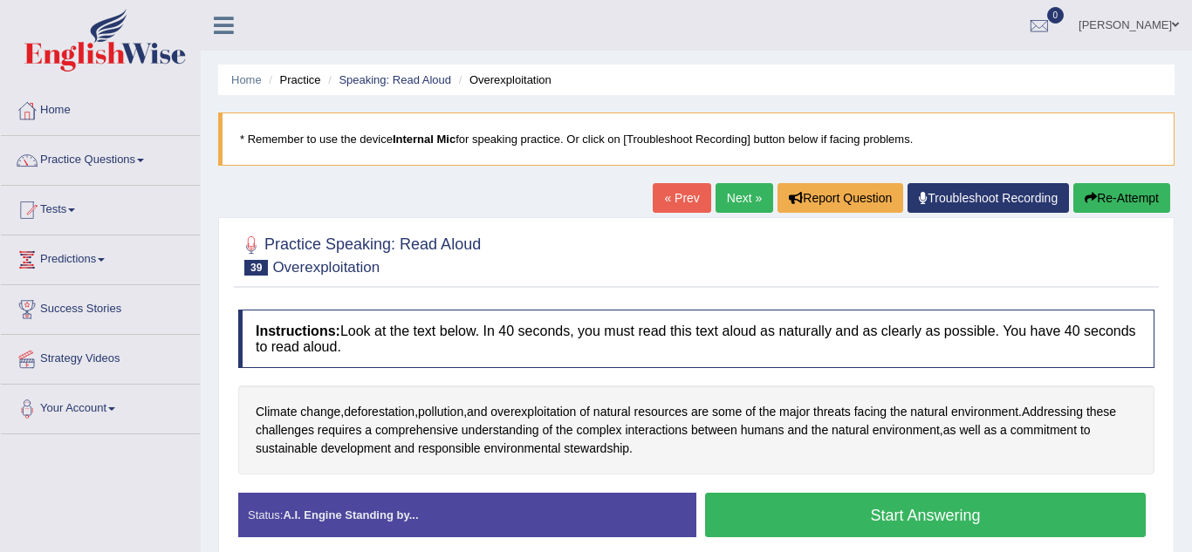
click at [856, 508] on button "Start Answering" at bounding box center [925, 515] width 440 height 44
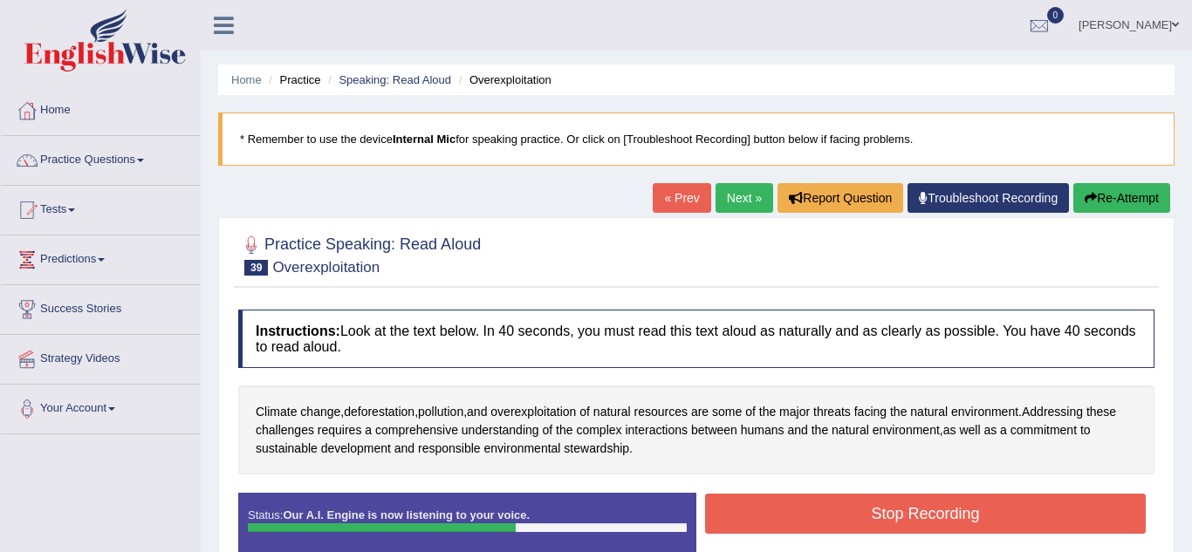
click at [856, 508] on button "Stop Recording" at bounding box center [925, 514] width 440 height 40
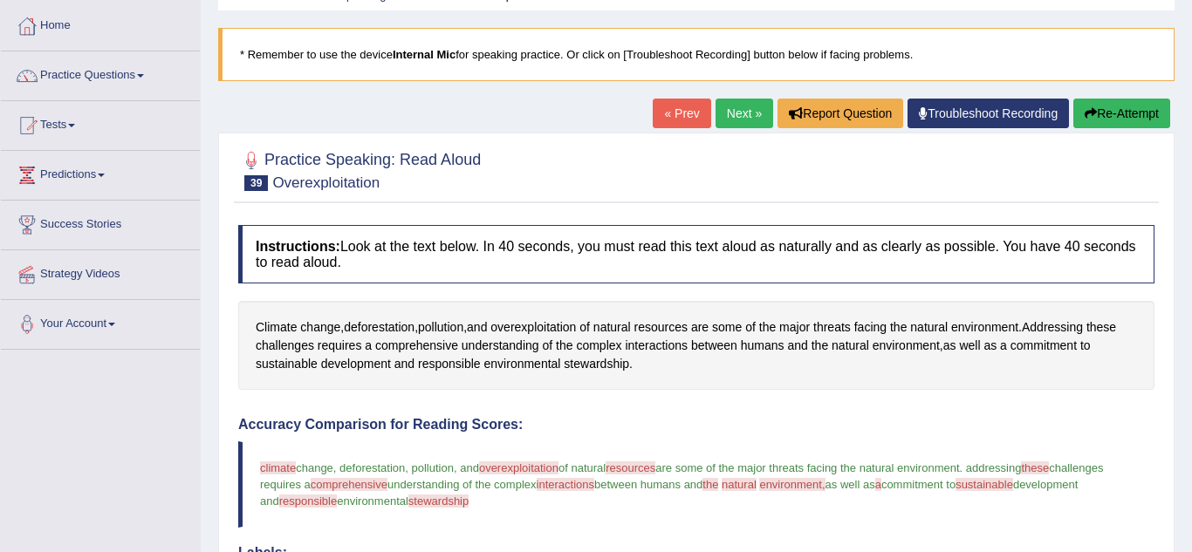
scroll to position [70, 0]
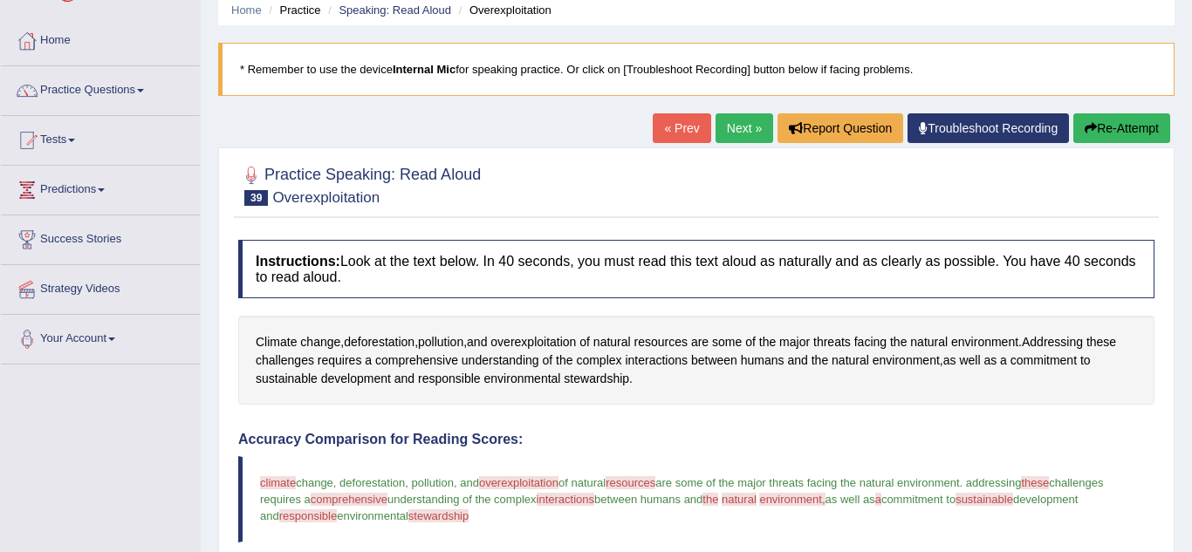
click at [722, 133] on link "Next »" at bounding box center [744, 128] width 58 height 30
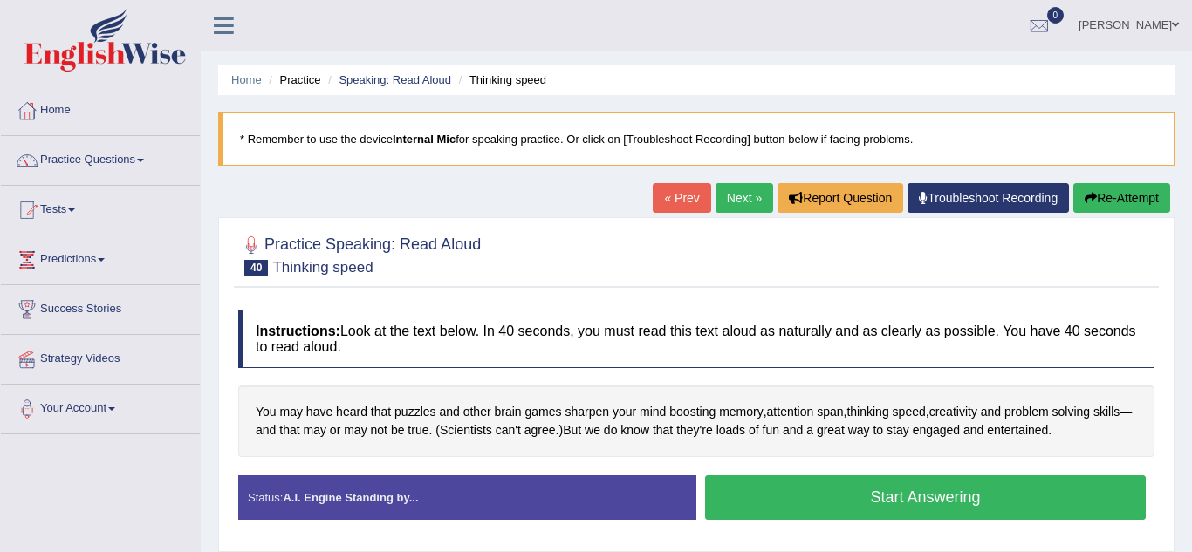
click at [775, 496] on button "Start Answering" at bounding box center [925, 497] width 440 height 44
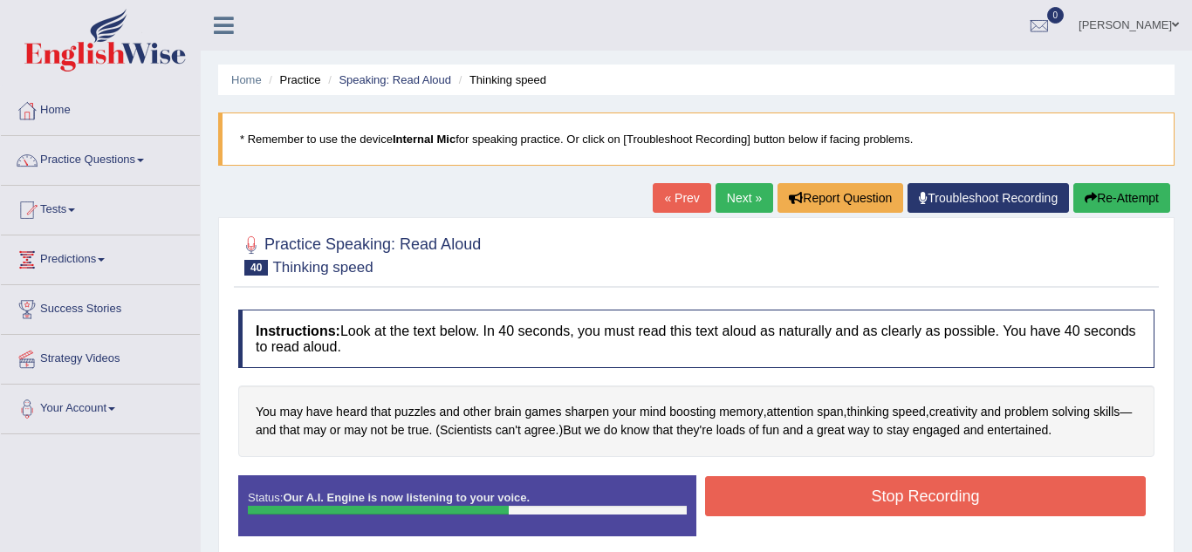
click at [775, 496] on button "Stop Recording" at bounding box center [925, 496] width 440 height 40
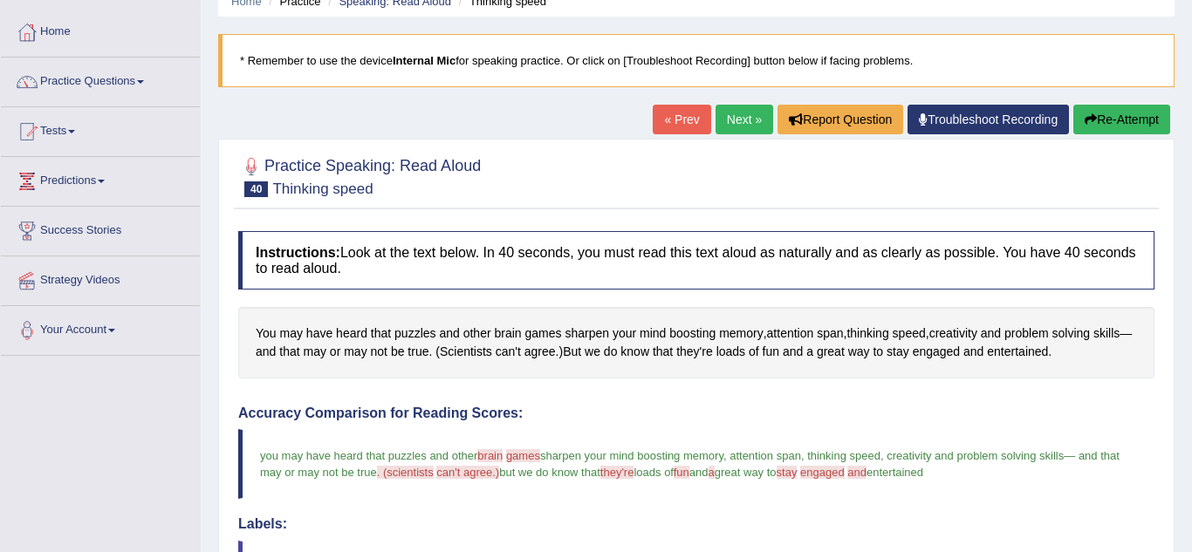
scroll to position [35, 0]
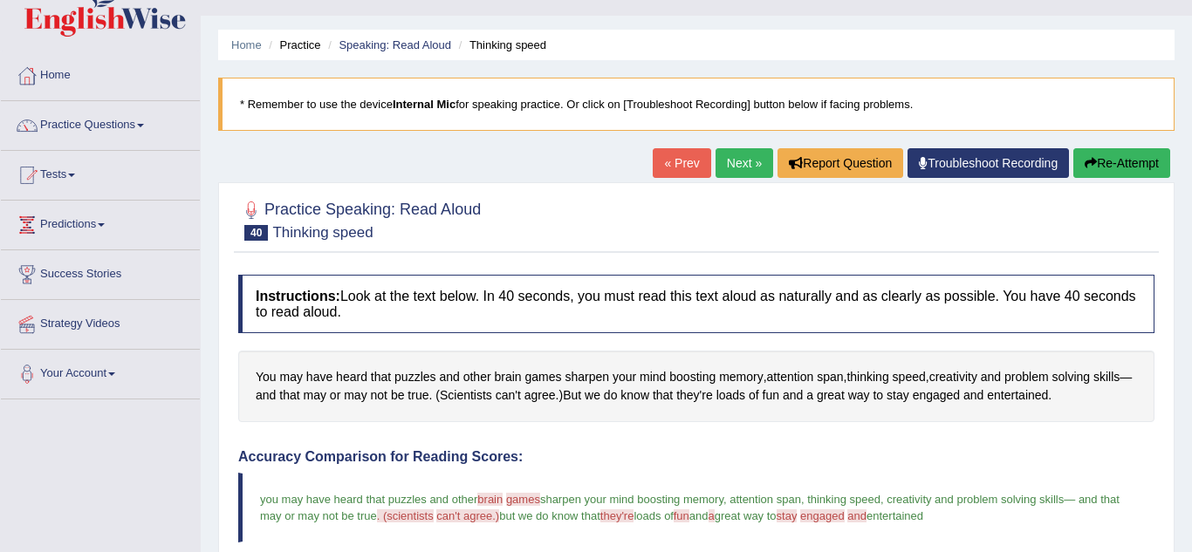
click at [730, 174] on link "Next »" at bounding box center [744, 163] width 58 height 30
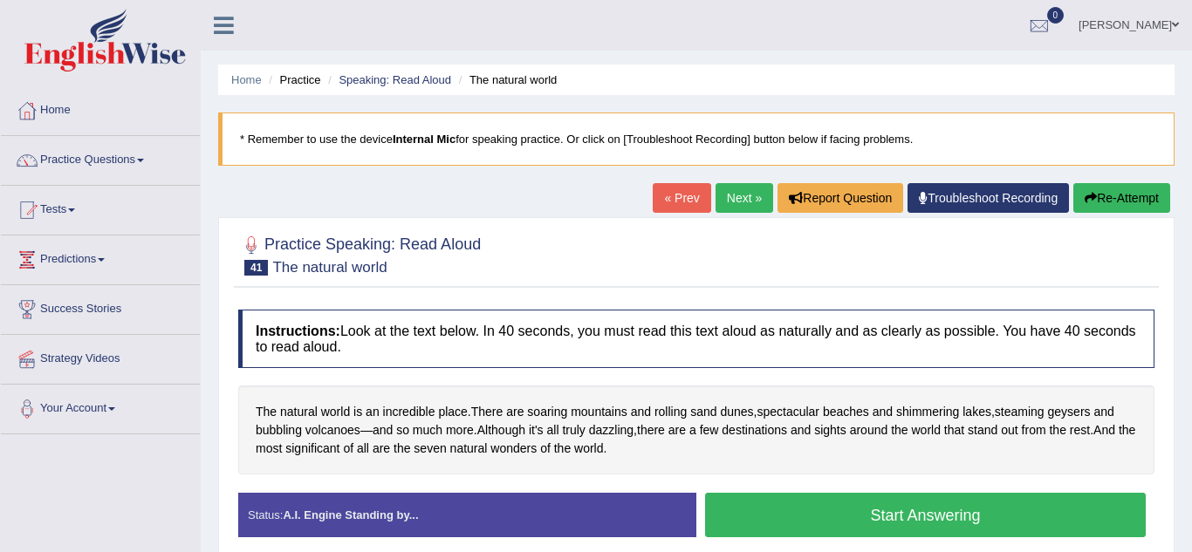
click at [757, 519] on button "Start Answering" at bounding box center [925, 515] width 440 height 44
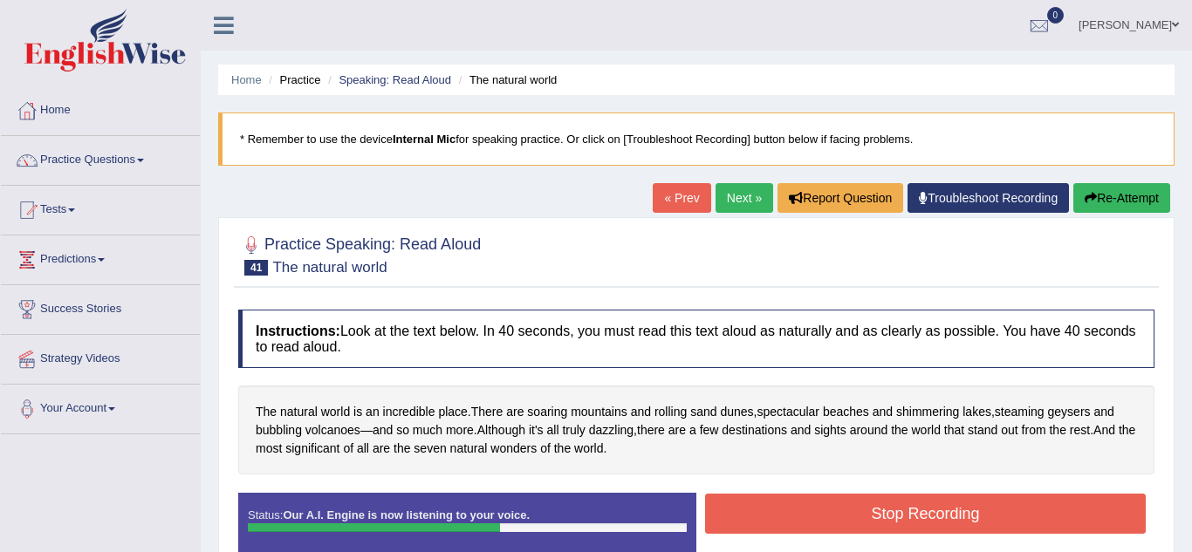
click at [757, 519] on button "Stop Recording" at bounding box center [925, 514] width 440 height 40
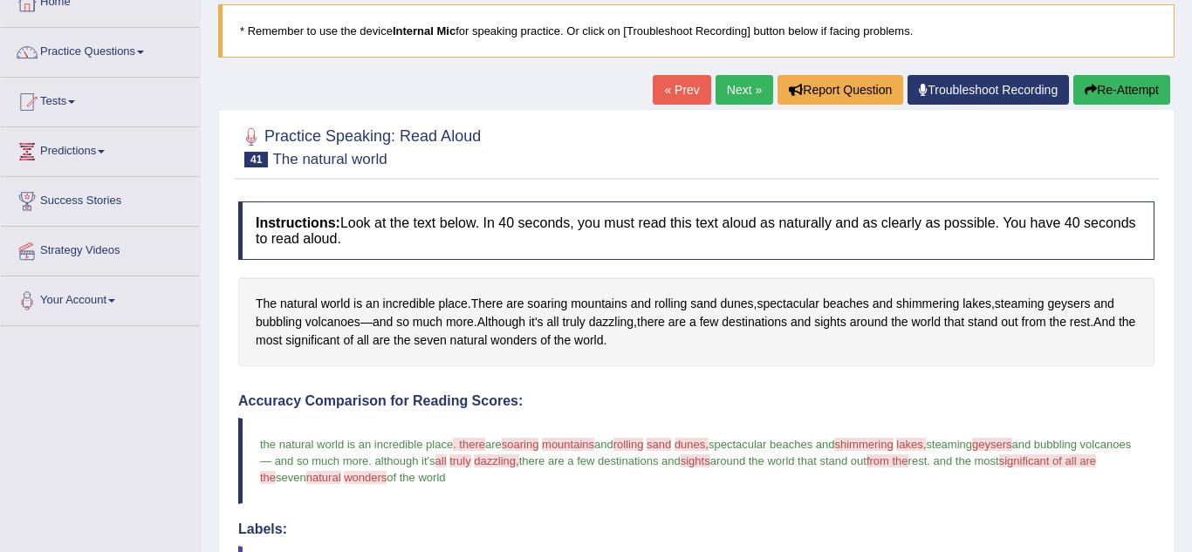
scroll to position [105, 0]
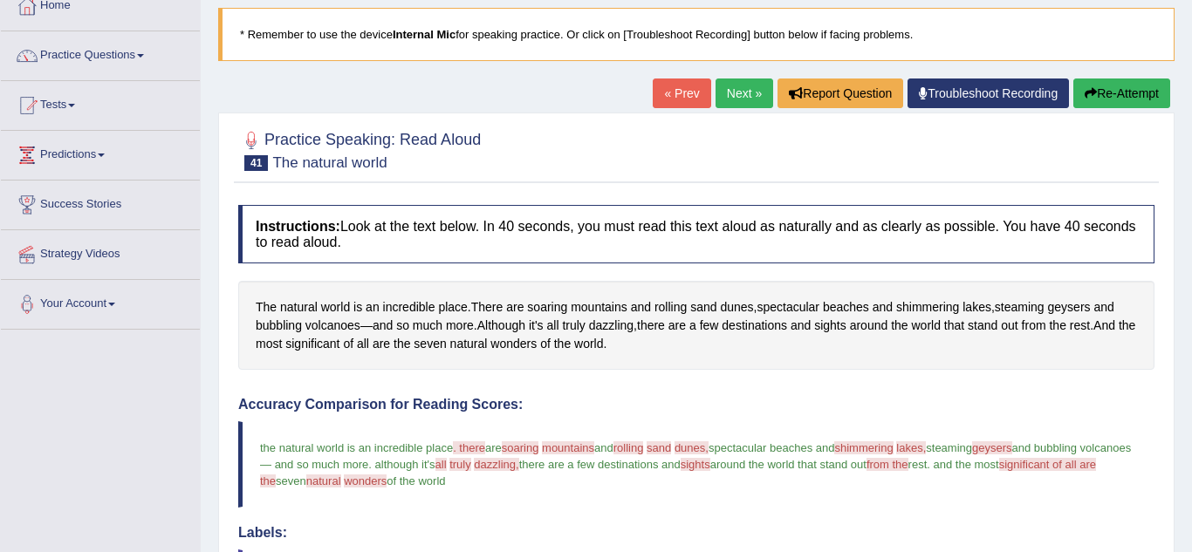
click at [740, 101] on link "Next »" at bounding box center [744, 94] width 58 height 30
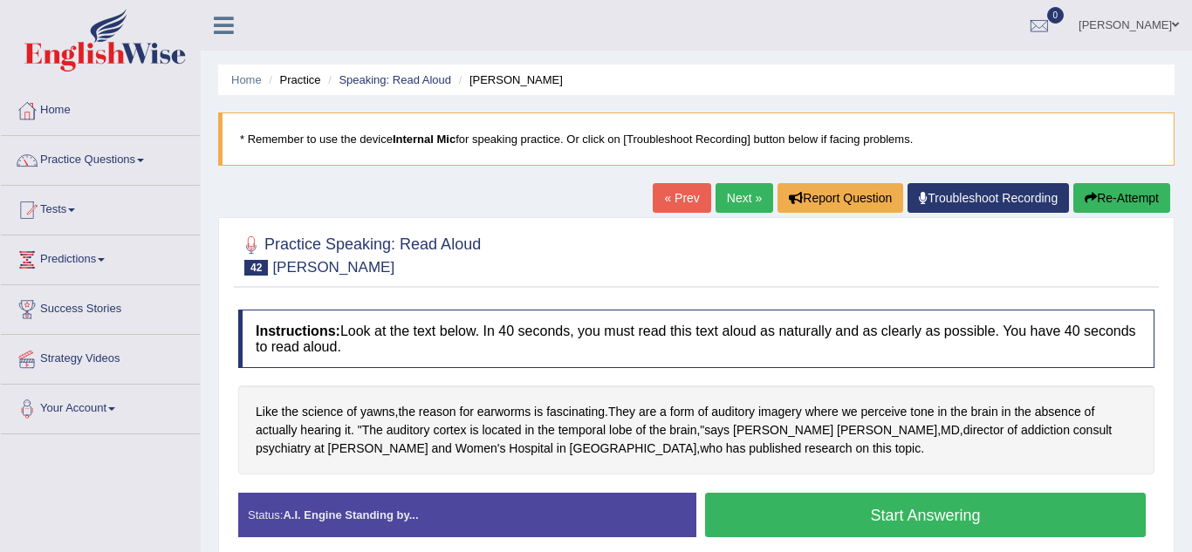
click at [832, 518] on button "Start Answering" at bounding box center [925, 515] width 440 height 44
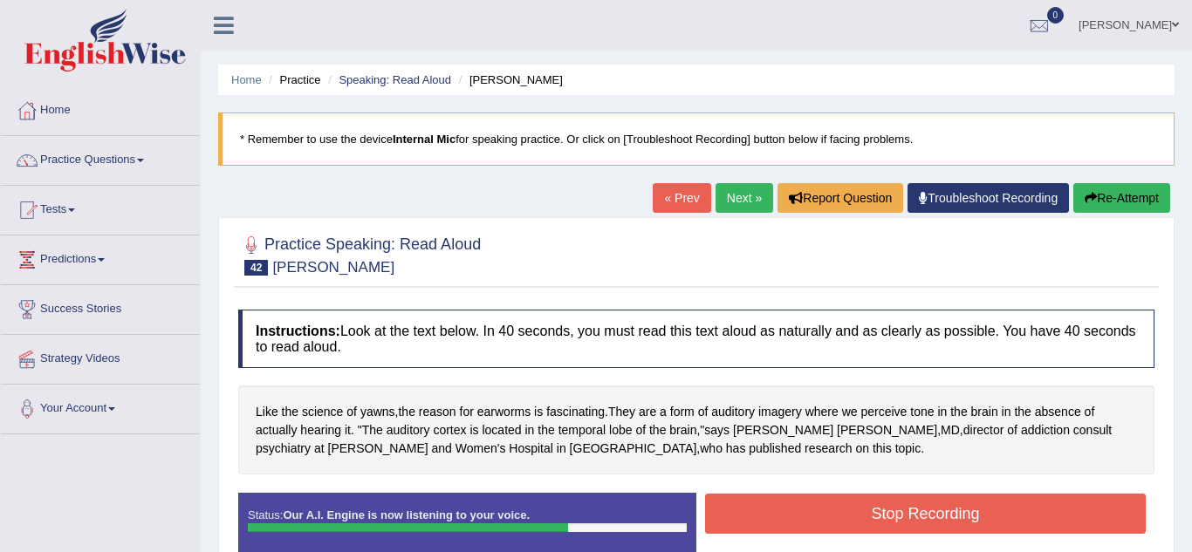
click at [832, 518] on button "Stop Recording" at bounding box center [925, 514] width 440 height 40
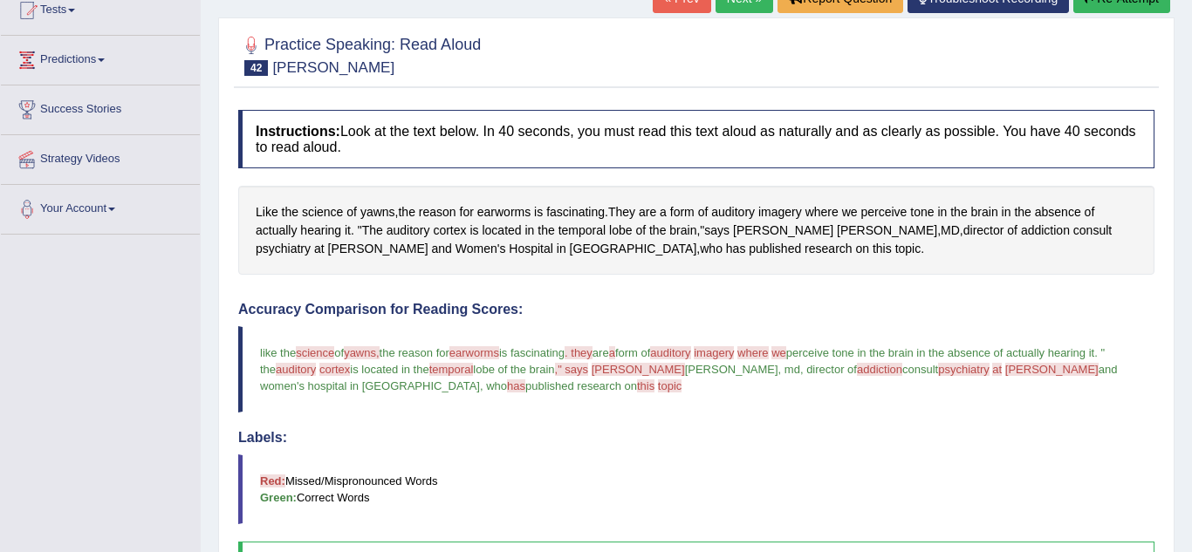
scroll to position [105, 0]
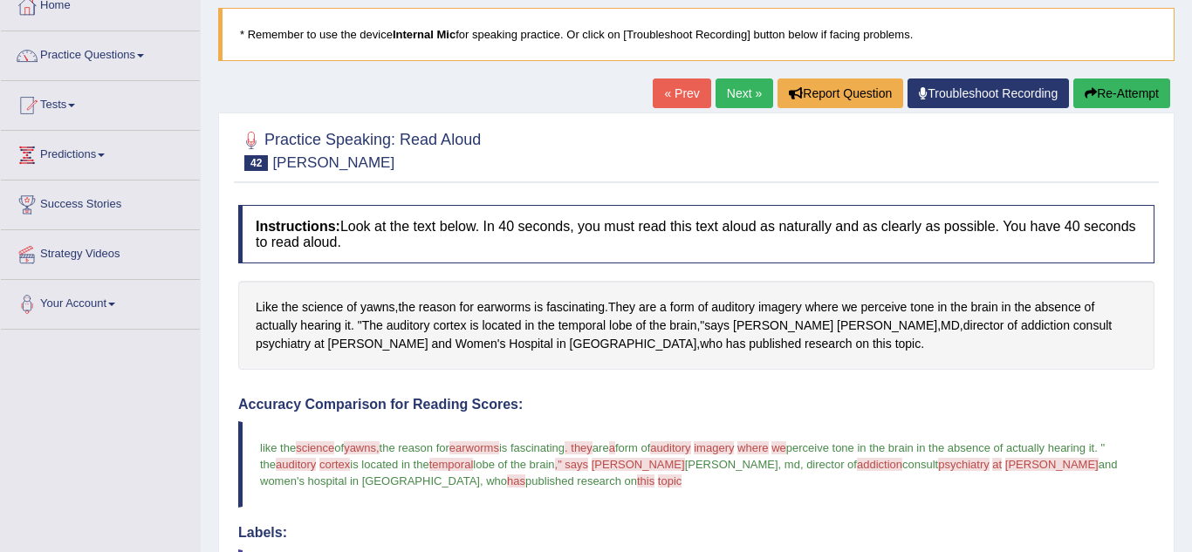
click at [755, 97] on link "Next »" at bounding box center [744, 94] width 58 height 30
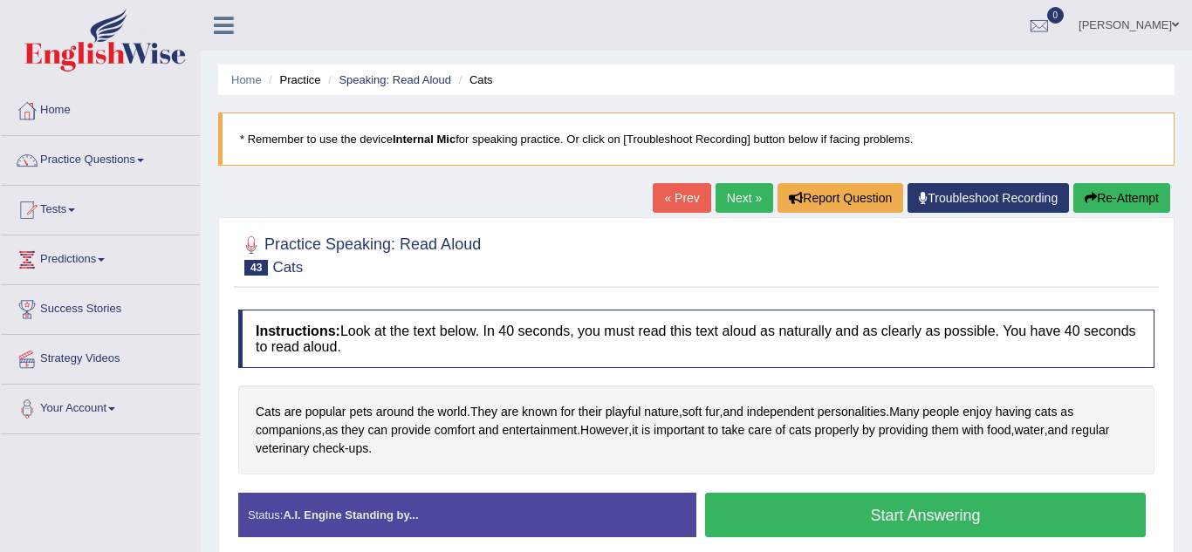
click at [739, 509] on button "Start Answering" at bounding box center [925, 515] width 440 height 44
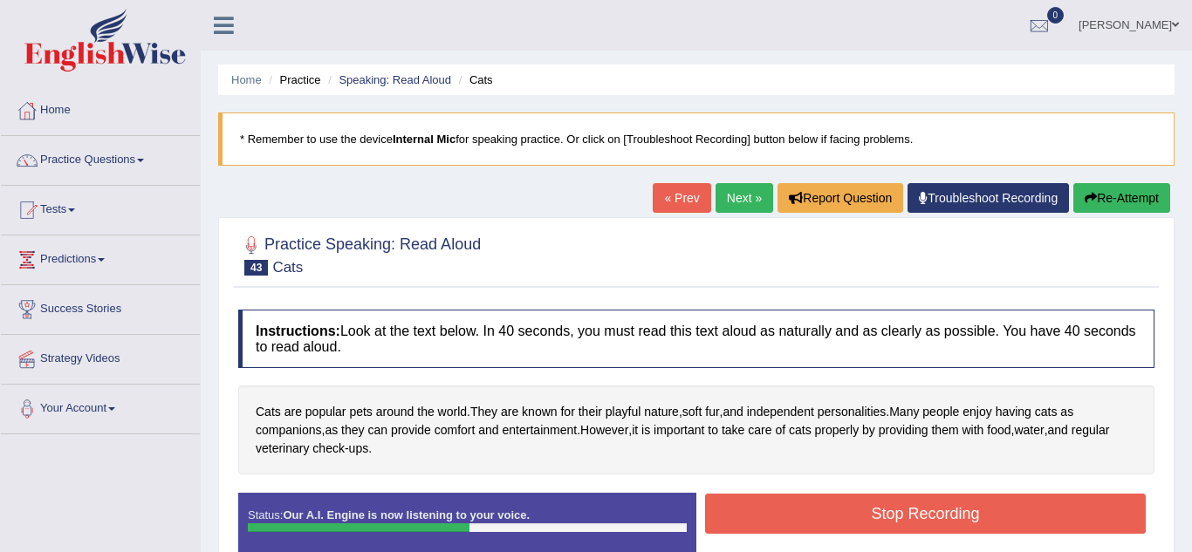
click at [739, 509] on button "Stop Recording" at bounding box center [925, 514] width 440 height 40
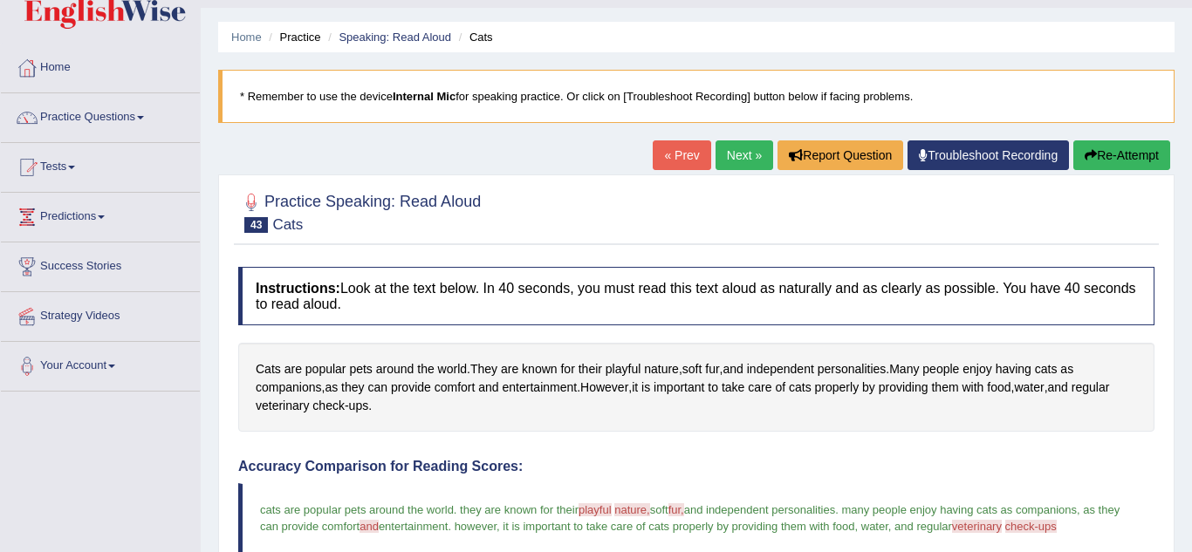
scroll to position [35, 0]
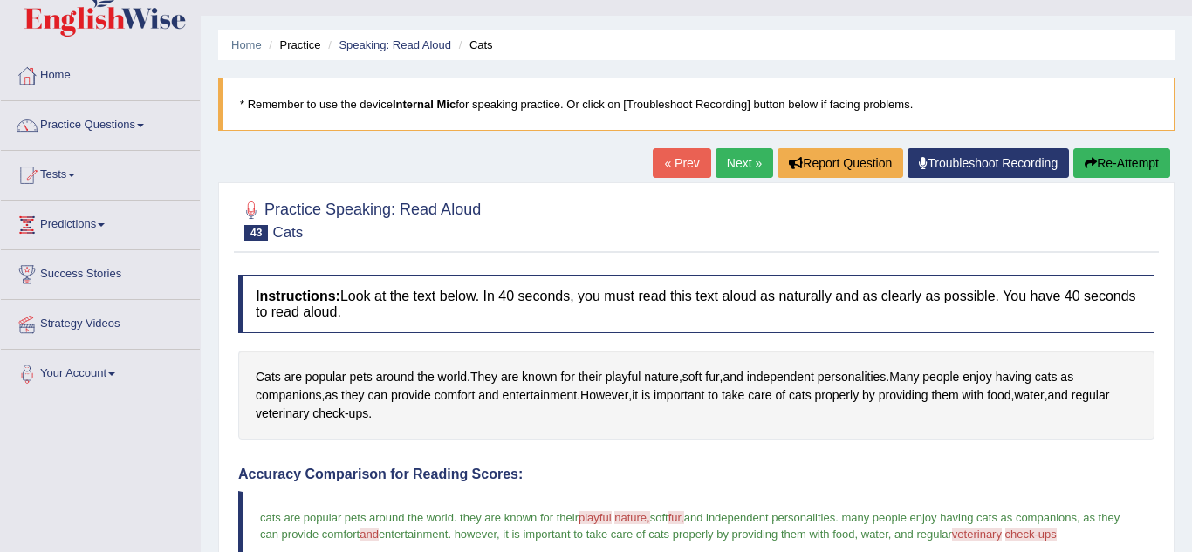
click at [748, 174] on link "Next »" at bounding box center [744, 163] width 58 height 30
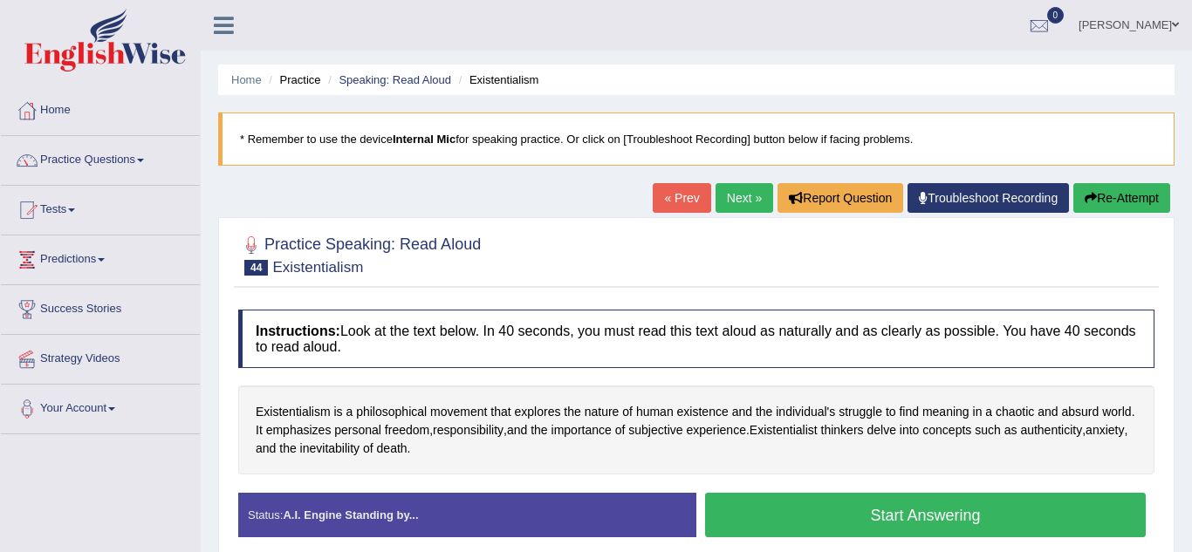
click at [809, 518] on button "Start Answering" at bounding box center [925, 515] width 440 height 44
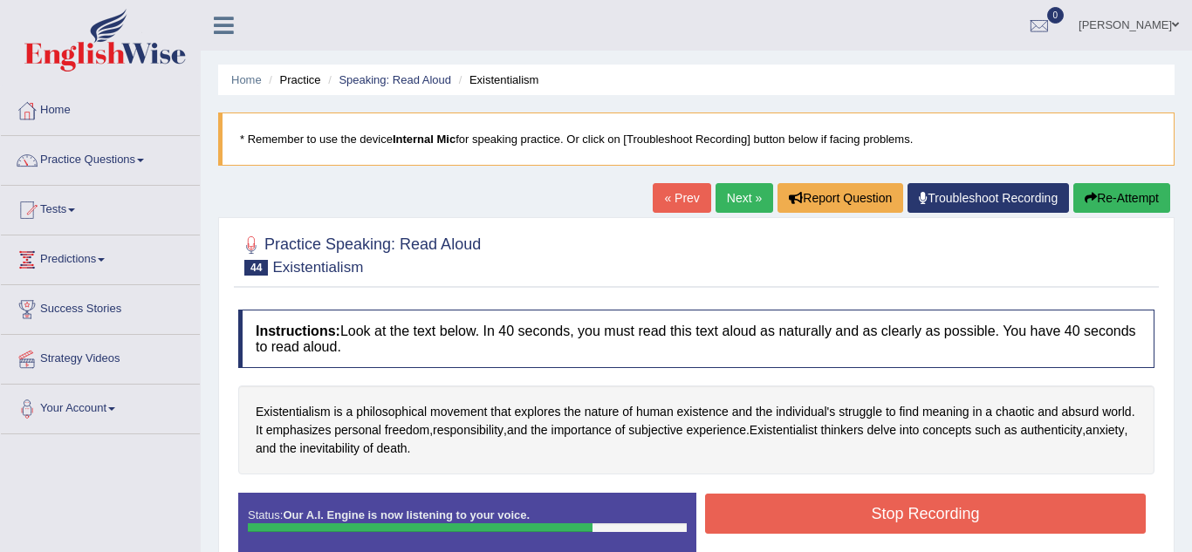
click at [809, 518] on button "Stop Recording" at bounding box center [925, 514] width 440 height 40
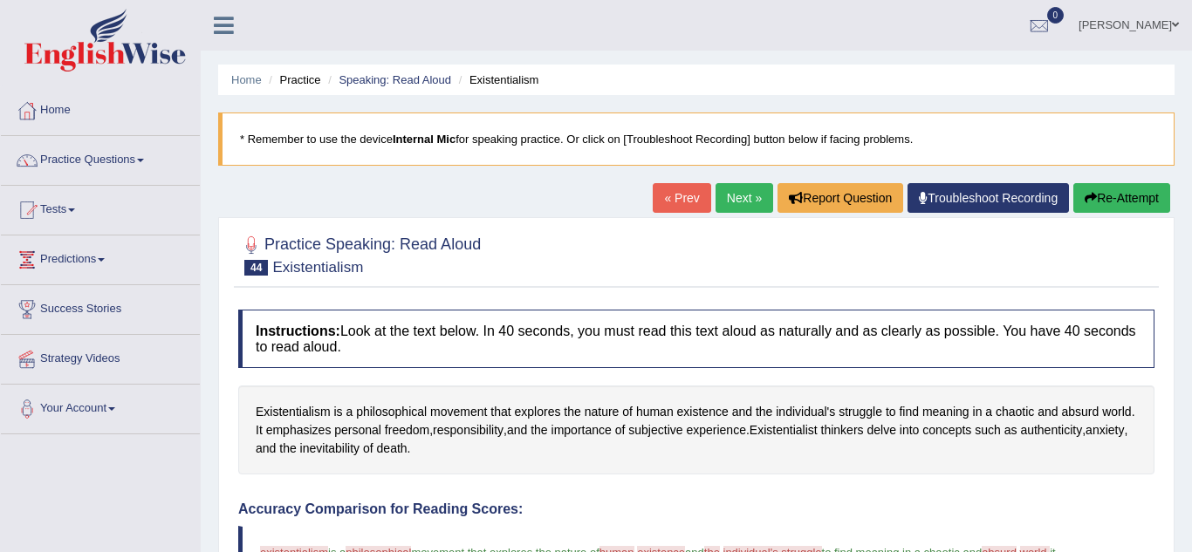
click at [746, 208] on link "Next »" at bounding box center [744, 198] width 58 height 30
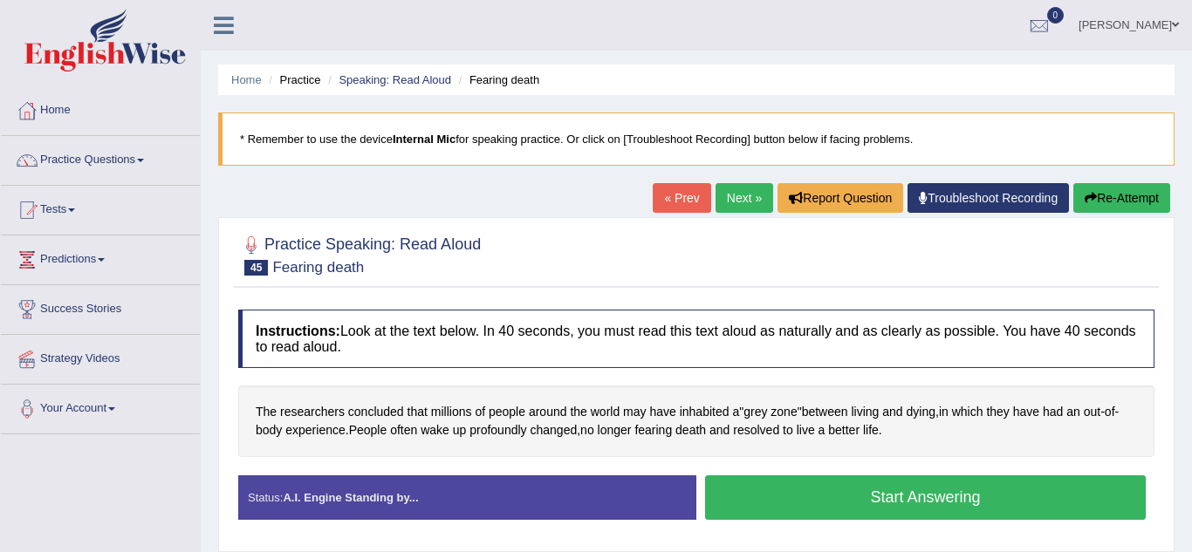
click at [781, 499] on button "Start Answering" at bounding box center [925, 497] width 440 height 44
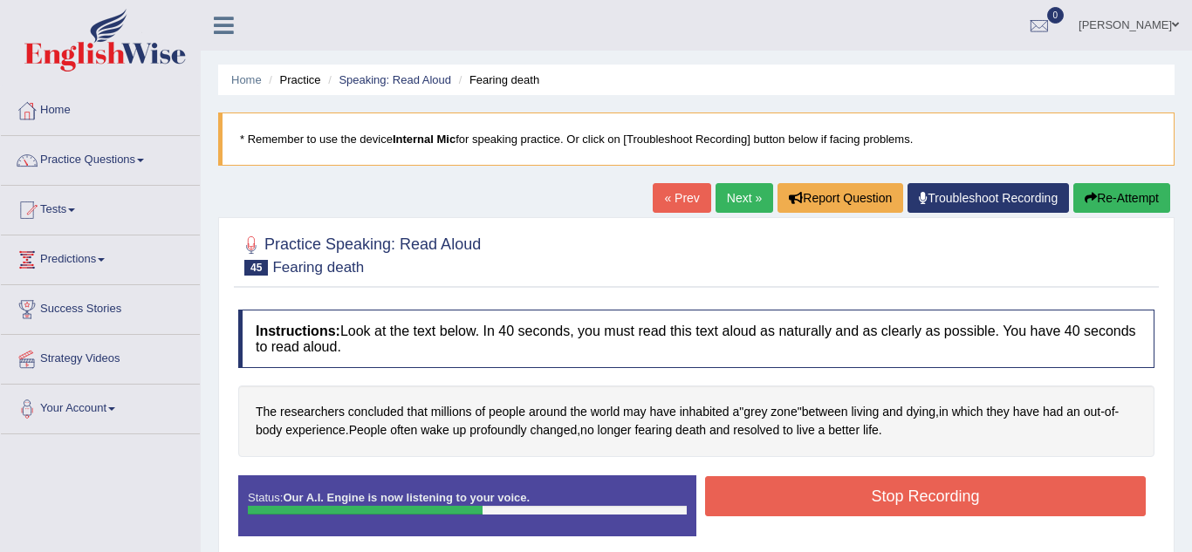
click at [781, 499] on button "Stop Recording" at bounding box center [925, 496] width 440 height 40
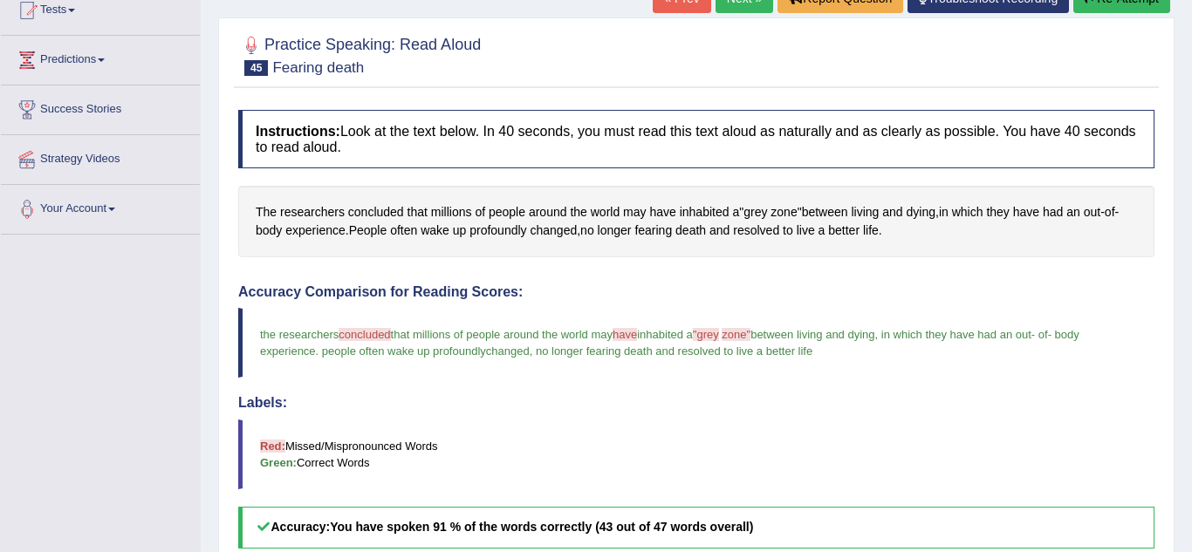
scroll to position [105, 0]
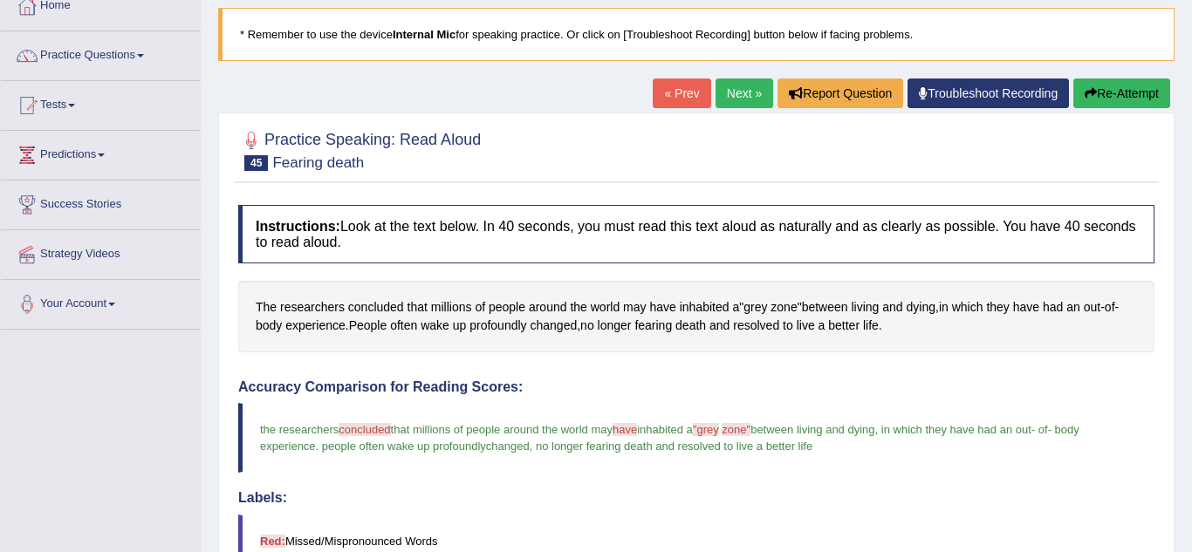
click at [749, 101] on link "Next »" at bounding box center [744, 94] width 58 height 30
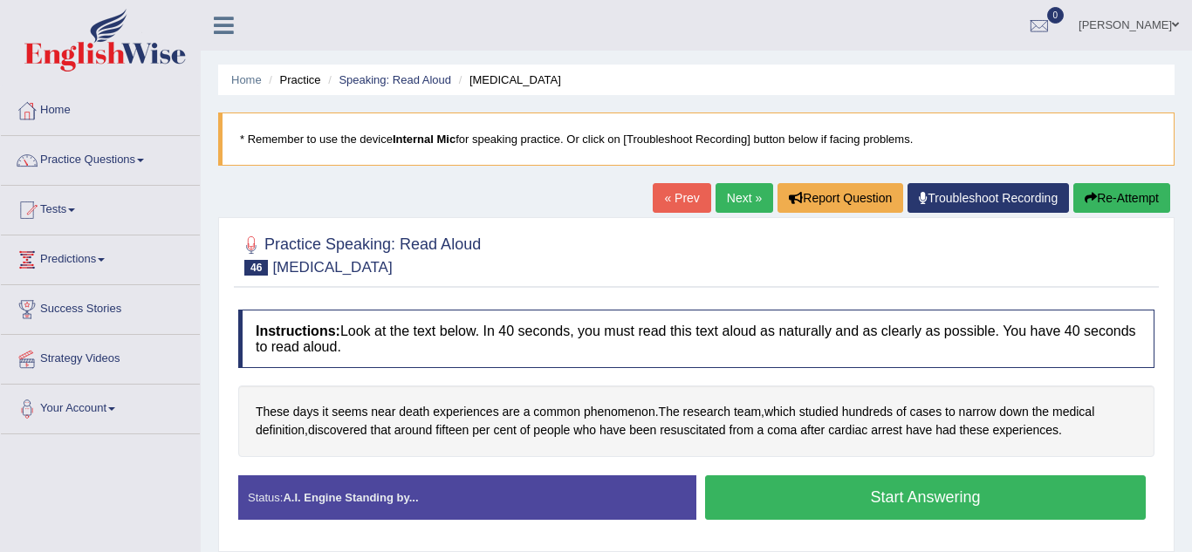
click at [847, 500] on button "Start Answering" at bounding box center [925, 497] width 440 height 44
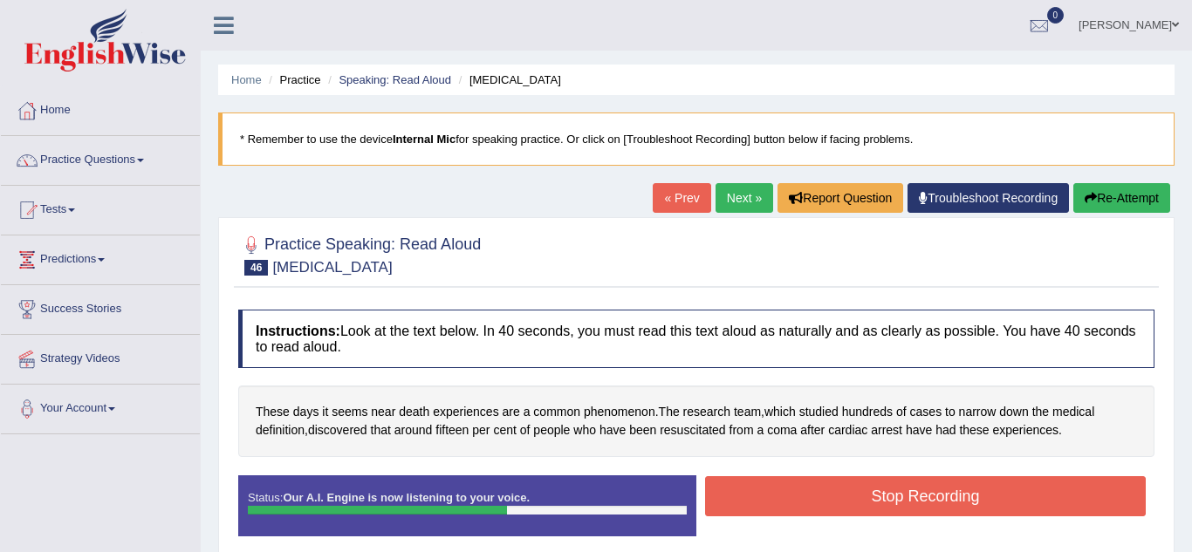
click at [847, 500] on button "Stop Recording" at bounding box center [925, 496] width 440 height 40
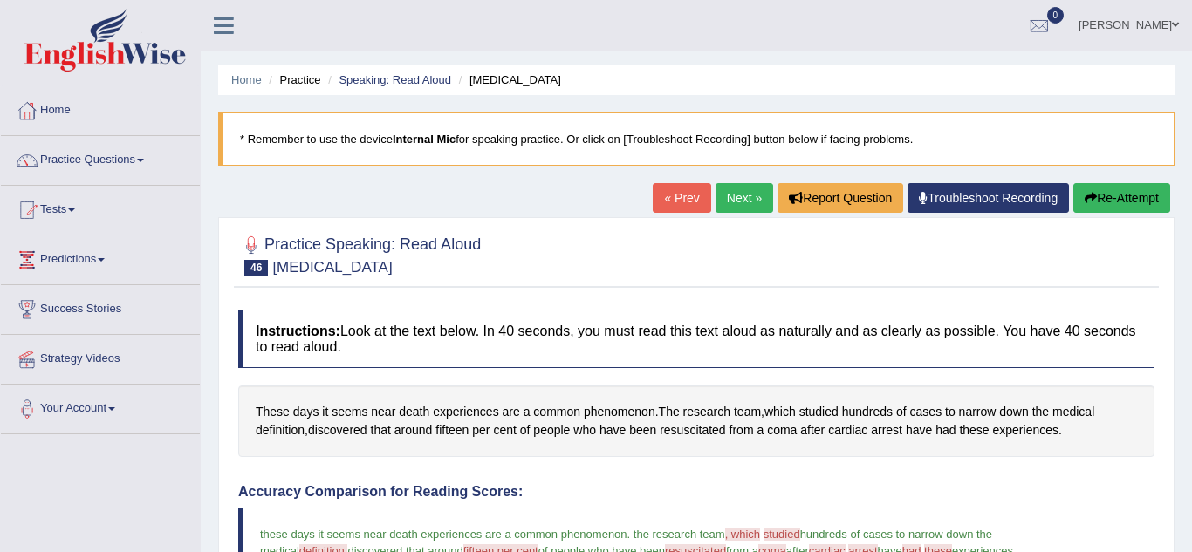
click at [754, 197] on link "Next »" at bounding box center [744, 198] width 58 height 30
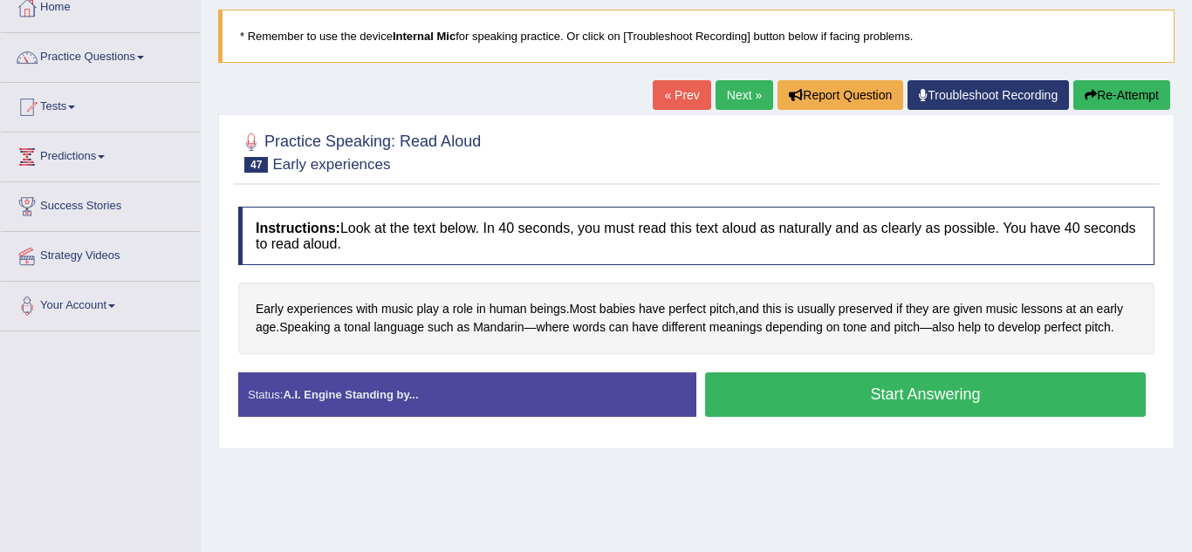
scroll to position [105, 0]
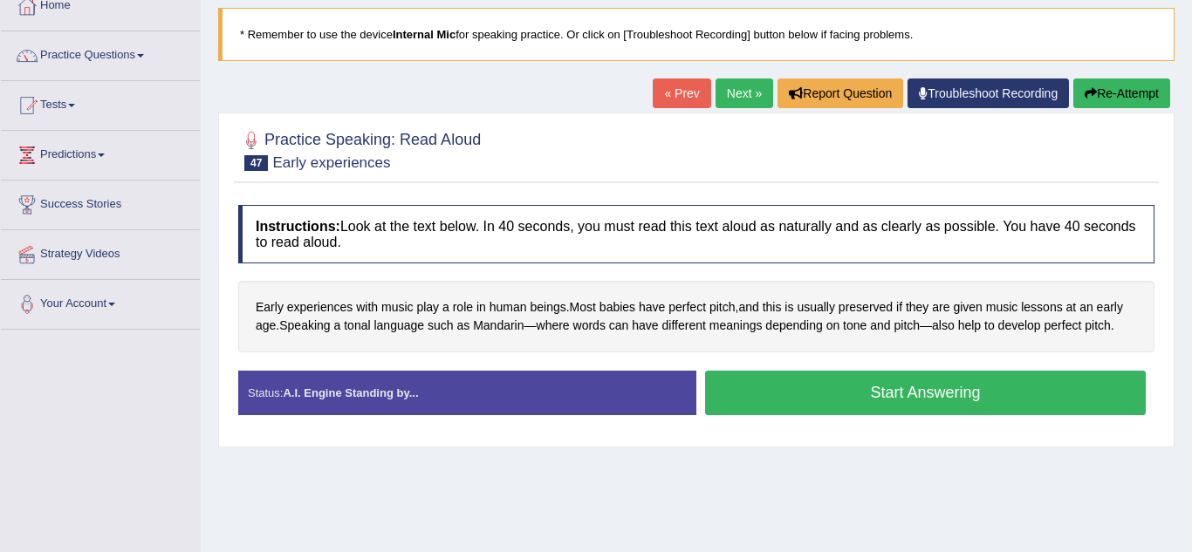
click at [793, 403] on button "Start Answering" at bounding box center [925, 393] width 440 height 44
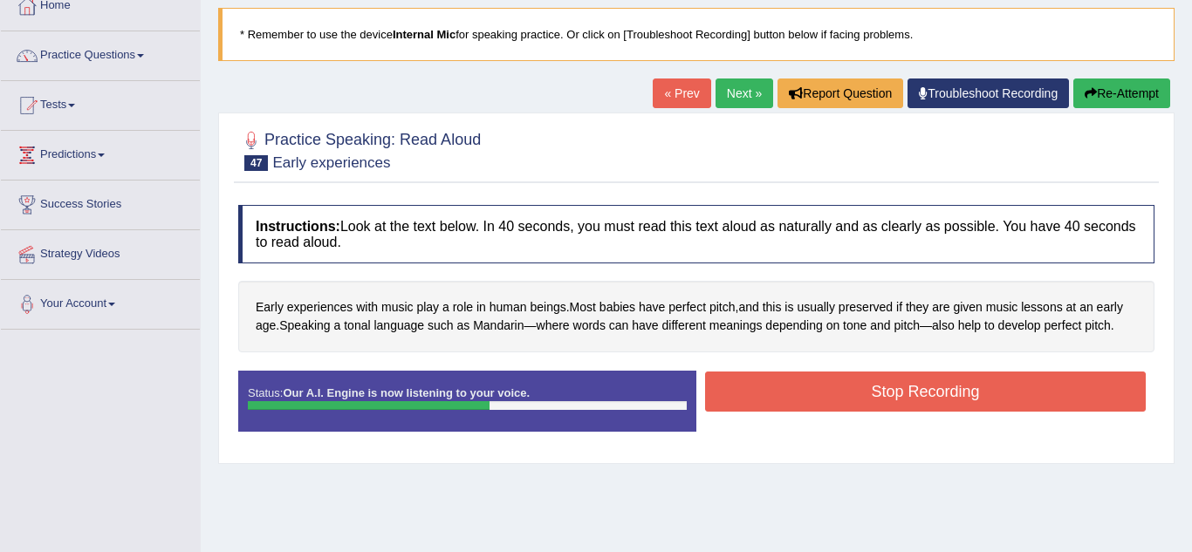
click at [793, 403] on button "Stop Recording" at bounding box center [925, 392] width 440 height 40
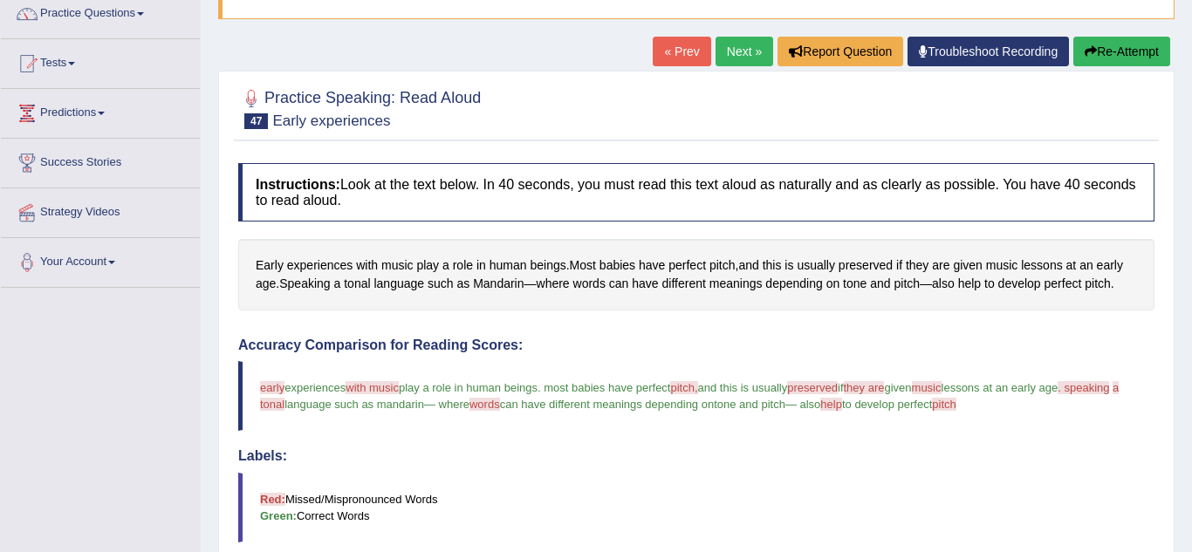
scroll to position [140, 0]
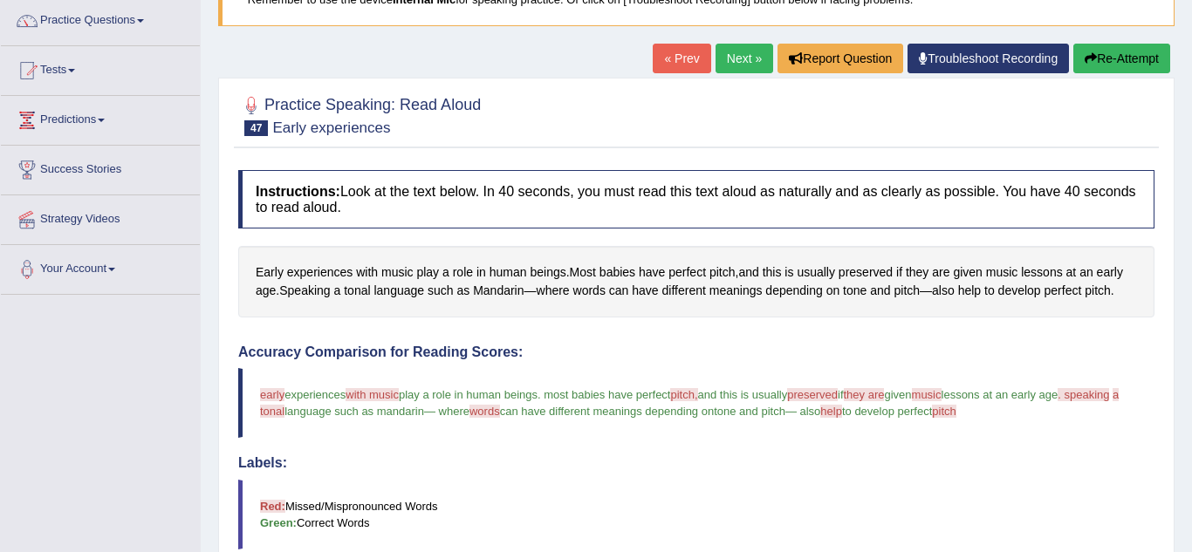
click at [731, 67] on link "Next »" at bounding box center [744, 59] width 58 height 30
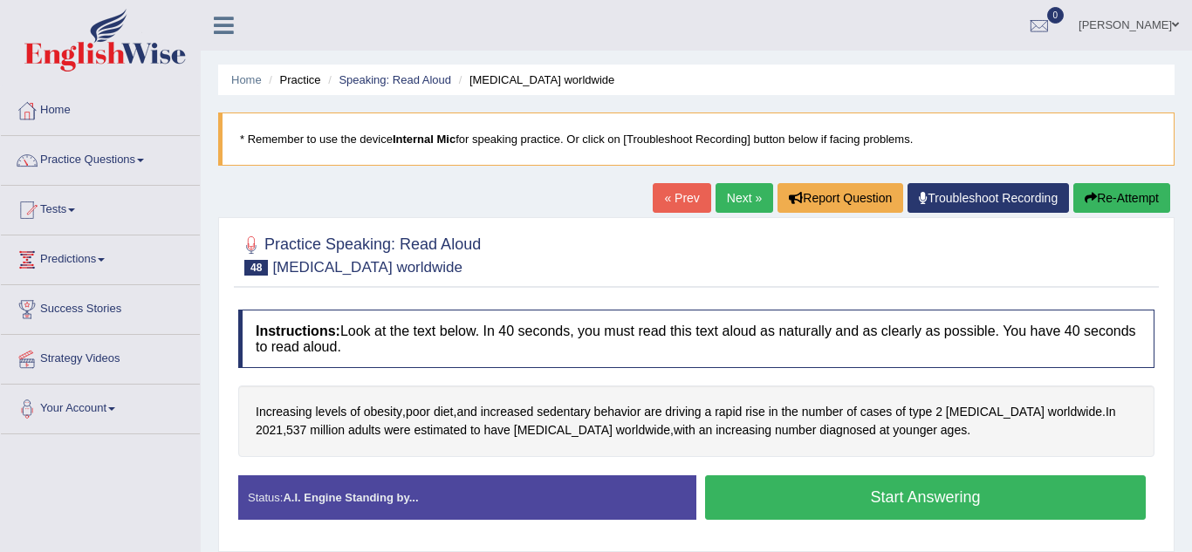
click at [837, 491] on button "Start Answering" at bounding box center [925, 497] width 440 height 44
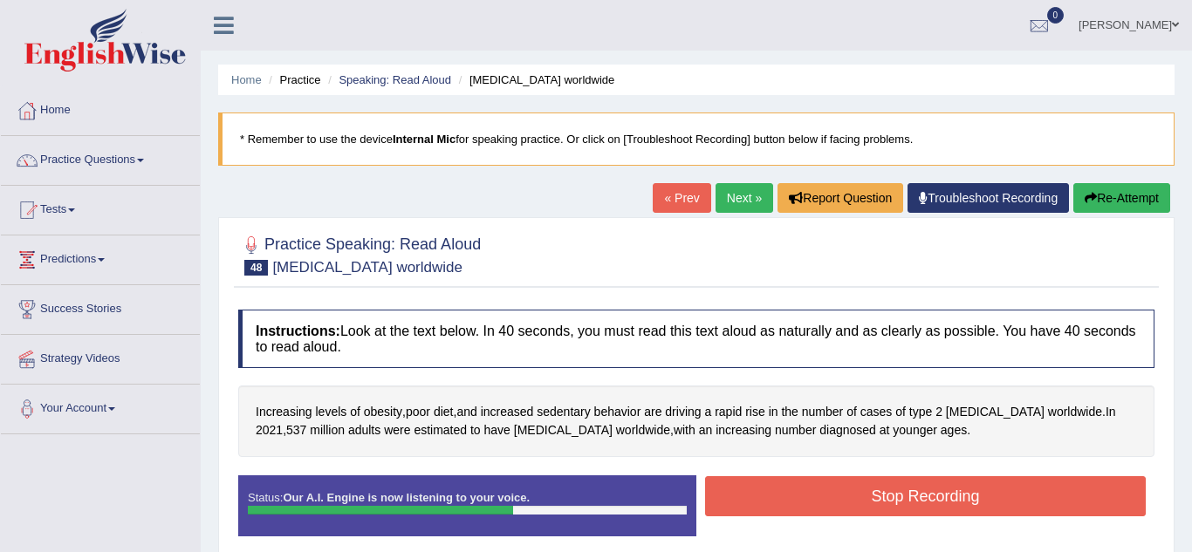
click at [837, 491] on button "Stop Recording" at bounding box center [925, 496] width 440 height 40
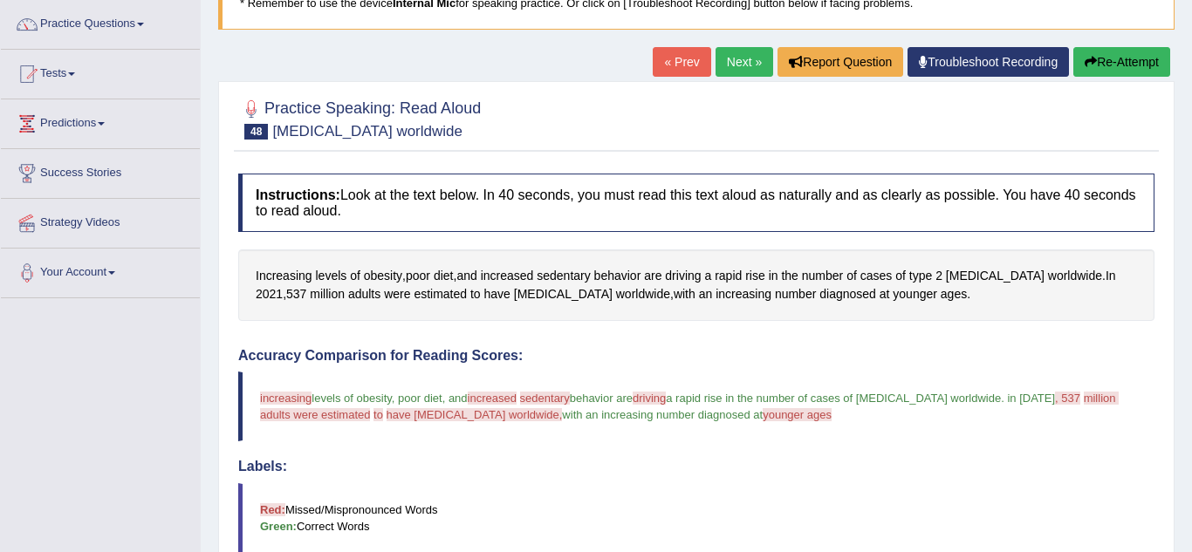
scroll to position [105, 0]
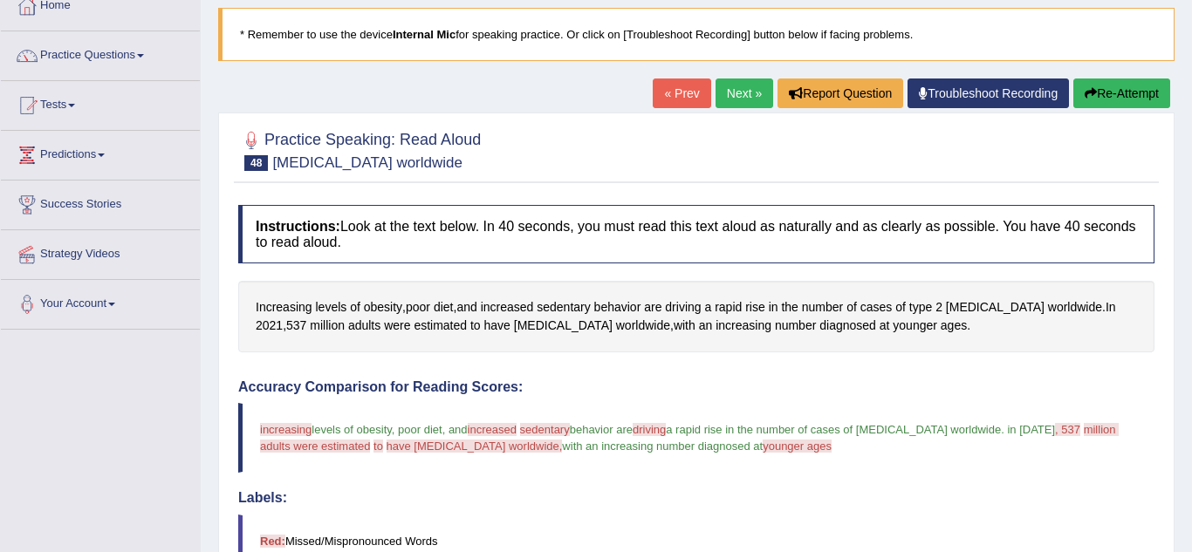
click at [742, 92] on link "Next »" at bounding box center [744, 94] width 58 height 30
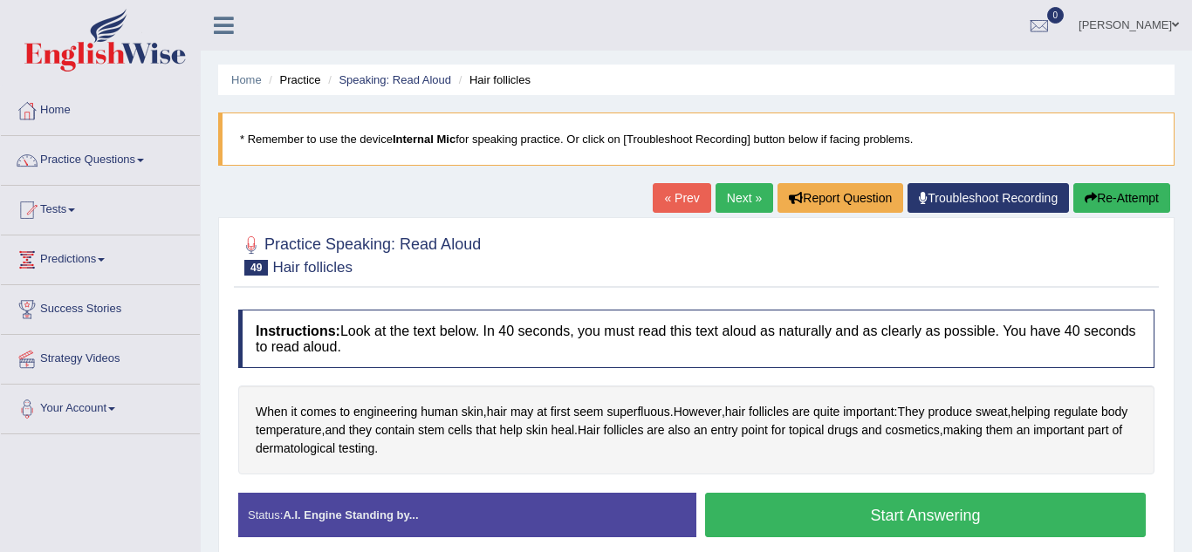
click at [779, 522] on button "Start Answering" at bounding box center [925, 515] width 440 height 44
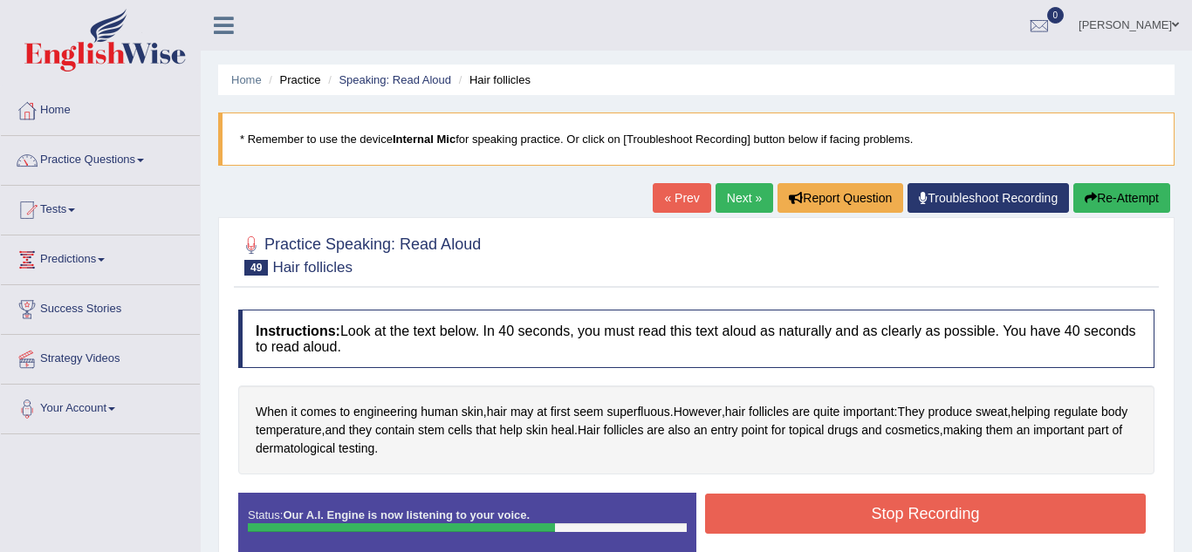
click at [779, 522] on button "Stop Recording" at bounding box center [925, 514] width 440 height 40
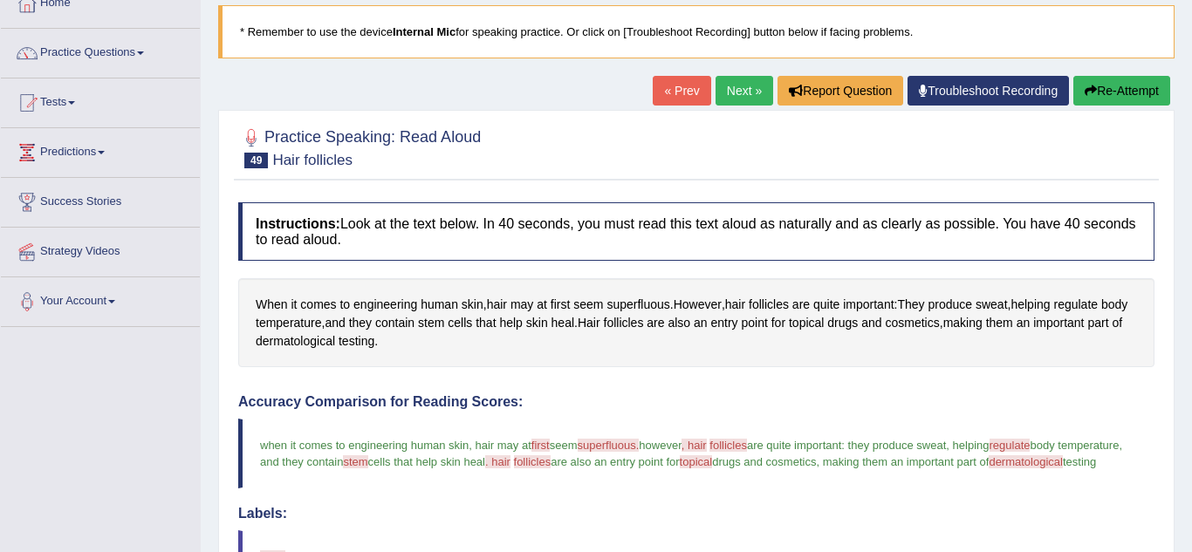
scroll to position [105, 0]
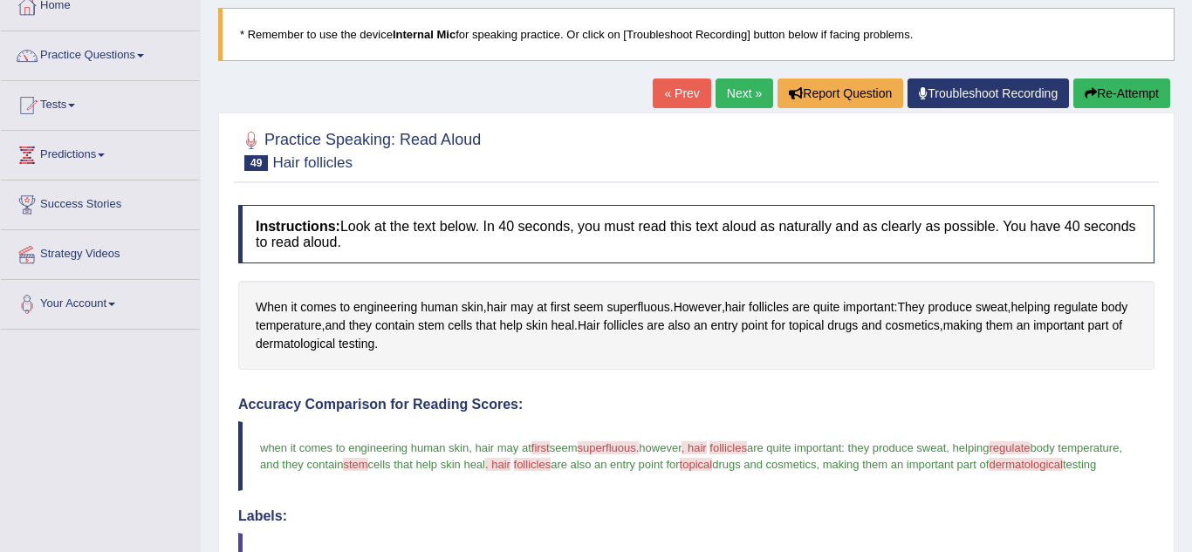
click at [747, 102] on link "Next »" at bounding box center [744, 94] width 58 height 30
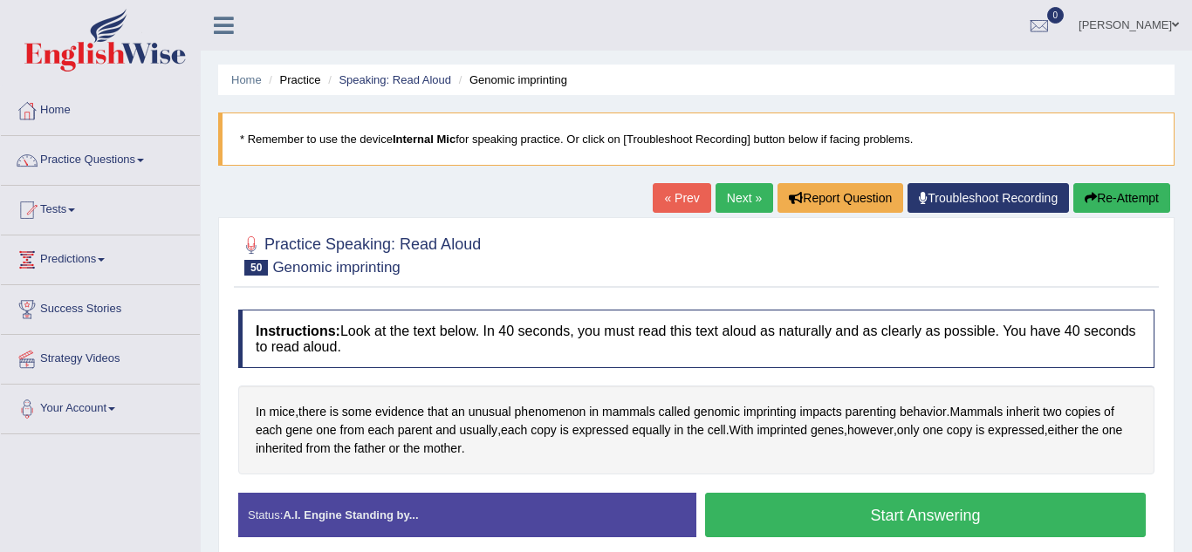
click at [779, 505] on button "Start Answering" at bounding box center [925, 515] width 440 height 44
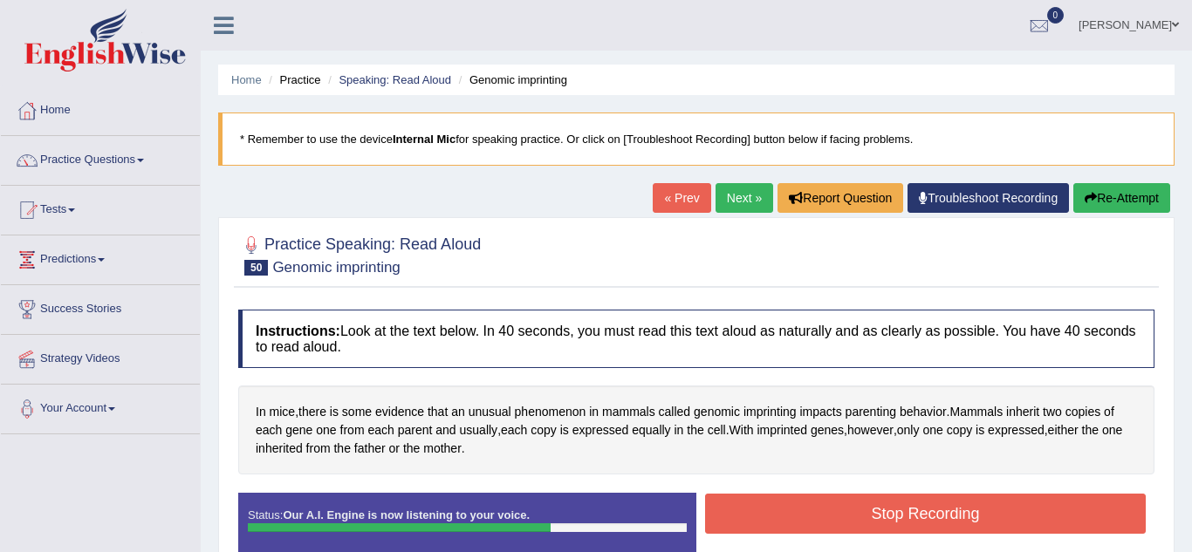
click at [779, 505] on button "Stop Recording" at bounding box center [925, 514] width 440 height 40
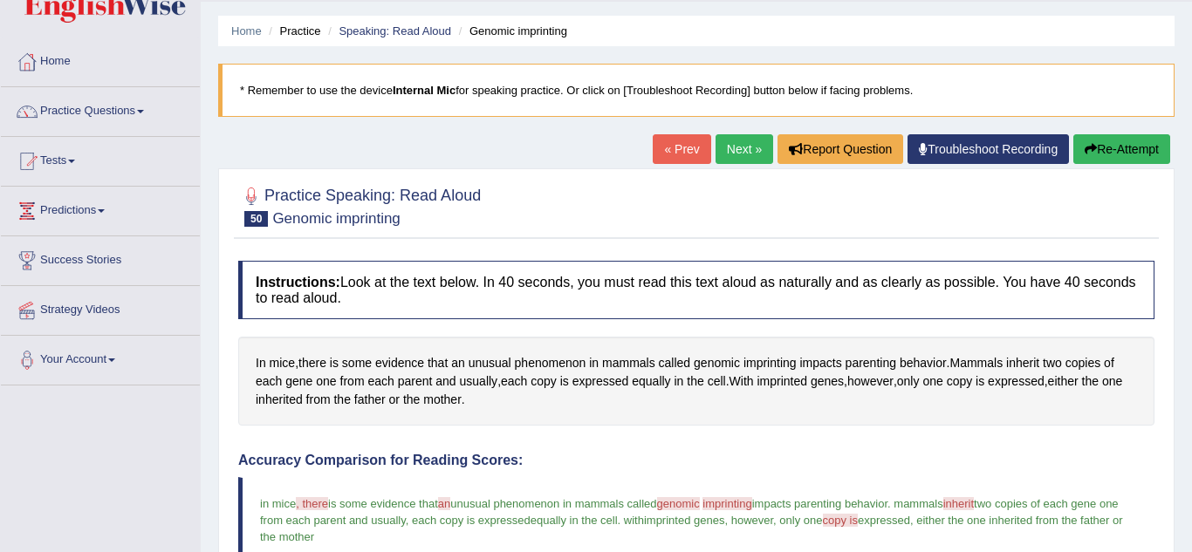
scroll to position [35, 0]
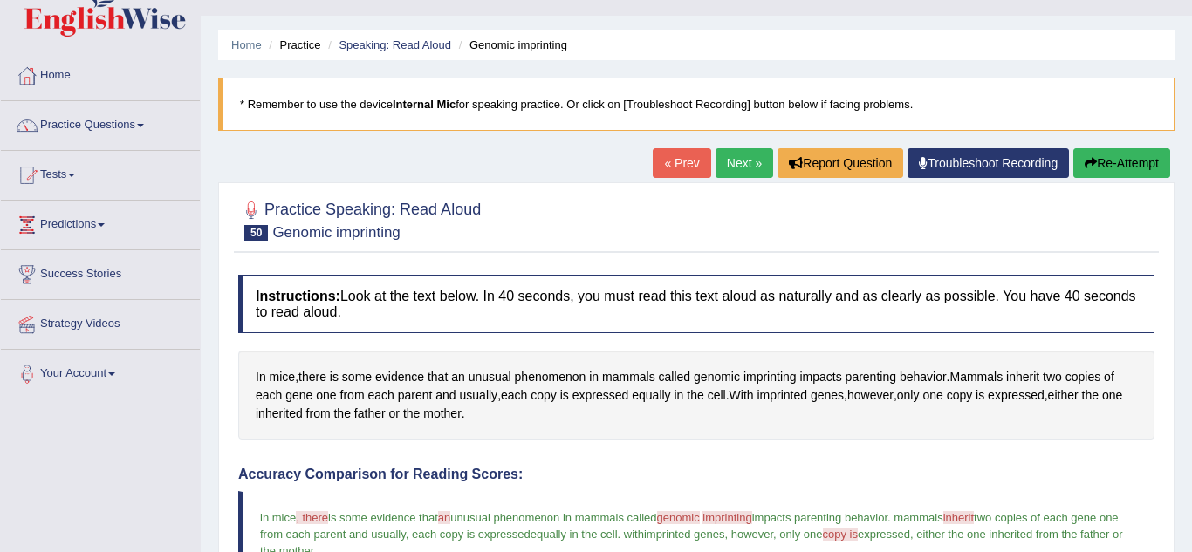
click at [735, 174] on link "Next »" at bounding box center [744, 163] width 58 height 30
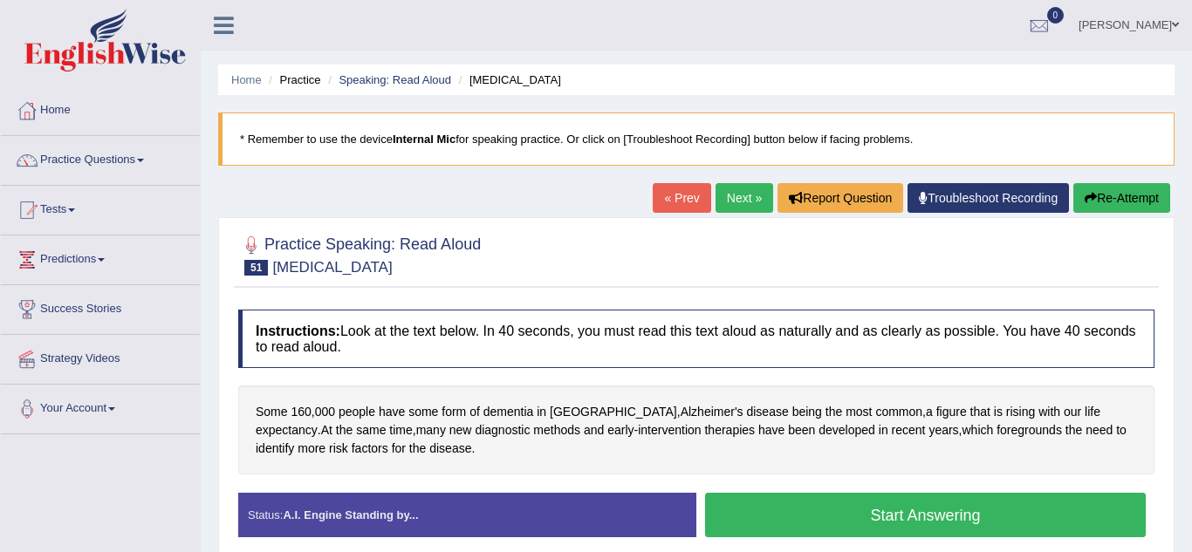
click at [761, 515] on button "Start Answering" at bounding box center [925, 515] width 440 height 44
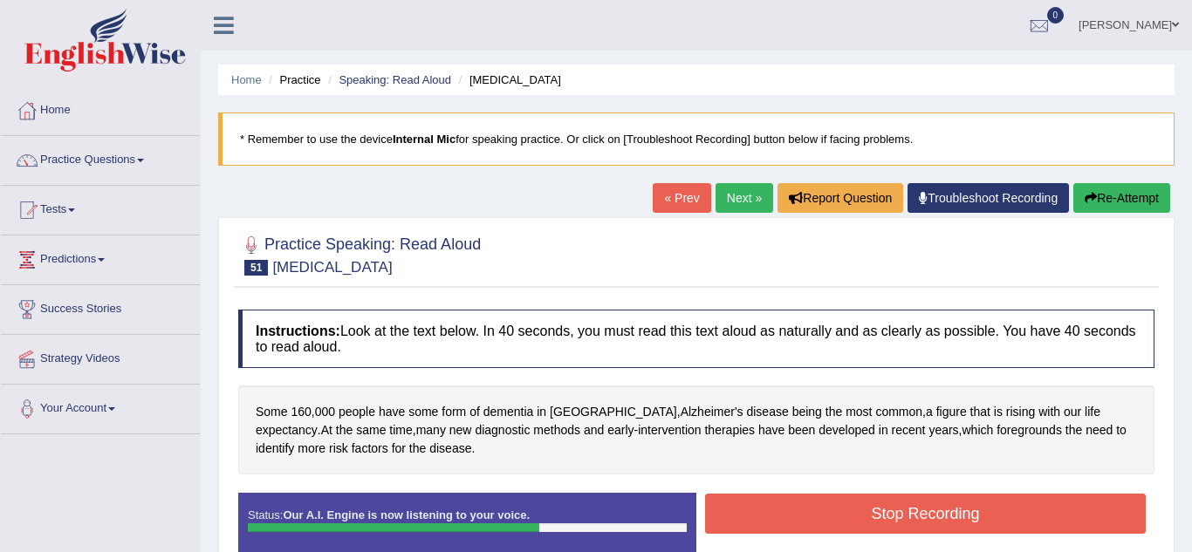
click at [761, 515] on button "Stop Recording" at bounding box center [925, 514] width 440 height 40
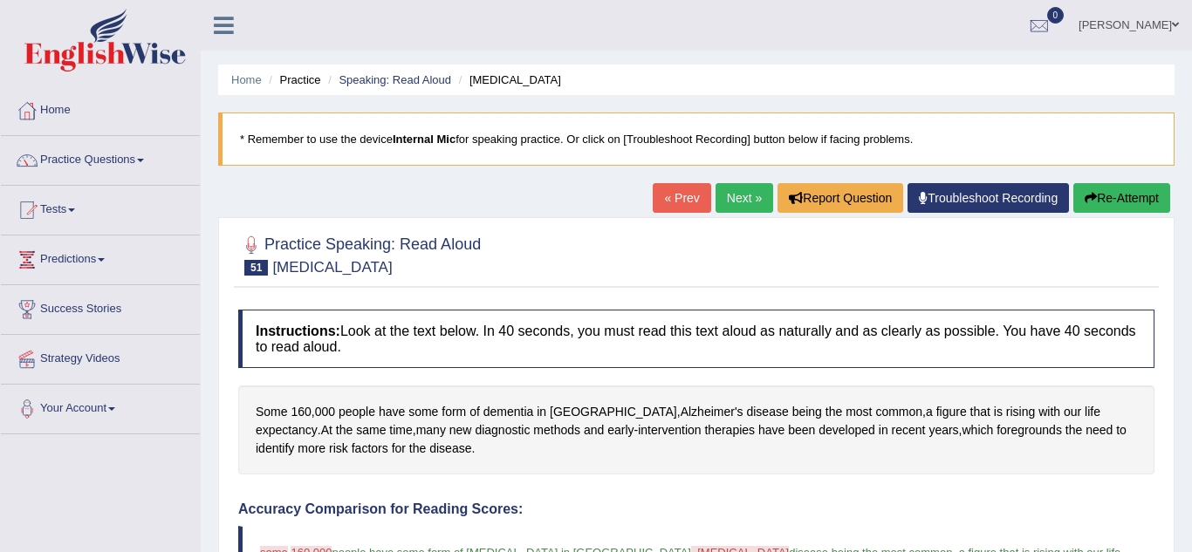
click at [735, 204] on link "Next »" at bounding box center [744, 198] width 58 height 30
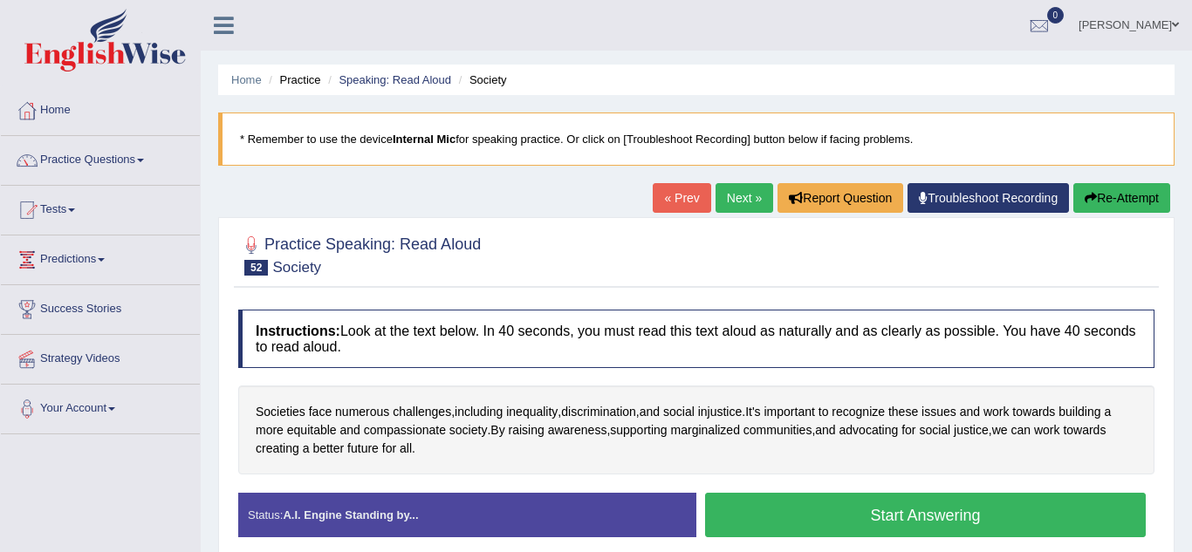
click at [739, 513] on button "Start Answering" at bounding box center [925, 515] width 440 height 44
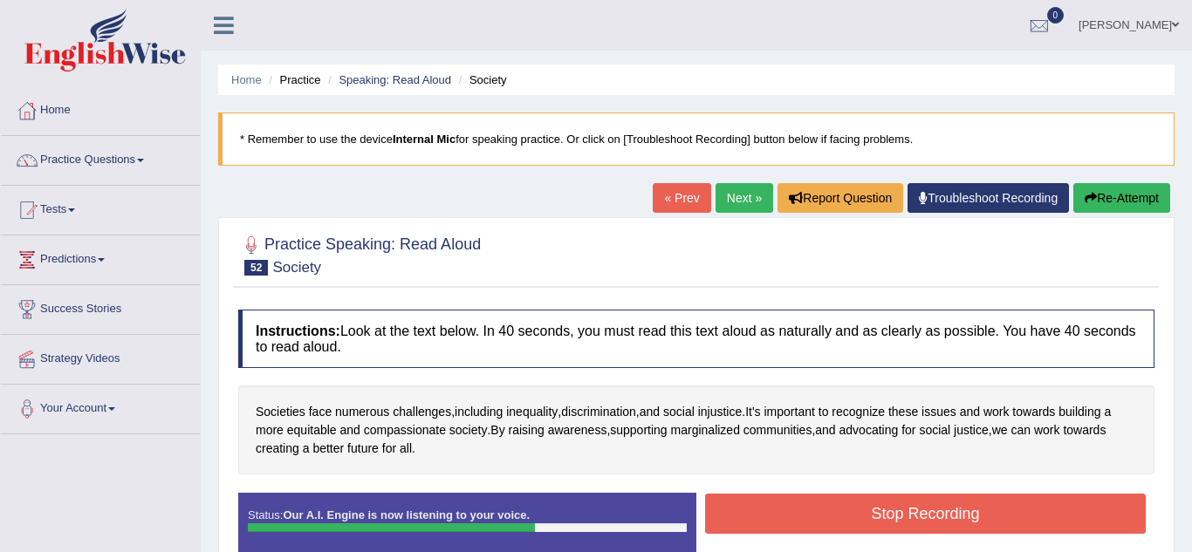
click at [739, 513] on button "Stop Recording" at bounding box center [925, 514] width 440 height 40
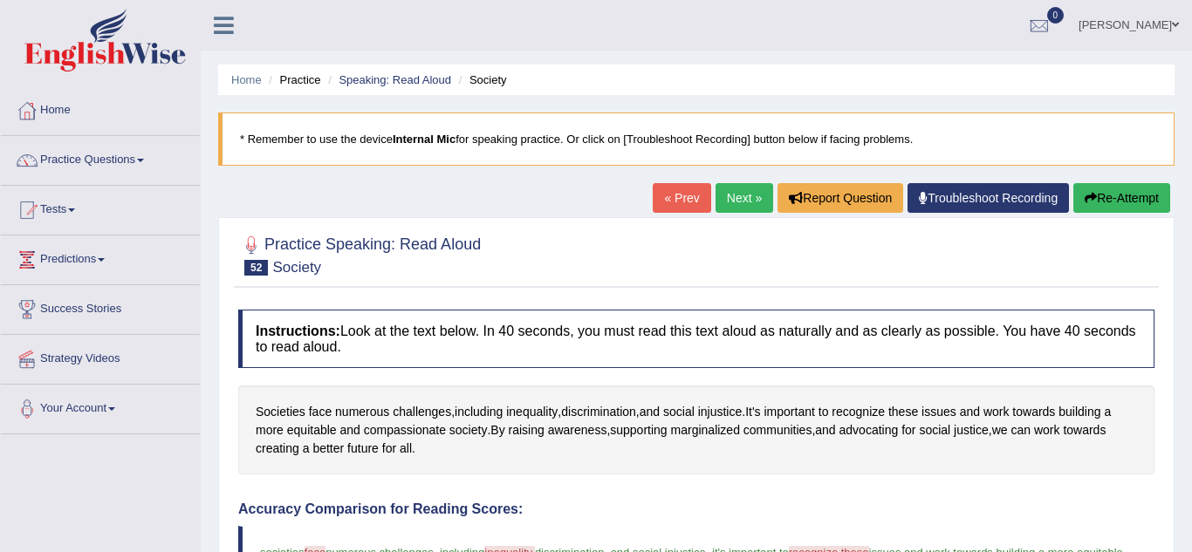
click at [740, 203] on link "Next »" at bounding box center [744, 198] width 58 height 30
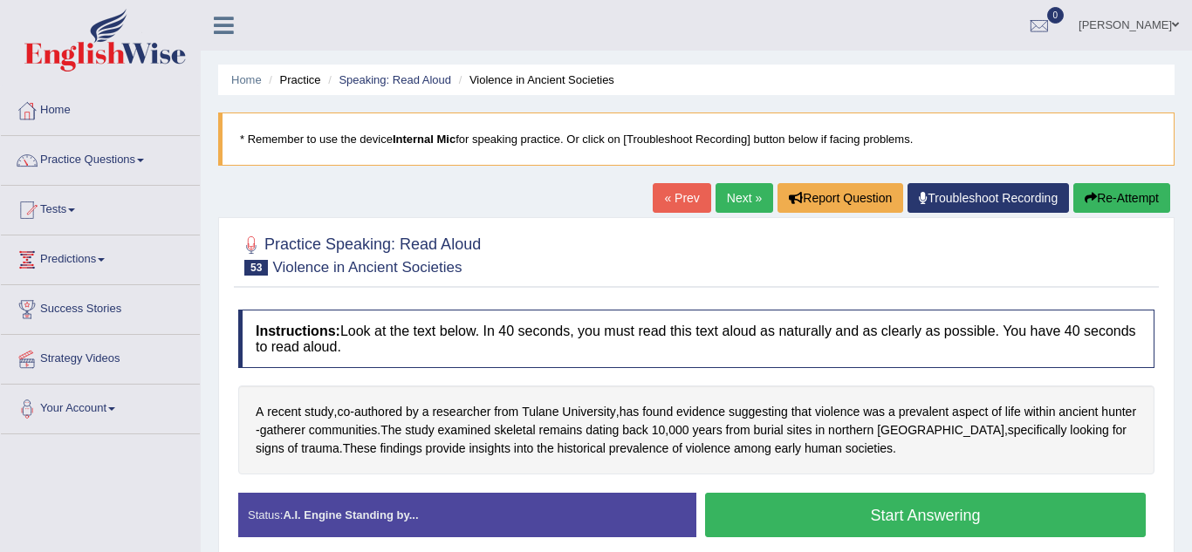
click at [772, 520] on button "Start Answering" at bounding box center [925, 515] width 440 height 44
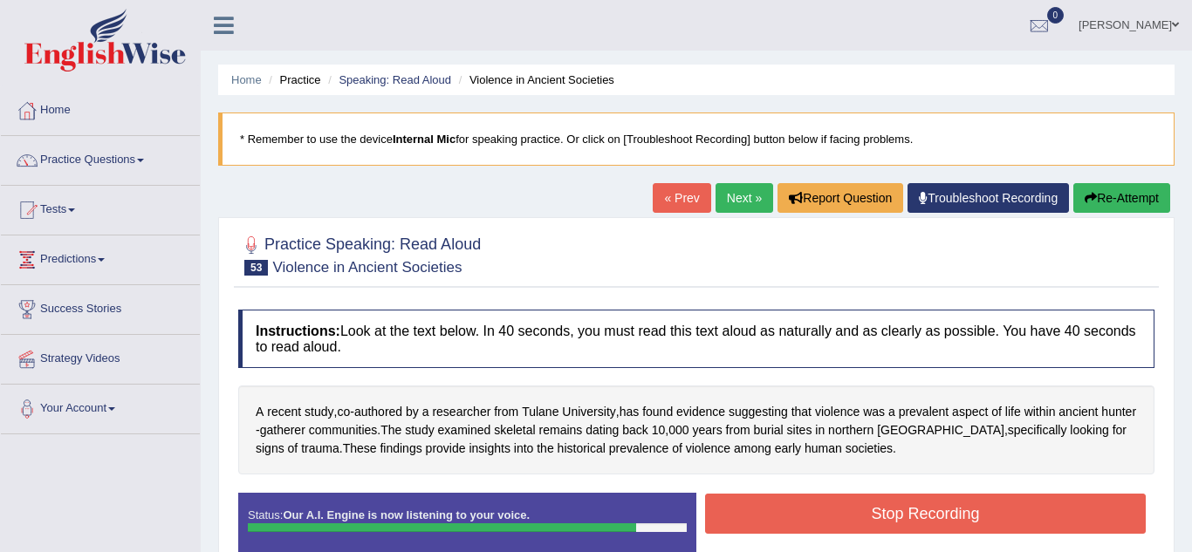
click at [772, 520] on button "Stop Recording" at bounding box center [925, 514] width 440 height 40
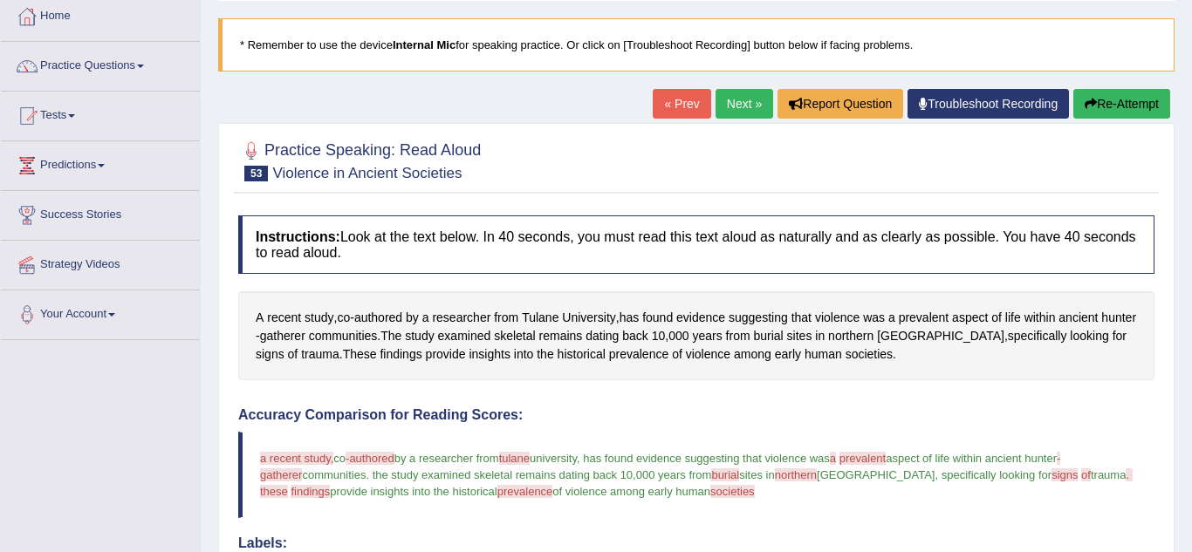
scroll to position [70, 0]
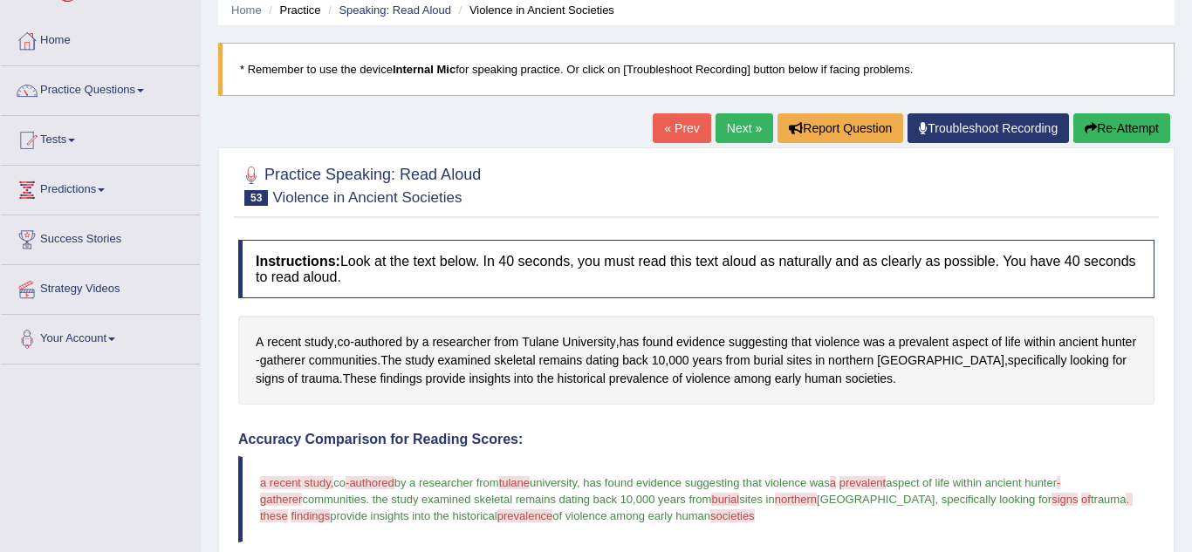
click at [738, 123] on link "Next »" at bounding box center [744, 128] width 58 height 30
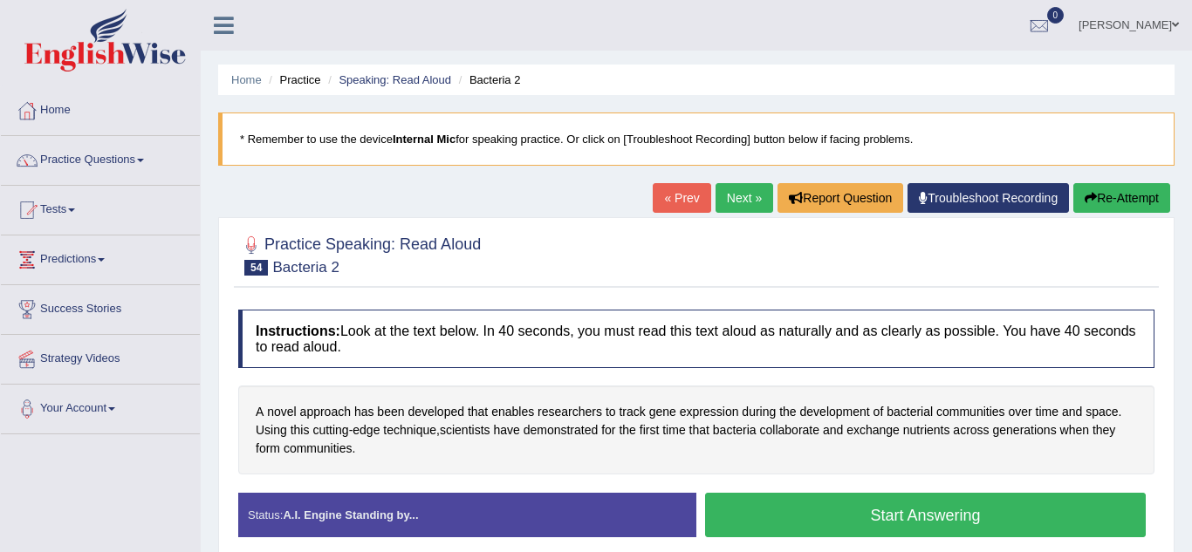
click at [753, 514] on button "Start Answering" at bounding box center [925, 515] width 440 height 44
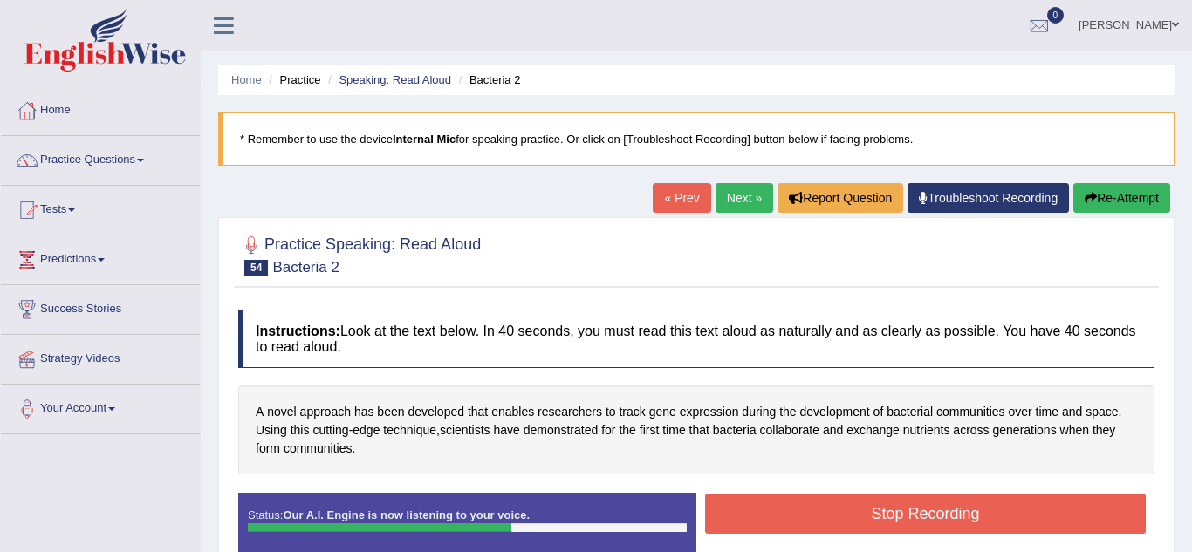
click at [753, 514] on button "Stop Recording" at bounding box center [925, 514] width 440 height 40
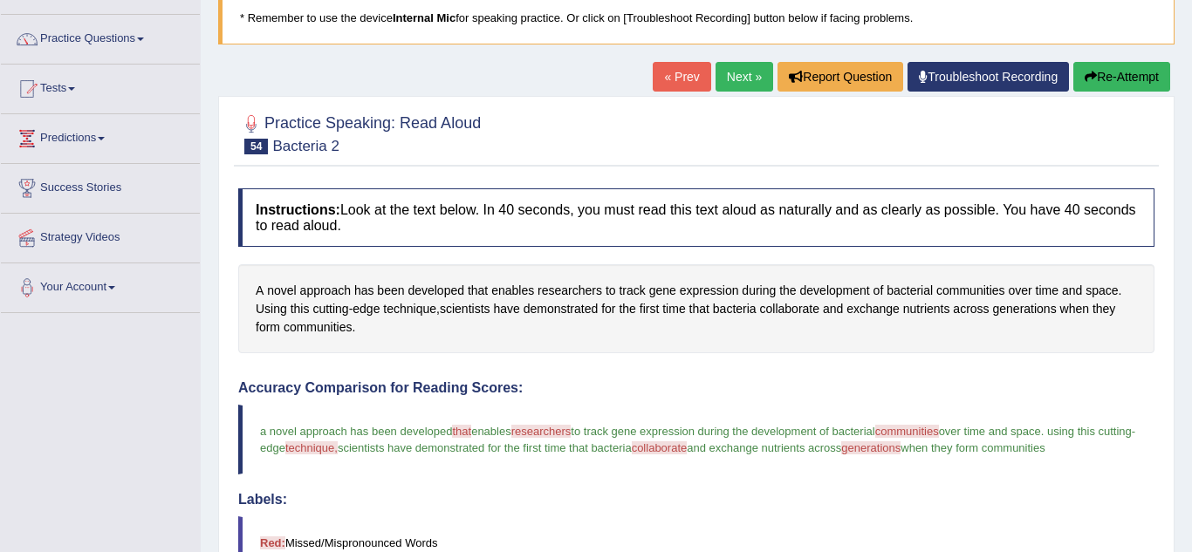
scroll to position [105, 0]
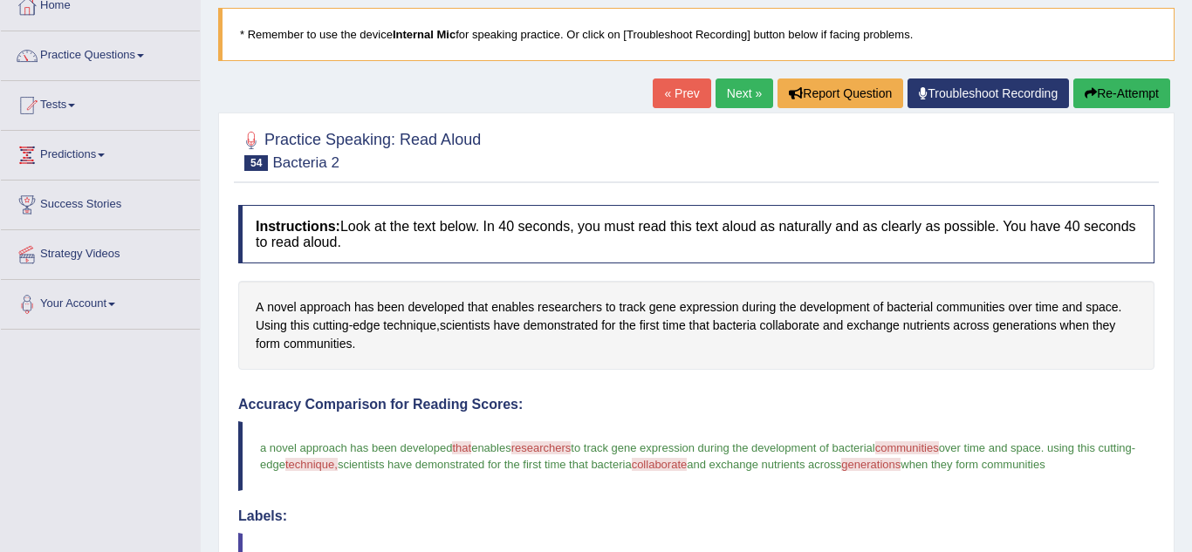
click at [727, 98] on link "Next »" at bounding box center [744, 94] width 58 height 30
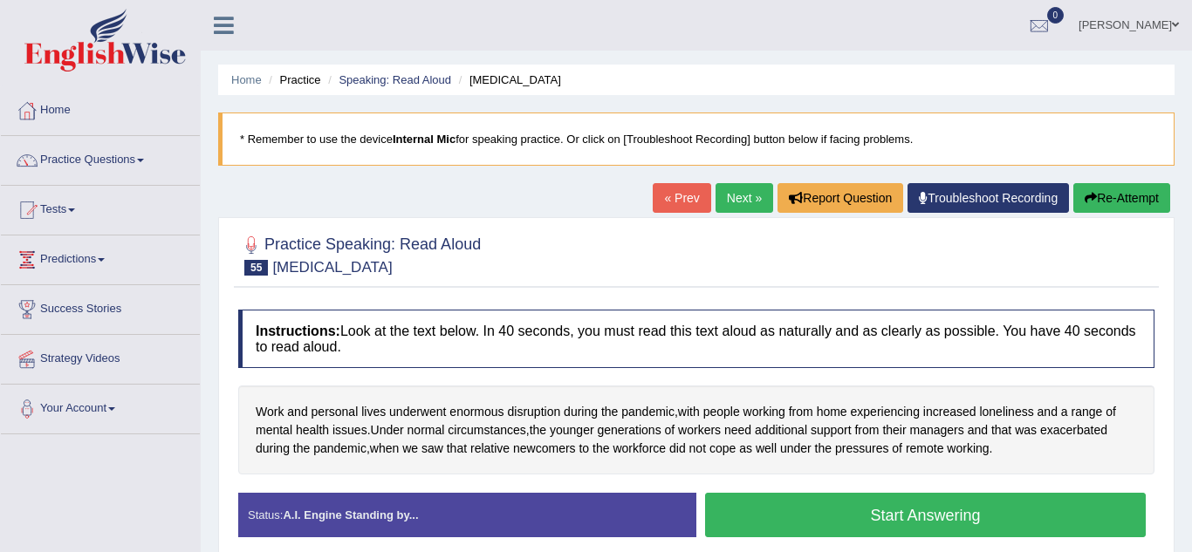
click at [808, 527] on button "Start Answering" at bounding box center [925, 515] width 440 height 44
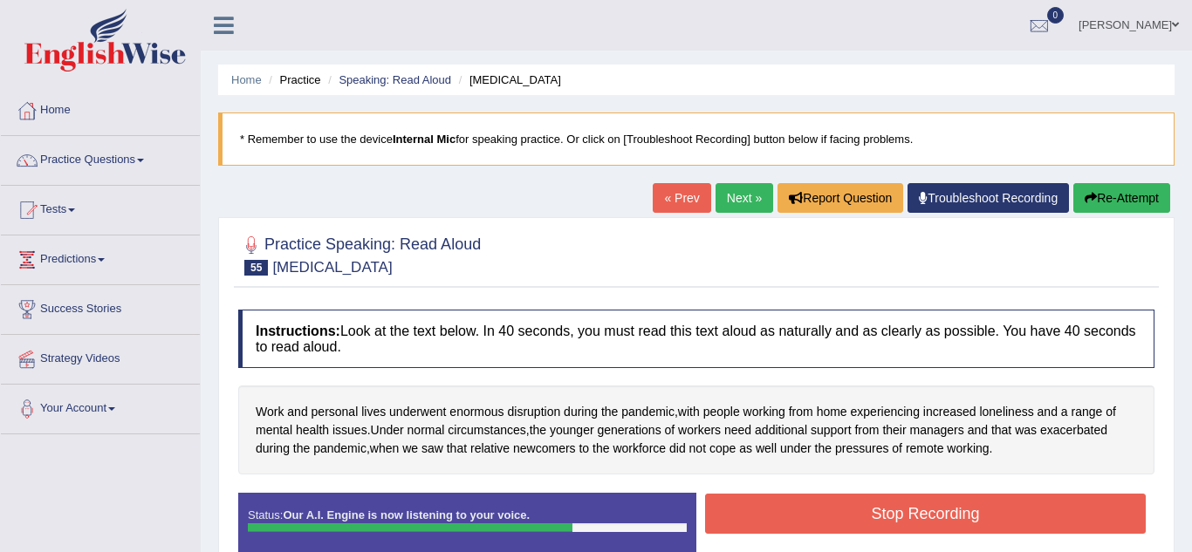
click at [808, 527] on button "Stop Recording" at bounding box center [925, 514] width 440 height 40
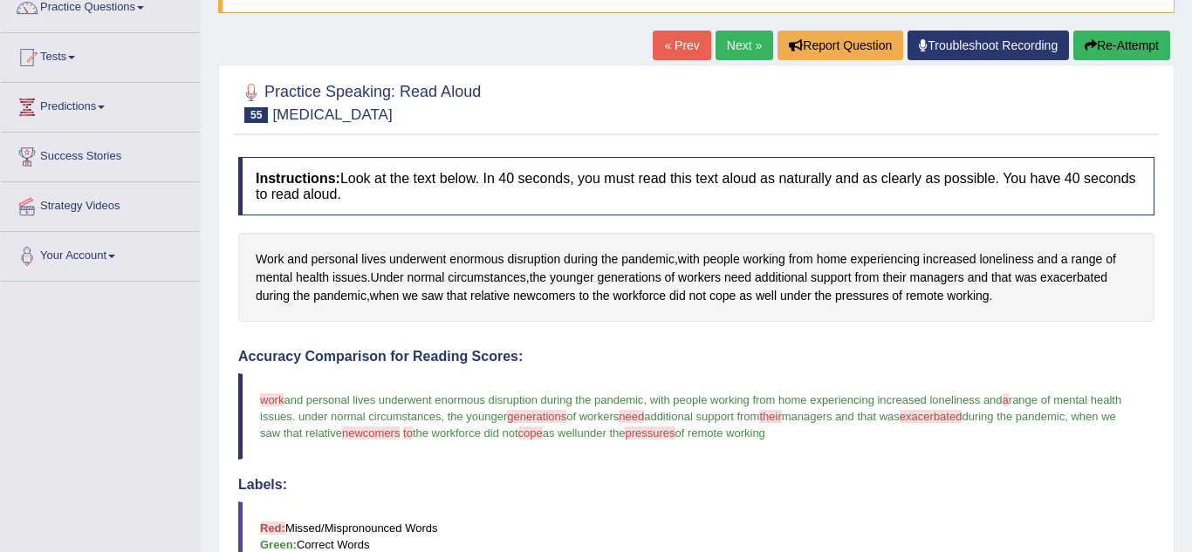
scroll to position [140, 0]
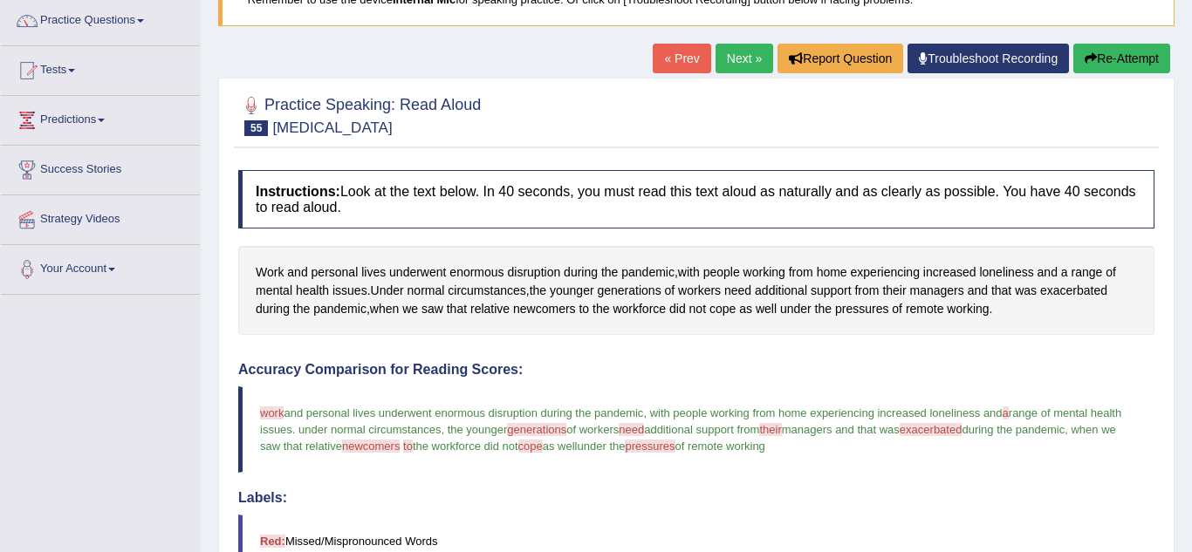
click at [739, 65] on link "Next »" at bounding box center [744, 59] width 58 height 30
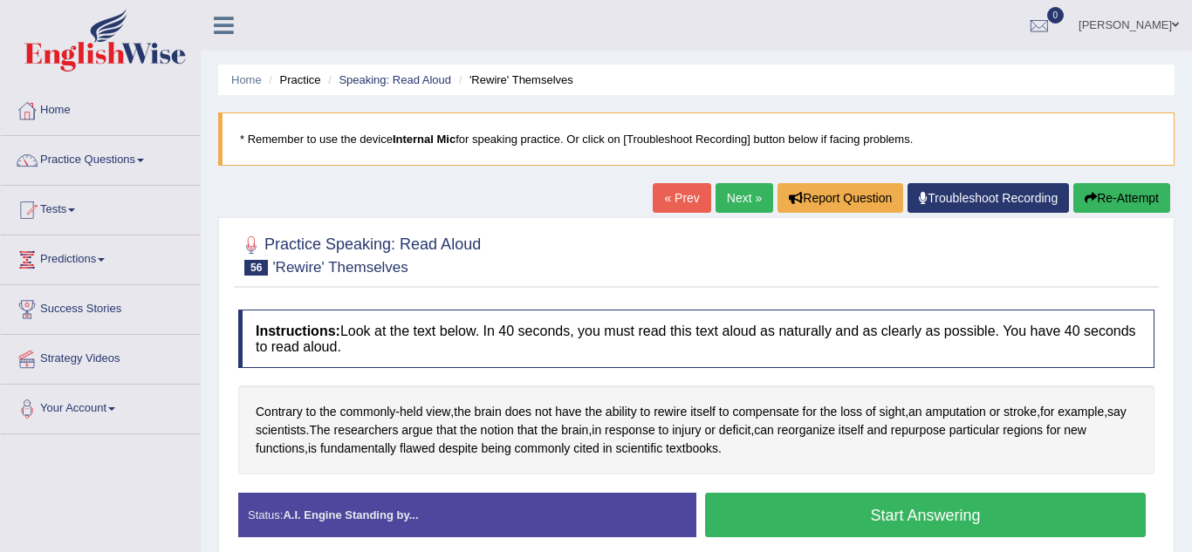
click at [848, 514] on button "Start Answering" at bounding box center [925, 515] width 440 height 44
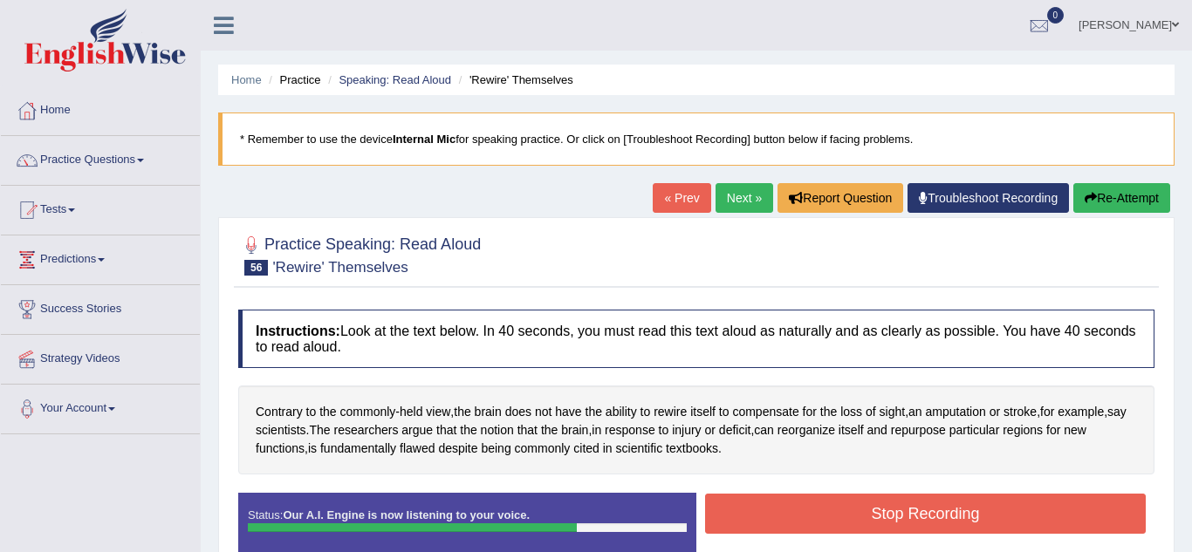
click at [848, 514] on button "Stop Recording" at bounding box center [925, 514] width 440 height 40
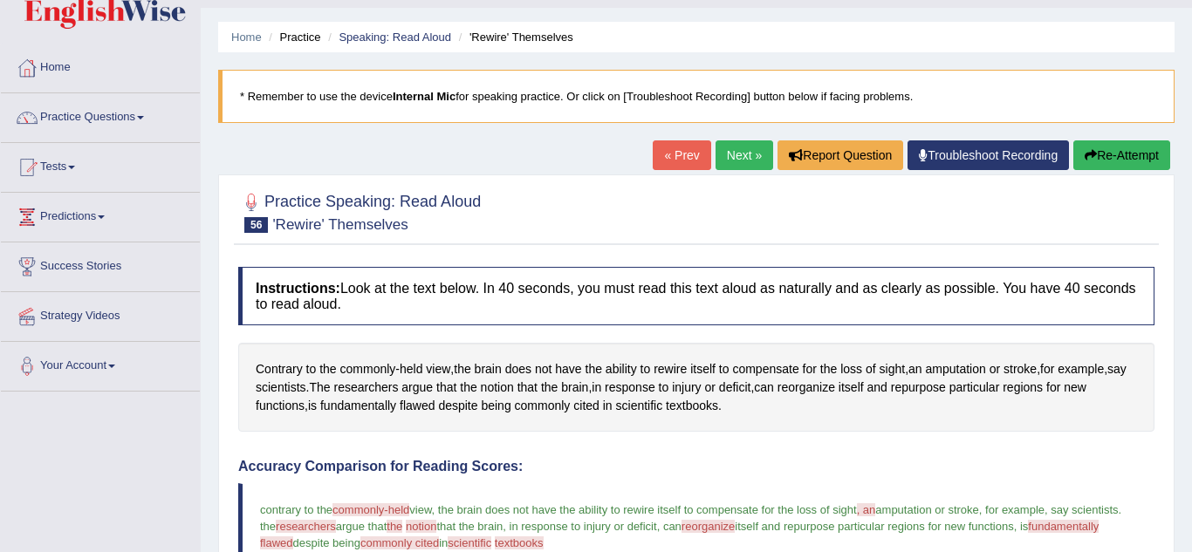
scroll to position [35, 0]
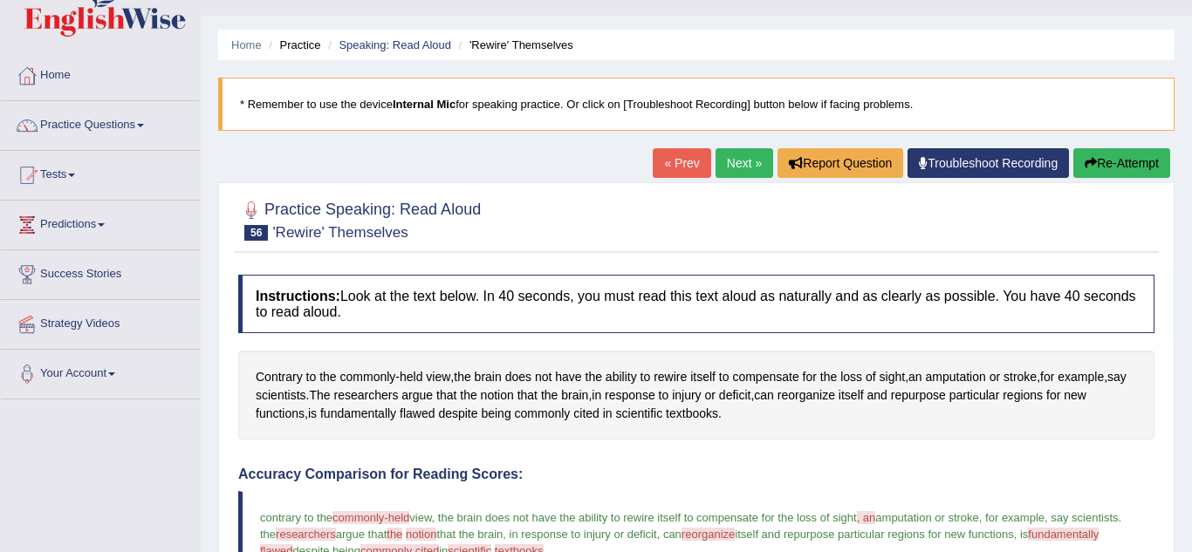
click at [734, 156] on link "Next »" at bounding box center [744, 163] width 58 height 30
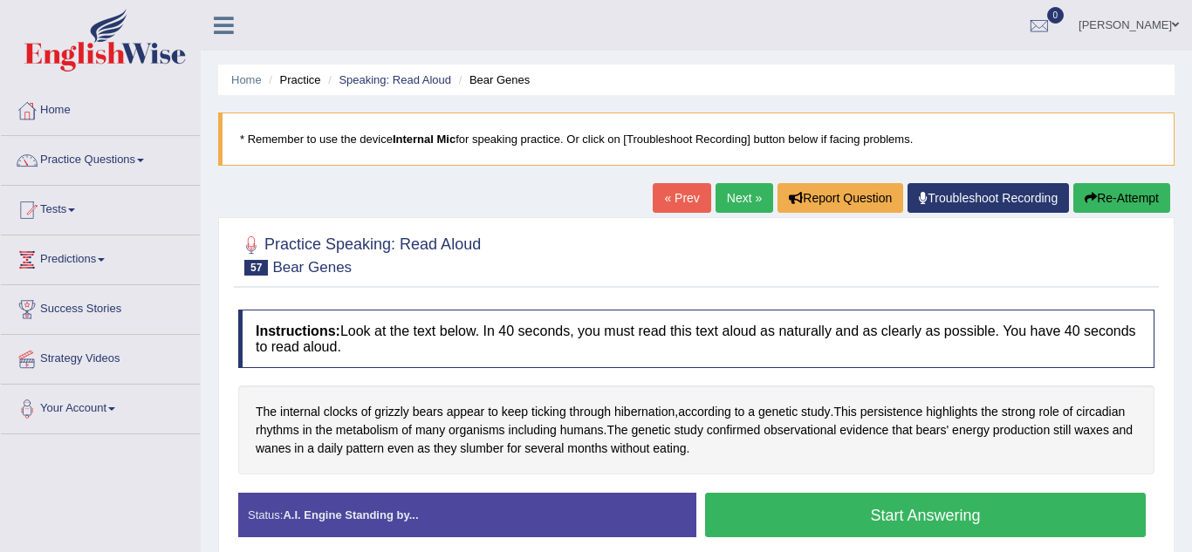
click at [782, 507] on button "Start Answering" at bounding box center [925, 515] width 440 height 44
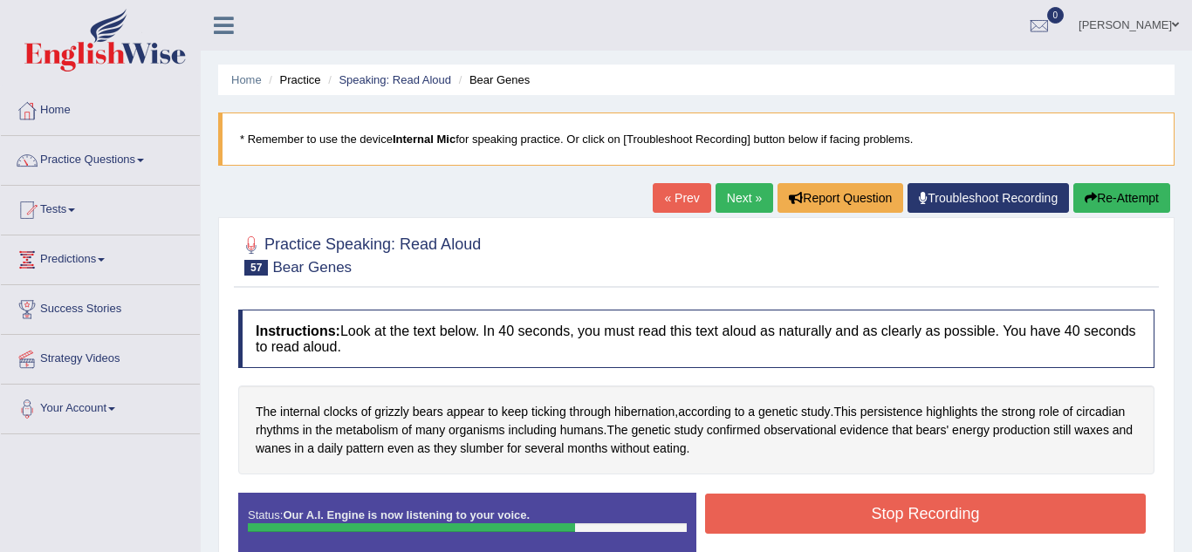
click at [782, 507] on button "Stop Recording" at bounding box center [925, 514] width 440 height 40
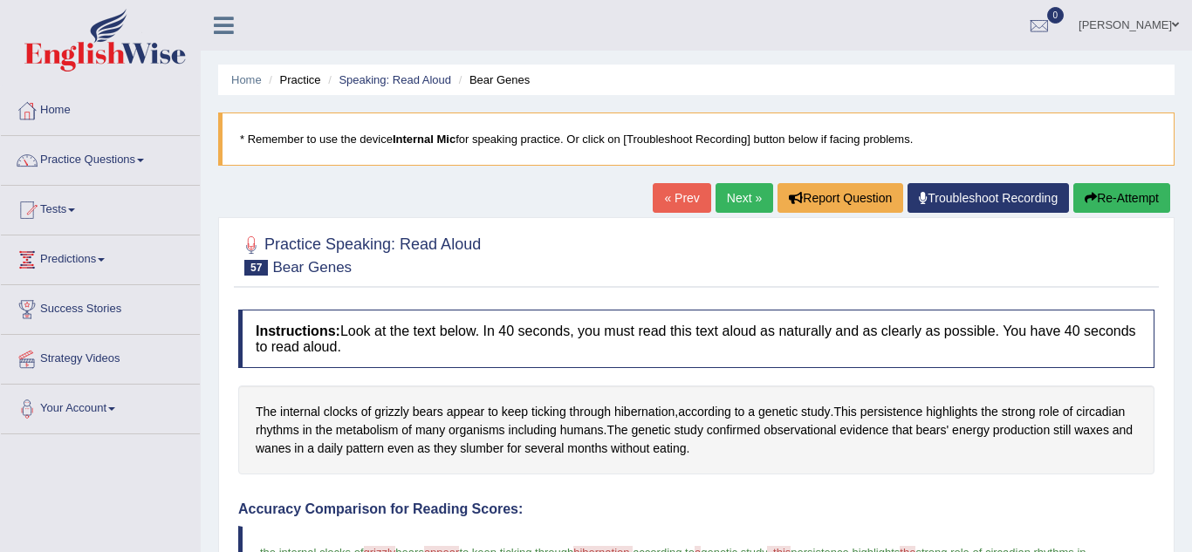
click at [732, 194] on link "Next »" at bounding box center [744, 198] width 58 height 30
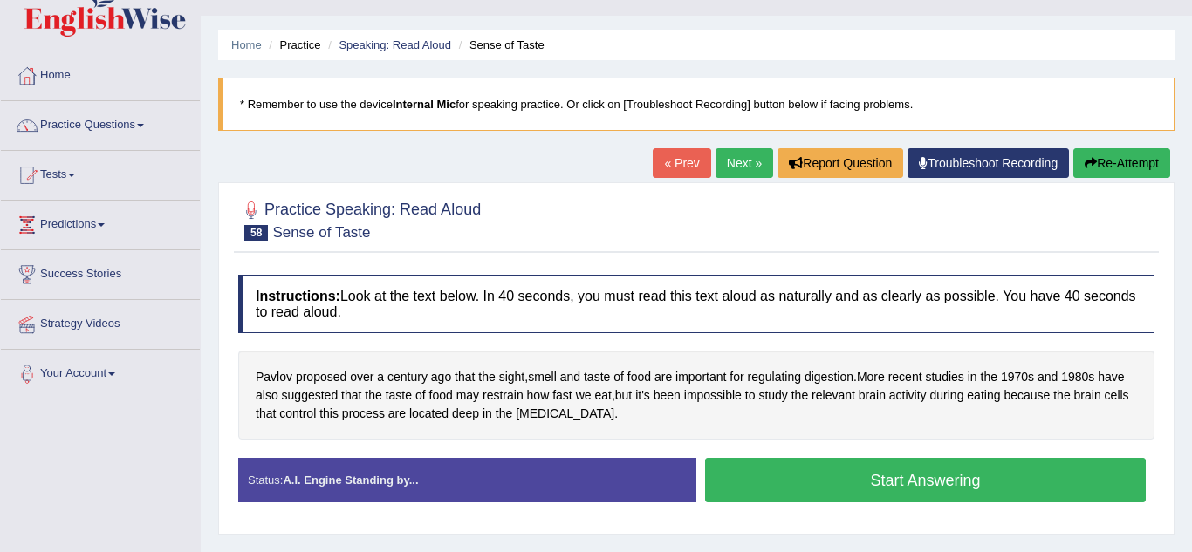
scroll to position [105, 0]
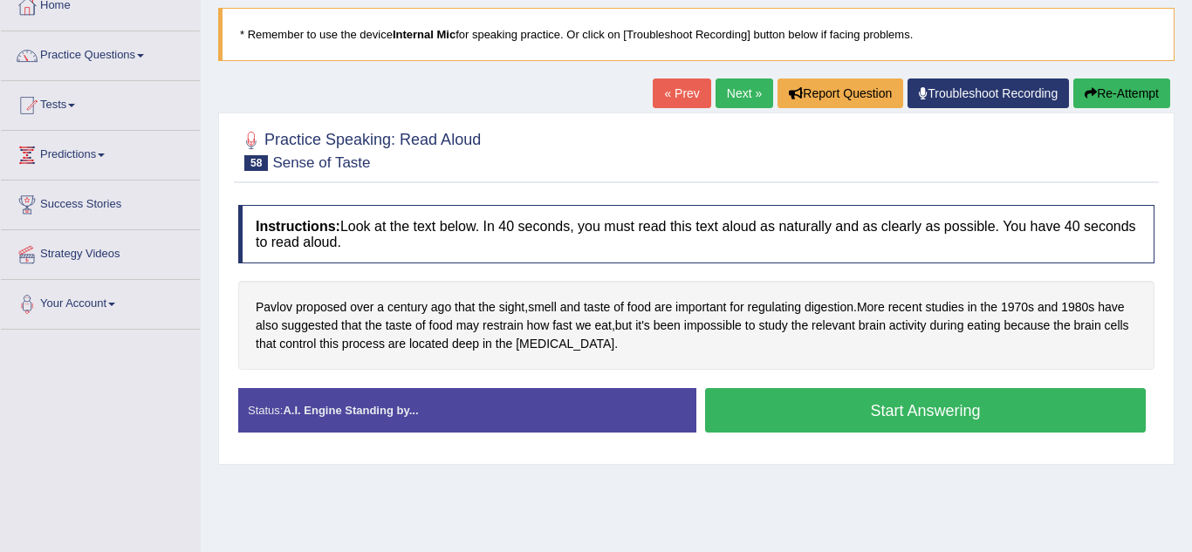
click at [918, 405] on button "Start Answering" at bounding box center [925, 410] width 440 height 44
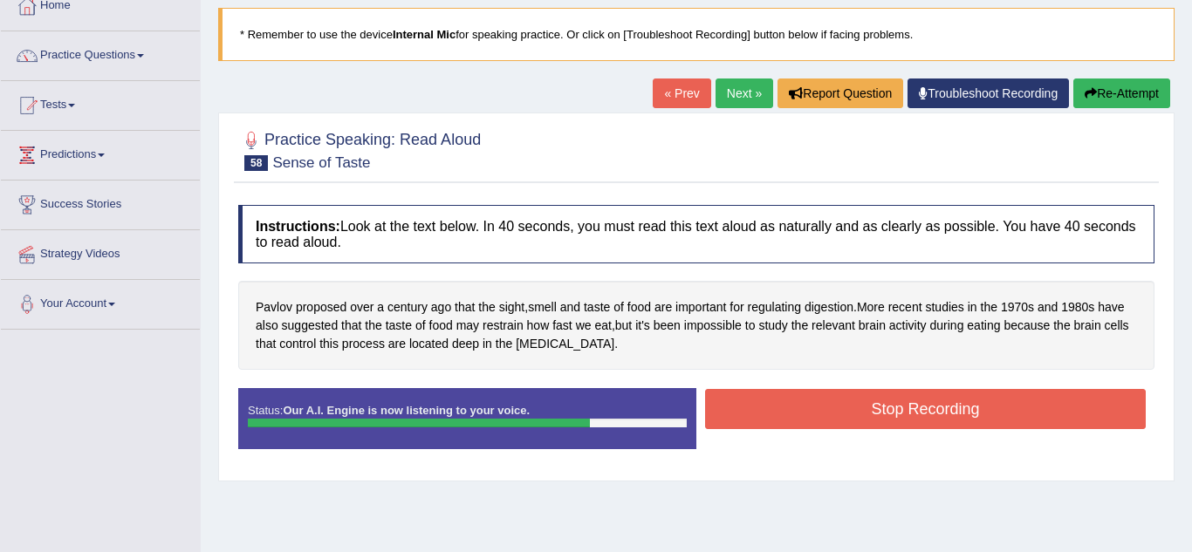
click at [1018, 399] on button "Stop Recording" at bounding box center [925, 409] width 440 height 40
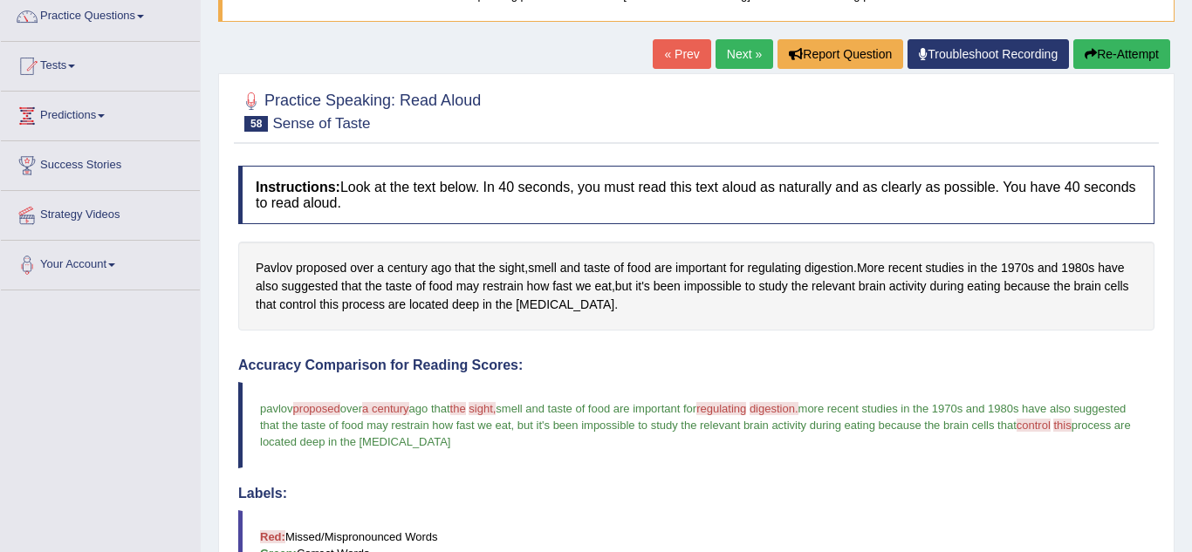
scroll to position [140, 0]
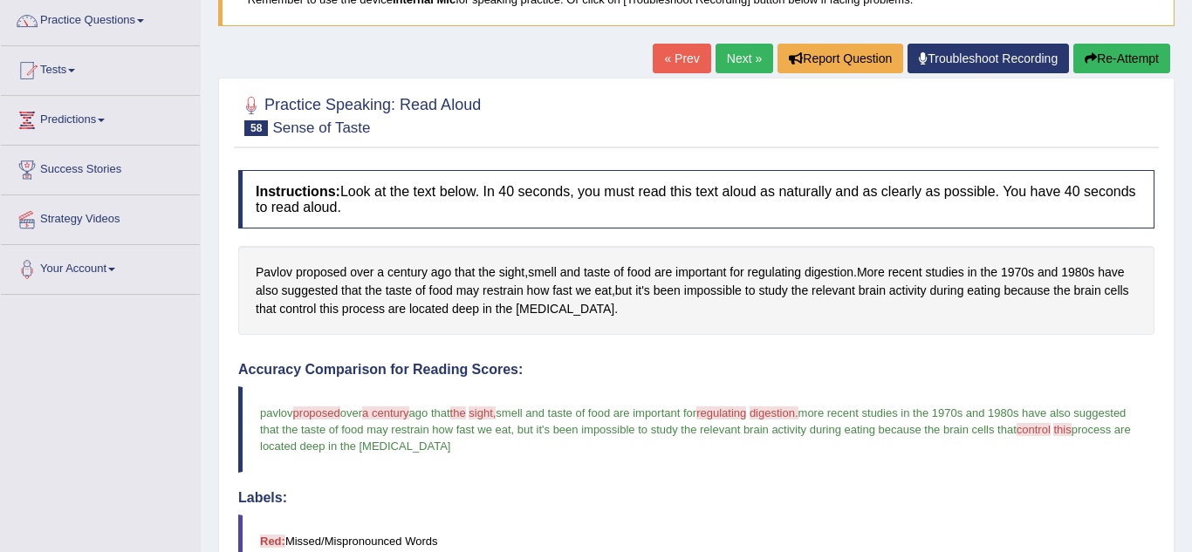
click at [733, 57] on link "Next »" at bounding box center [744, 59] width 58 height 30
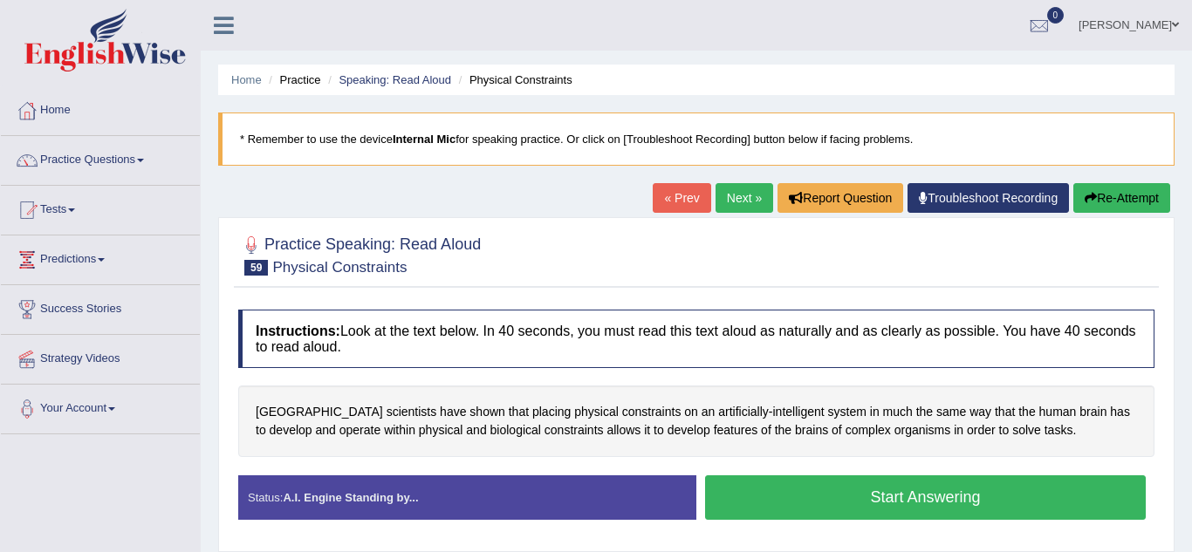
click at [912, 497] on button "Start Answering" at bounding box center [925, 497] width 440 height 44
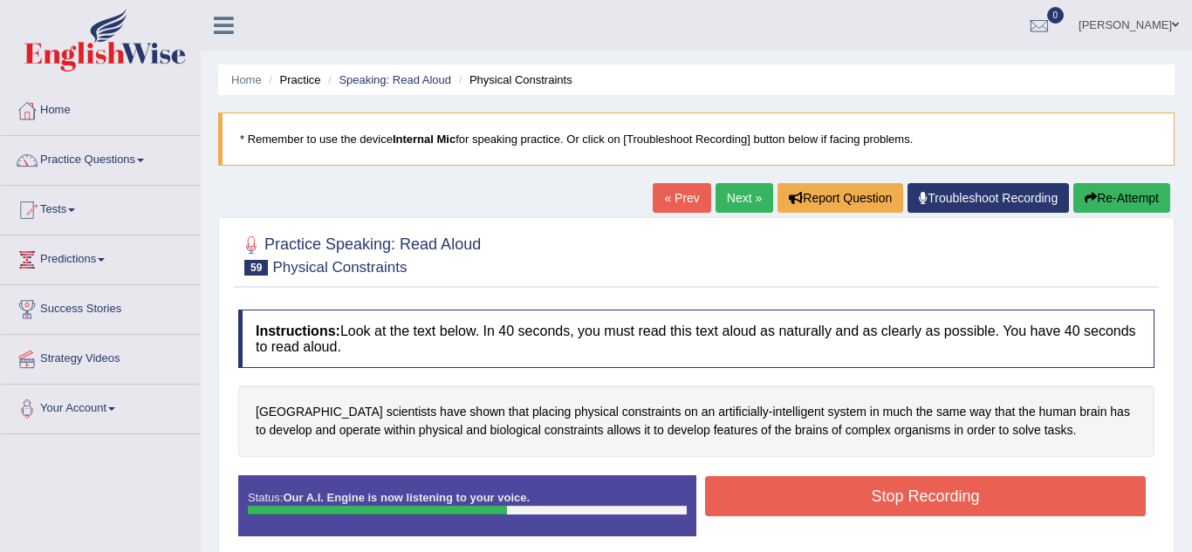
click at [912, 497] on button "Stop Recording" at bounding box center [925, 496] width 440 height 40
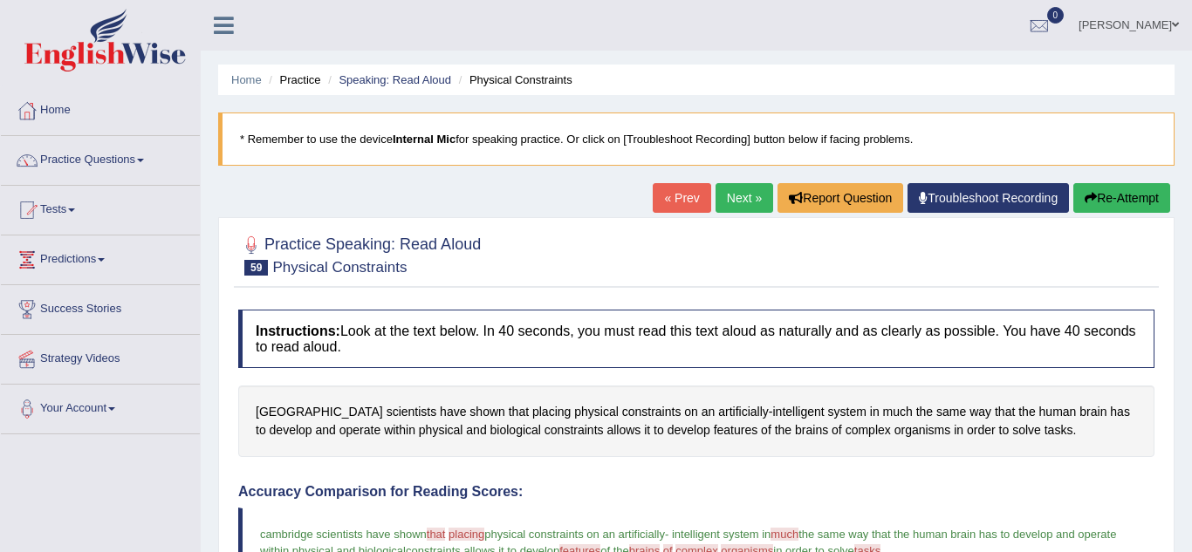
click at [912, 497] on h4 "Accuracy Comparison for Reading Scores:" at bounding box center [696, 492] width 916 height 16
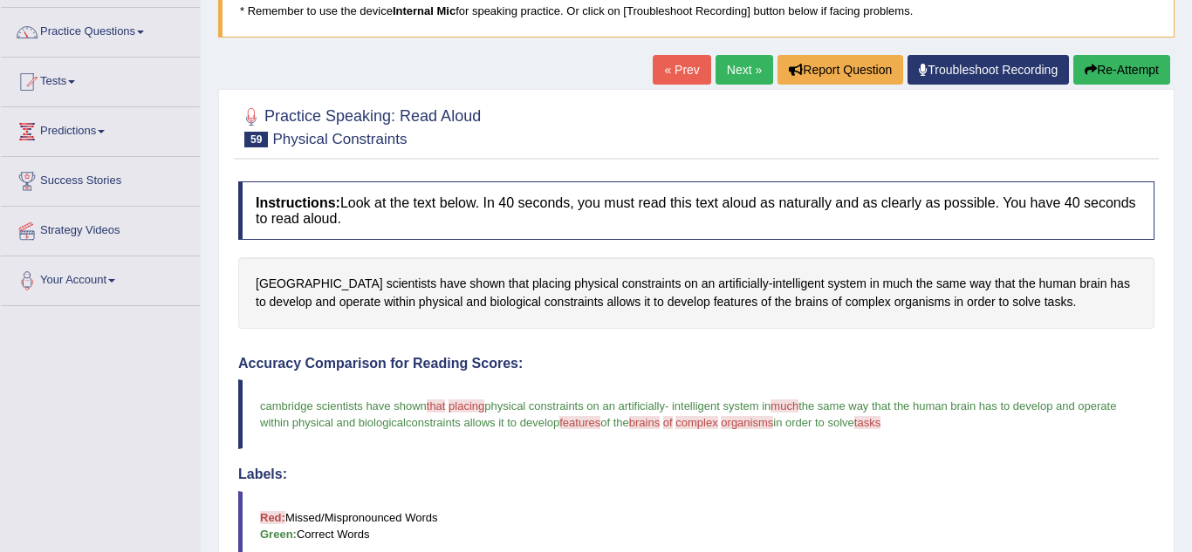
scroll to position [105, 0]
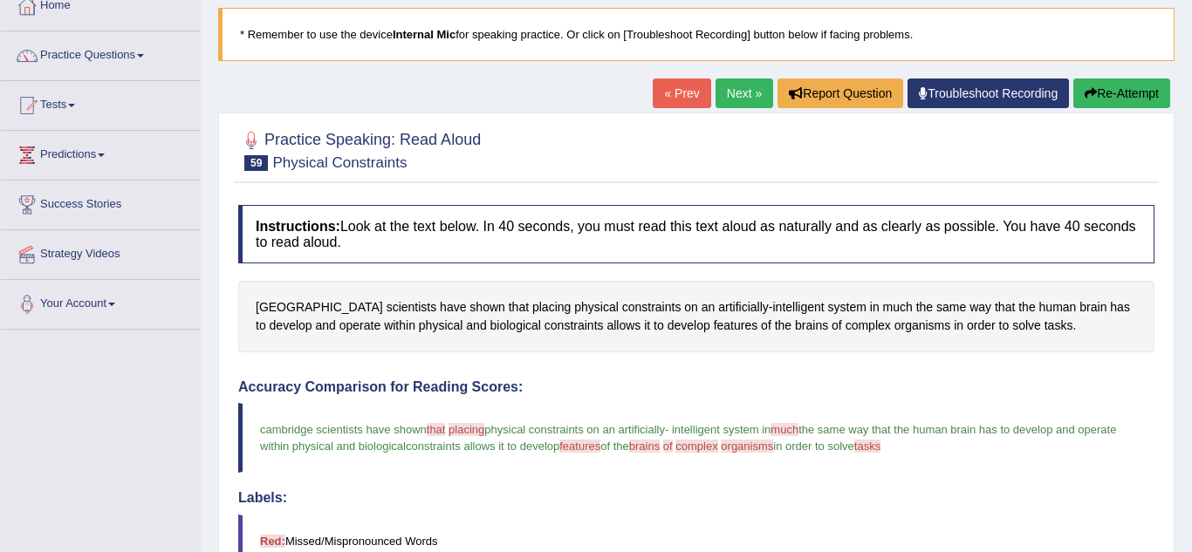
click at [730, 95] on link "Next »" at bounding box center [744, 94] width 58 height 30
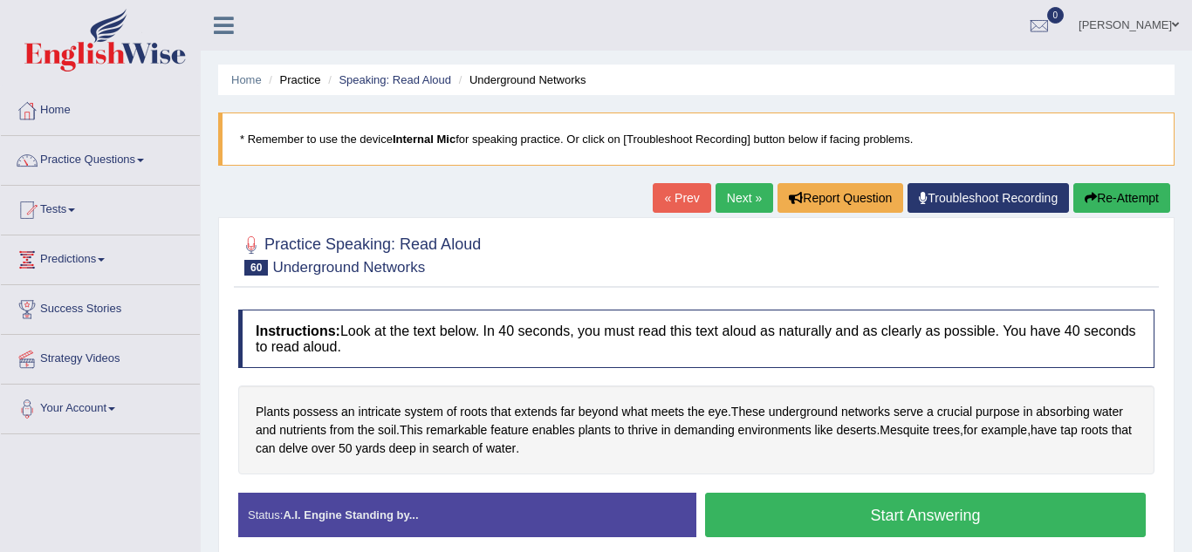
click at [838, 508] on button "Start Answering" at bounding box center [925, 515] width 440 height 44
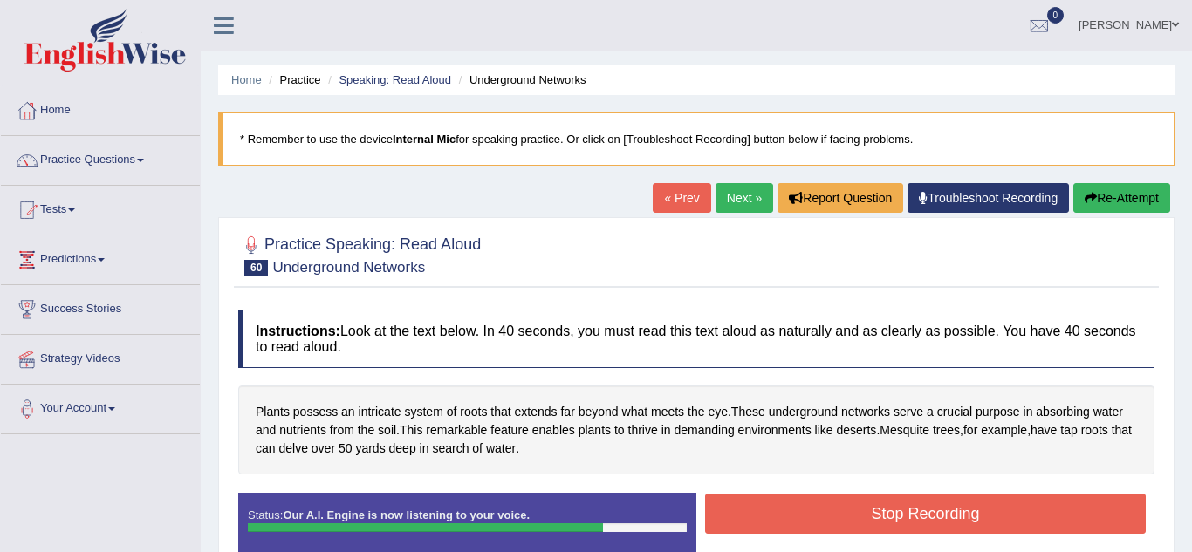
click at [838, 508] on button "Stop Recording" at bounding box center [925, 514] width 440 height 40
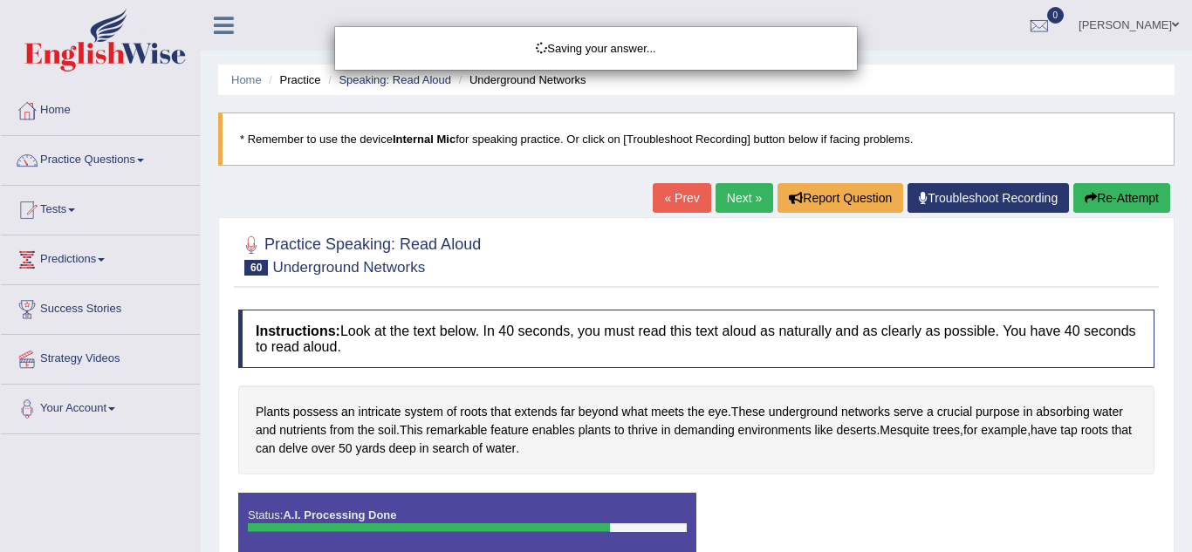
click at [838, 508] on div "Saving your answer..." at bounding box center [596, 276] width 1192 height 552
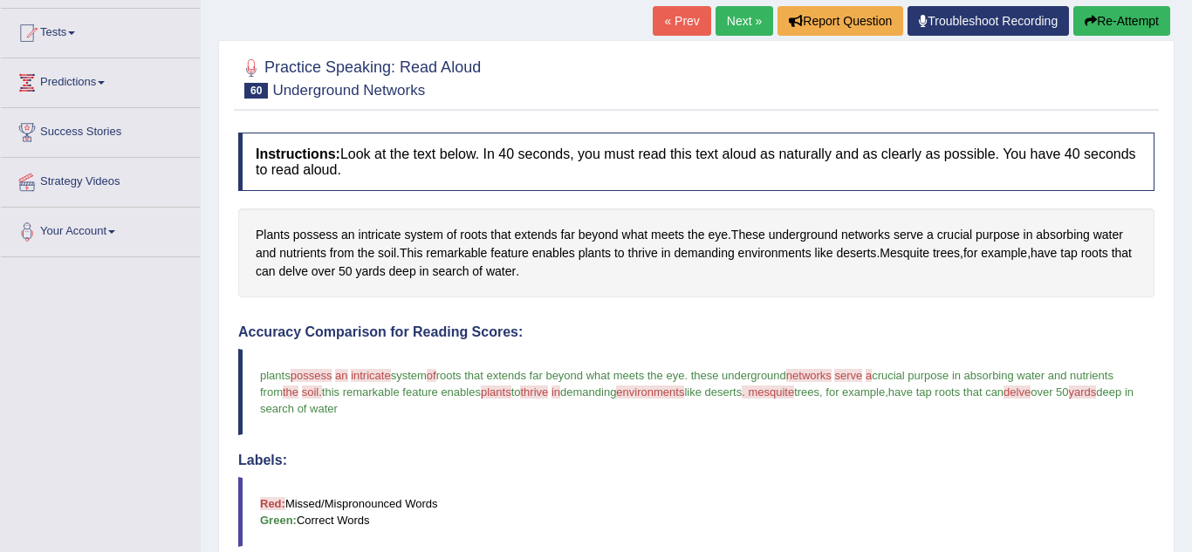
scroll to position [174, 0]
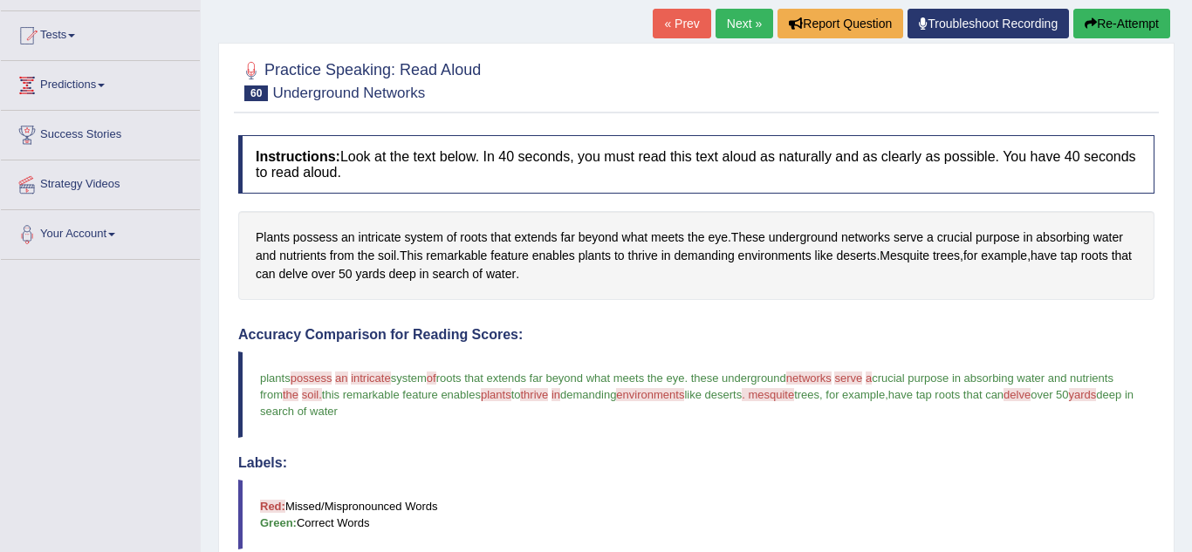
click at [728, 33] on link "Next »" at bounding box center [744, 24] width 58 height 30
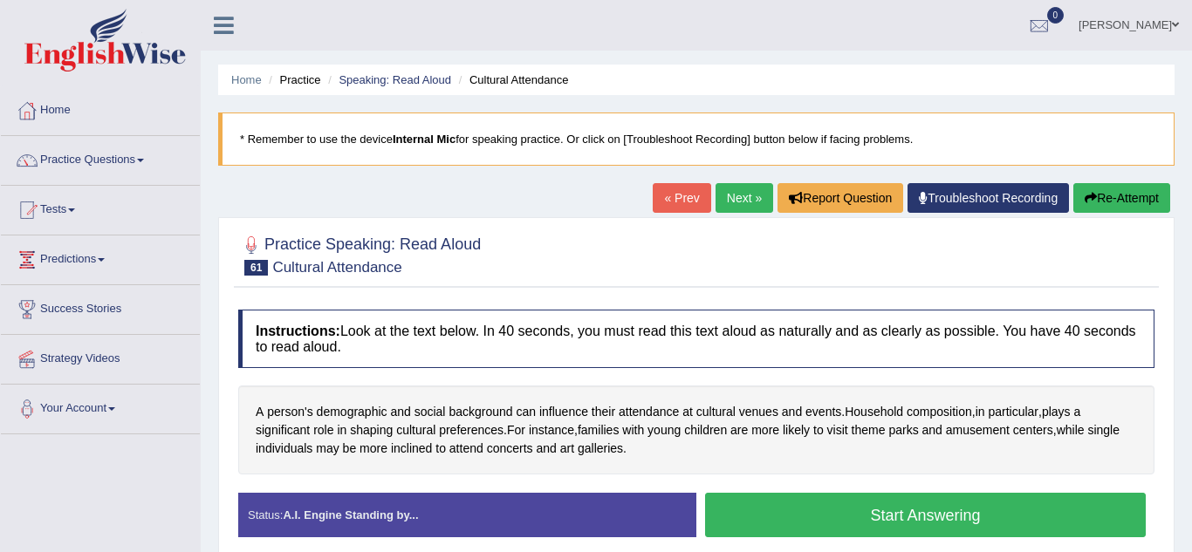
click at [728, 33] on ul "[PERSON_NAME] Toggle navigation Username: Paulchirwapte2025 Access Type: Online…" at bounding box center [844, 25] width 693 height 50
click at [857, 511] on button "Start Answering" at bounding box center [925, 515] width 440 height 44
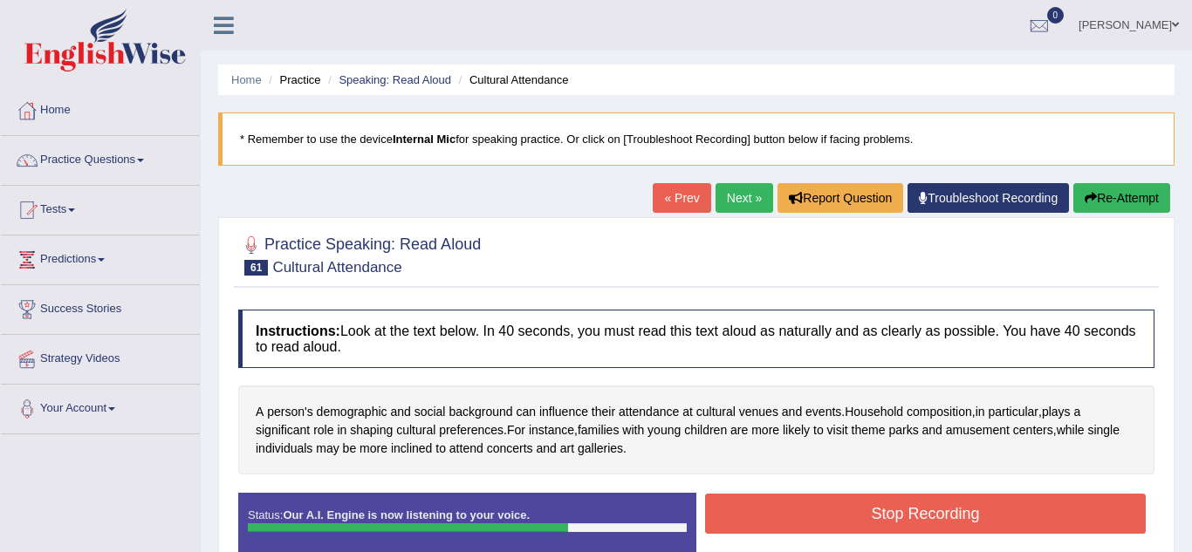
click at [857, 511] on button "Stop Recording" at bounding box center [925, 514] width 440 height 40
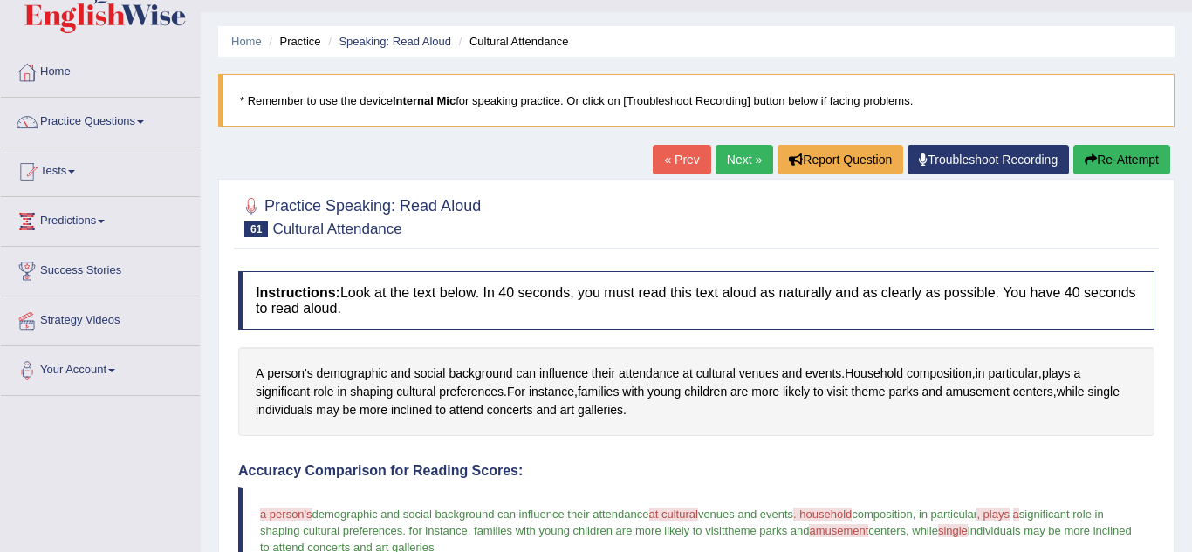
scroll to position [35, 0]
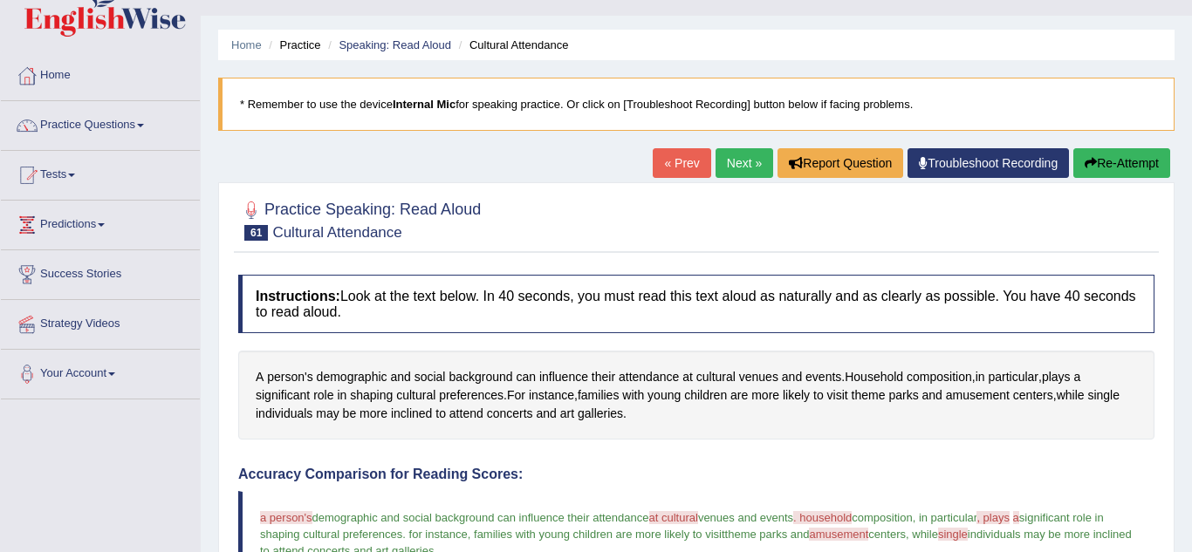
click at [734, 160] on link "Next »" at bounding box center [744, 163] width 58 height 30
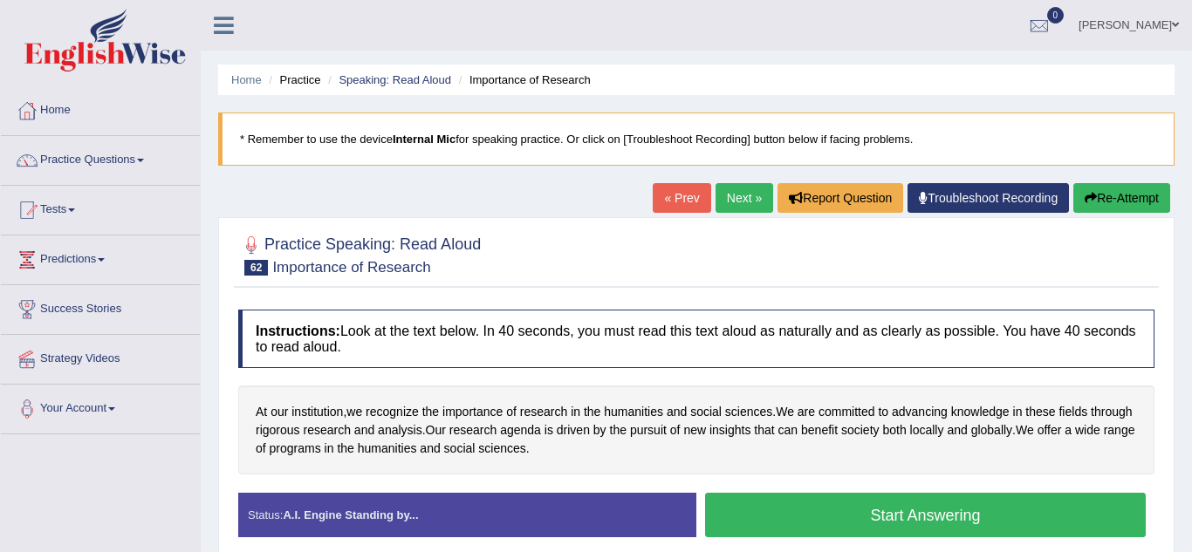
click at [734, 160] on blockquote "* Remember to use the device Internal Mic for speaking practice. Or click on [T…" at bounding box center [696, 139] width 956 height 53
click at [946, 536] on button "Start Answering" at bounding box center [925, 515] width 440 height 44
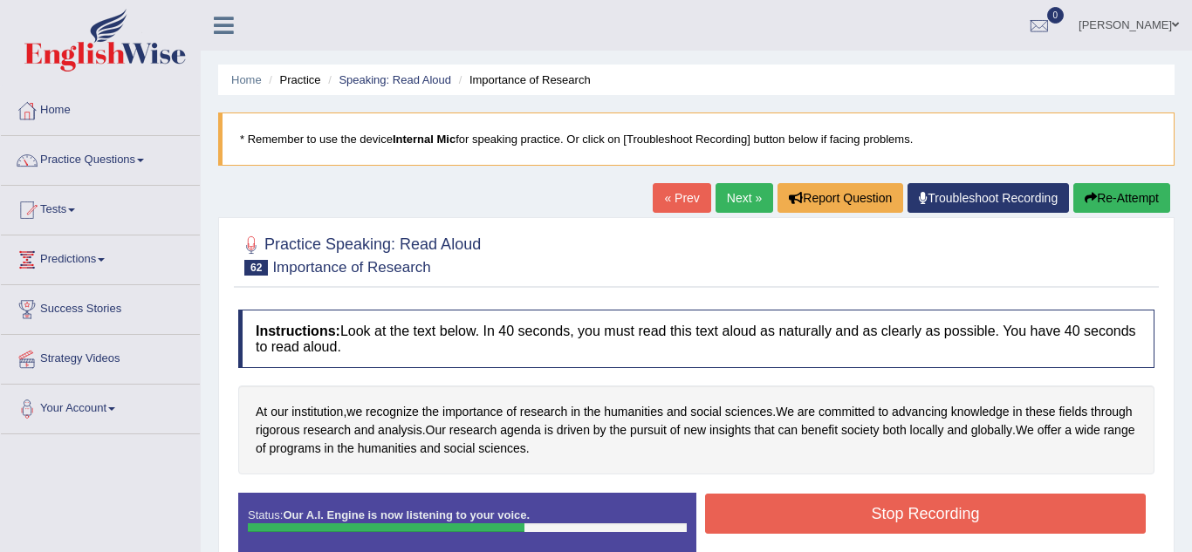
click at [840, 509] on button "Stop Recording" at bounding box center [925, 514] width 440 height 40
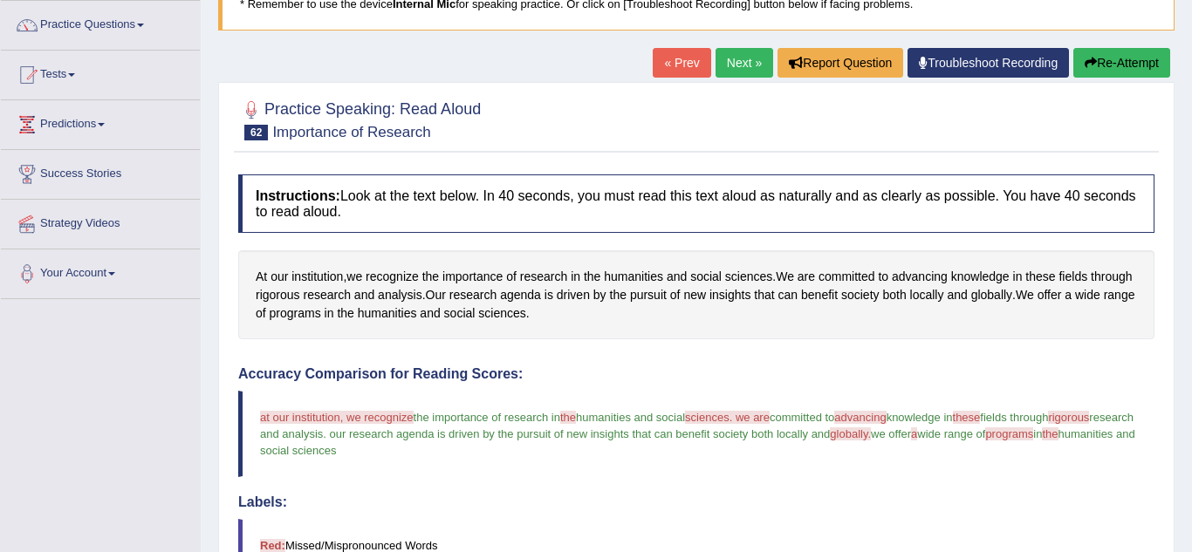
scroll to position [35, 0]
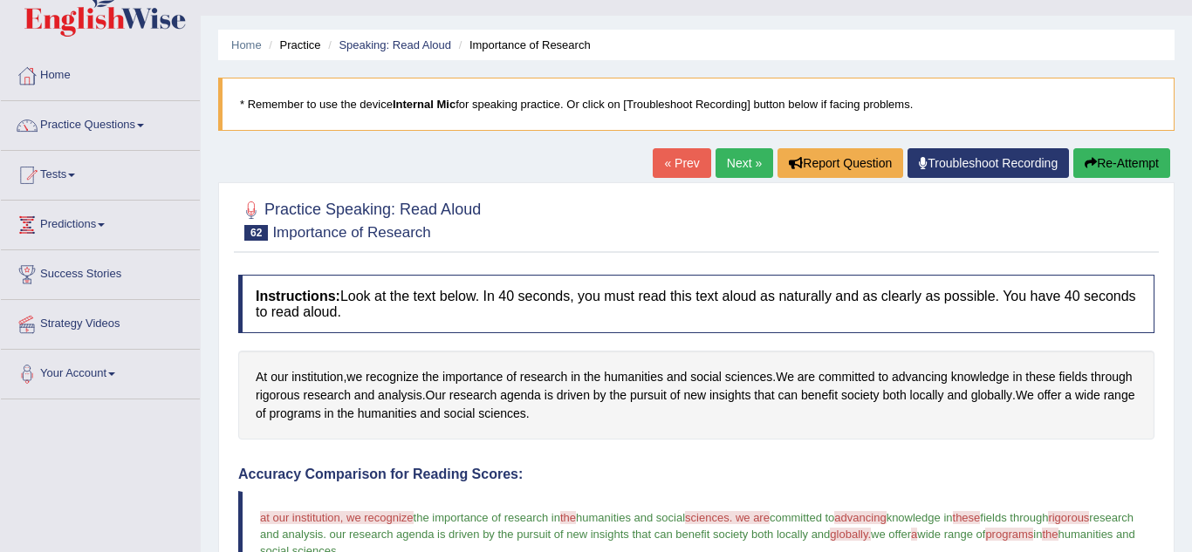
click at [736, 170] on link "Next »" at bounding box center [744, 163] width 58 height 30
